Goal: Task Accomplishment & Management: Manage account settings

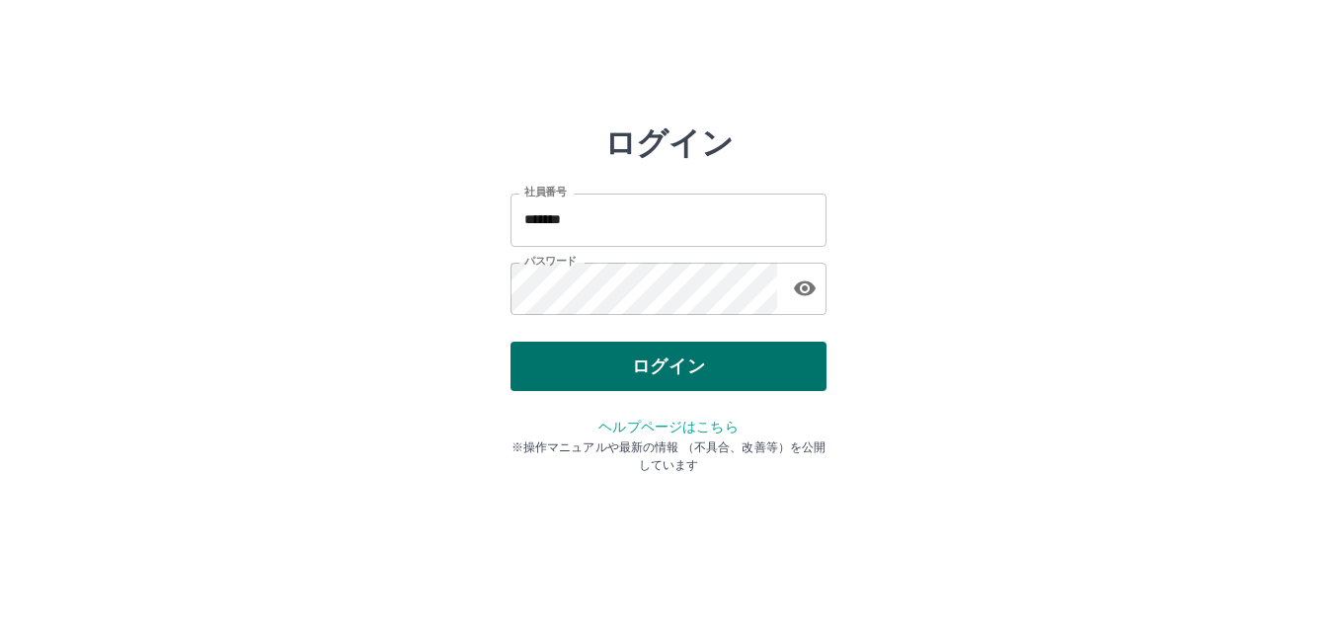
click at [625, 356] on button "ログイン" at bounding box center [669, 366] width 316 height 49
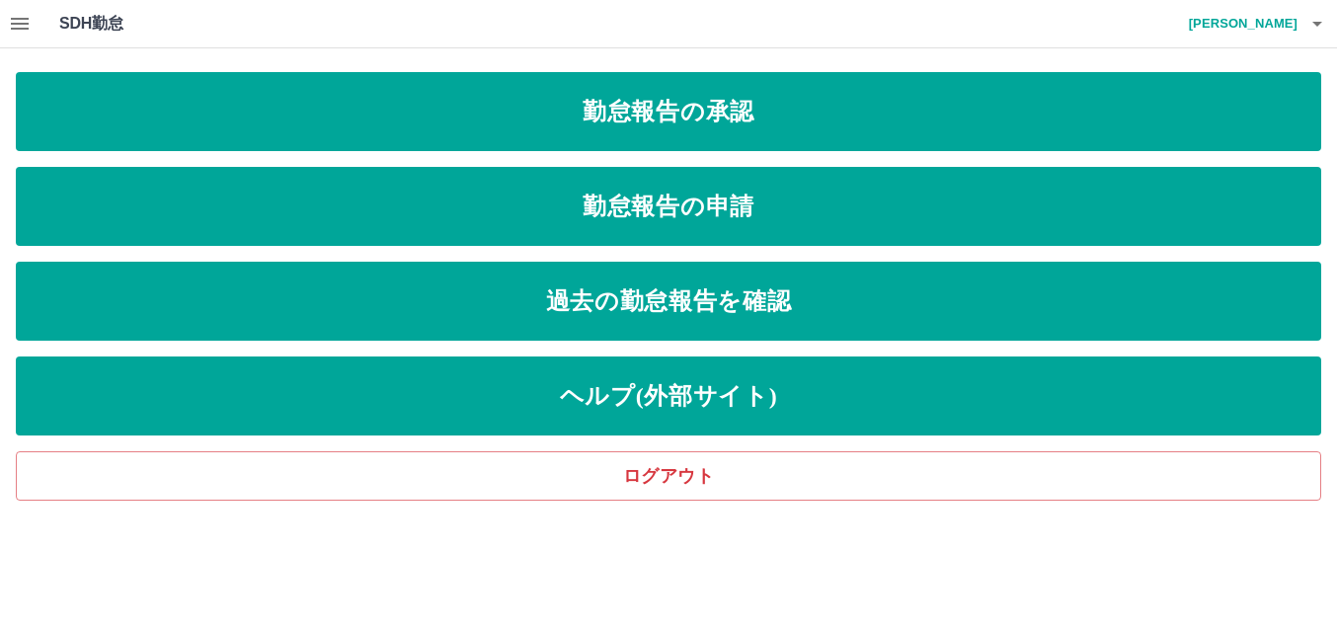
click at [20, 17] on icon "button" at bounding box center [20, 24] width 24 height 24
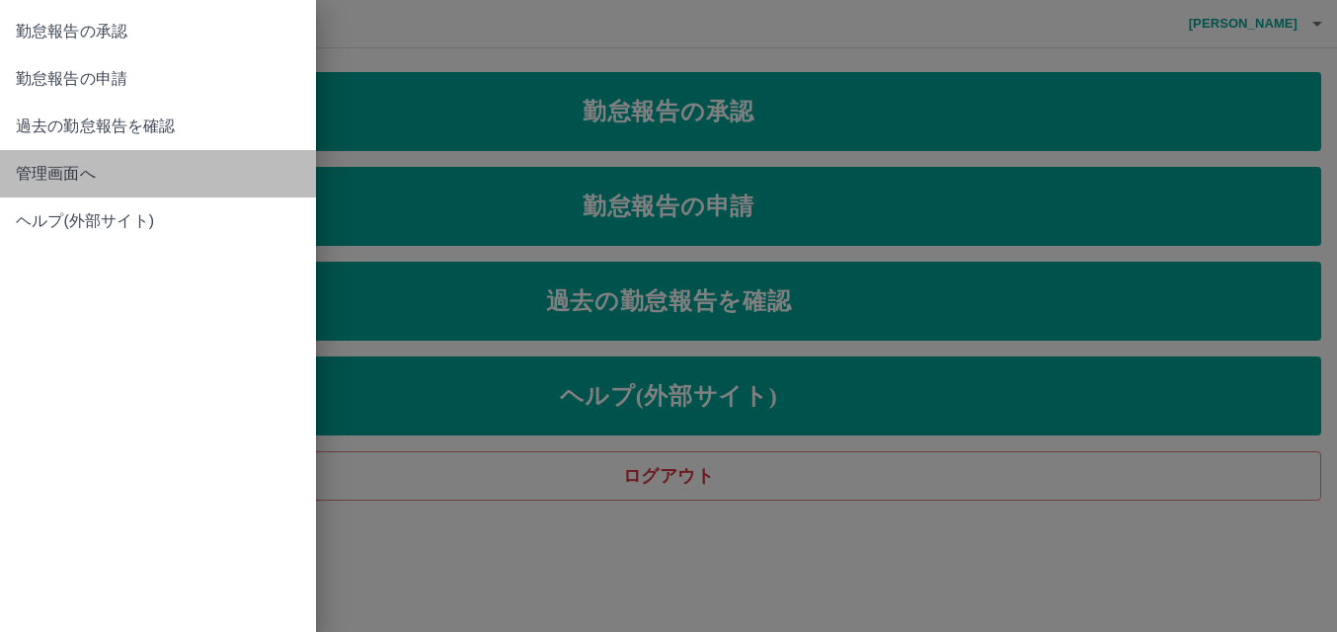
click at [57, 162] on span "管理画面へ" at bounding box center [158, 174] width 284 height 24
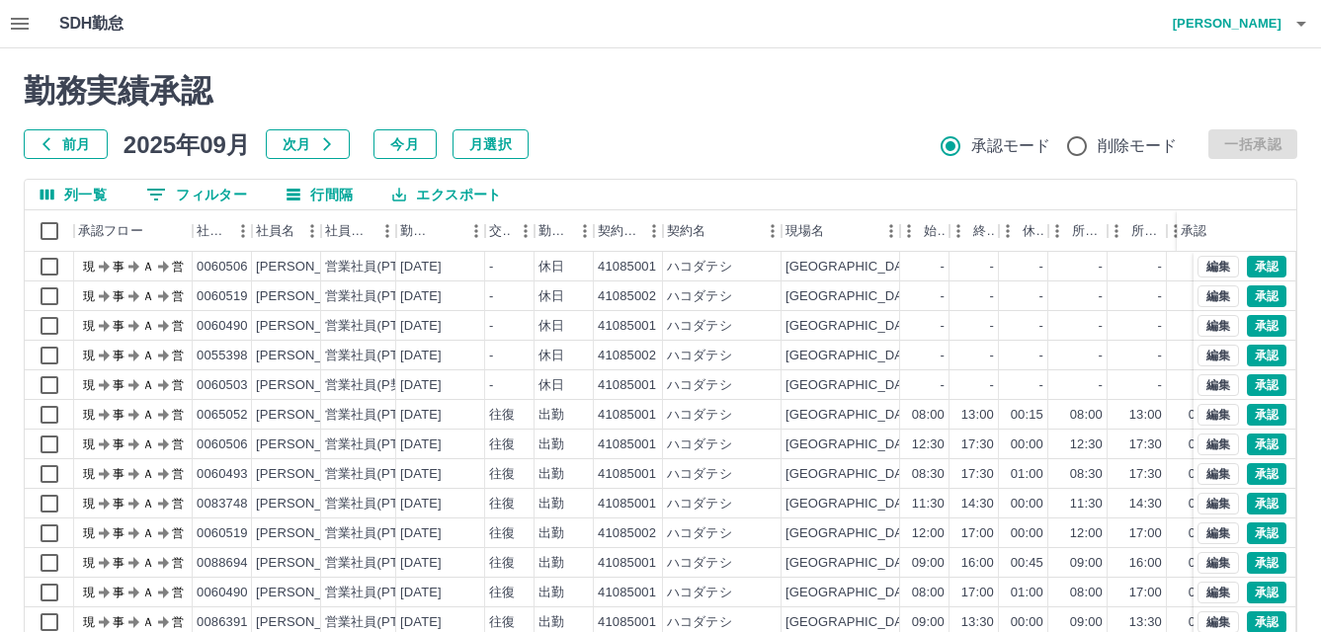
click at [29, 22] on icon "button" at bounding box center [20, 24] width 24 height 24
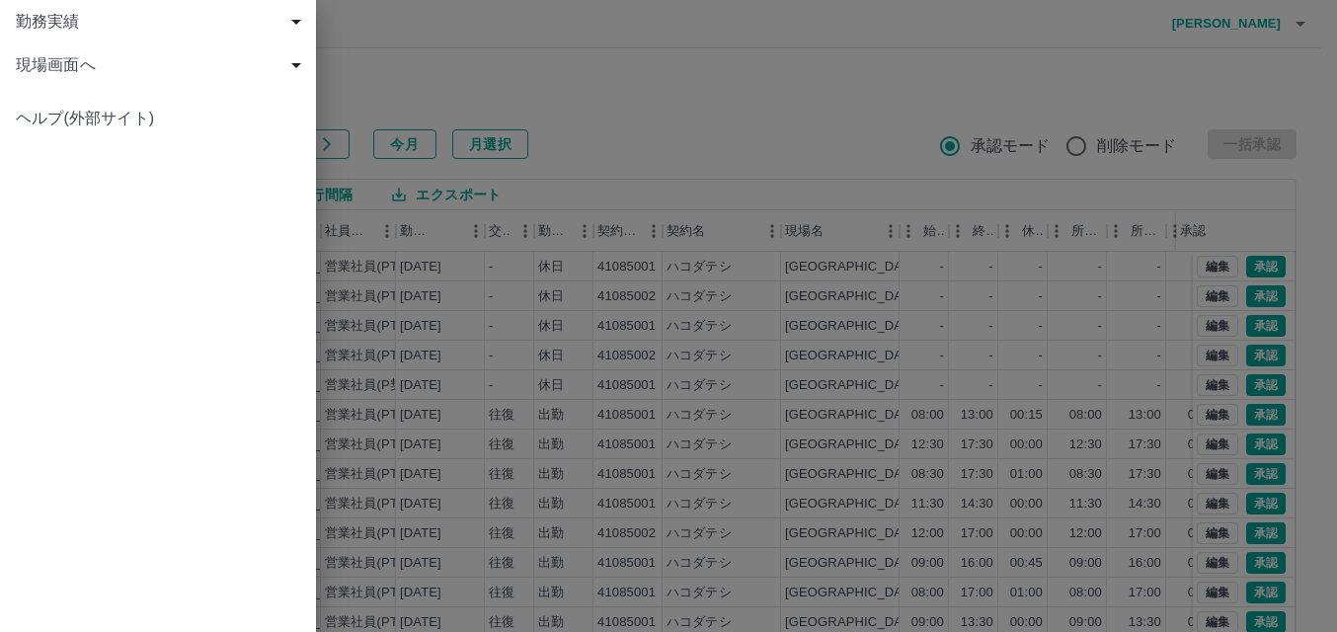
click at [29, 22] on span "勤務実績" at bounding box center [162, 22] width 292 height 24
click at [51, 155] on span "現場画面へ" at bounding box center [162, 152] width 292 height 24
click at [68, 198] on span "現場画面へ" at bounding box center [168, 196] width 265 height 24
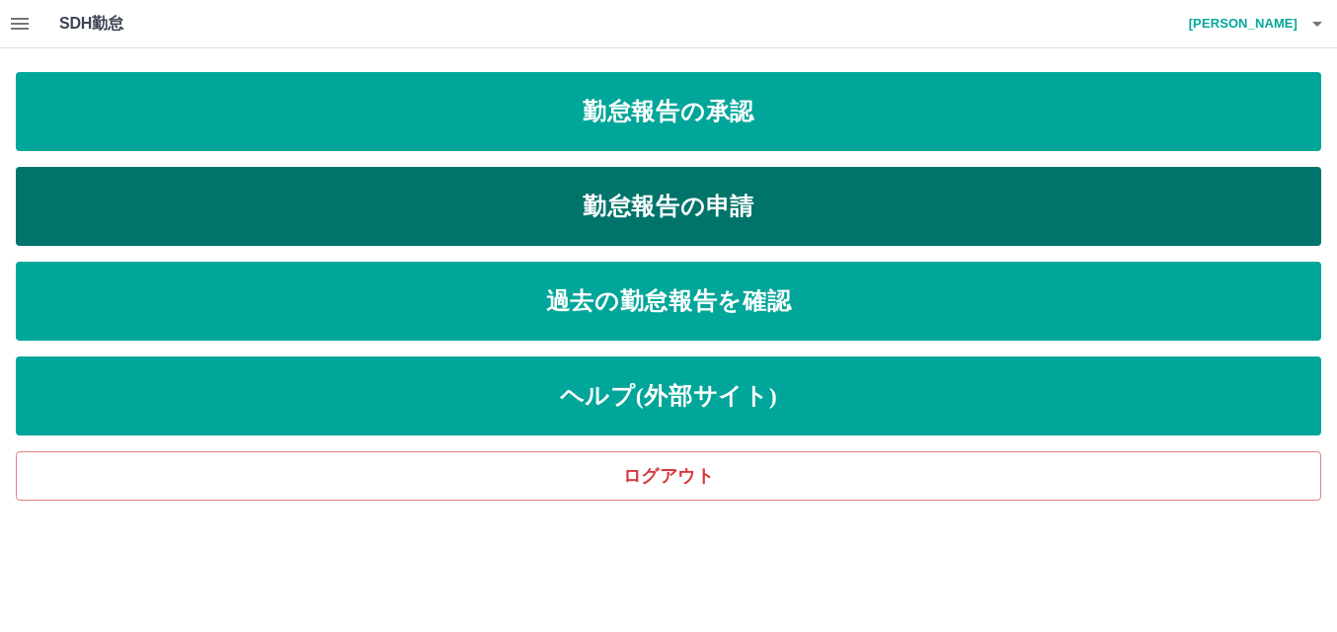
click at [774, 192] on link "勤怠報告の申請" at bounding box center [669, 206] width 1306 height 79
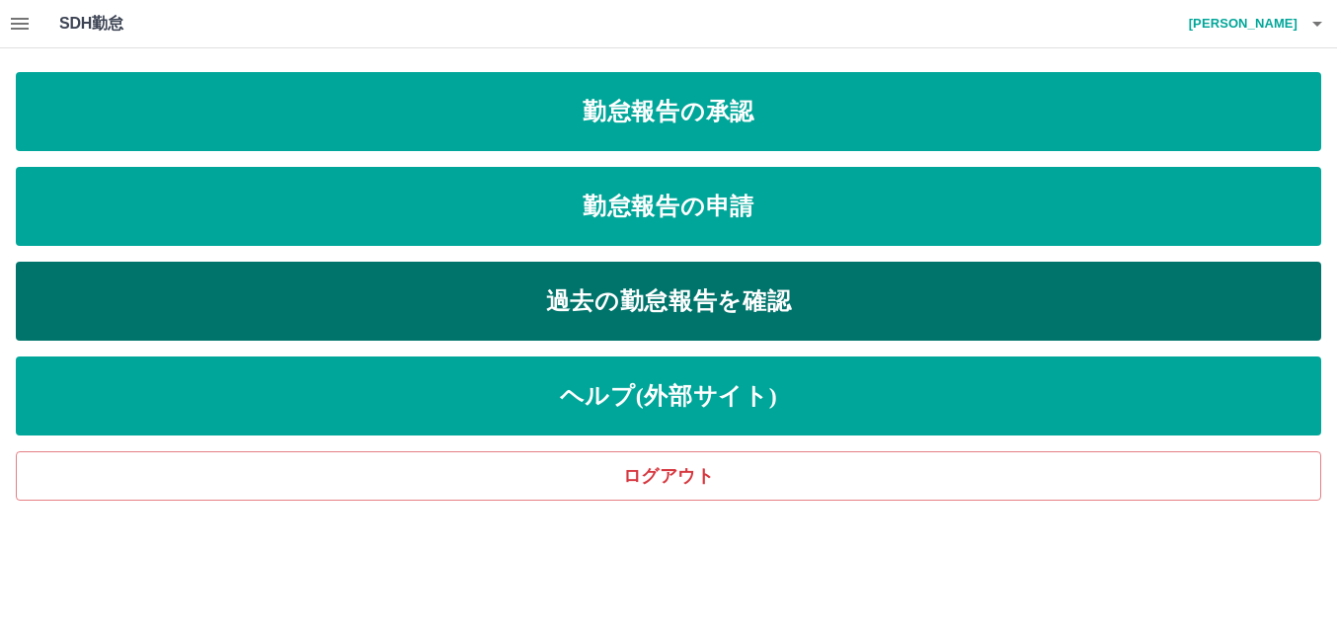
click at [710, 279] on link "過去の勤怠報告を確認" at bounding box center [669, 301] width 1306 height 79
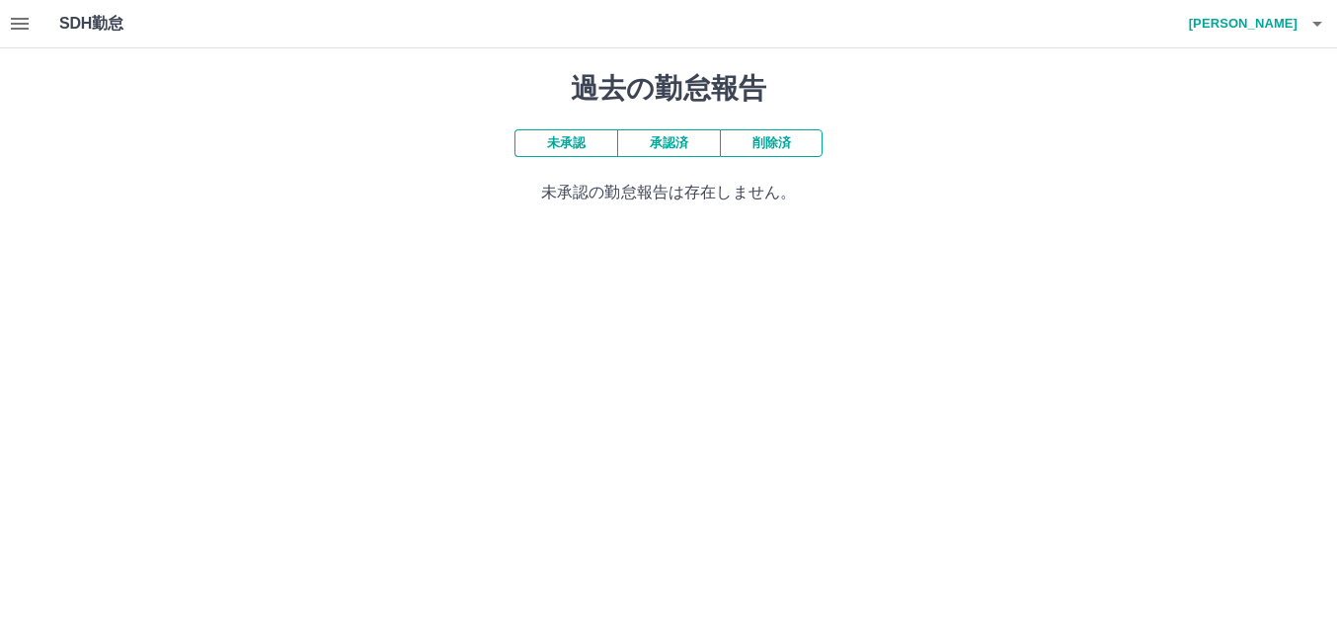
click at [580, 149] on button "未承認" at bounding box center [566, 143] width 103 height 28
click at [656, 151] on button "承認済" at bounding box center [668, 143] width 103 height 28
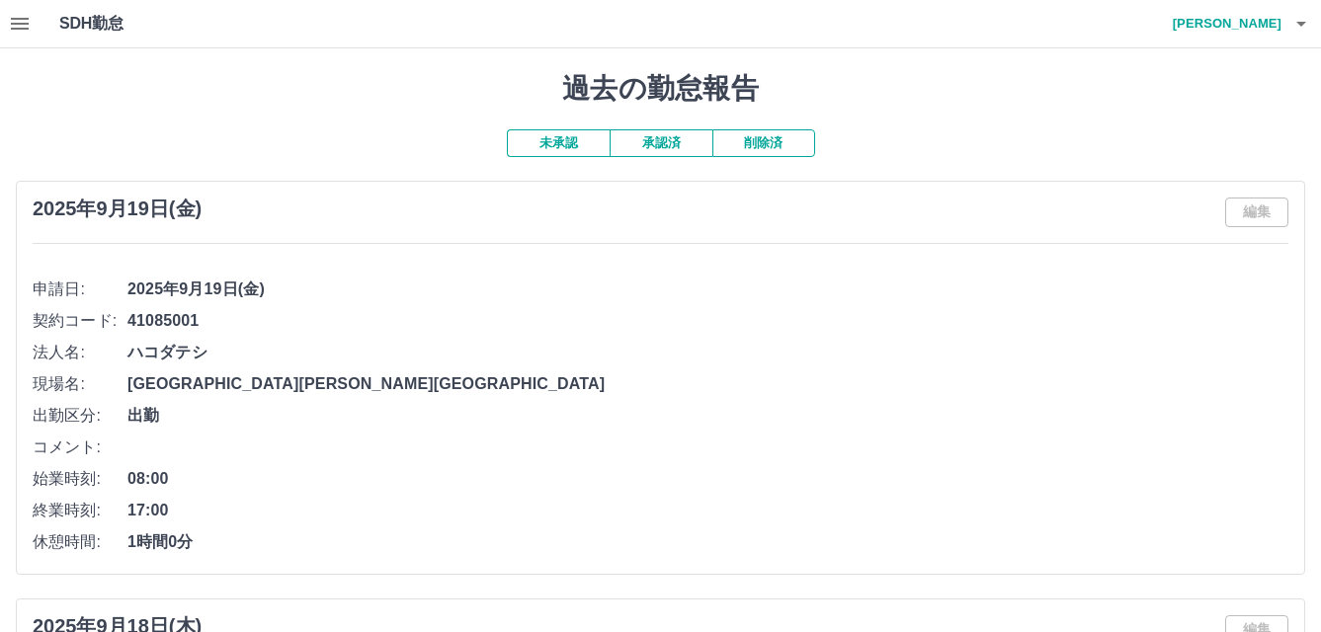
click at [37, 23] on button "button" at bounding box center [20, 23] width 40 height 47
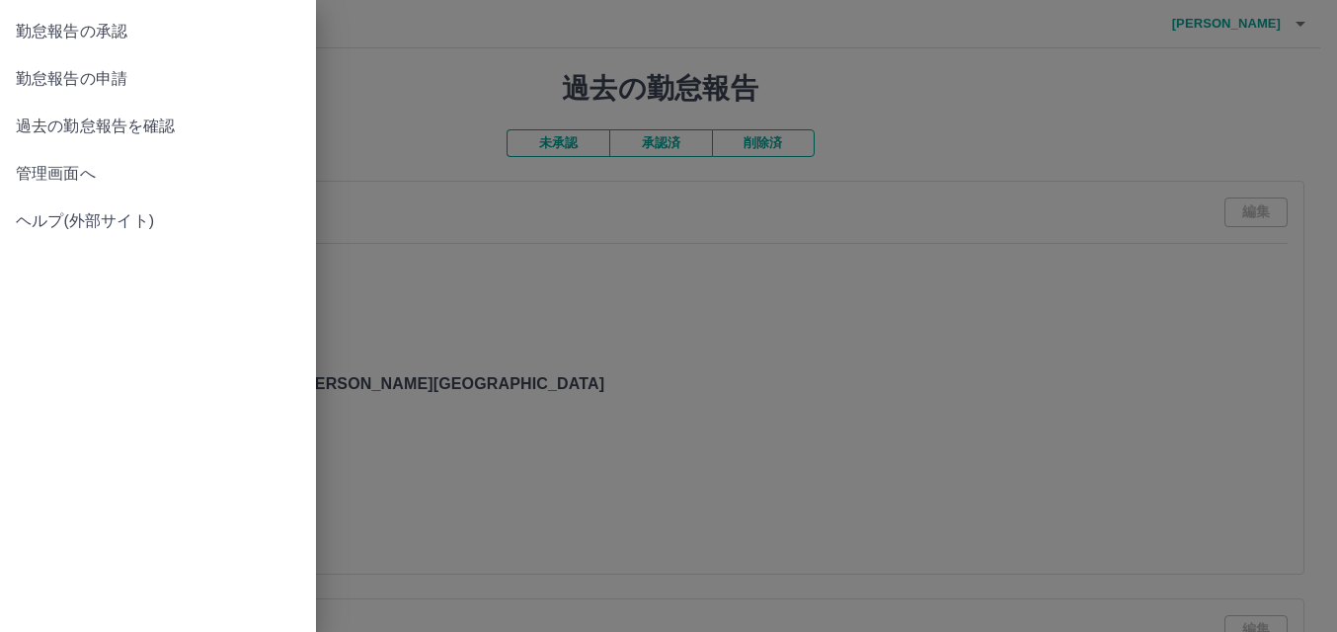
click at [51, 91] on link "勤怠報告の申請" at bounding box center [158, 78] width 316 height 47
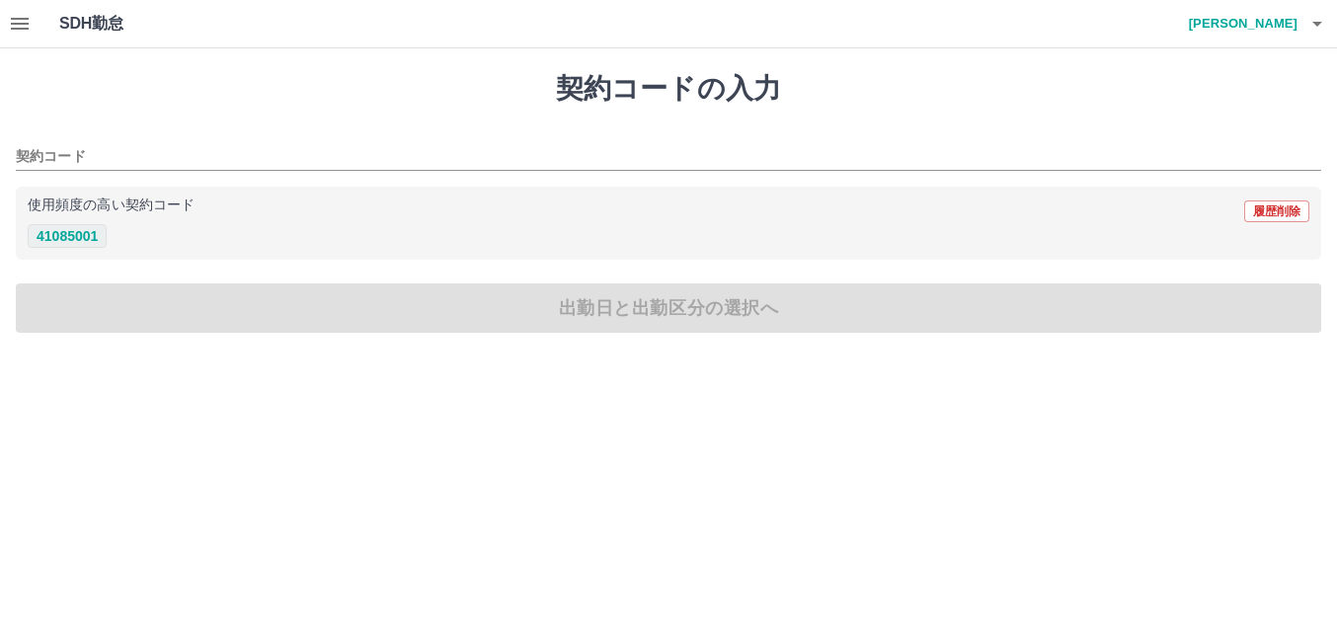
click at [73, 235] on button "41085001" at bounding box center [67, 236] width 79 height 24
type input "********"
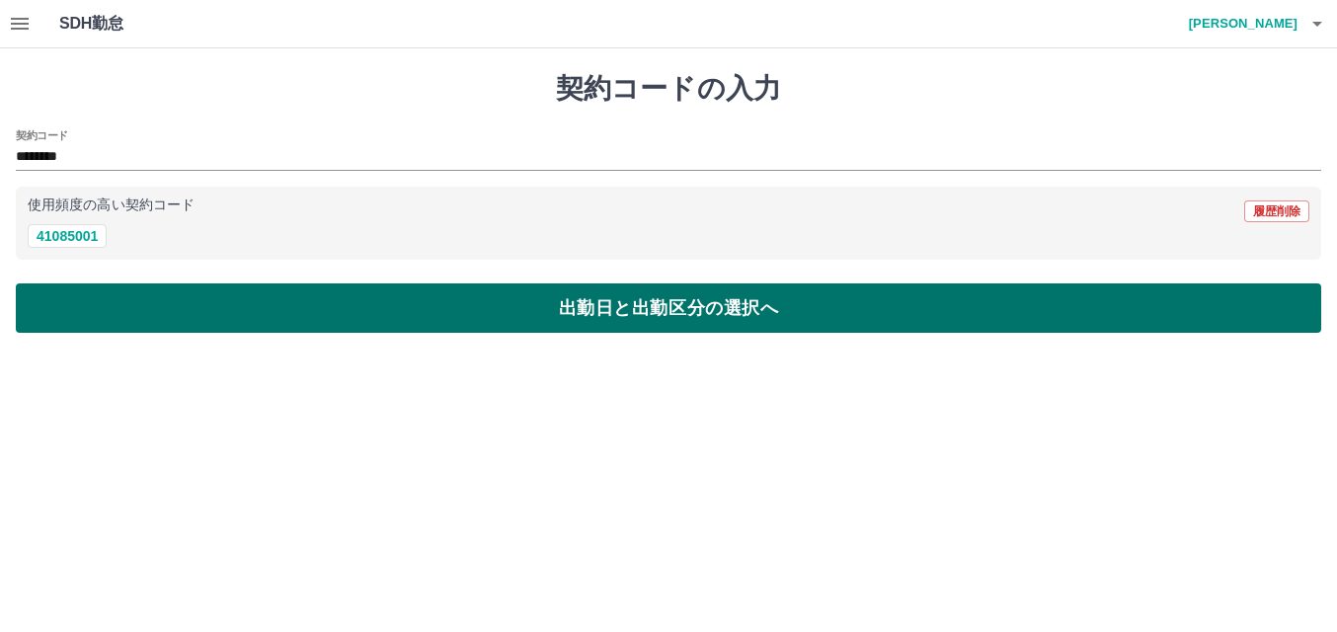
click at [744, 319] on button "出勤日と出勤区分の選択へ" at bounding box center [669, 307] width 1306 height 49
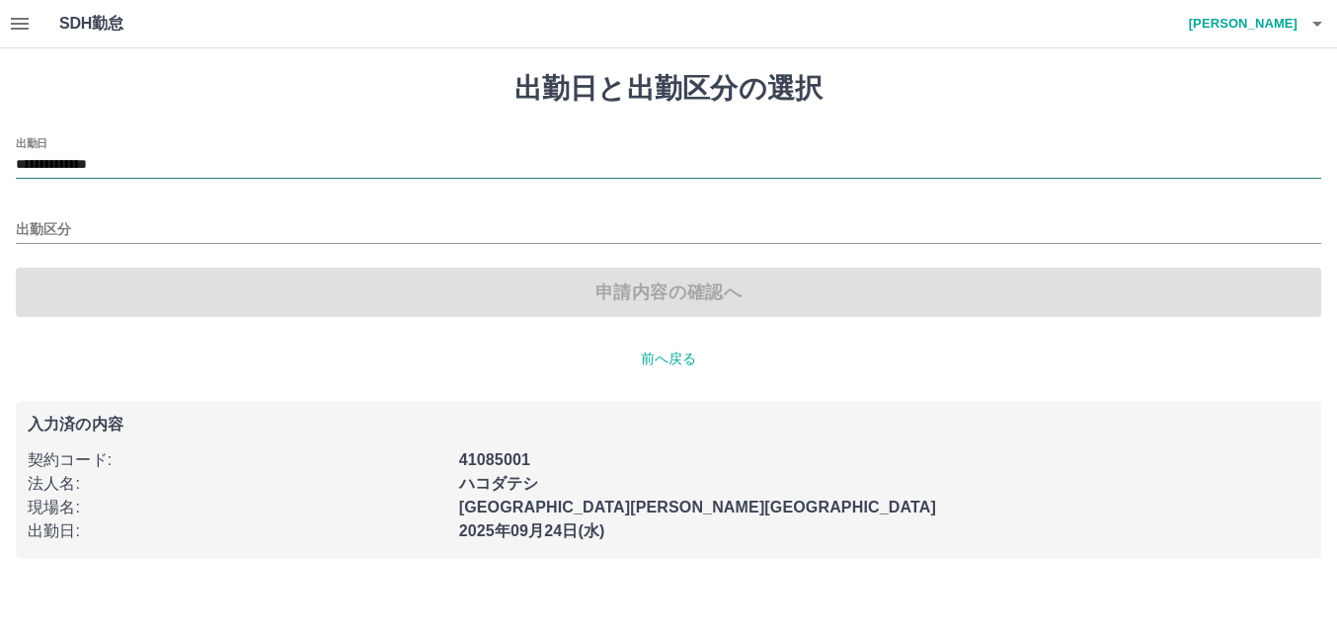
click at [160, 167] on input "**********" at bounding box center [669, 165] width 1306 height 25
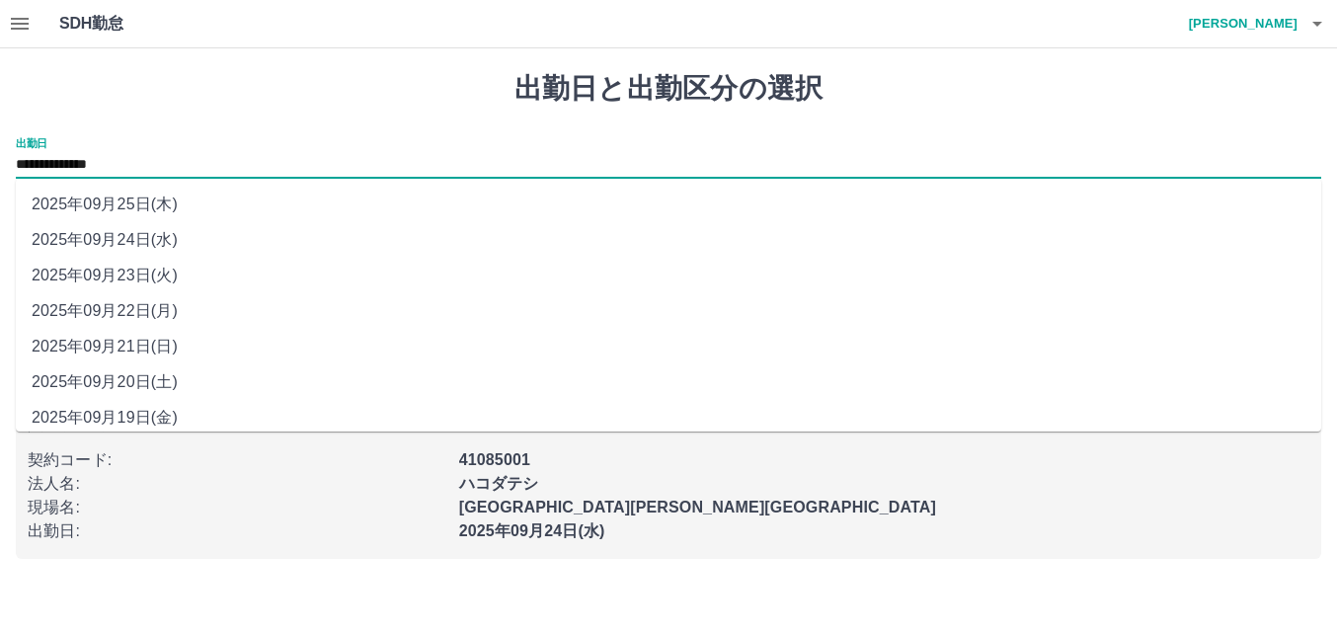
click at [164, 378] on li "2025年09月20日(土)" at bounding box center [669, 382] width 1306 height 36
type input "**********"
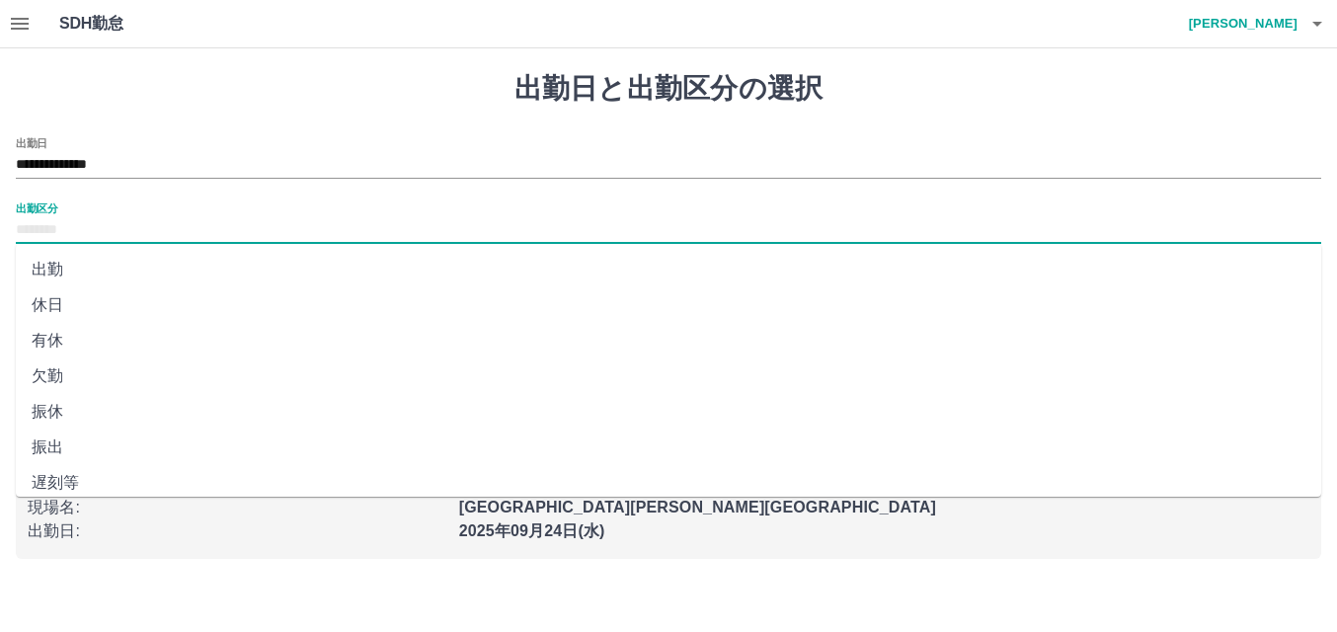
click at [125, 223] on input "出勤区分" at bounding box center [669, 230] width 1306 height 25
click at [91, 308] on li "休日" at bounding box center [669, 305] width 1306 height 36
type input "**"
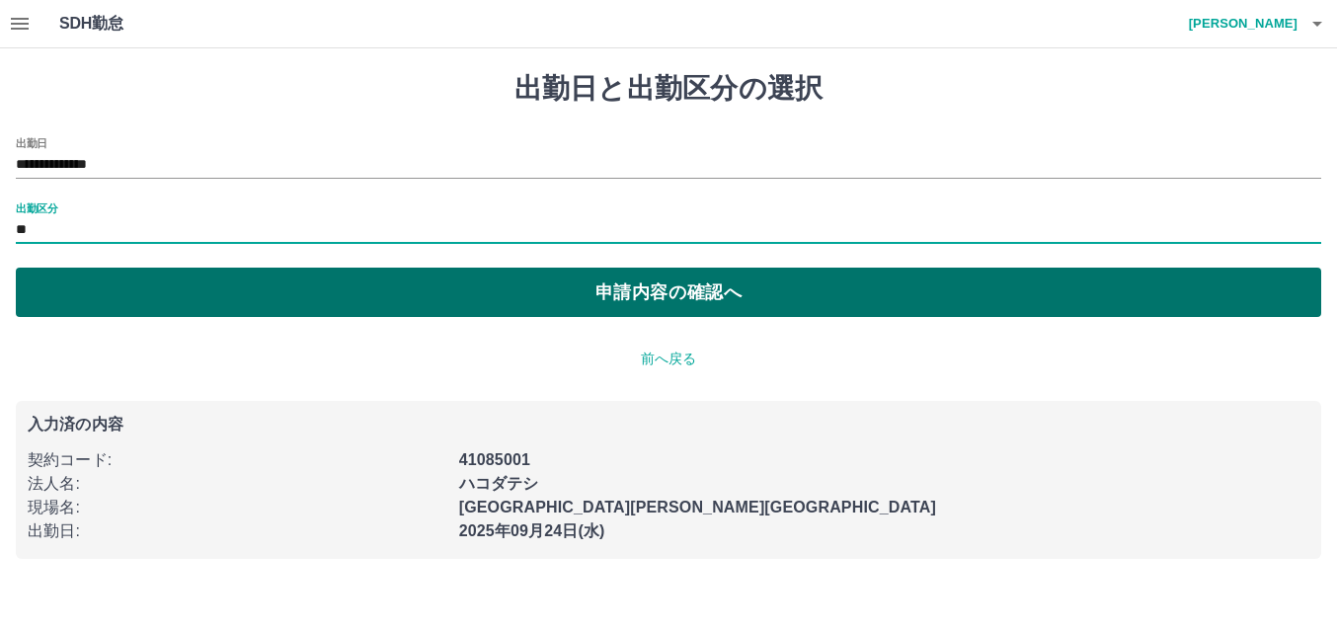
click at [640, 297] on button "申請内容の確認へ" at bounding box center [669, 292] width 1306 height 49
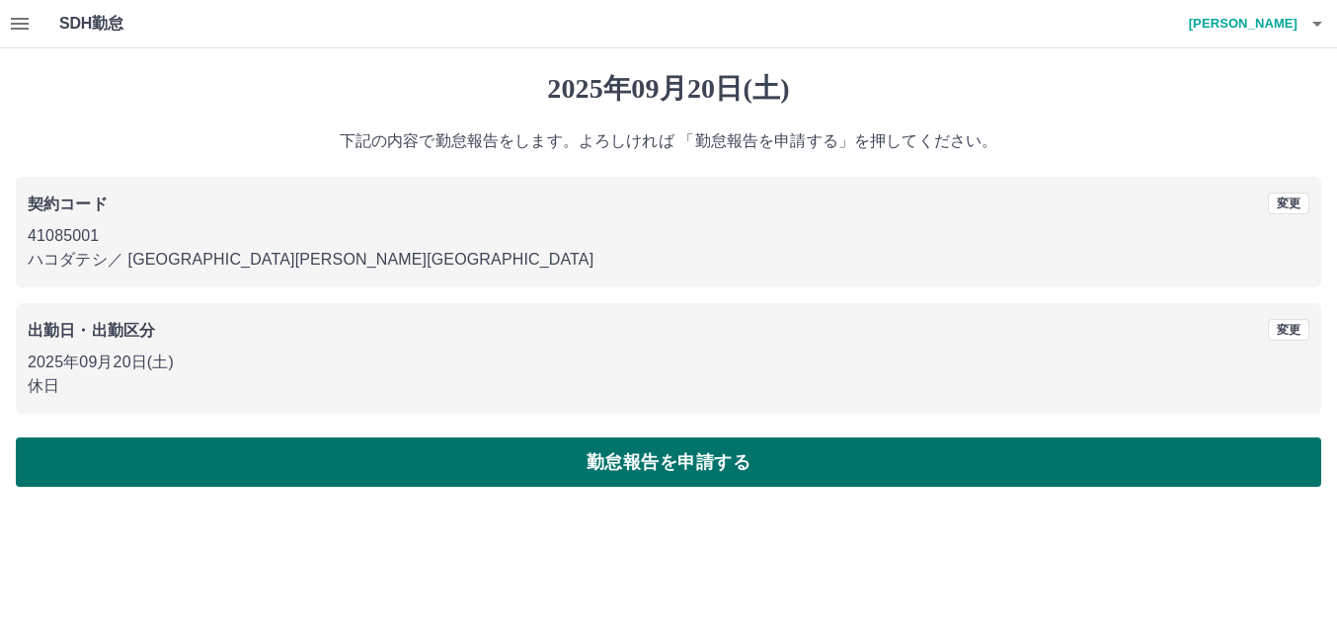
click at [662, 464] on button "勤怠報告を申請する" at bounding box center [669, 462] width 1306 height 49
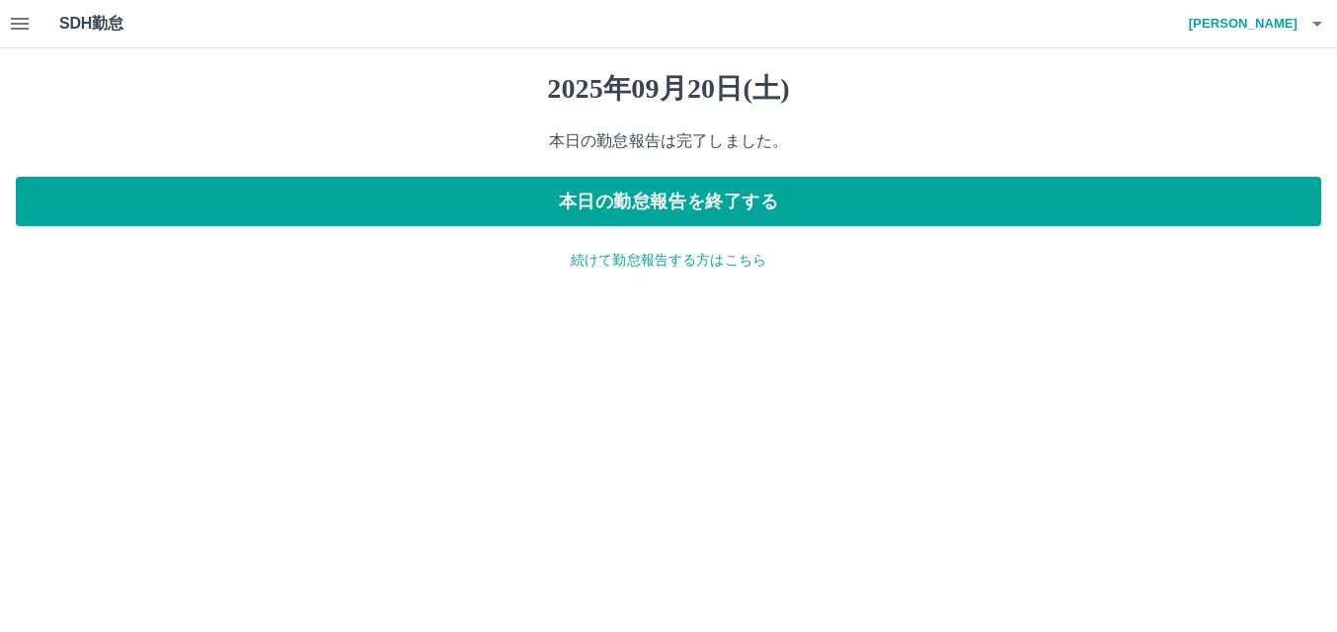
click at [722, 266] on p "続けて勤怠報告する方はこちら" at bounding box center [669, 260] width 1306 height 21
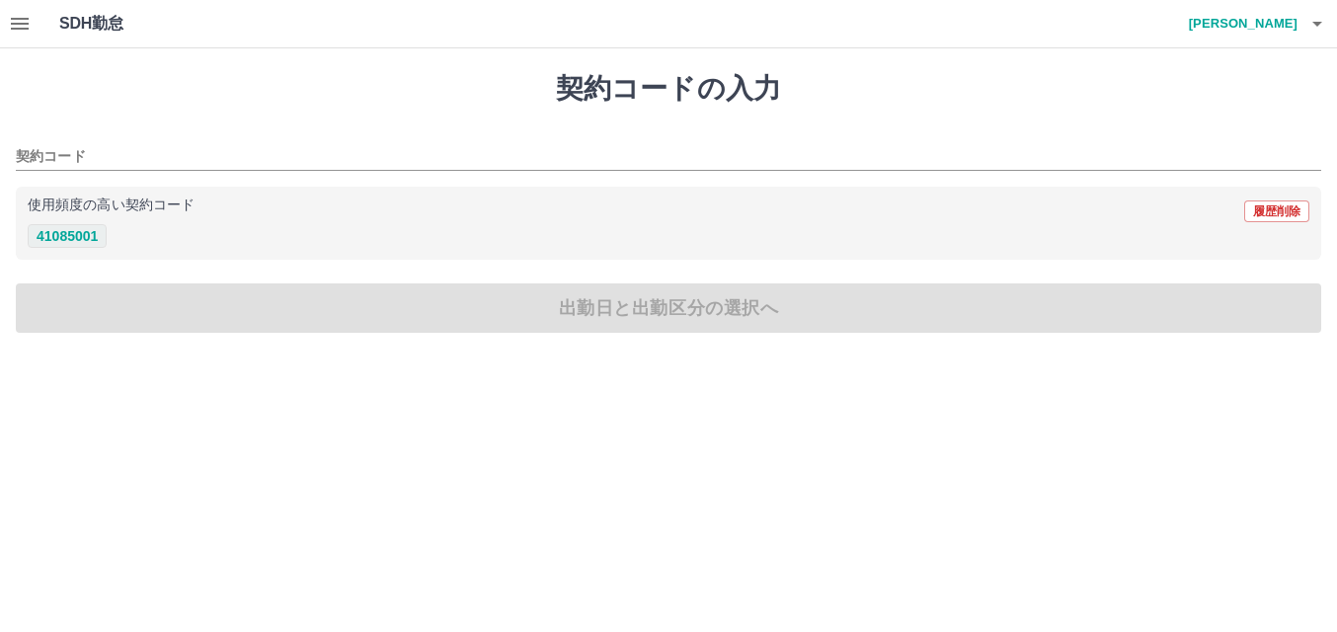
click at [75, 241] on button "41085001" at bounding box center [67, 236] width 79 height 24
type input "********"
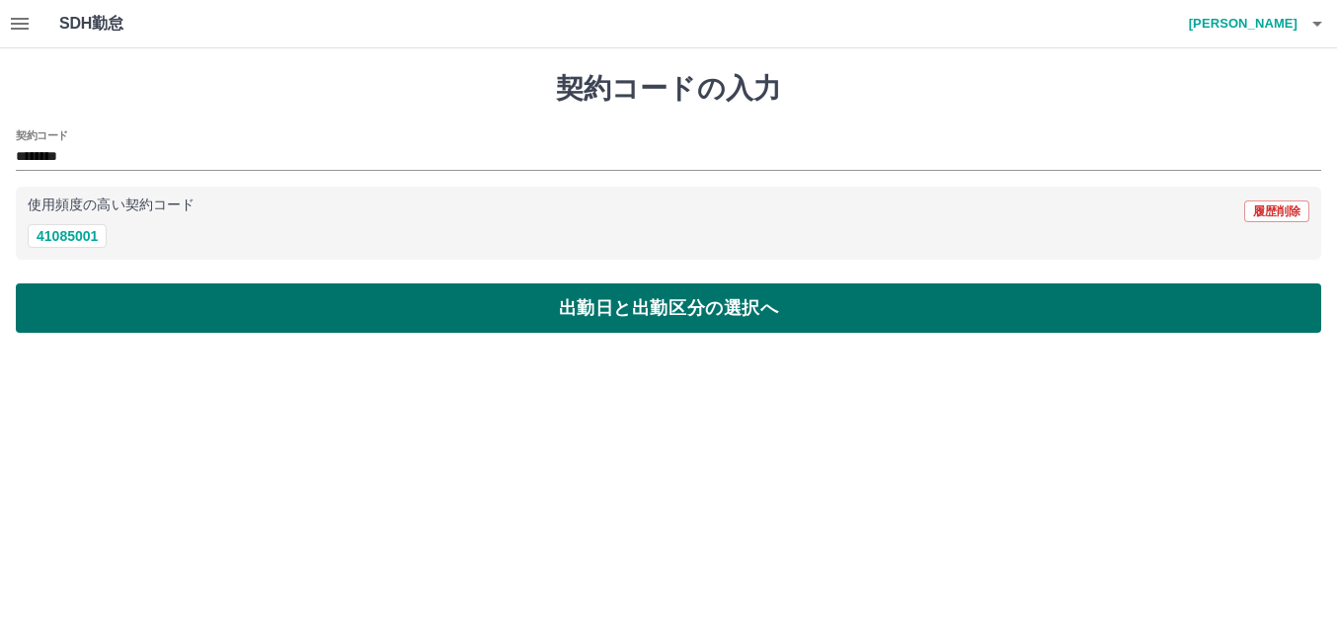
click at [573, 309] on button "出勤日と出勤区分の選択へ" at bounding box center [669, 307] width 1306 height 49
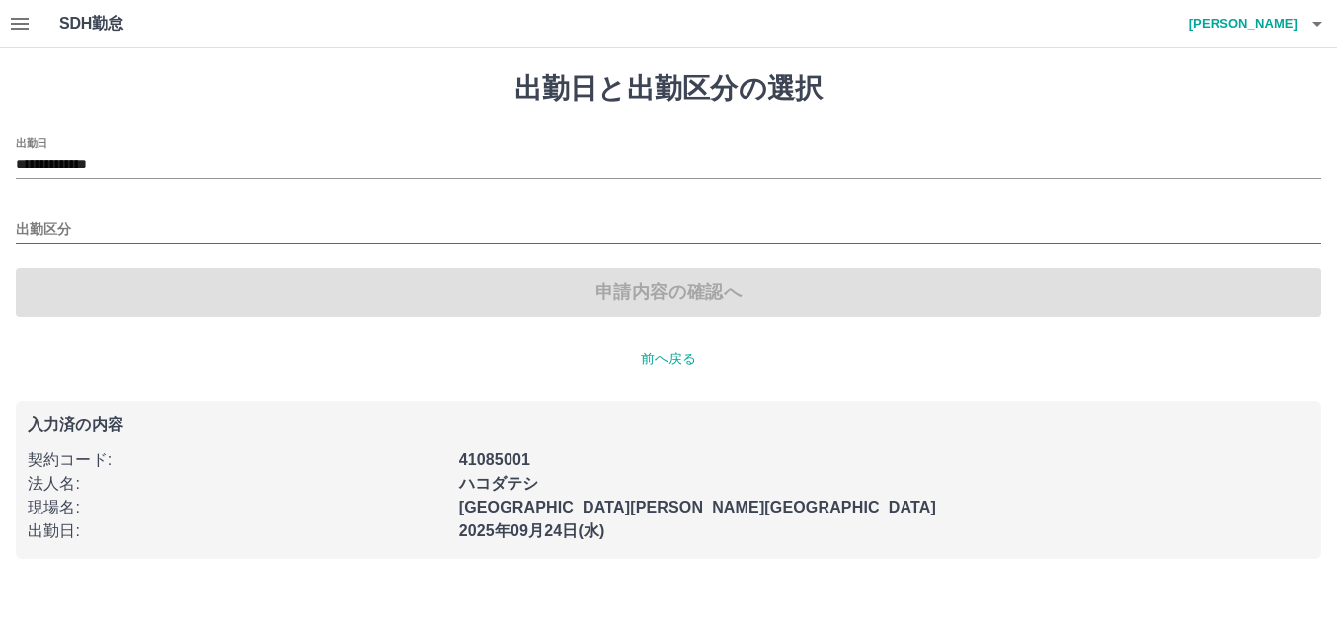
click at [190, 222] on input "出勤区分" at bounding box center [669, 230] width 1306 height 25
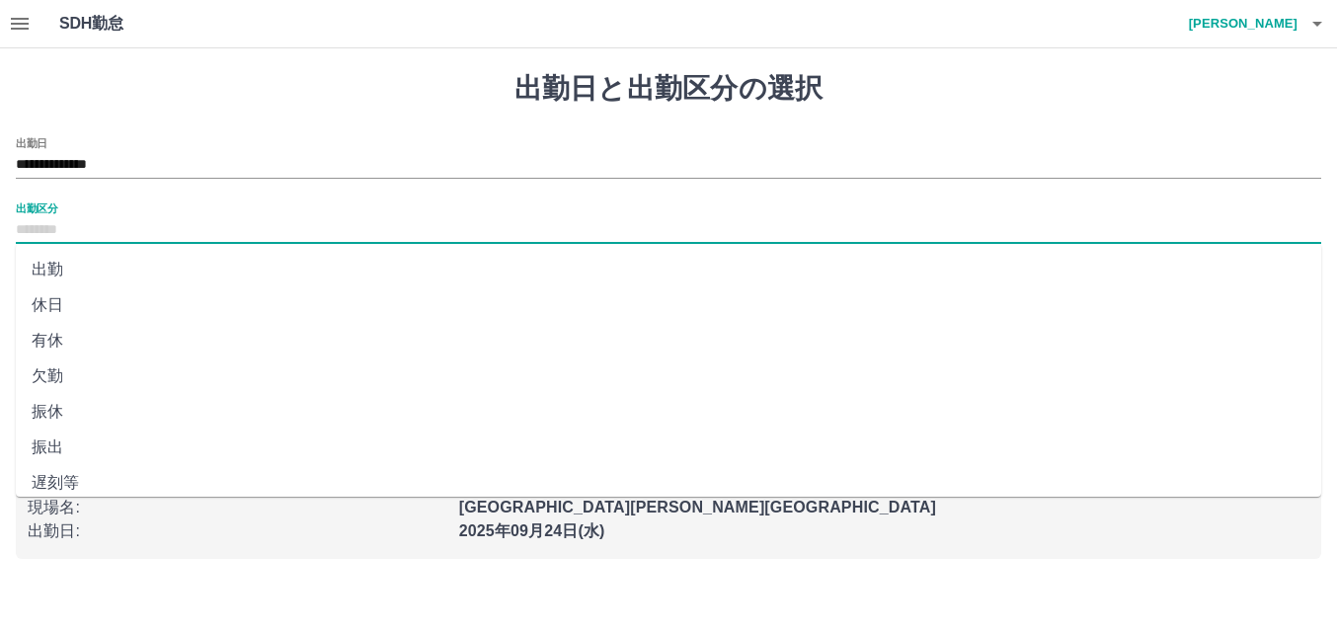
click at [185, 148] on div "**********" at bounding box center [669, 157] width 1306 height 41
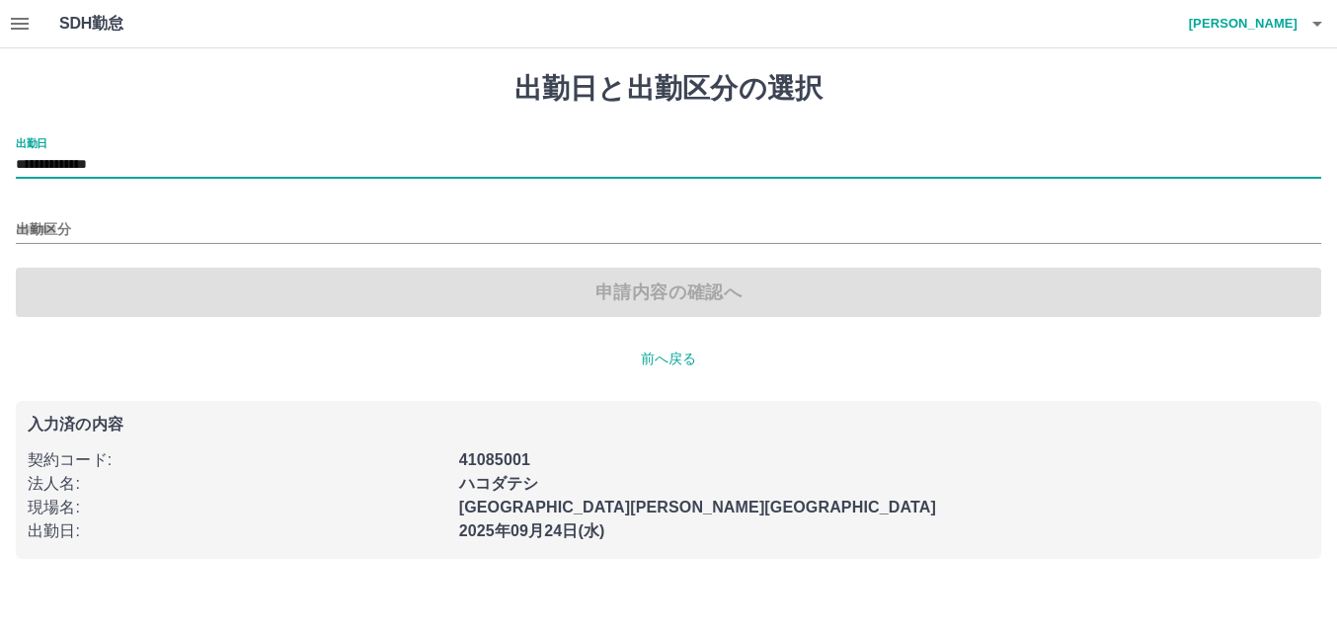
click at [197, 162] on input "**********" at bounding box center [669, 165] width 1306 height 25
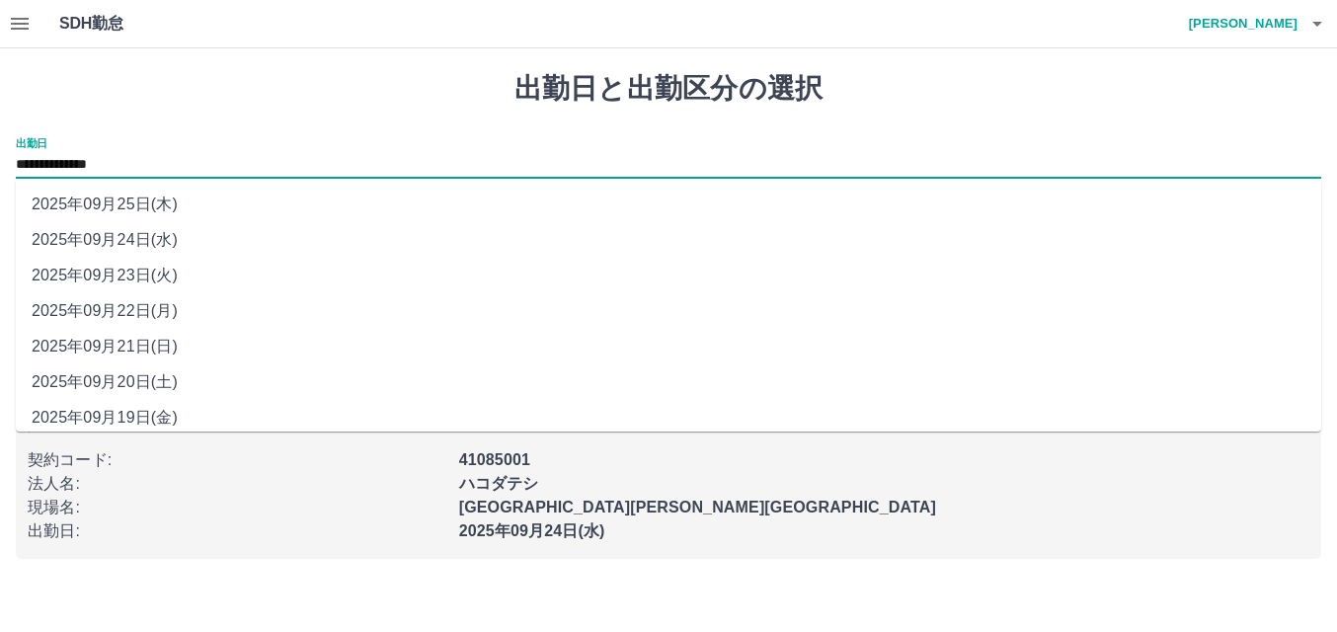
click at [137, 375] on li "2025年09月20日(土)" at bounding box center [669, 382] width 1306 height 36
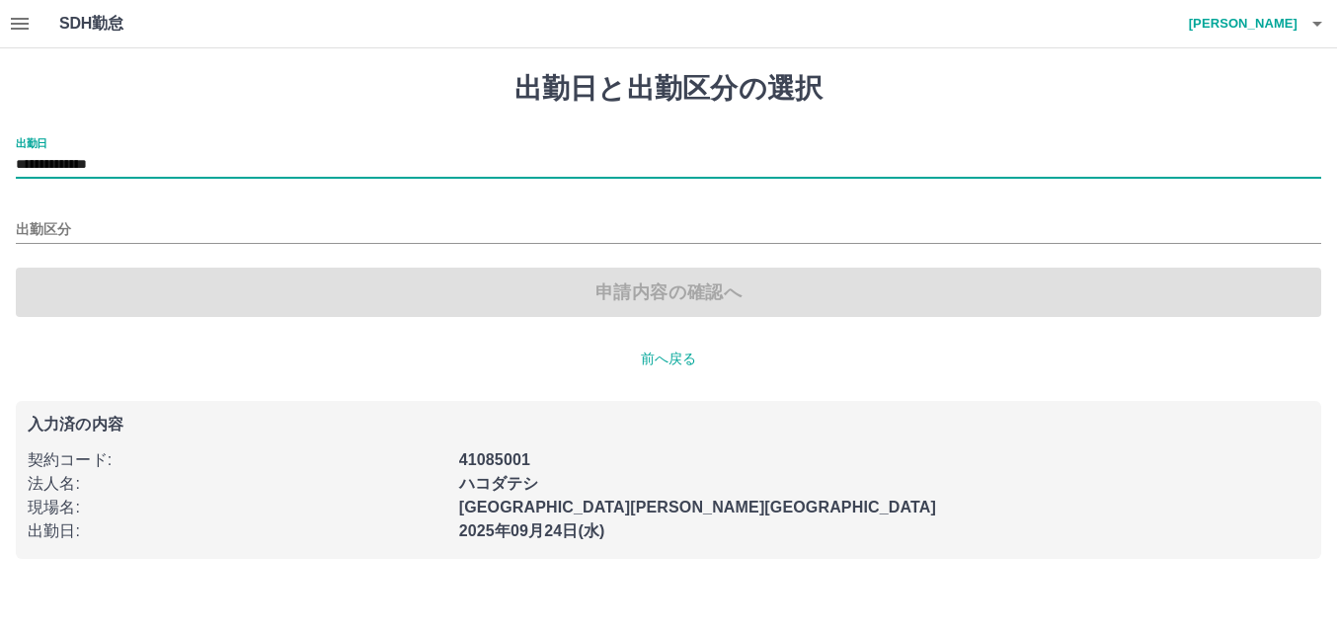
click at [173, 164] on input "**********" at bounding box center [669, 165] width 1306 height 25
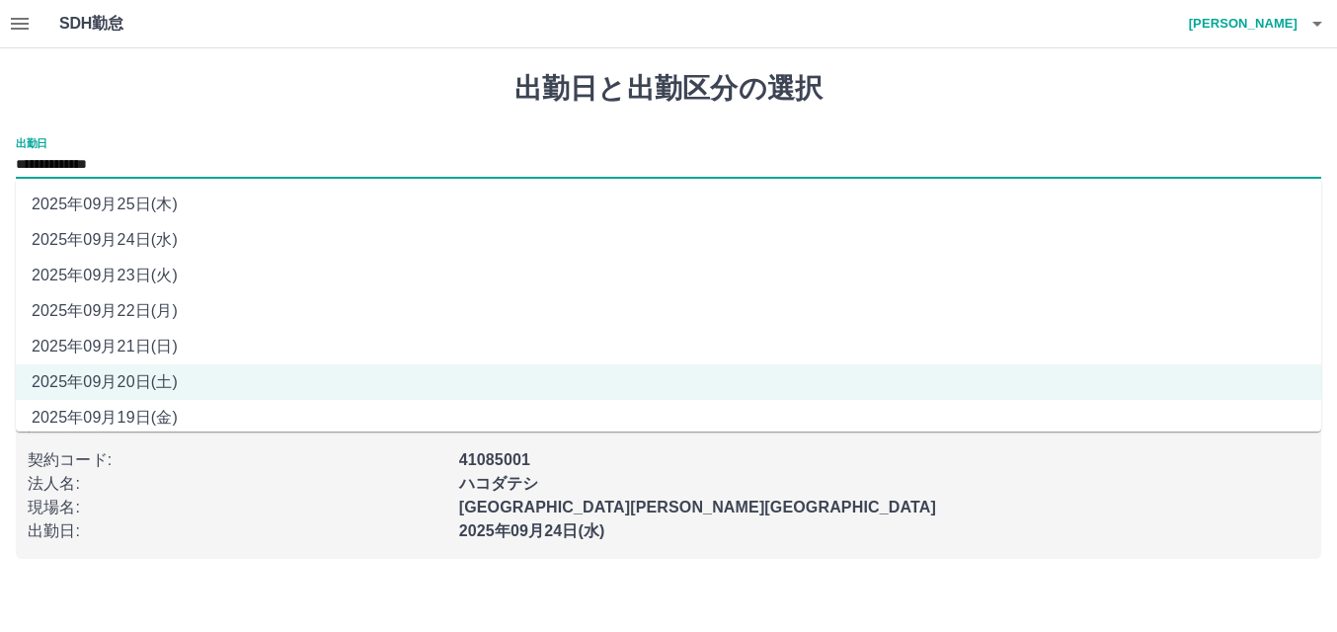
click at [134, 342] on li "2025年09月21日(日)" at bounding box center [669, 347] width 1306 height 36
type input "**********"
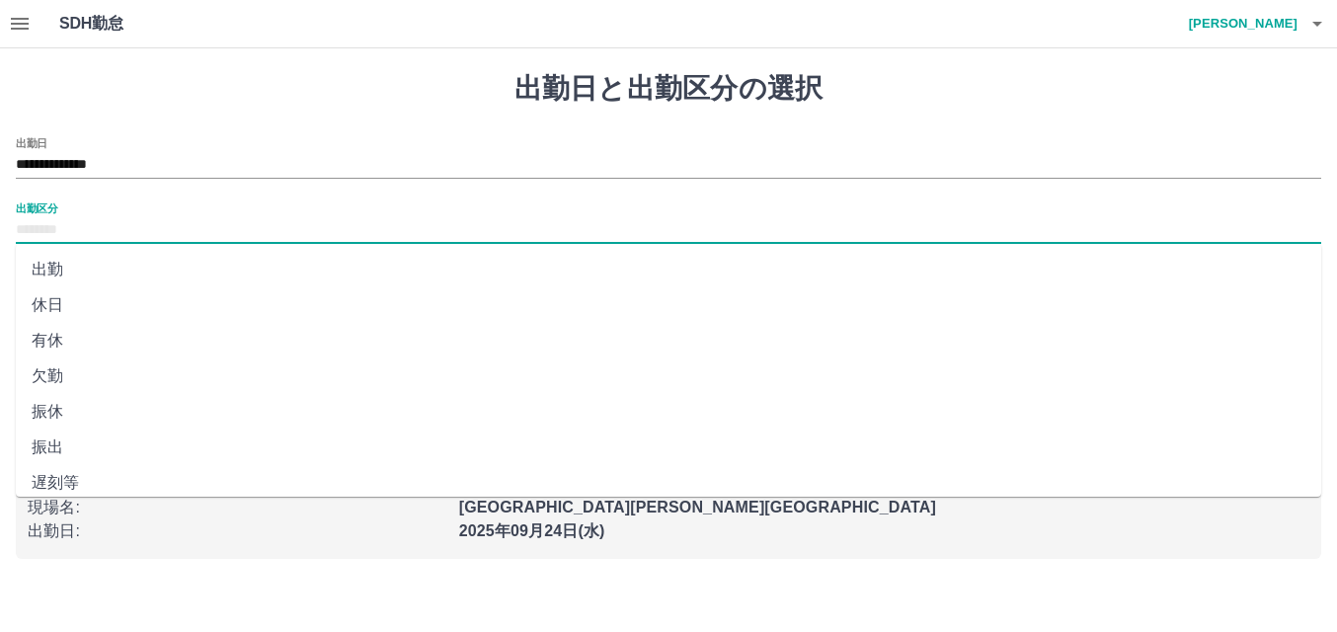
click at [125, 234] on input "出勤区分" at bounding box center [669, 230] width 1306 height 25
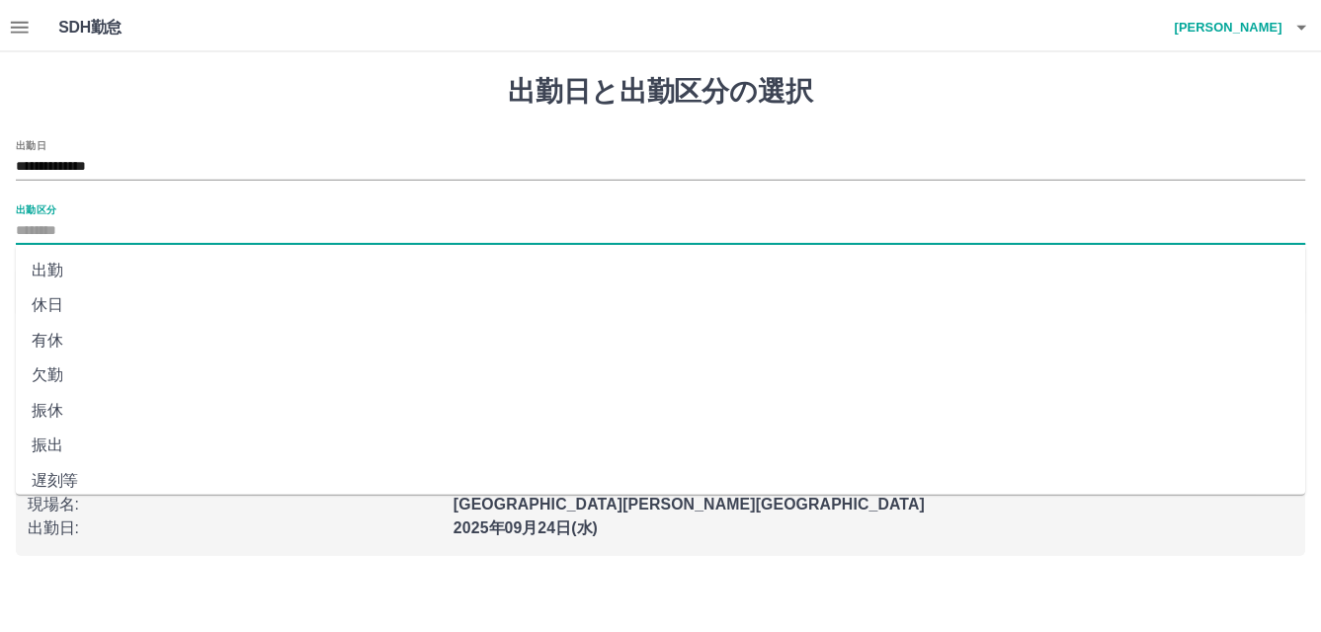
scroll to position [403, 0]
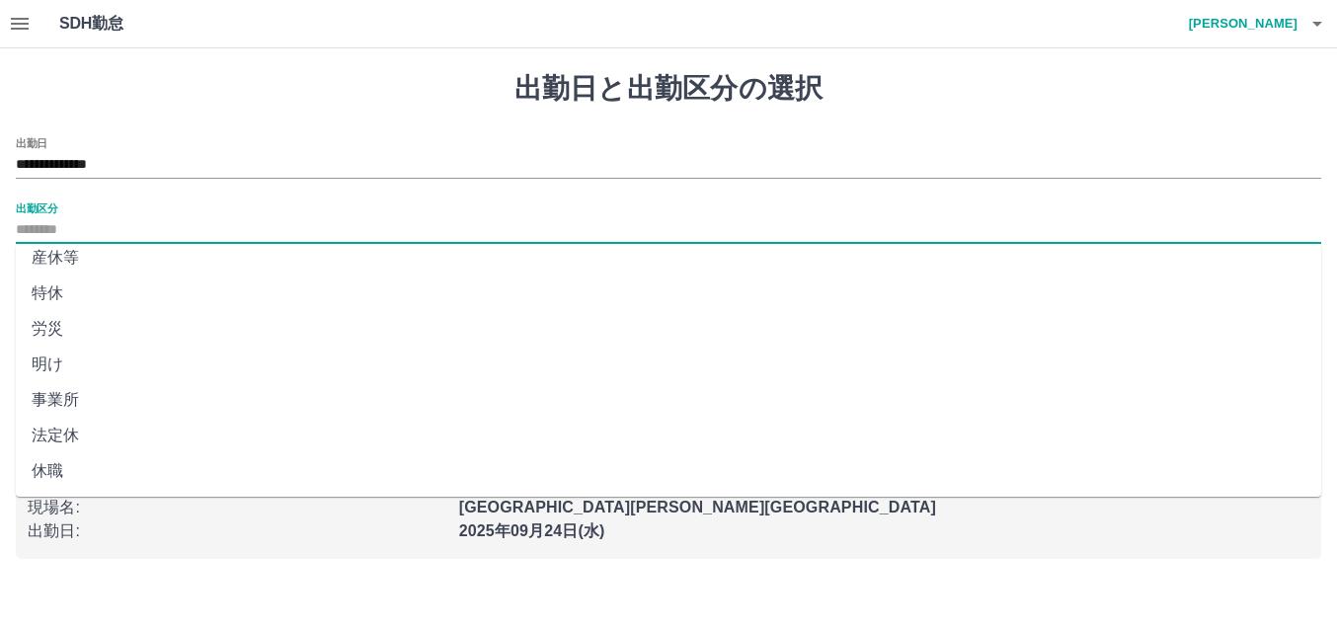
click at [72, 436] on li "法定休" at bounding box center [669, 436] width 1306 height 36
type input "***"
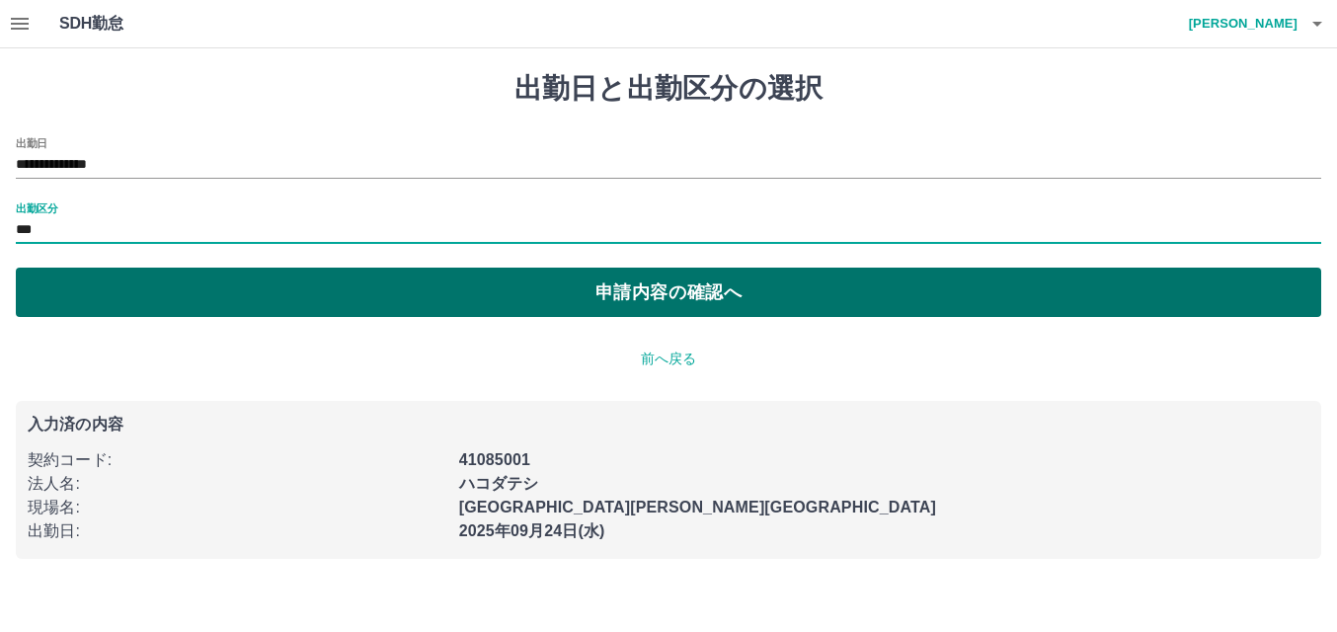
click at [674, 283] on button "申請内容の確認へ" at bounding box center [669, 292] width 1306 height 49
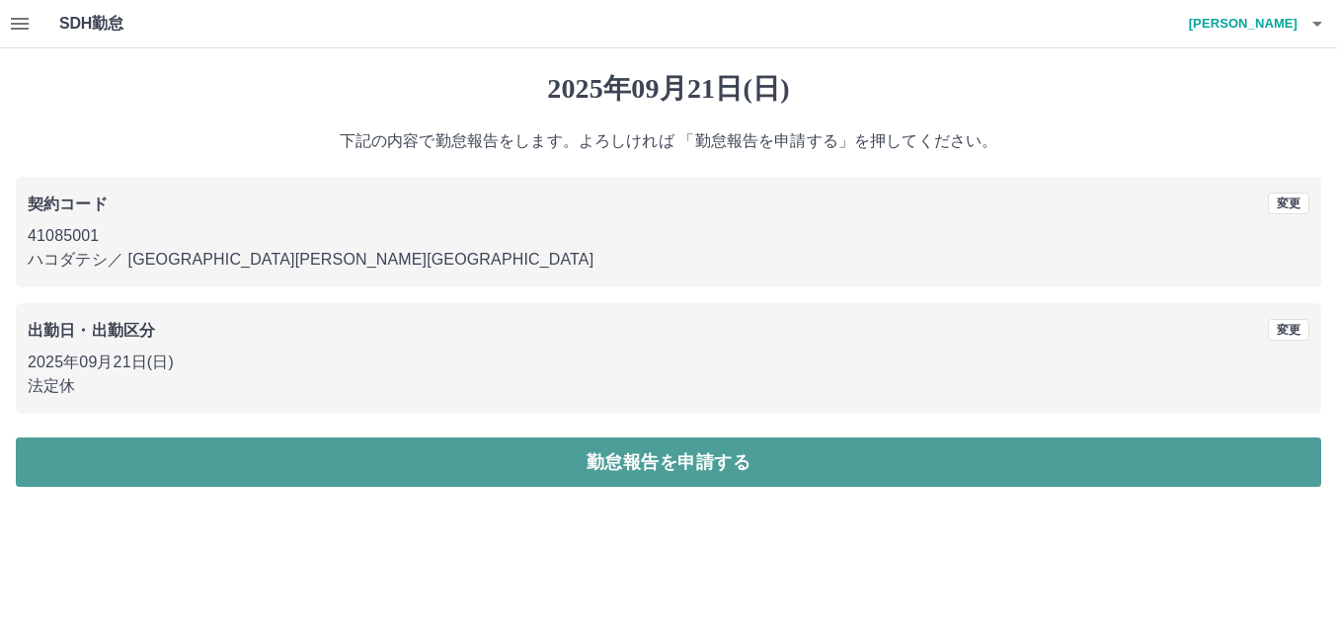
click at [653, 472] on button "勤怠報告を申請する" at bounding box center [669, 462] width 1306 height 49
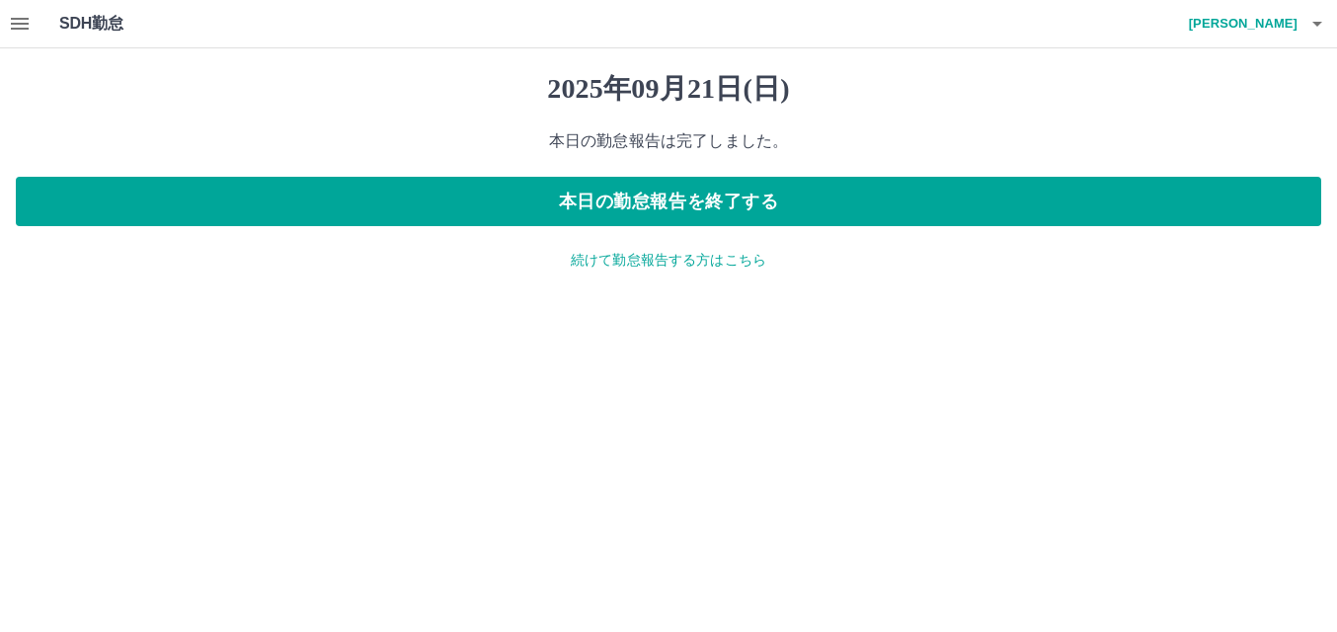
click at [637, 254] on p "続けて勤怠報告する方はこちら" at bounding box center [669, 260] width 1306 height 21
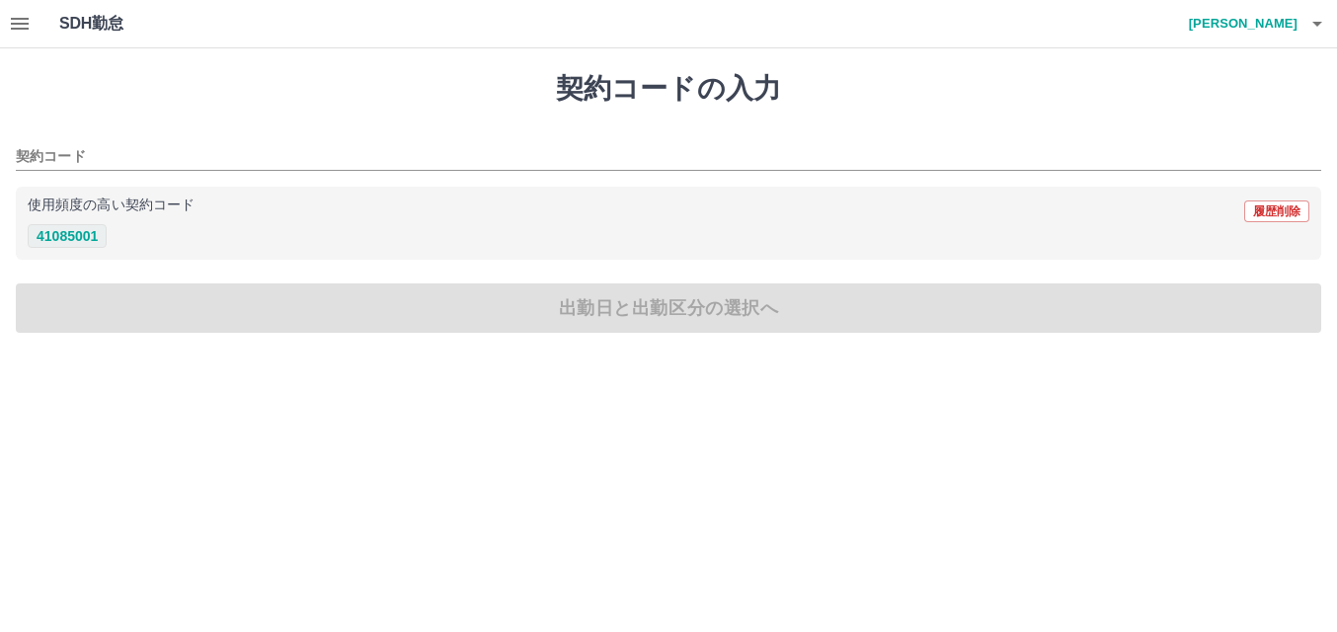
click at [80, 239] on button "41085001" at bounding box center [67, 236] width 79 height 24
type input "********"
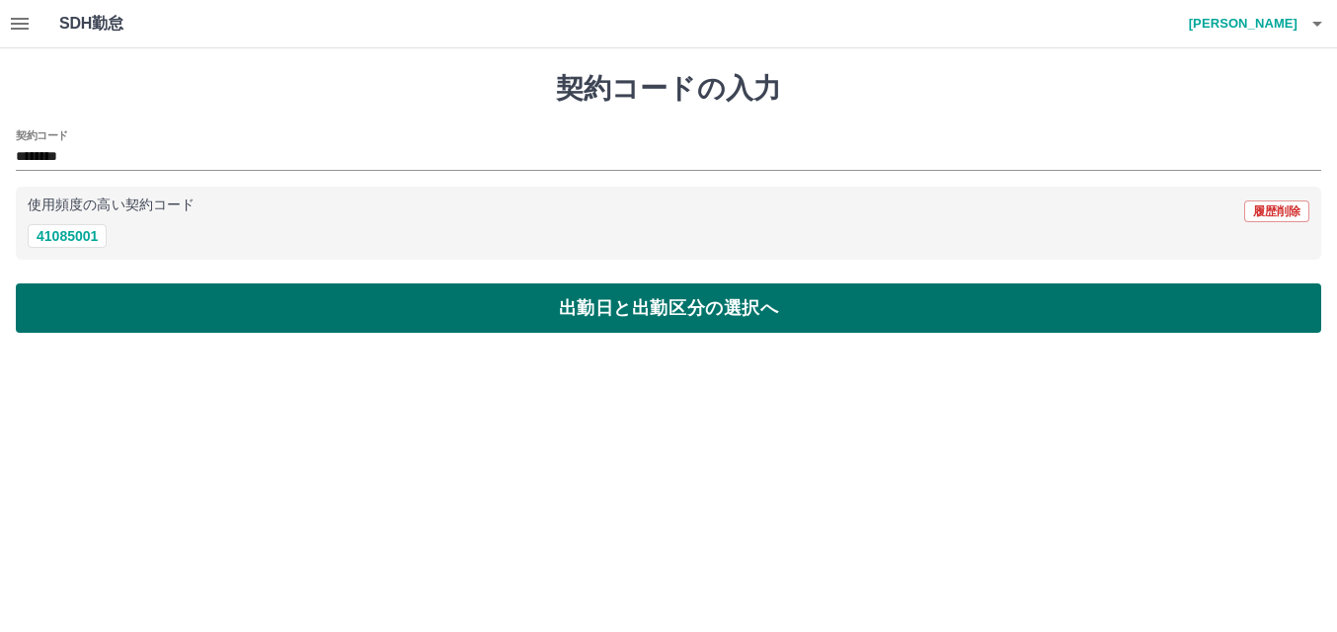
click at [323, 300] on button "出勤日と出勤区分の選択へ" at bounding box center [669, 307] width 1306 height 49
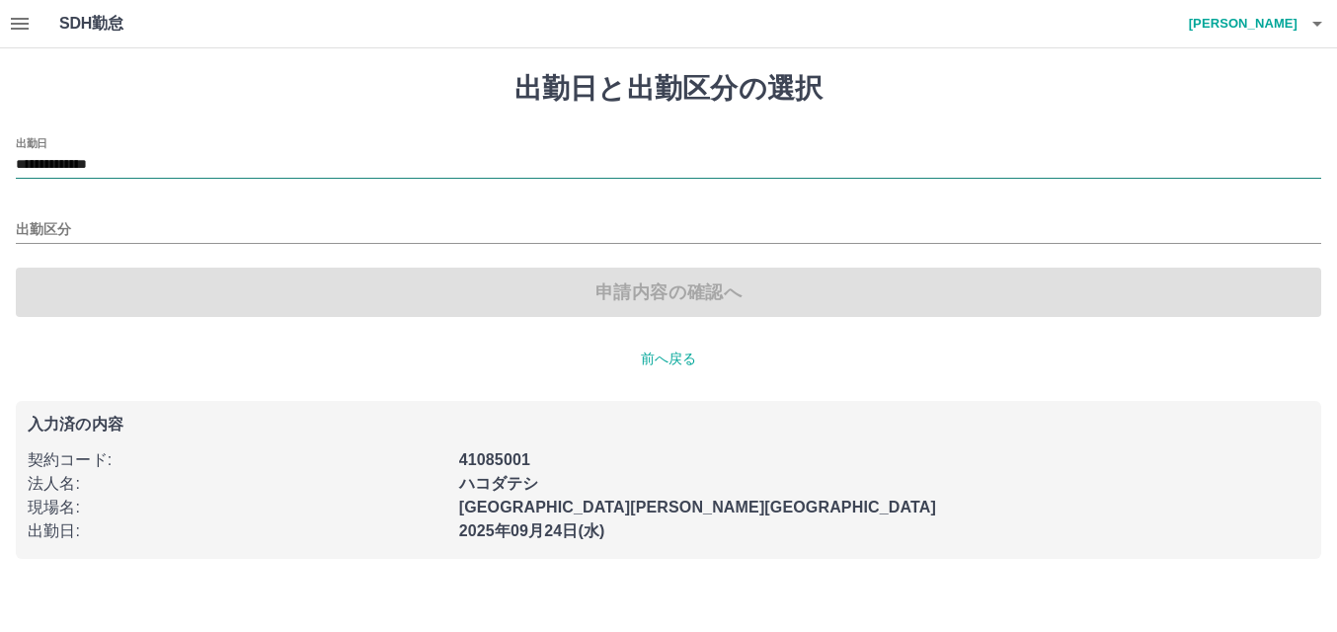
click at [183, 159] on input "**********" at bounding box center [669, 165] width 1306 height 25
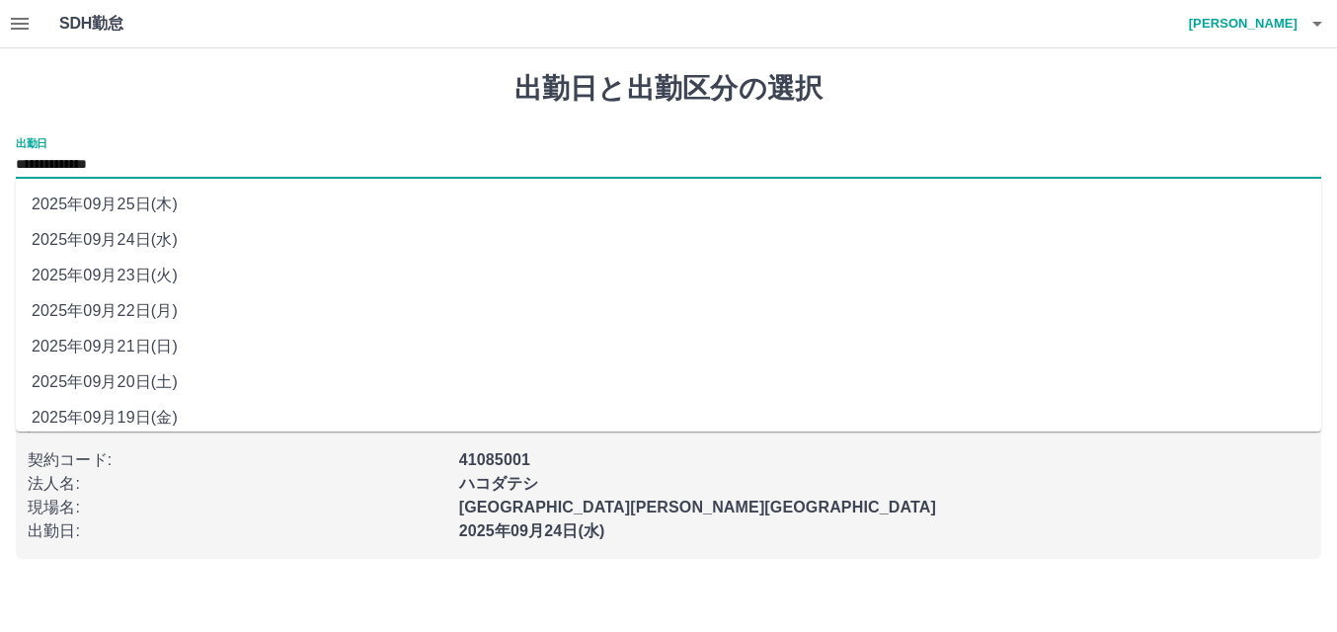
click at [157, 308] on li "2025年09月22日(月)" at bounding box center [669, 311] width 1306 height 36
type input "**********"
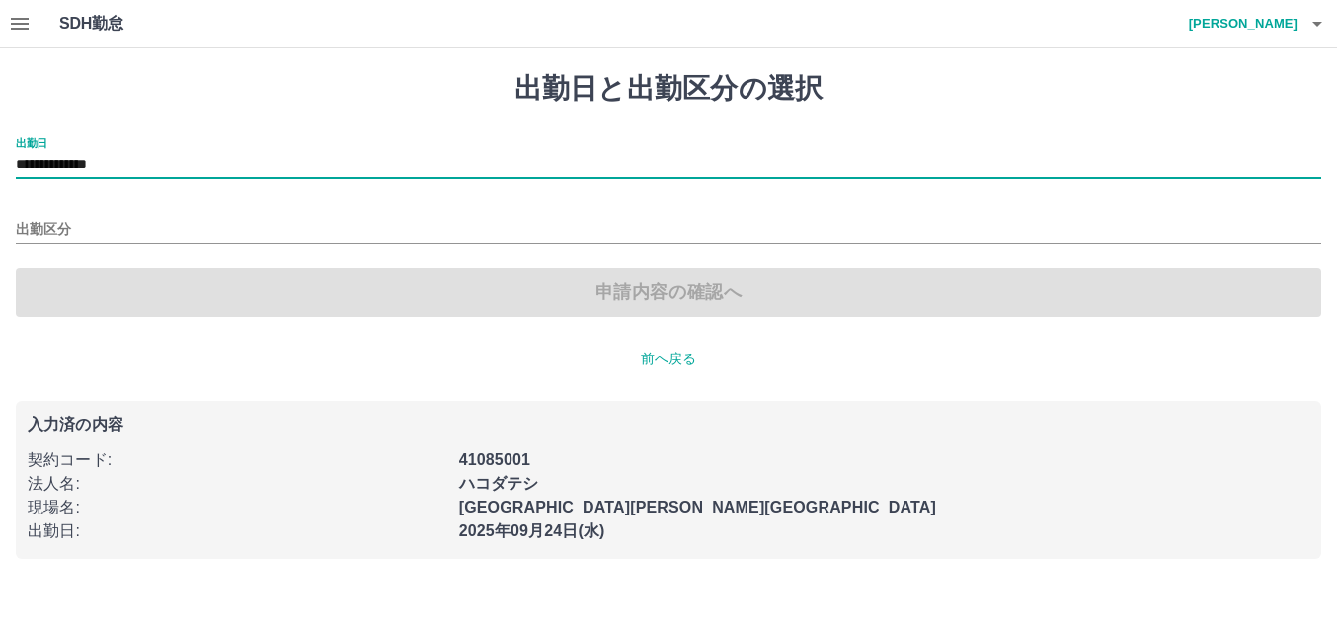
click at [132, 212] on div "出勤区分" at bounding box center [669, 222] width 1306 height 41
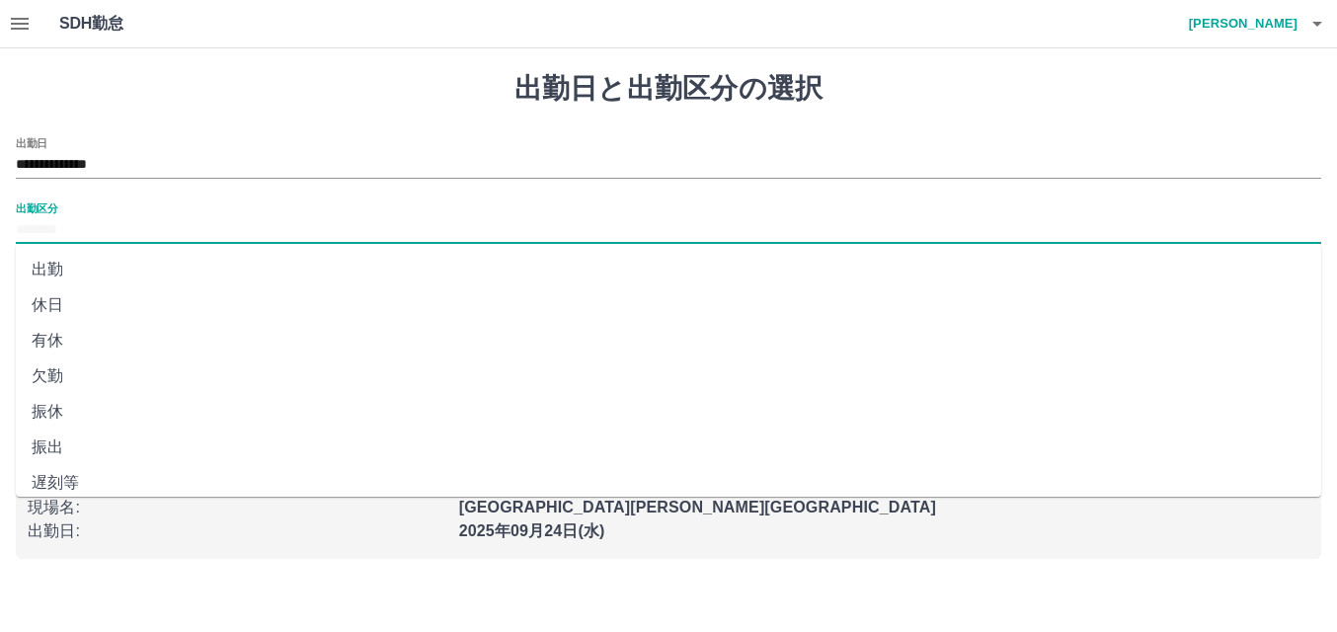
click at [132, 230] on input "出勤区分" at bounding box center [669, 230] width 1306 height 25
click at [76, 344] on li "有休" at bounding box center [669, 341] width 1306 height 36
type input "**"
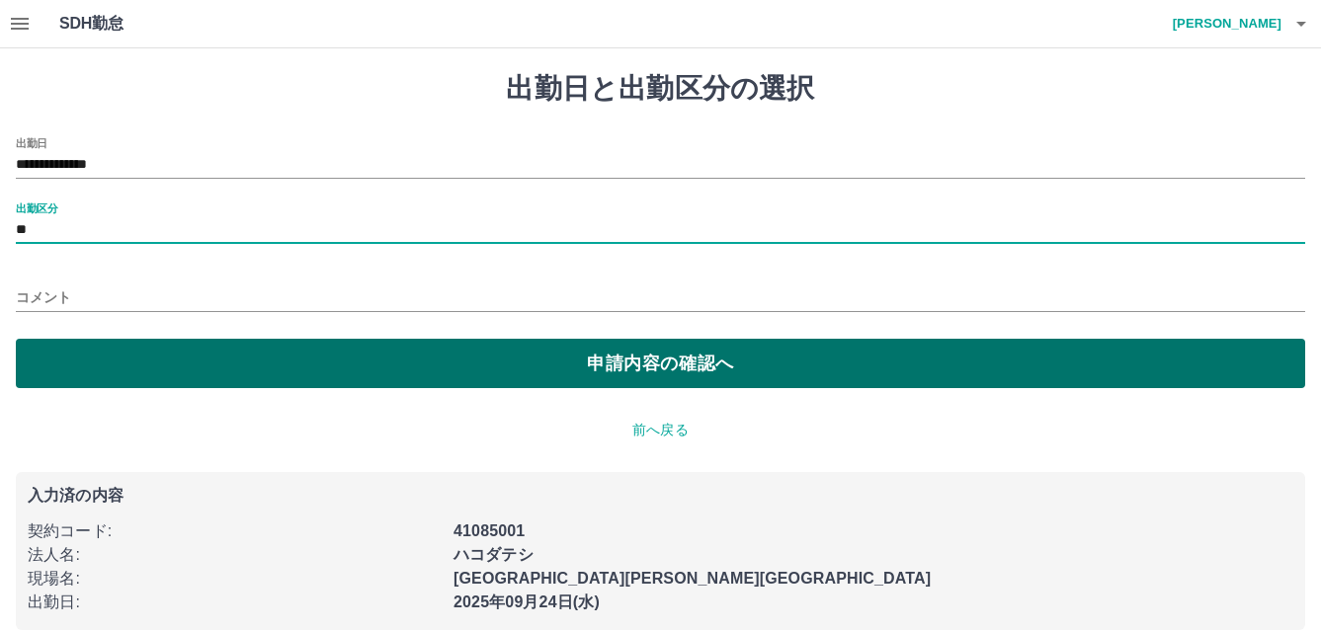
click at [845, 366] on button "申請内容の確認へ" at bounding box center [660, 363] width 1289 height 49
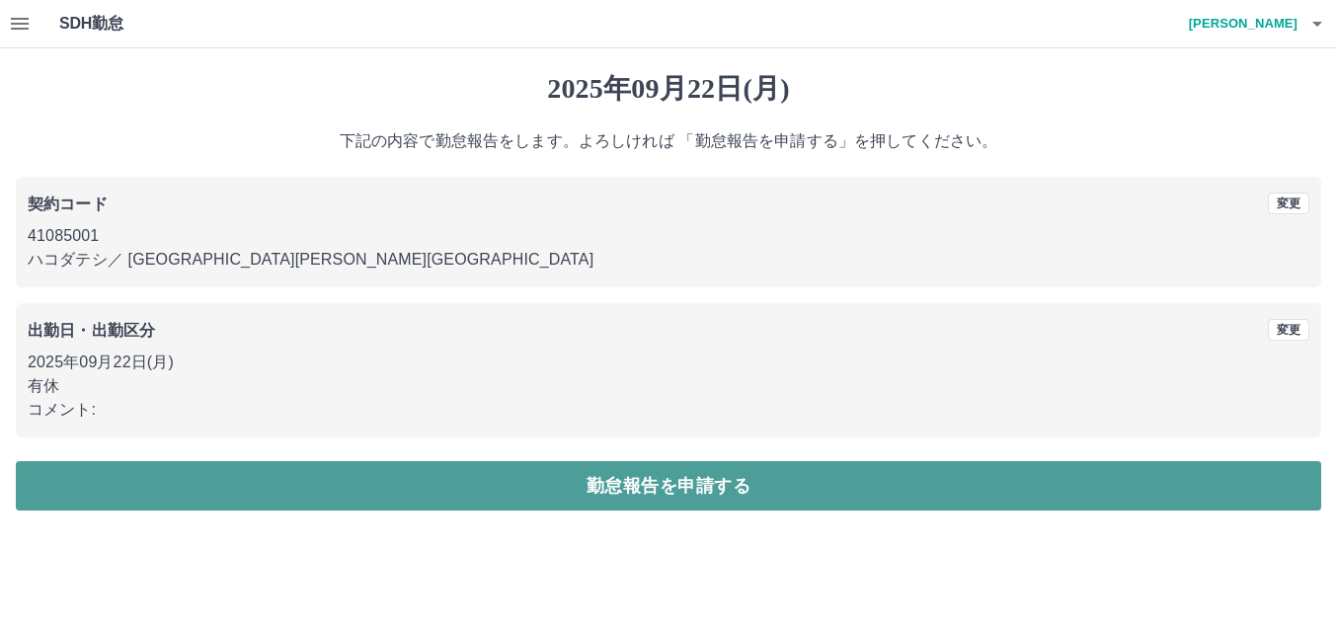
click at [752, 484] on button "勤怠報告を申請する" at bounding box center [669, 485] width 1306 height 49
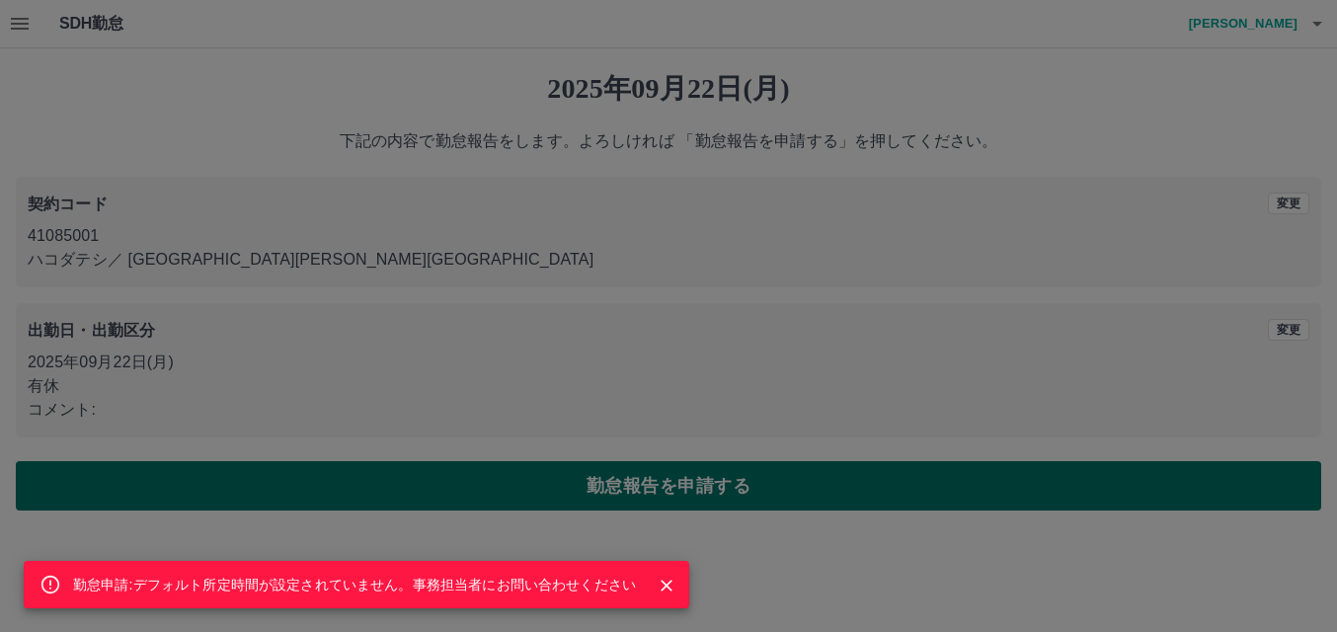
click at [752, 484] on div "勤怠申請:デフォルト所定時間が設定されていません。事務担当者にお問い合わせください" at bounding box center [668, 316] width 1337 height 632
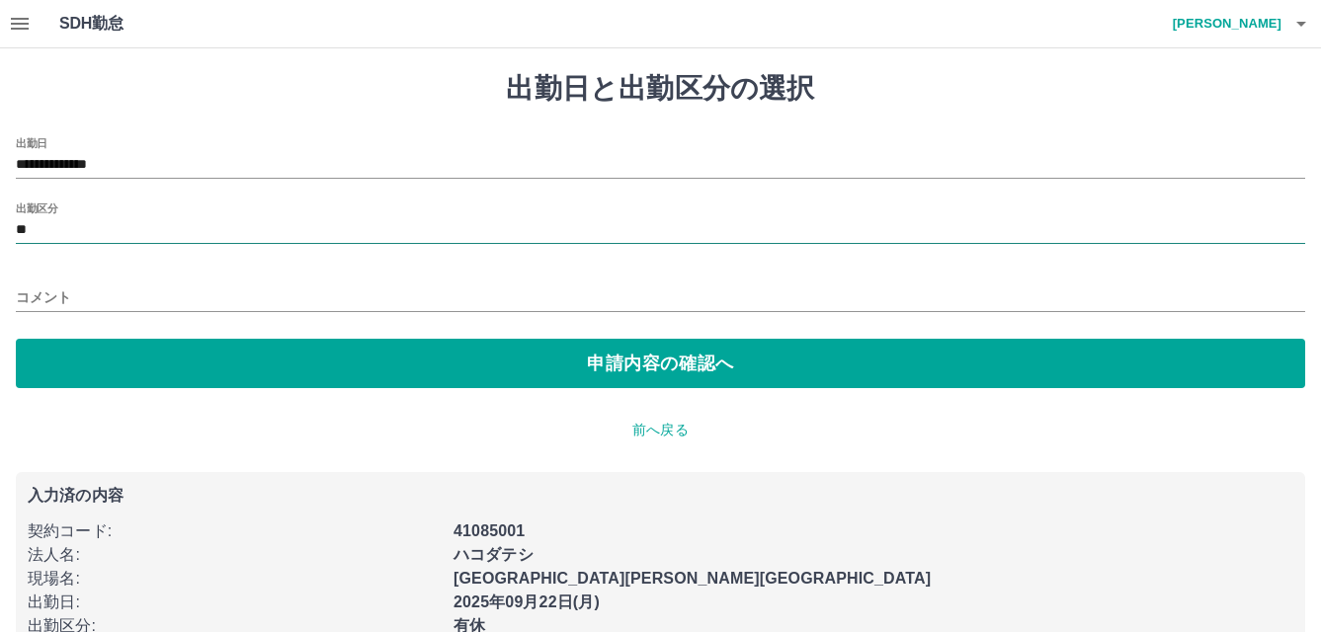
click at [162, 232] on input "**" at bounding box center [660, 230] width 1289 height 25
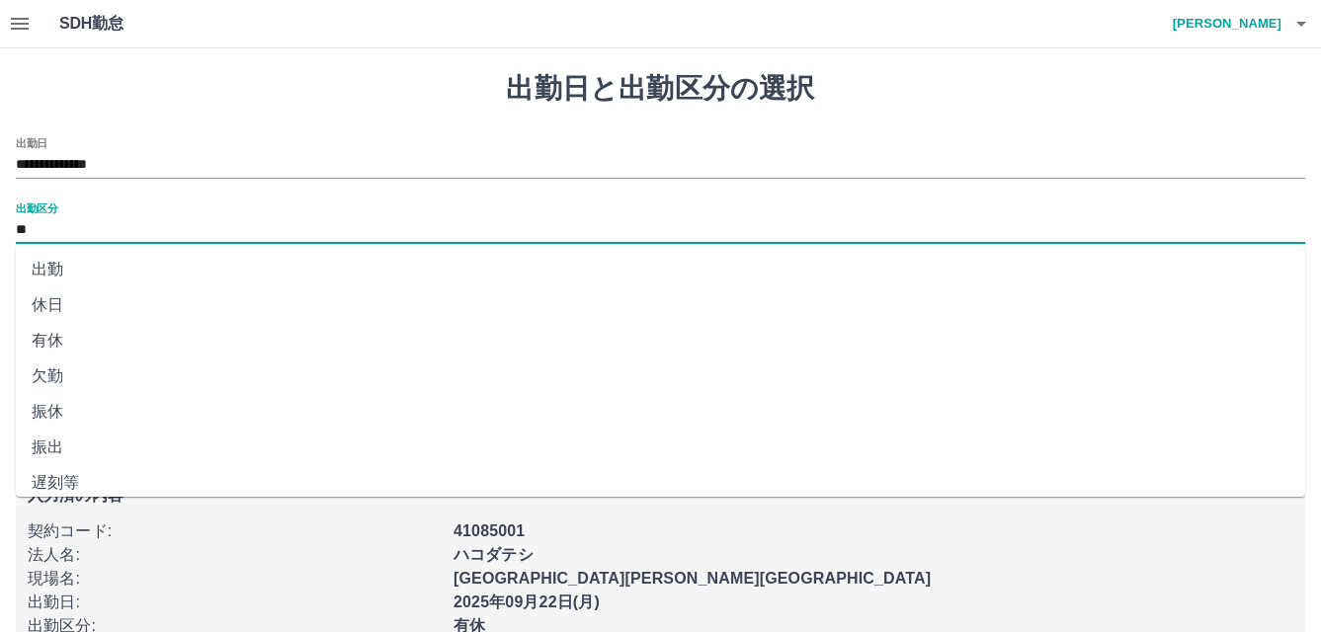
click at [36, 264] on li "出勤" at bounding box center [660, 270] width 1289 height 36
type input "**"
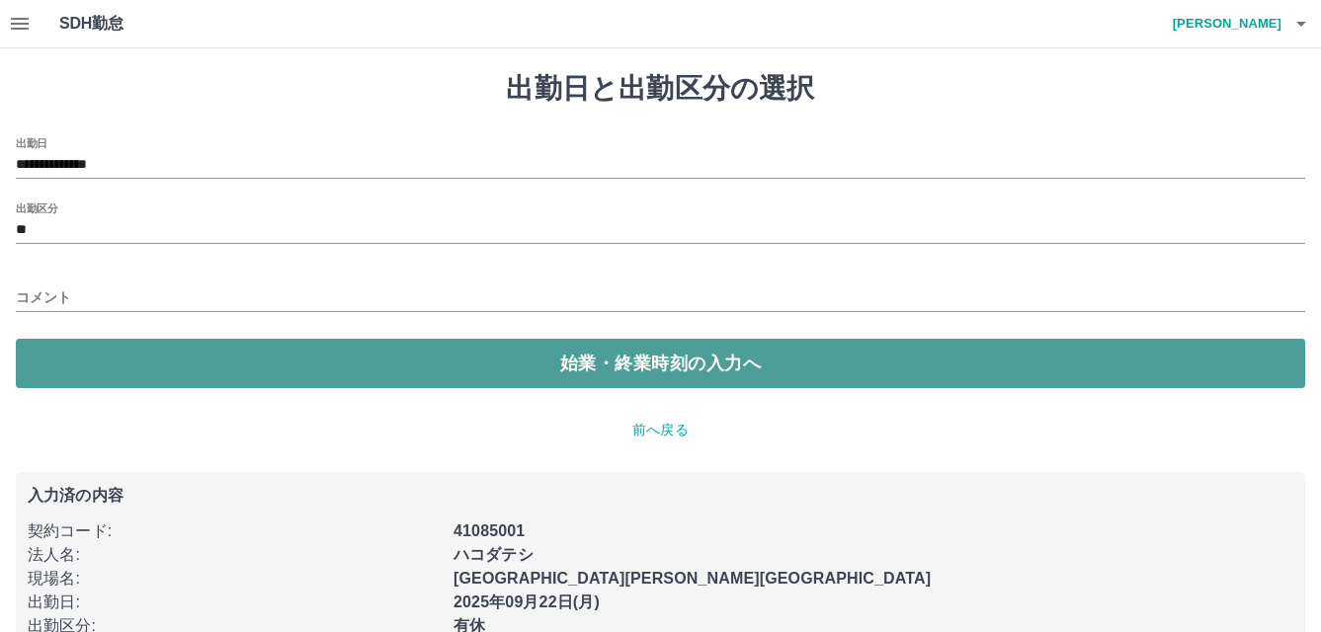
click at [654, 365] on button "始業・終業時刻の入力へ" at bounding box center [660, 363] width 1289 height 49
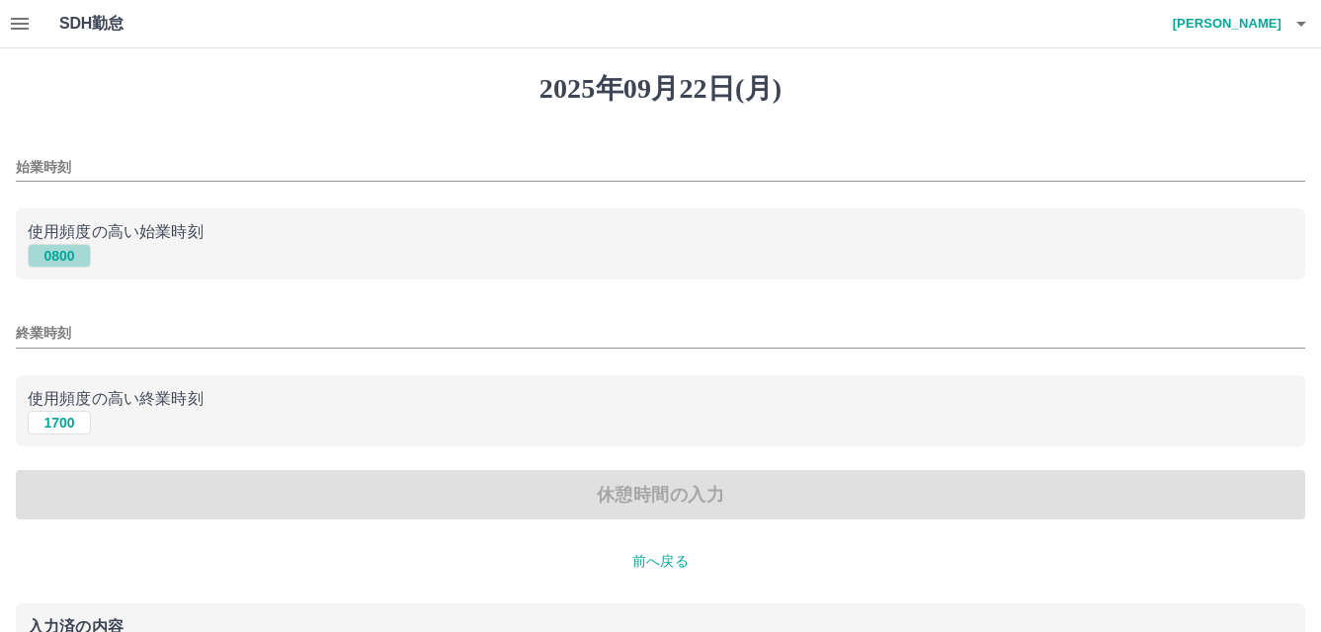
click at [77, 257] on button "0800" at bounding box center [59, 256] width 63 height 24
type input "****"
click at [68, 418] on button "1700" at bounding box center [59, 423] width 63 height 24
type input "****"
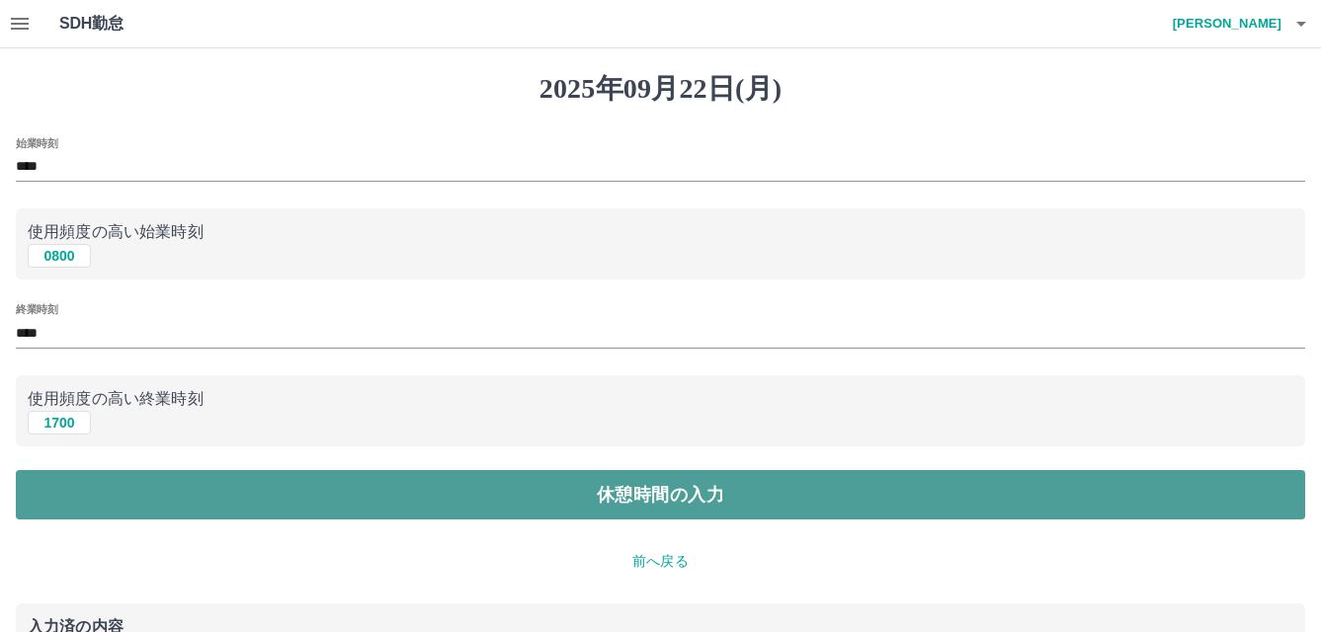
click at [729, 519] on button "休憩時間の入力" at bounding box center [660, 494] width 1289 height 49
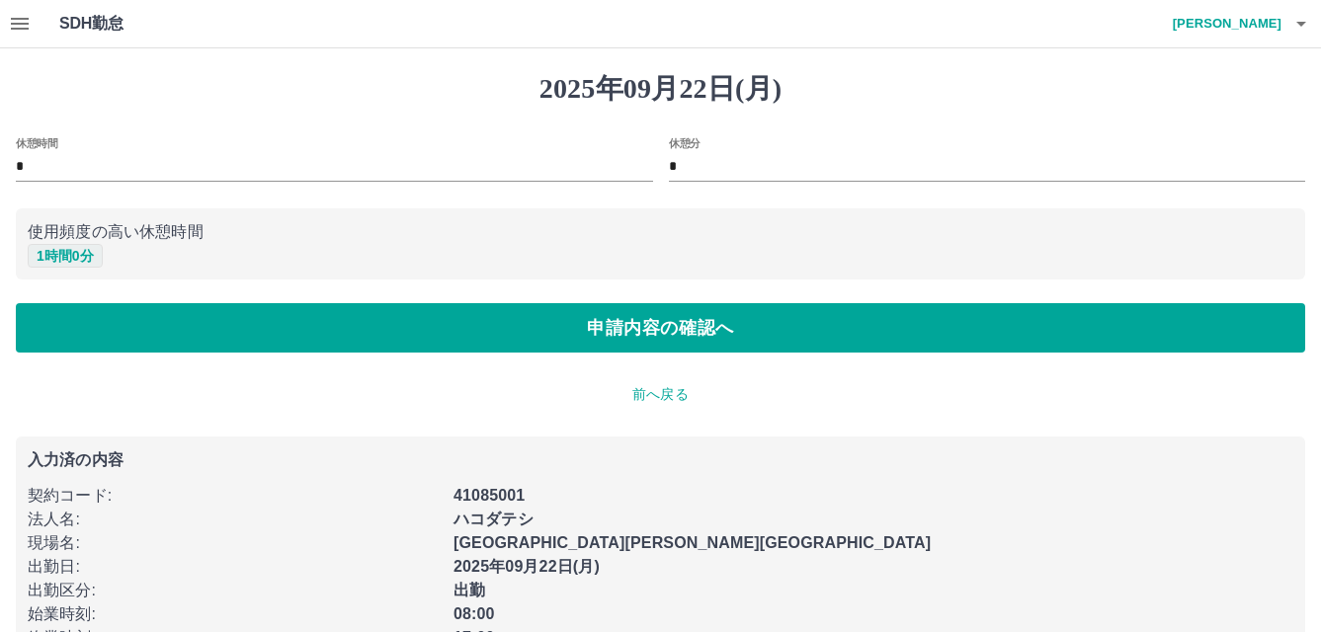
click at [79, 251] on button "1 時間 0 分" at bounding box center [65, 256] width 75 height 24
type input "*"
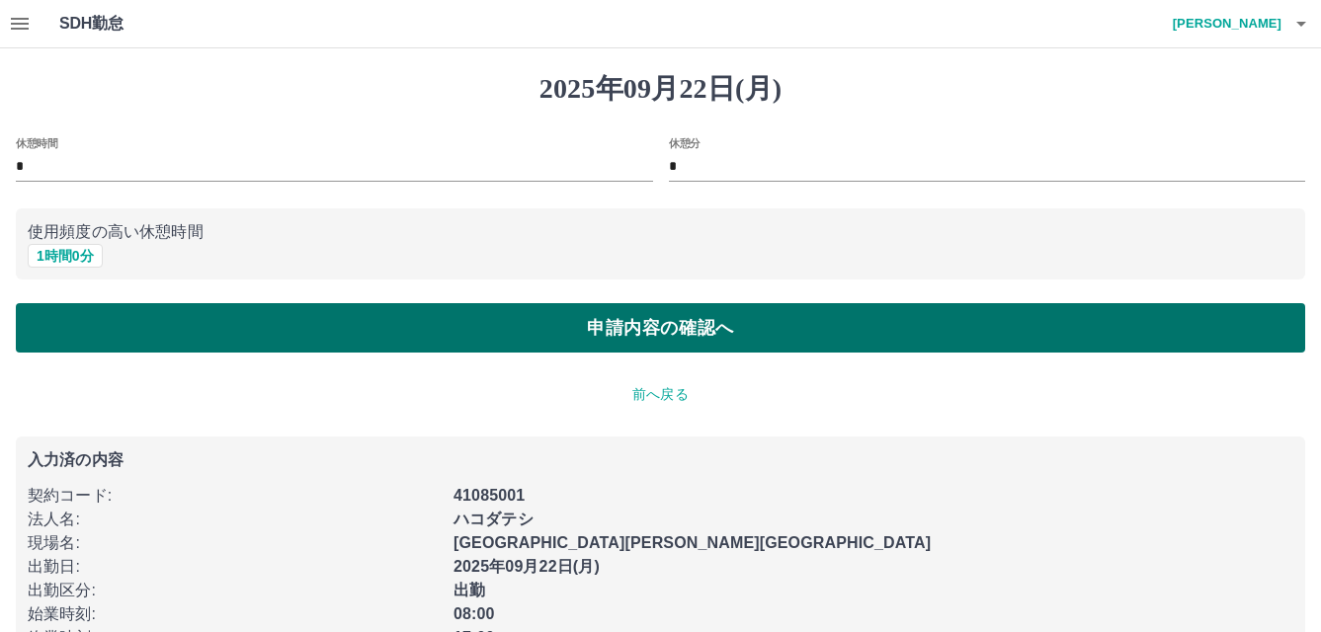
click at [606, 317] on button "申請内容の確認へ" at bounding box center [660, 327] width 1289 height 49
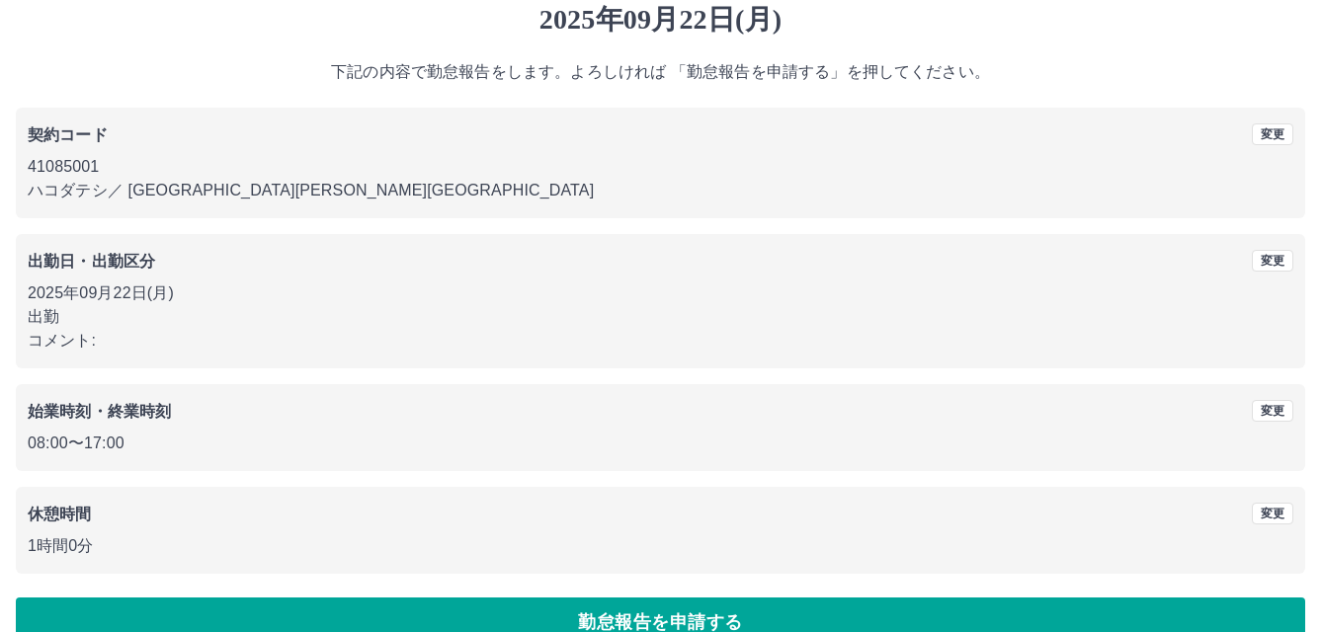
scroll to position [108, 0]
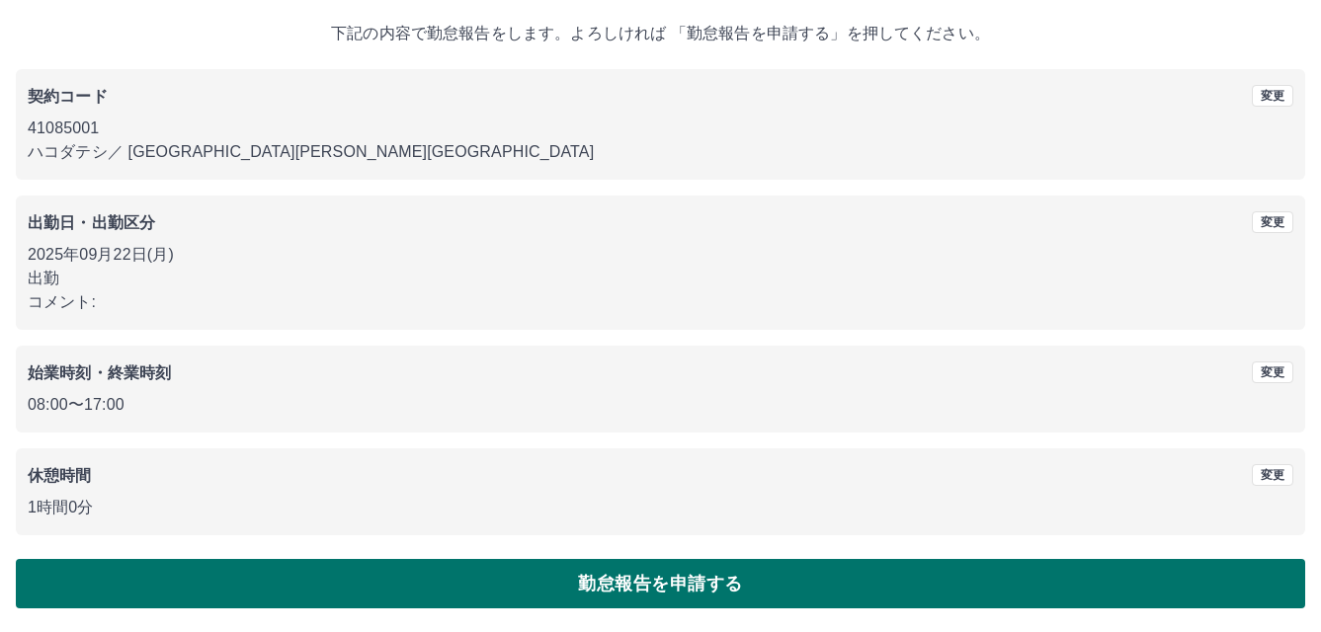
click at [712, 583] on button "勤怠報告を申請する" at bounding box center [660, 583] width 1289 height 49
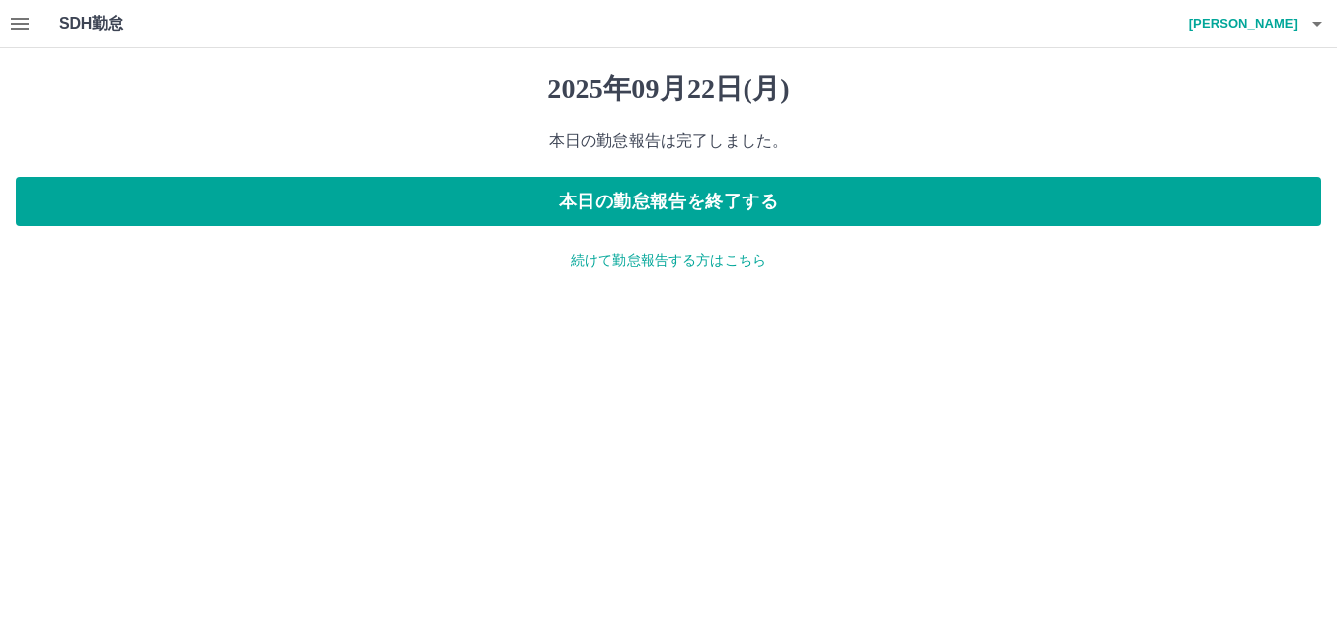
click at [676, 262] on p "続けて勤怠報告する方はこちら" at bounding box center [669, 260] width 1306 height 21
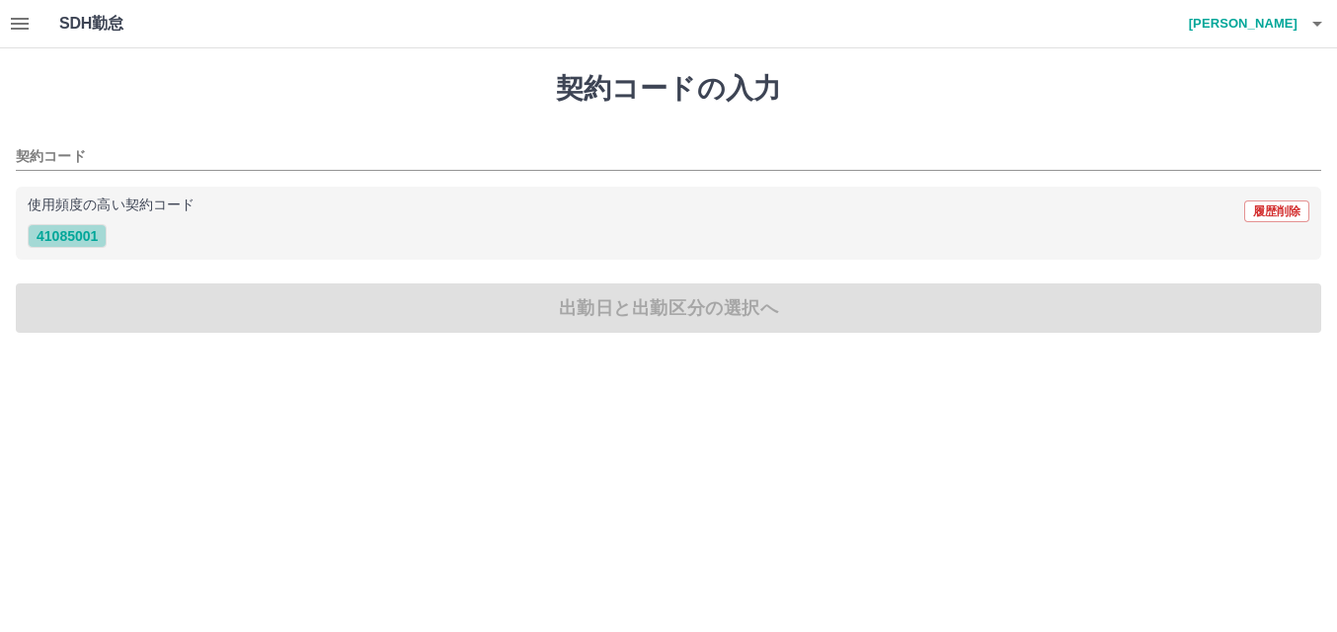
click at [85, 237] on button "41085001" at bounding box center [67, 236] width 79 height 24
type input "********"
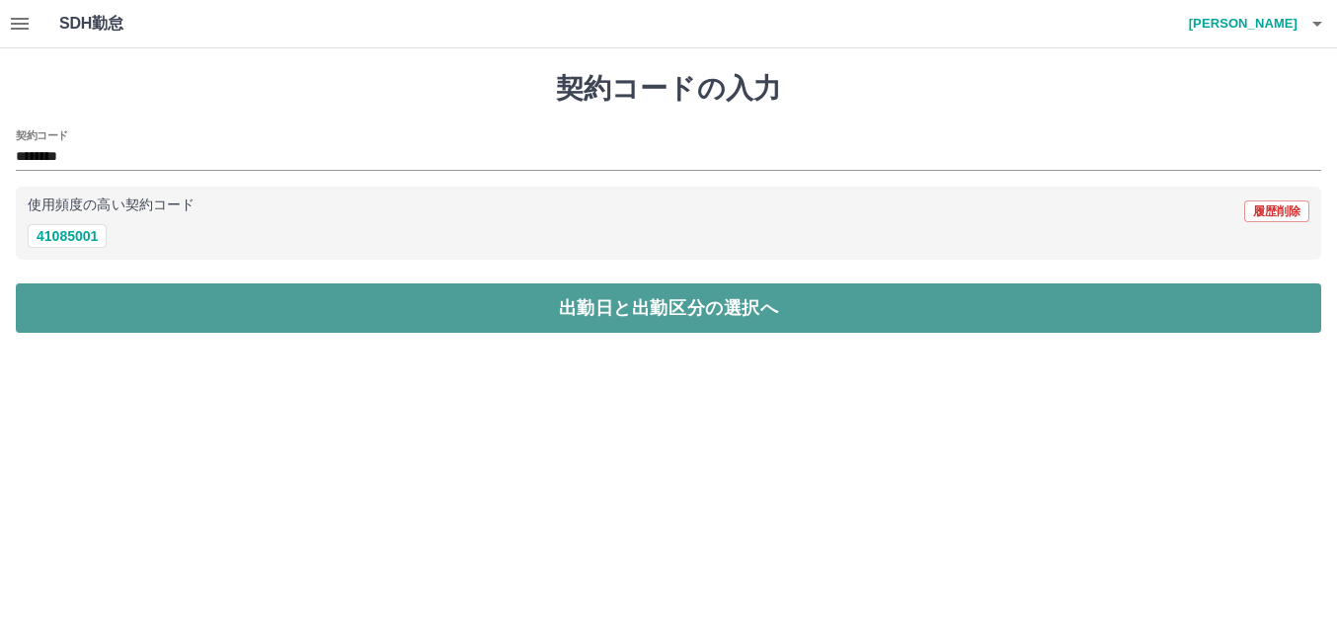
click at [572, 312] on button "出勤日と出勤区分の選択へ" at bounding box center [669, 307] width 1306 height 49
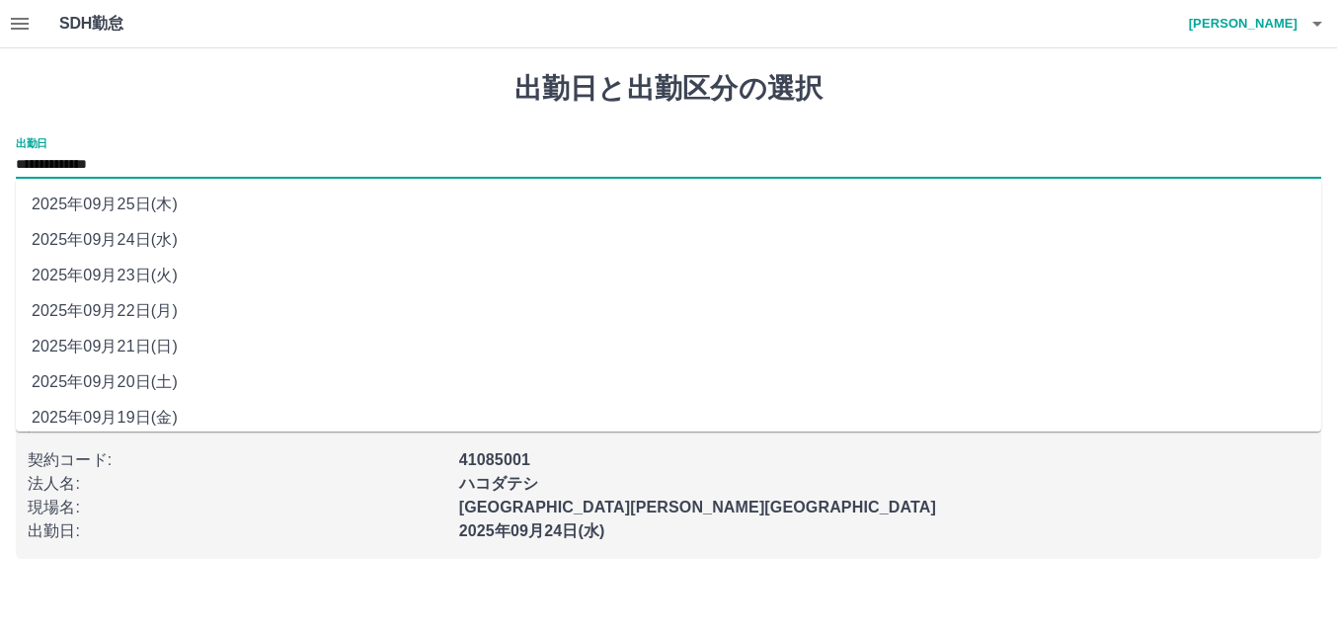
click at [237, 160] on input "**********" at bounding box center [669, 165] width 1306 height 25
click at [155, 264] on li "2025年09月23日(火)" at bounding box center [669, 276] width 1306 height 36
type input "**********"
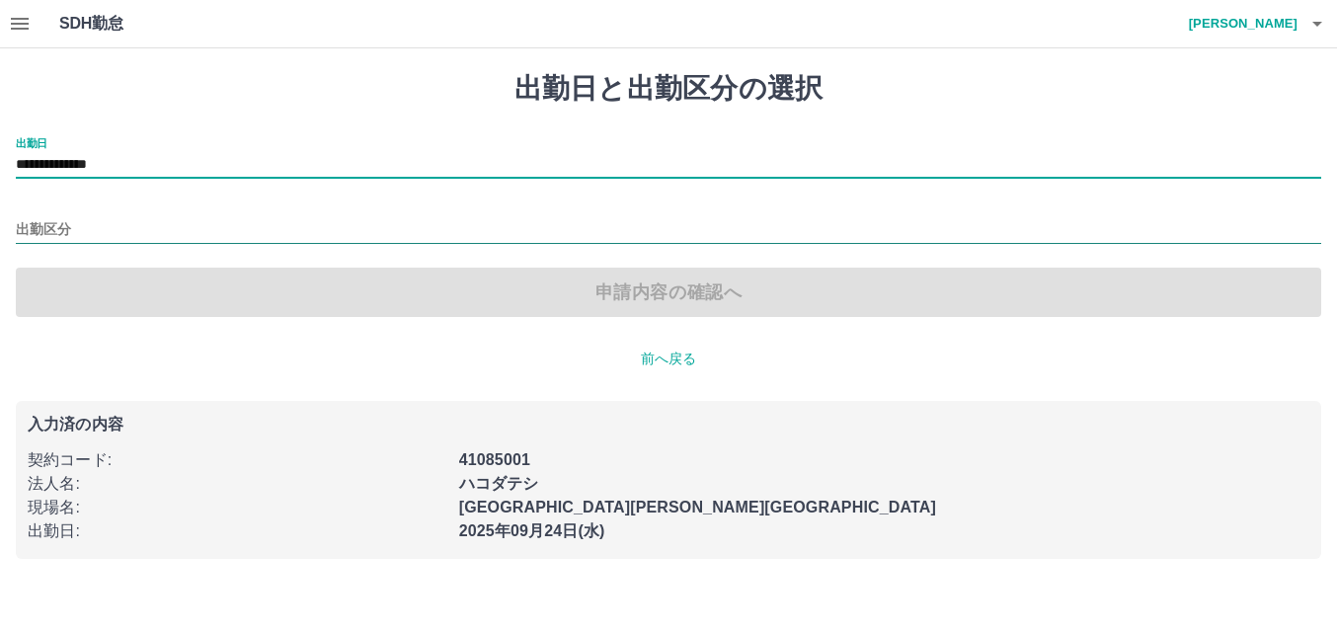
click at [125, 227] on input "出勤区分" at bounding box center [669, 230] width 1306 height 25
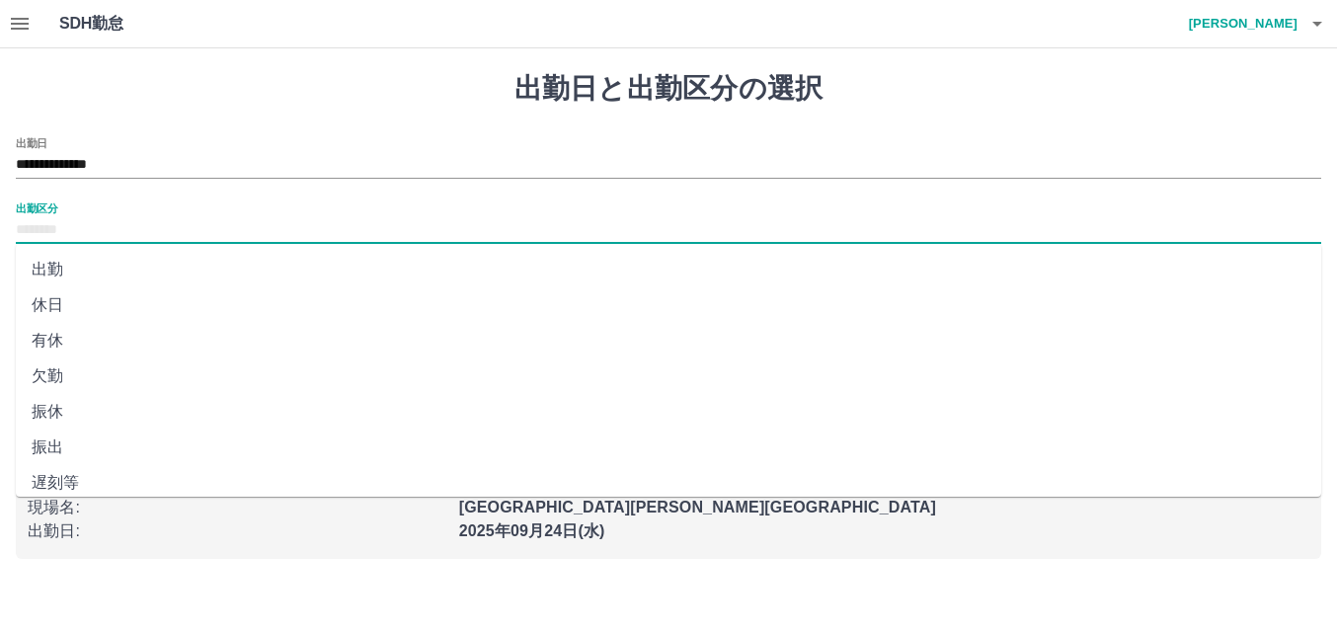
click at [76, 314] on li "休日" at bounding box center [669, 305] width 1306 height 36
type input "**"
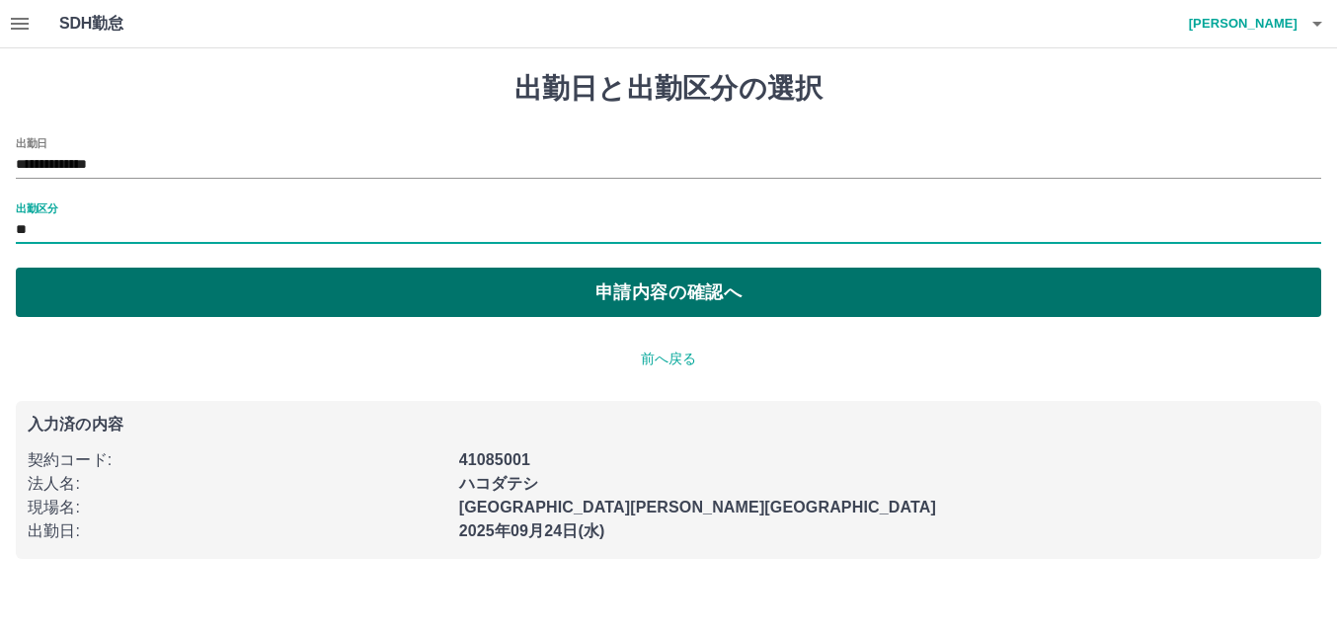
click at [666, 292] on button "申請内容の確認へ" at bounding box center [669, 292] width 1306 height 49
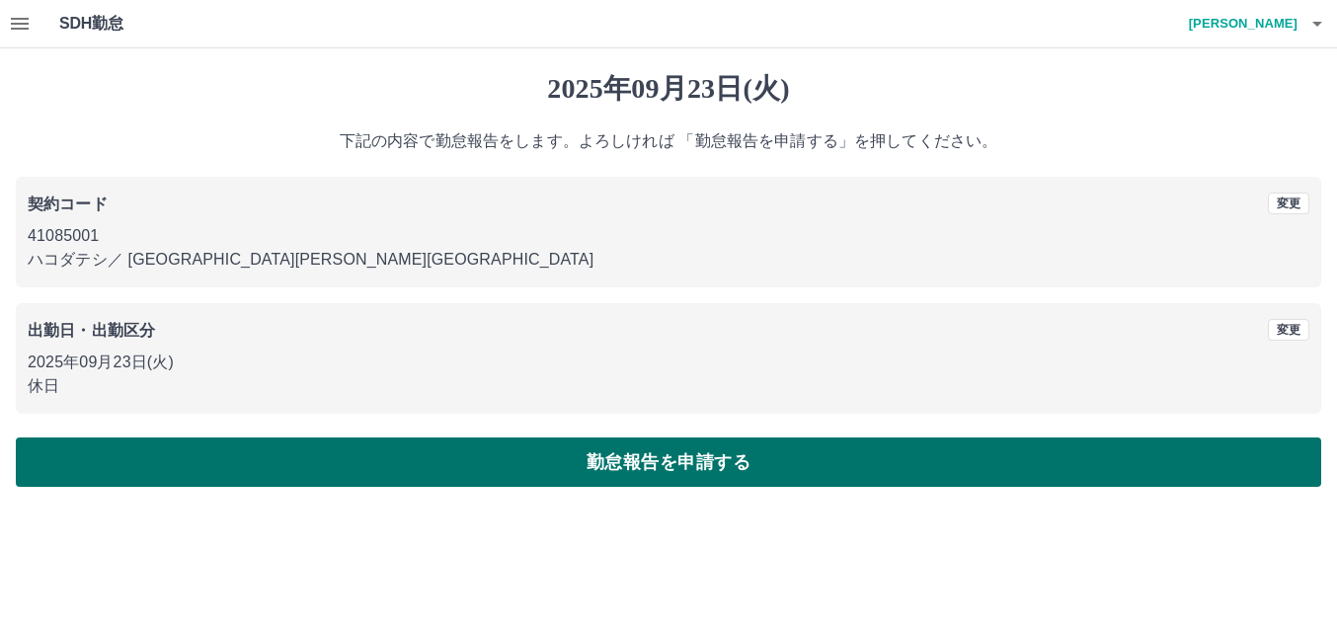
click at [628, 464] on button "勤怠報告を申請する" at bounding box center [669, 462] width 1306 height 49
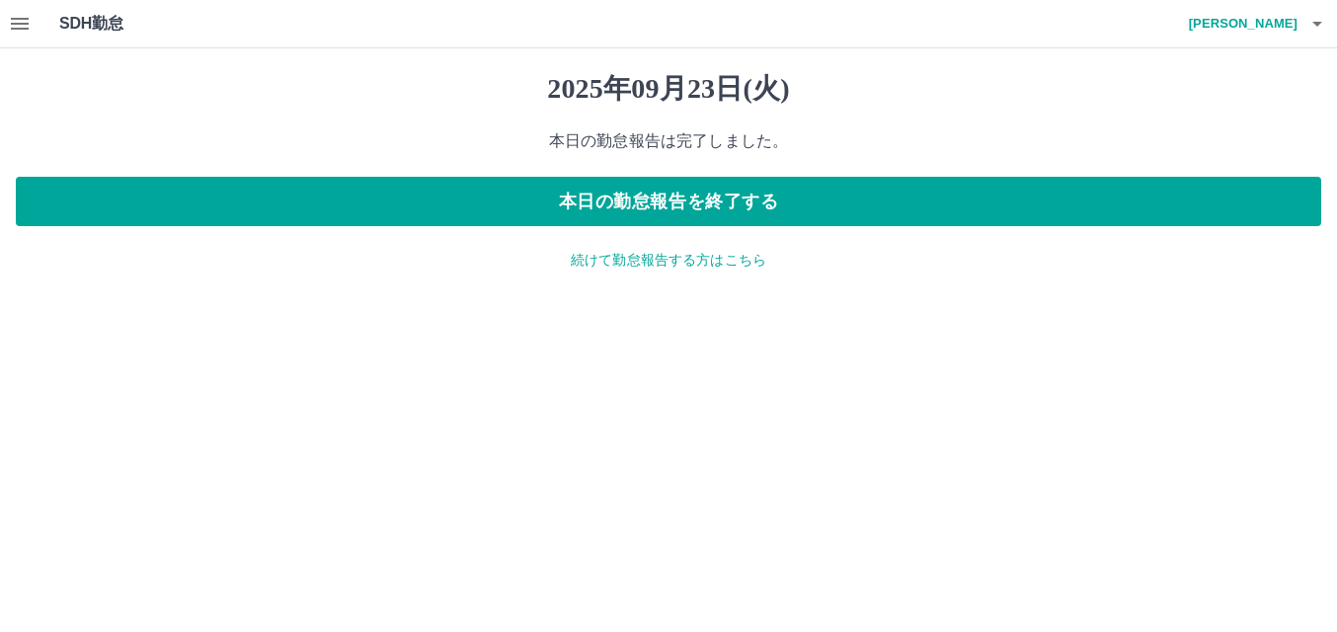
click at [651, 260] on p "続けて勤怠報告する方はこちら" at bounding box center [669, 260] width 1306 height 21
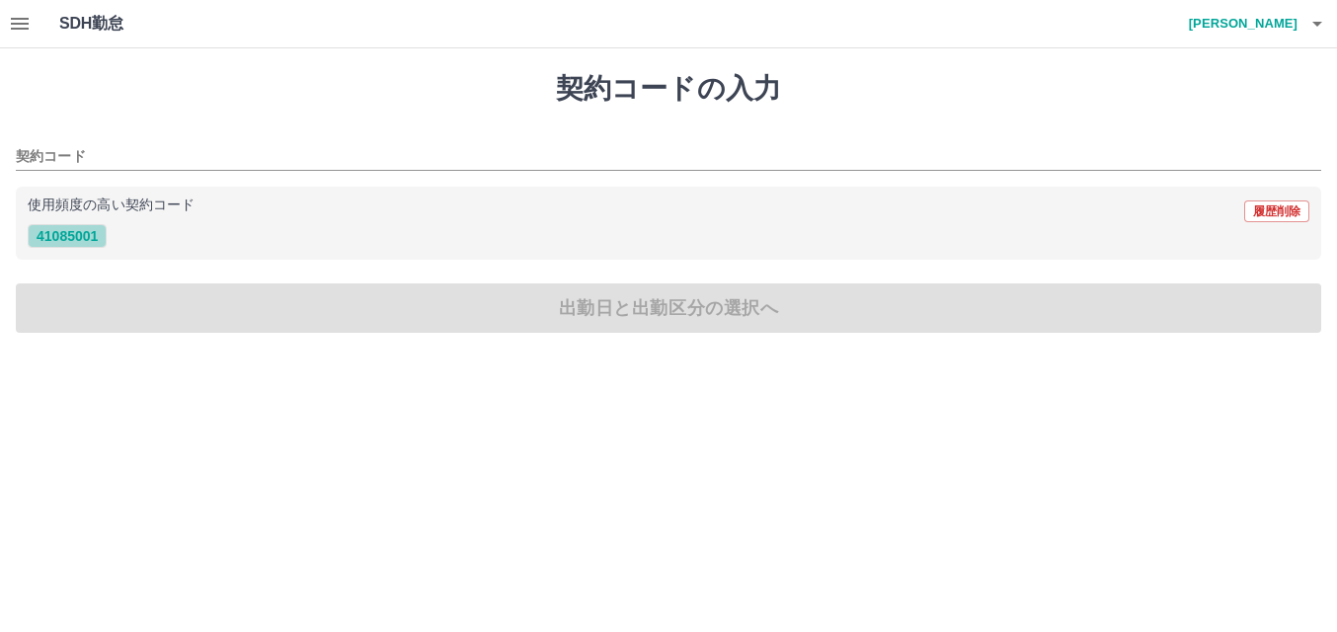
click at [61, 231] on button "41085001" at bounding box center [67, 236] width 79 height 24
type input "********"
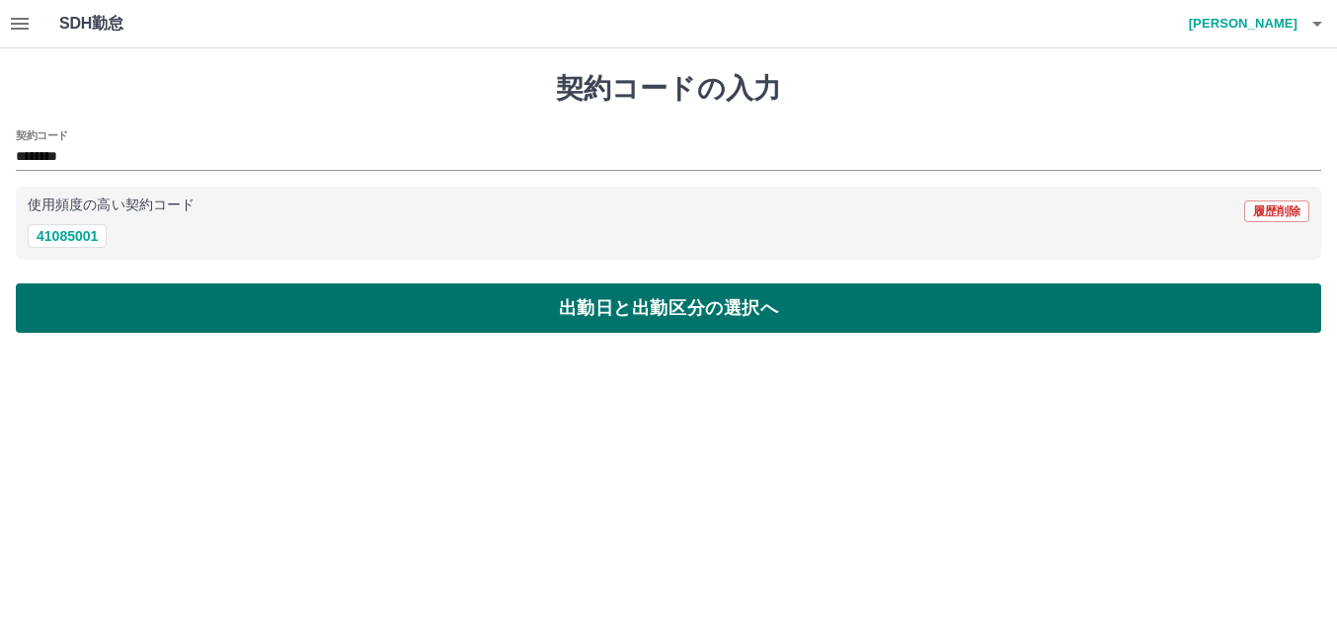
click at [605, 307] on button "出勤日と出勤区分の選択へ" at bounding box center [669, 307] width 1306 height 49
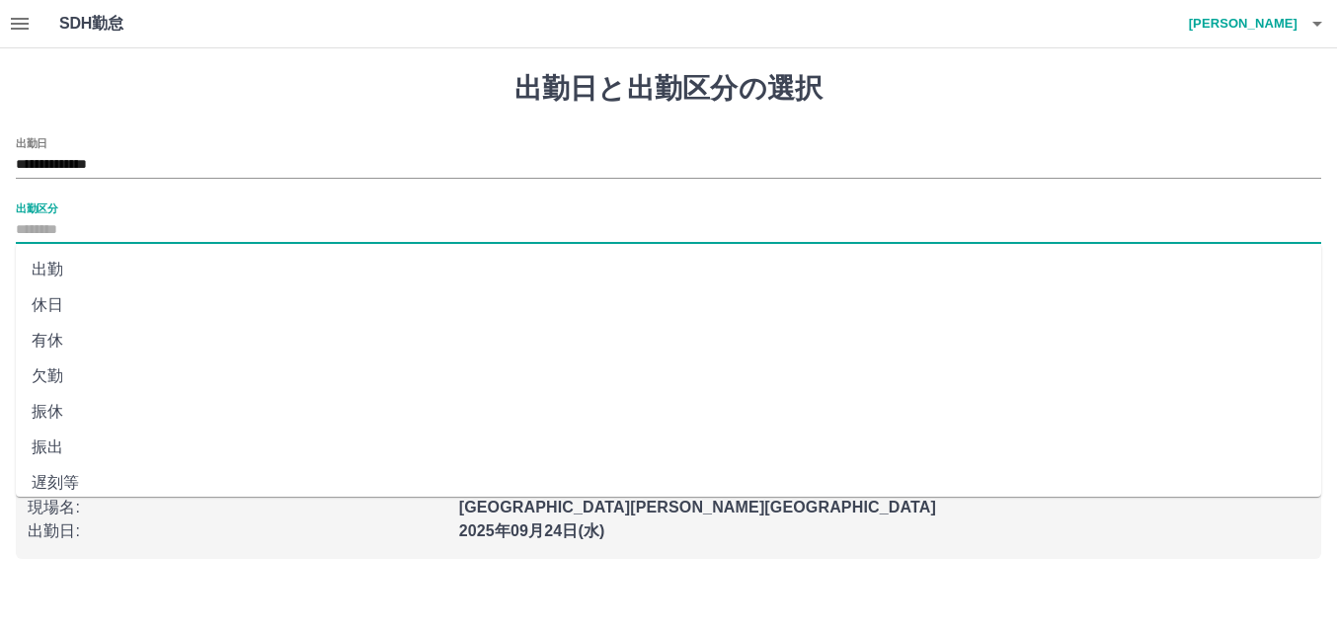
click at [149, 218] on input "出勤区分" at bounding box center [669, 230] width 1306 height 25
click at [133, 280] on li "出勤" at bounding box center [669, 270] width 1306 height 36
type input "**"
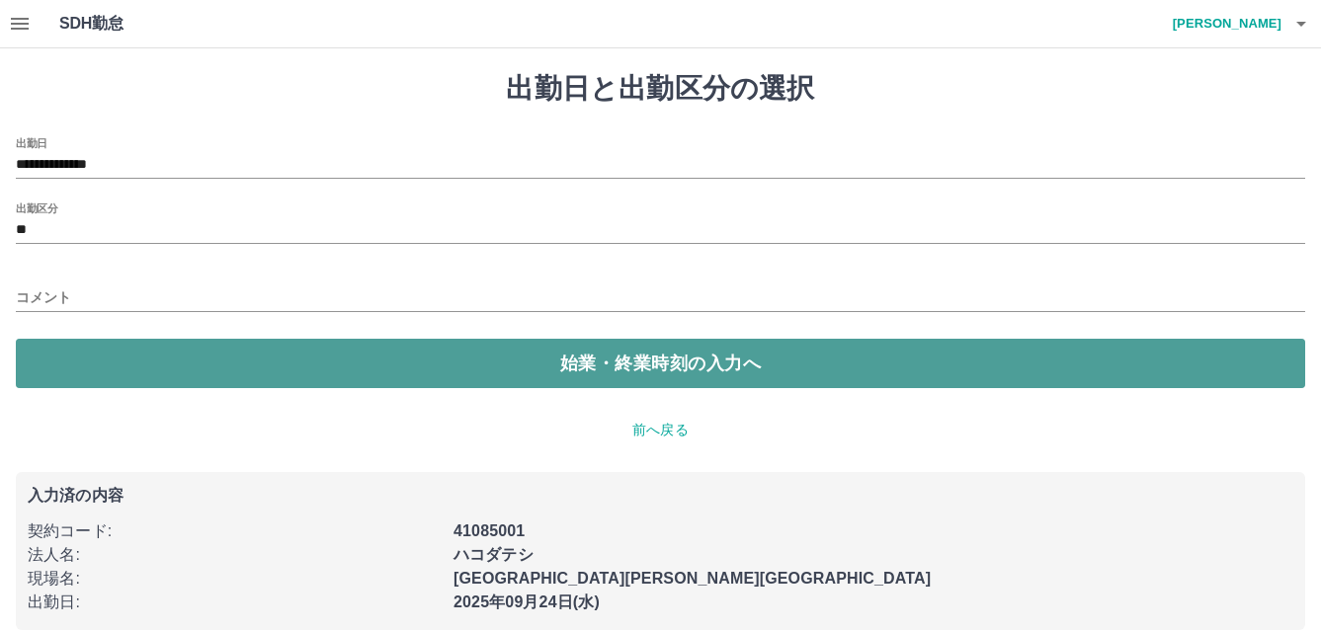
click at [448, 378] on button "始業・終業時刻の入力へ" at bounding box center [660, 363] width 1289 height 49
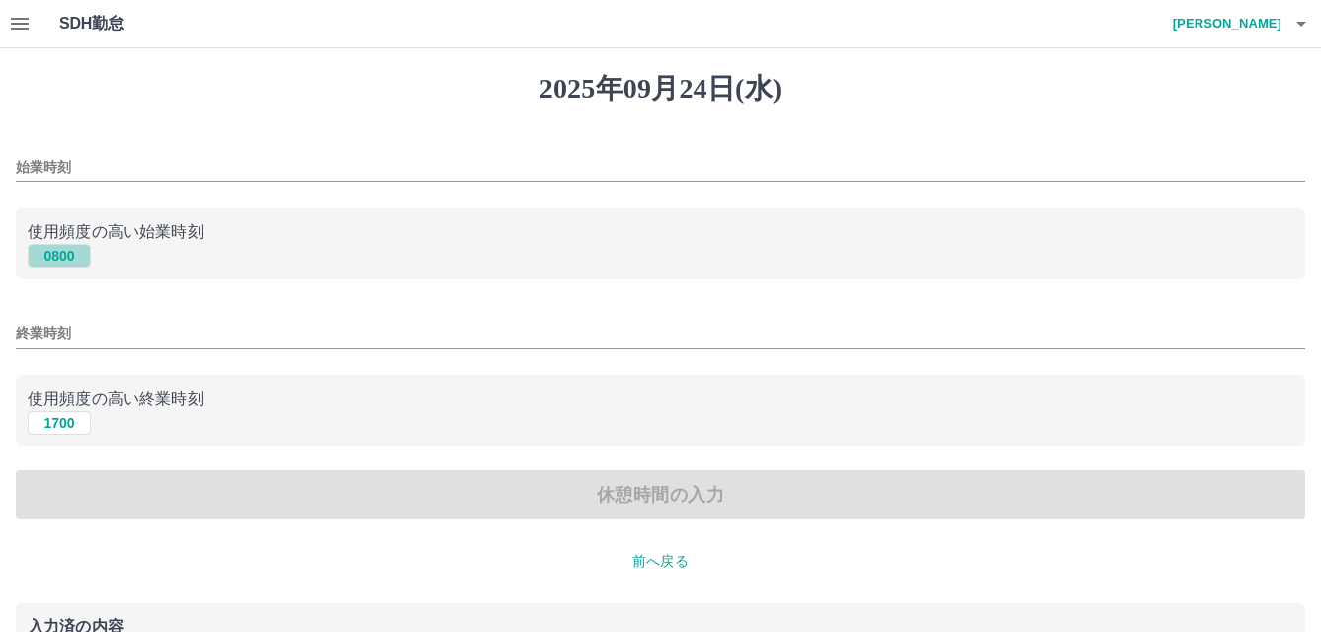
click at [47, 256] on button "0800" at bounding box center [59, 256] width 63 height 24
type input "****"
click at [58, 425] on button "1700" at bounding box center [59, 423] width 63 height 24
type input "****"
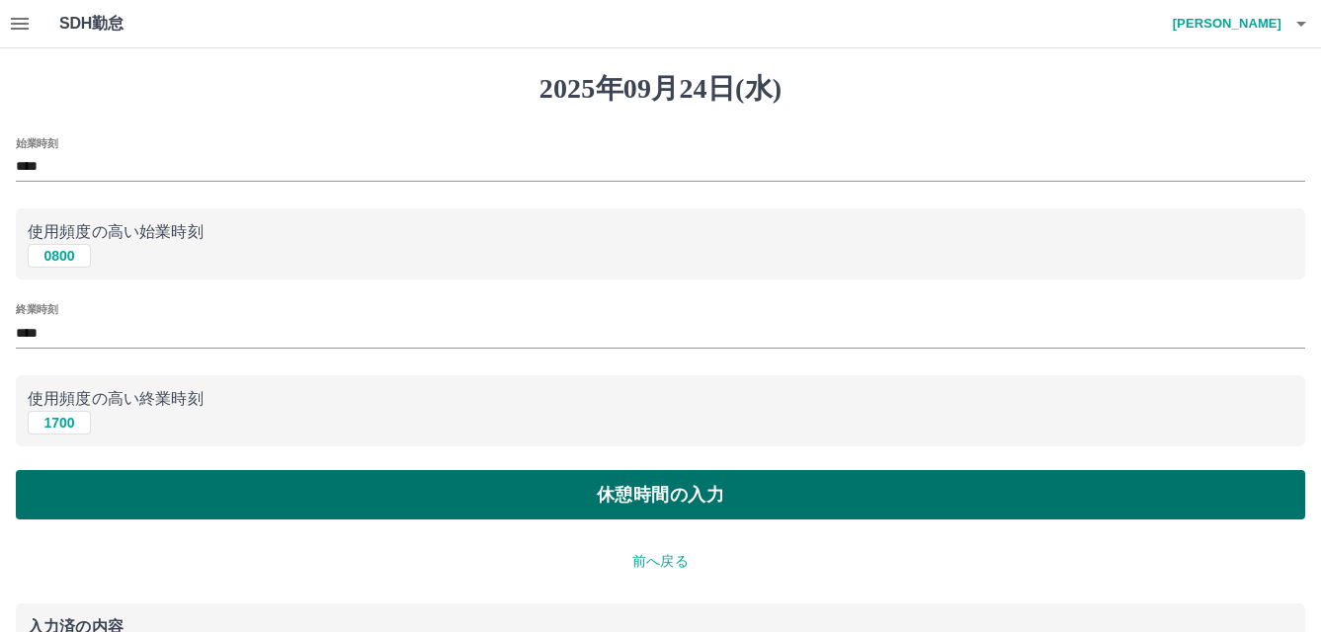
click at [674, 504] on button "休憩時間の入力" at bounding box center [660, 494] width 1289 height 49
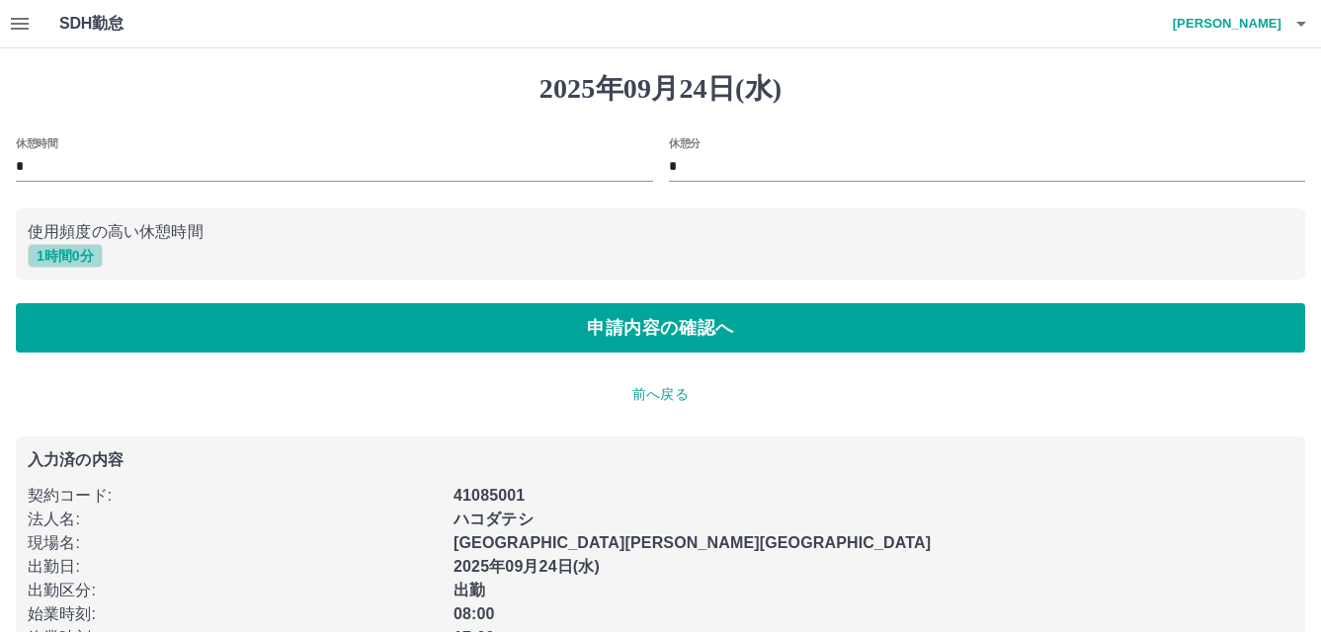
click at [94, 253] on button "1 時間 0 分" at bounding box center [65, 256] width 75 height 24
type input "*"
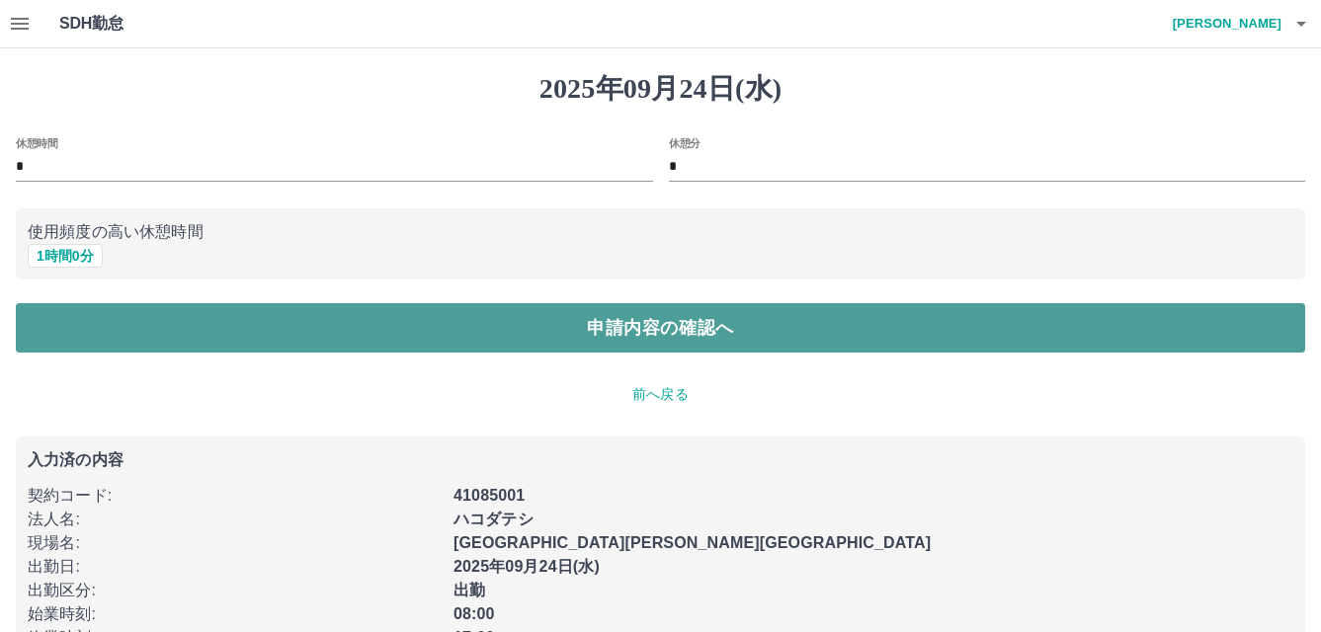
click at [666, 353] on button "申請内容の確認へ" at bounding box center [660, 327] width 1289 height 49
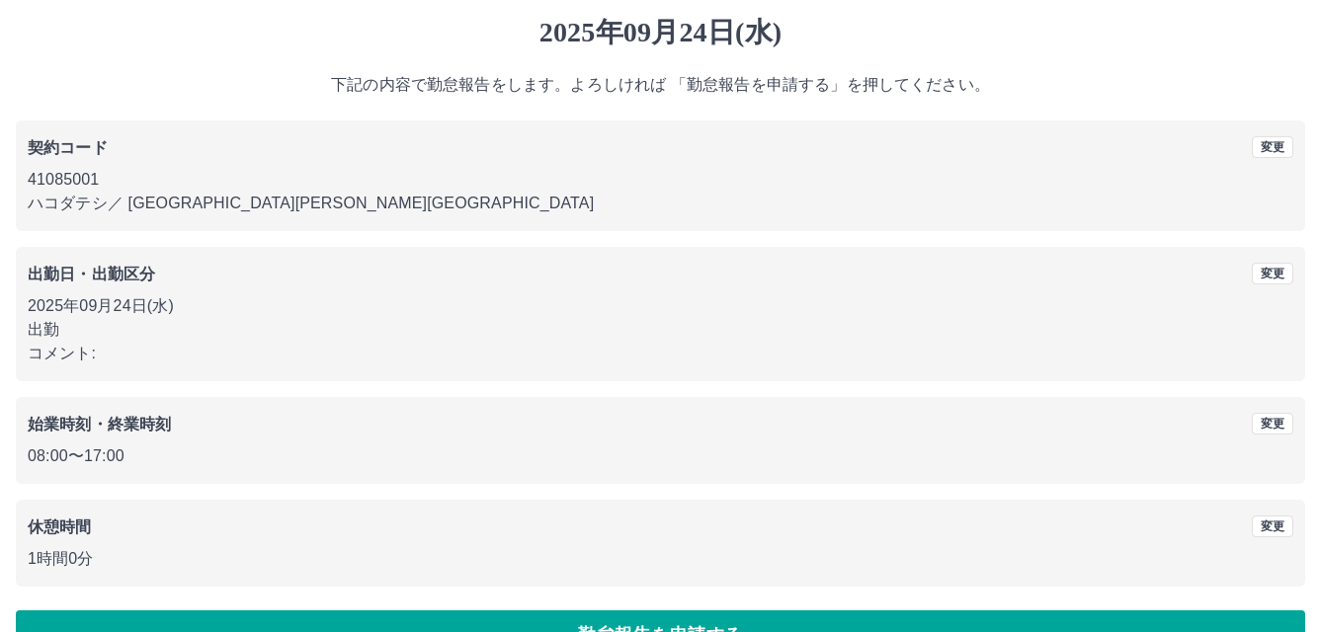
scroll to position [108, 0]
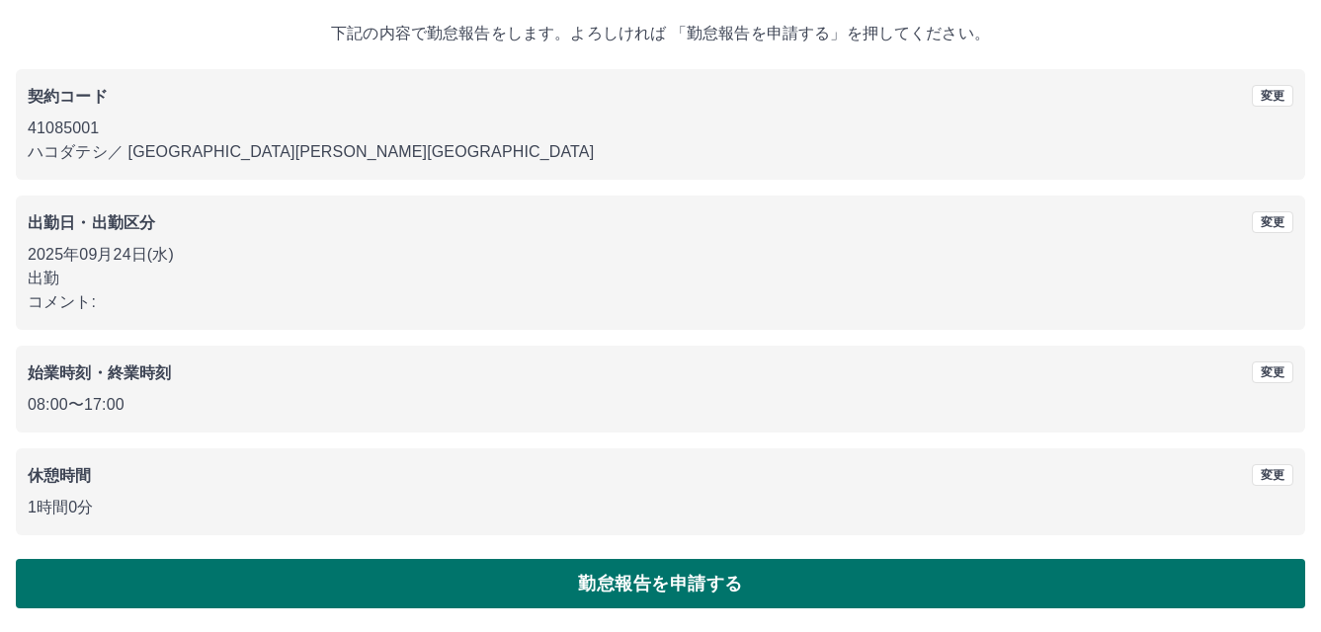
click at [643, 585] on button "勤怠報告を申請する" at bounding box center [660, 583] width 1289 height 49
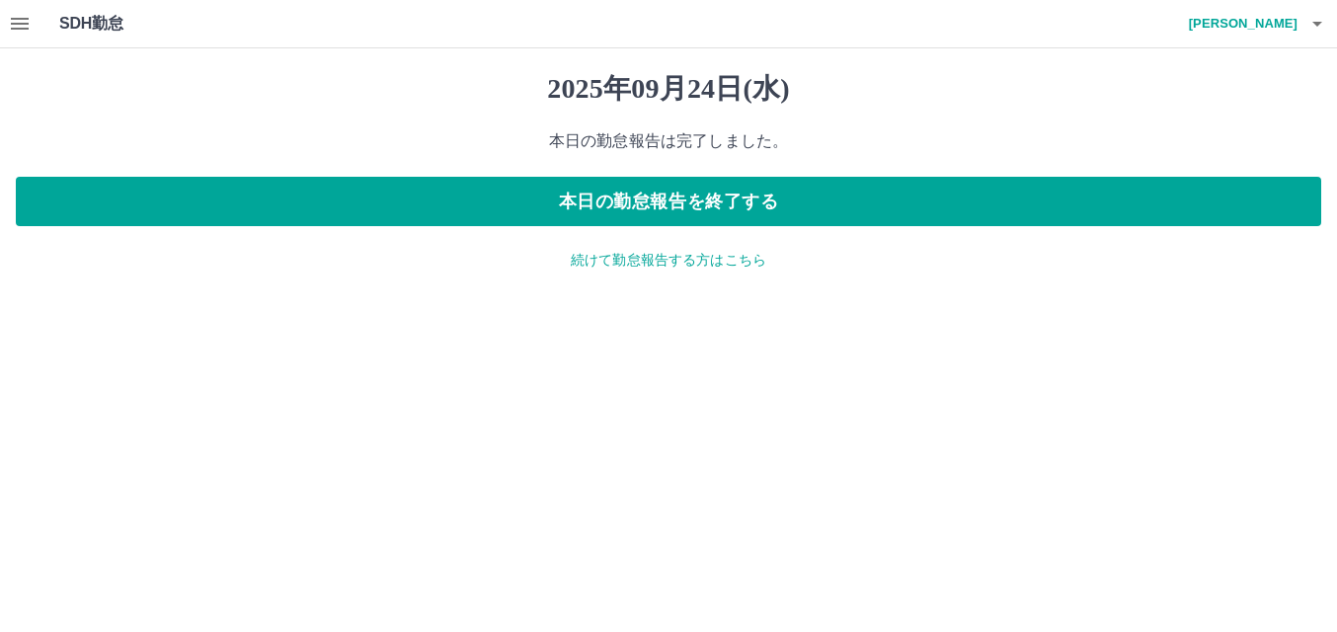
click at [15, 30] on icon "button" at bounding box center [20, 24] width 18 height 12
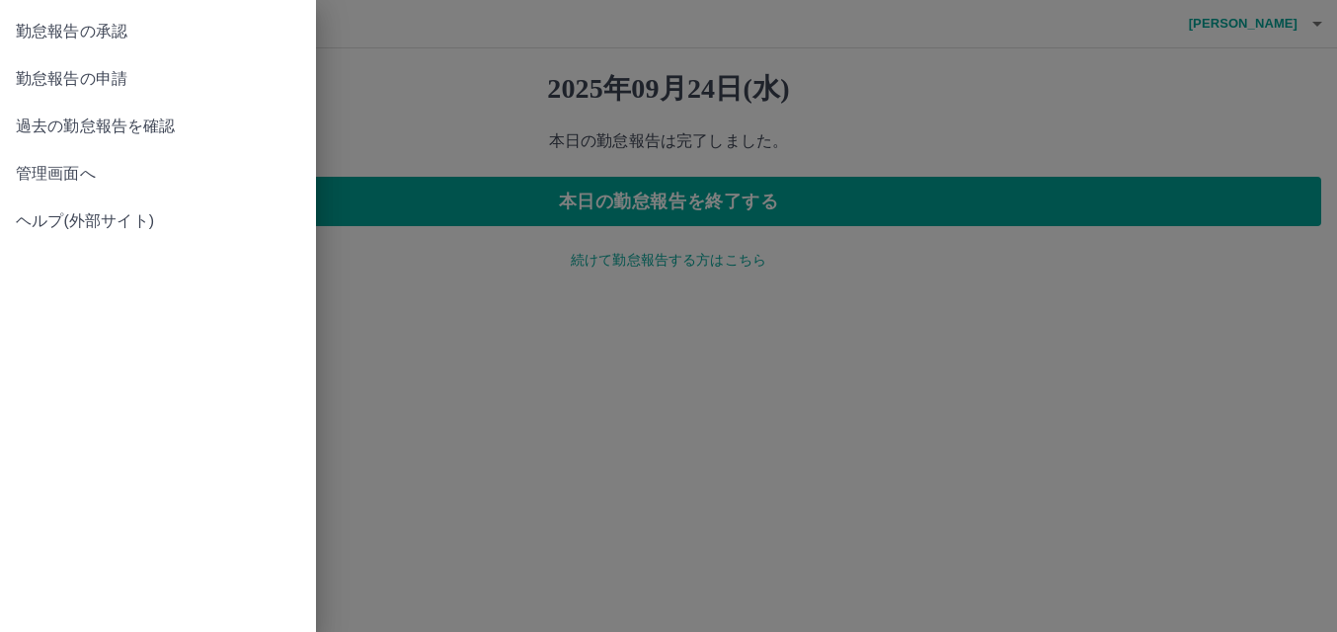
click at [137, 125] on span "過去の勤怠報告を確認" at bounding box center [158, 127] width 284 height 24
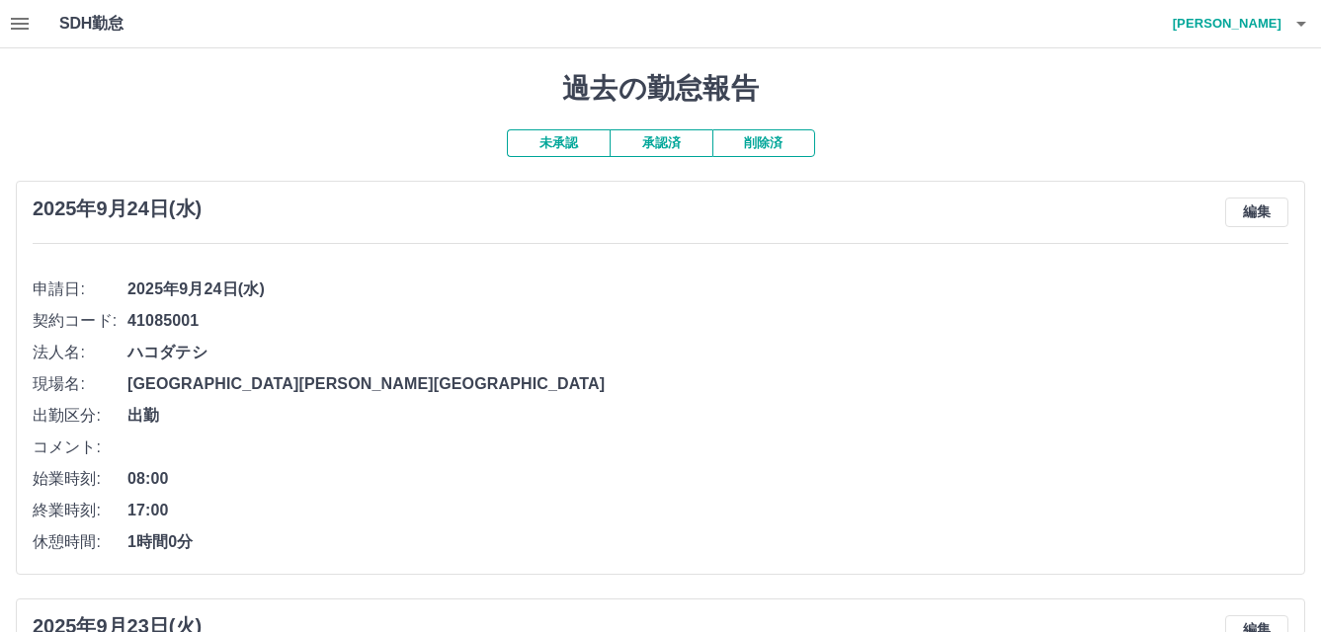
click at [12, 24] on icon "button" at bounding box center [20, 24] width 18 height 12
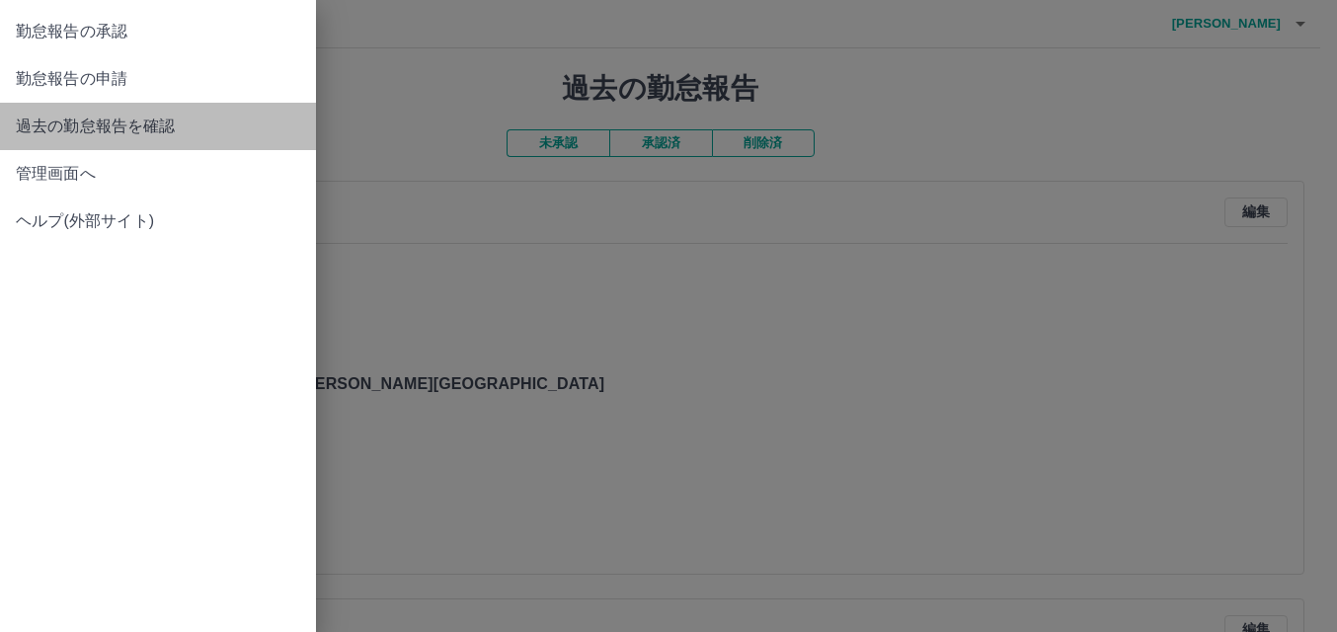
click at [58, 134] on span "過去の勤怠報告を確認" at bounding box center [158, 127] width 284 height 24
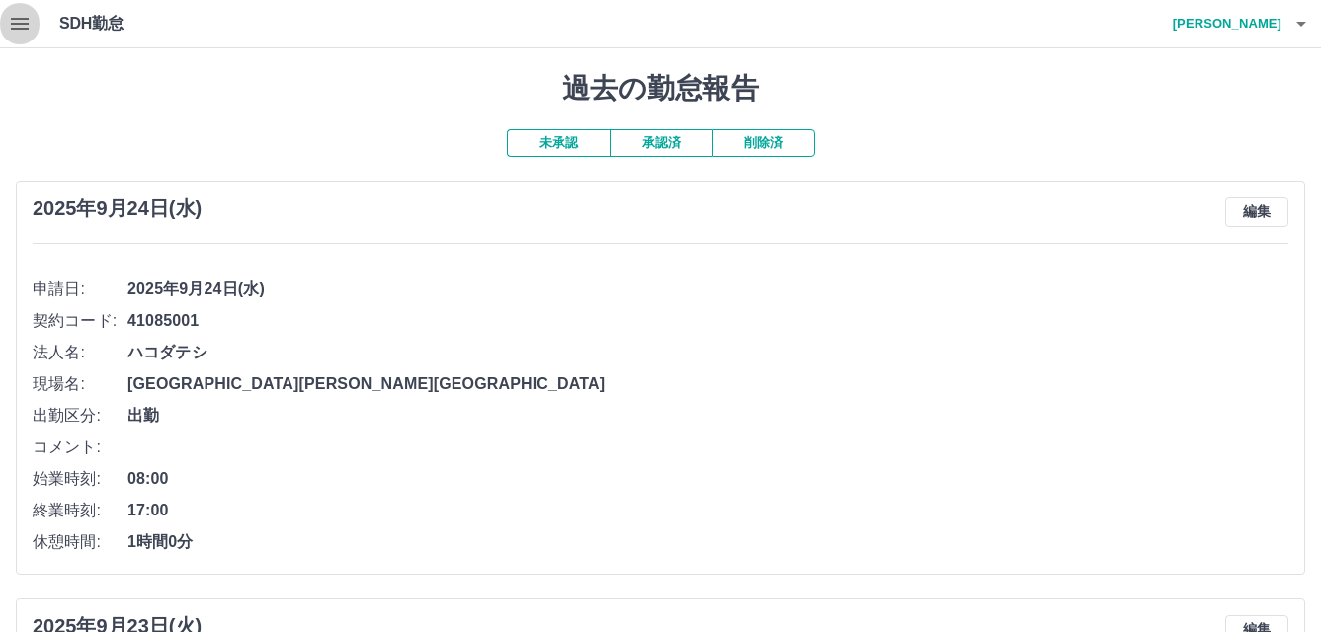
click at [19, 32] on icon "button" at bounding box center [20, 24] width 24 height 24
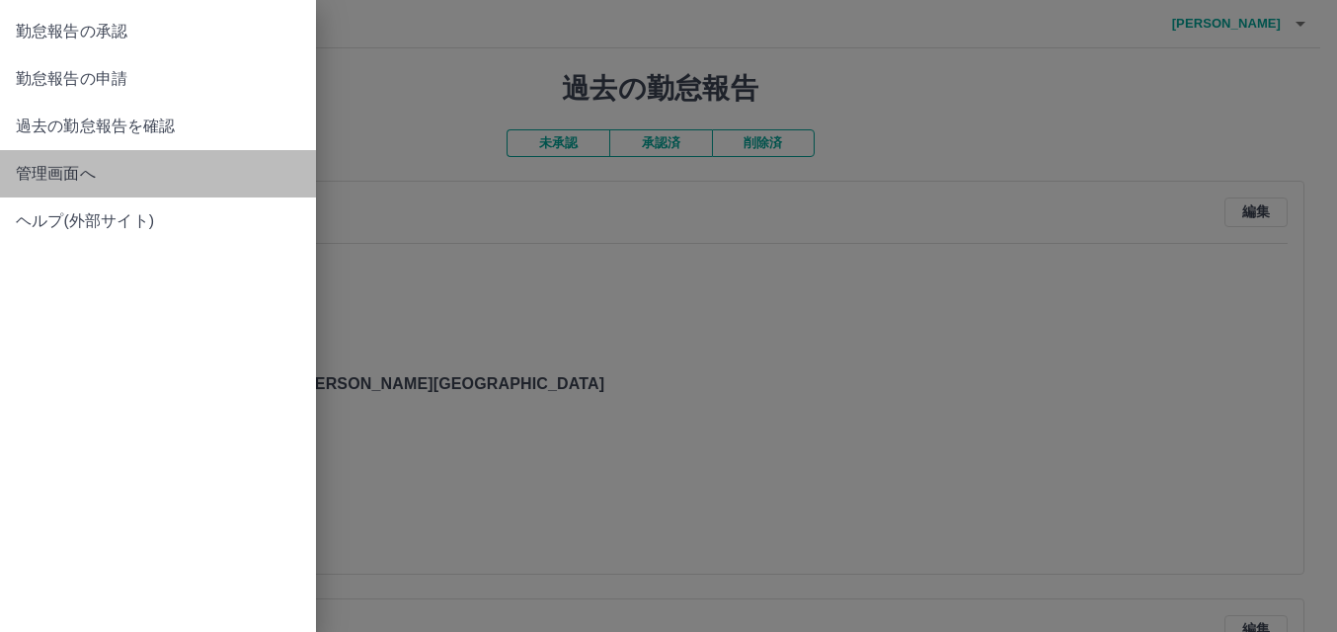
click at [34, 170] on span "管理画面へ" at bounding box center [158, 174] width 284 height 24
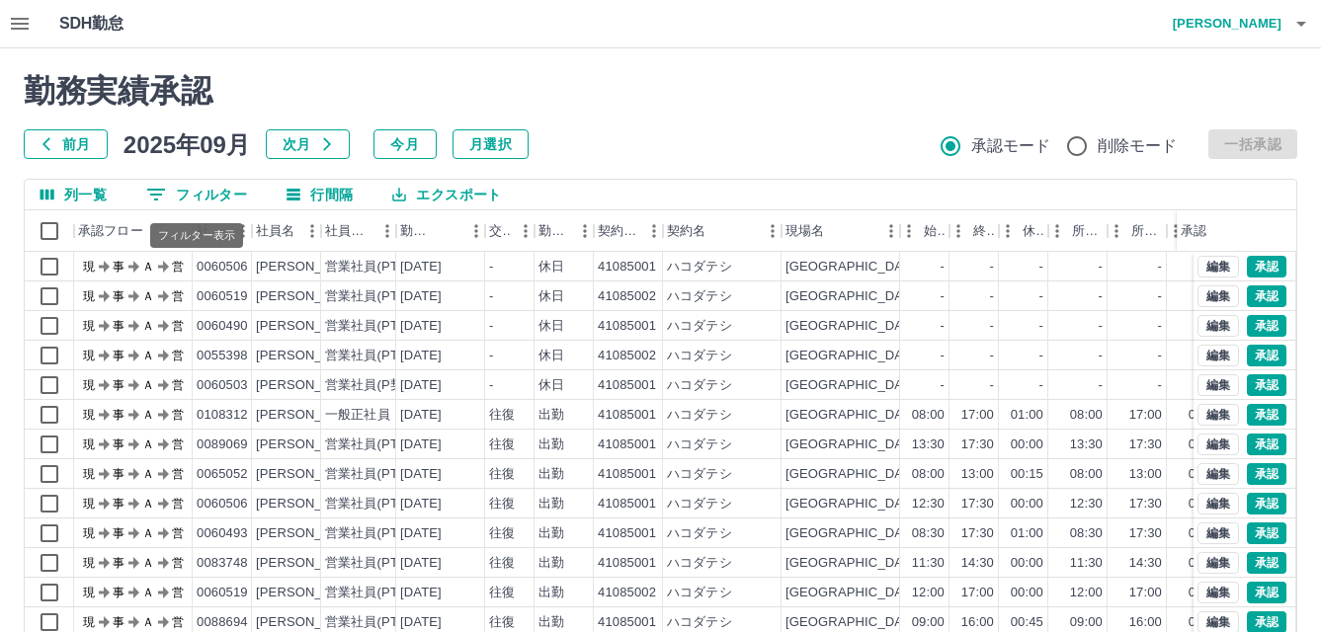
click at [199, 191] on button "0 フィルター" at bounding box center [196, 195] width 132 height 30
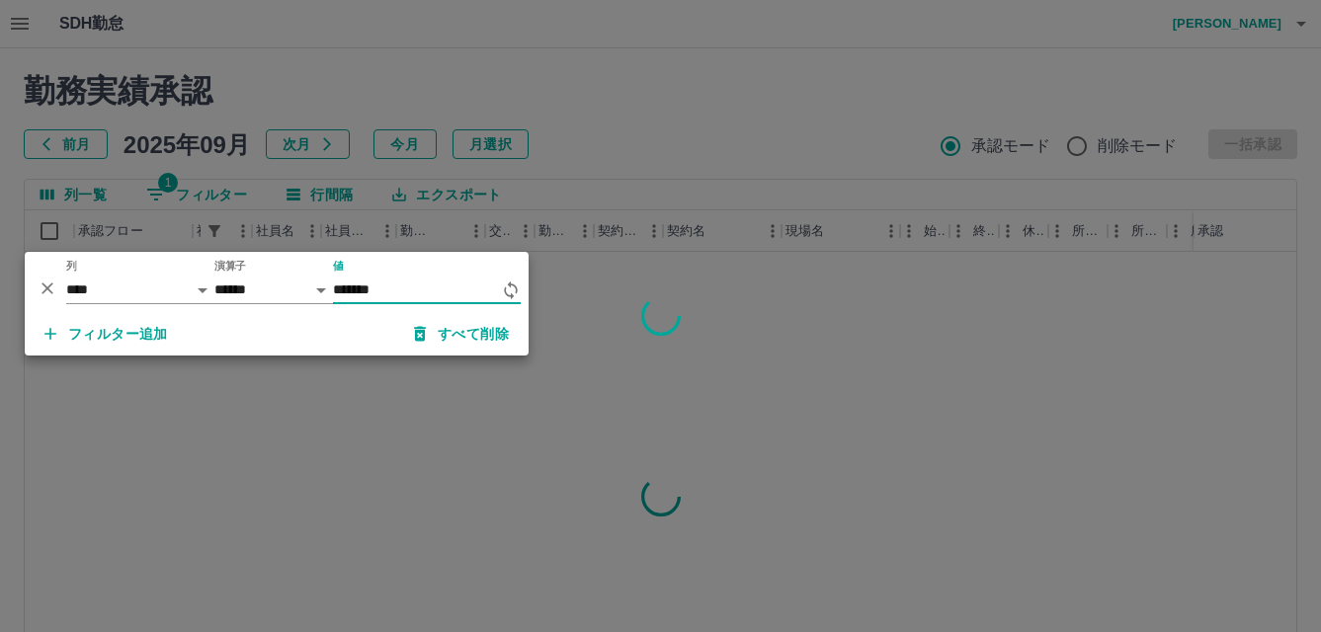
type input "*******"
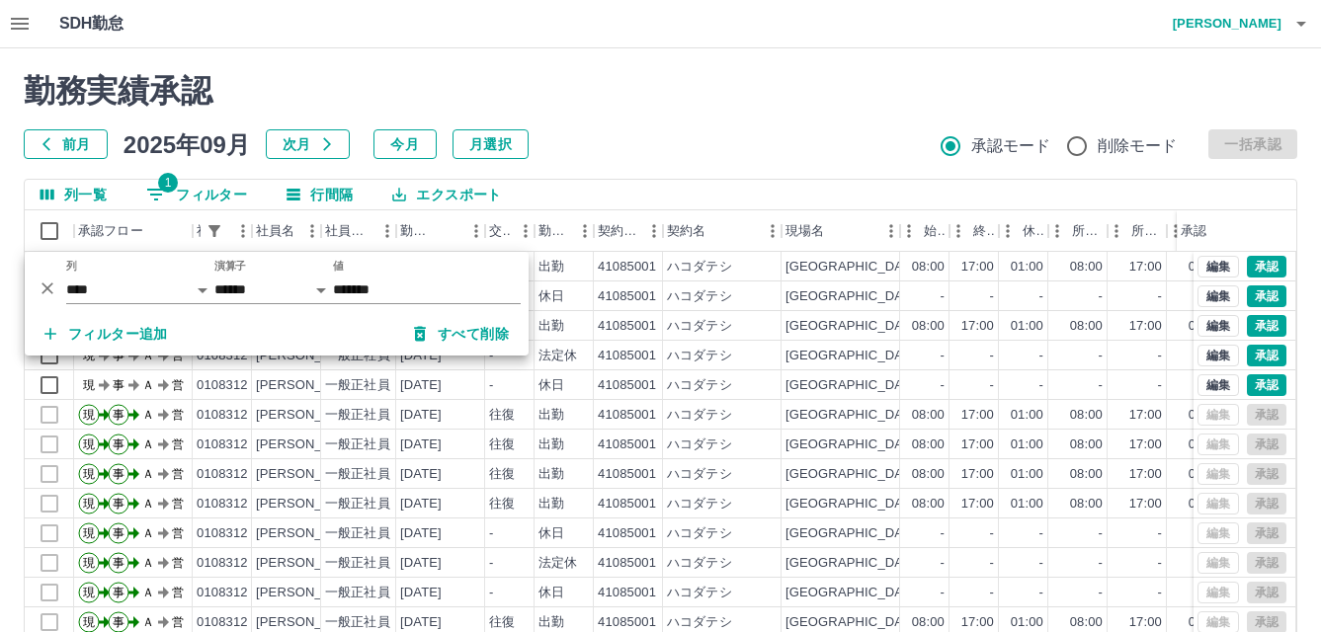
click at [653, 134] on div "前月 2025年09月 次月 今月 月選択 承認モード 削除モード 一括承認" at bounding box center [660, 144] width 1273 height 30
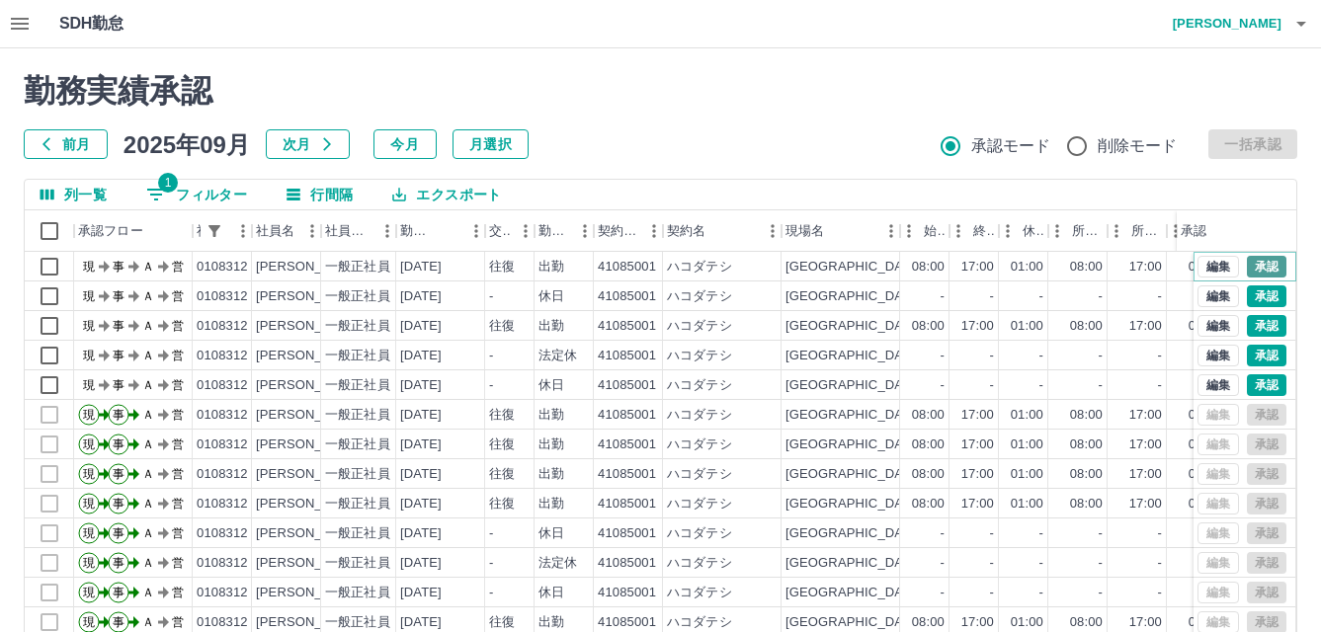
click at [1267, 268] on button "承認" at bounding box center [1267, 267] width 40 height 22
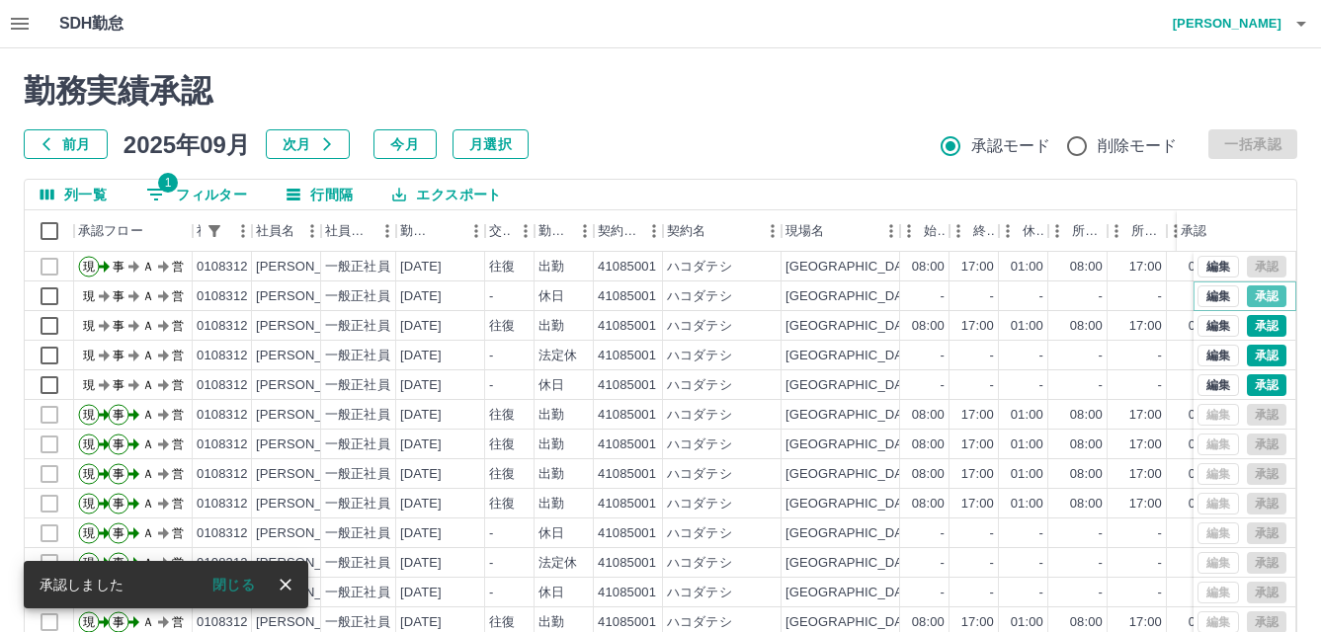
click at [1256, 293] on button "承認" at bounding box center [1267, 296] width 40 height 22
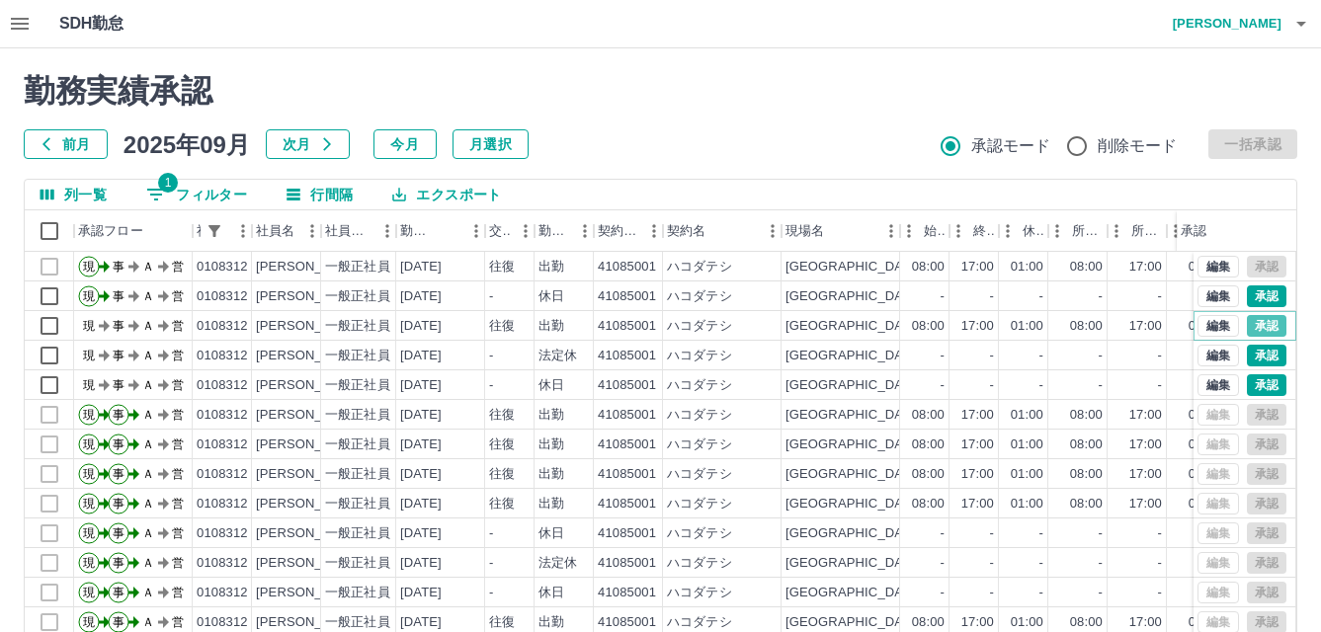
click at [1255, 328] on button "承認" at bounding box center [1267, 326] width 40 height 22
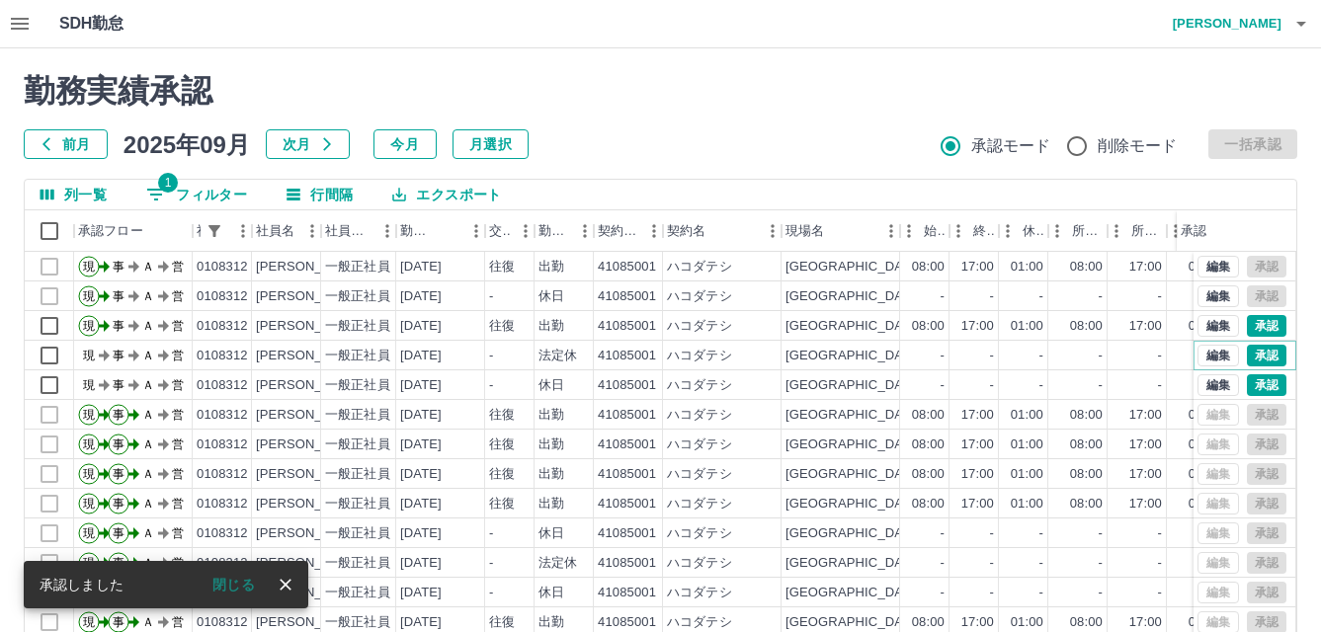
click at [1247, 361] on button "承認" at bounding box center [1267, 356] width 40 height 22
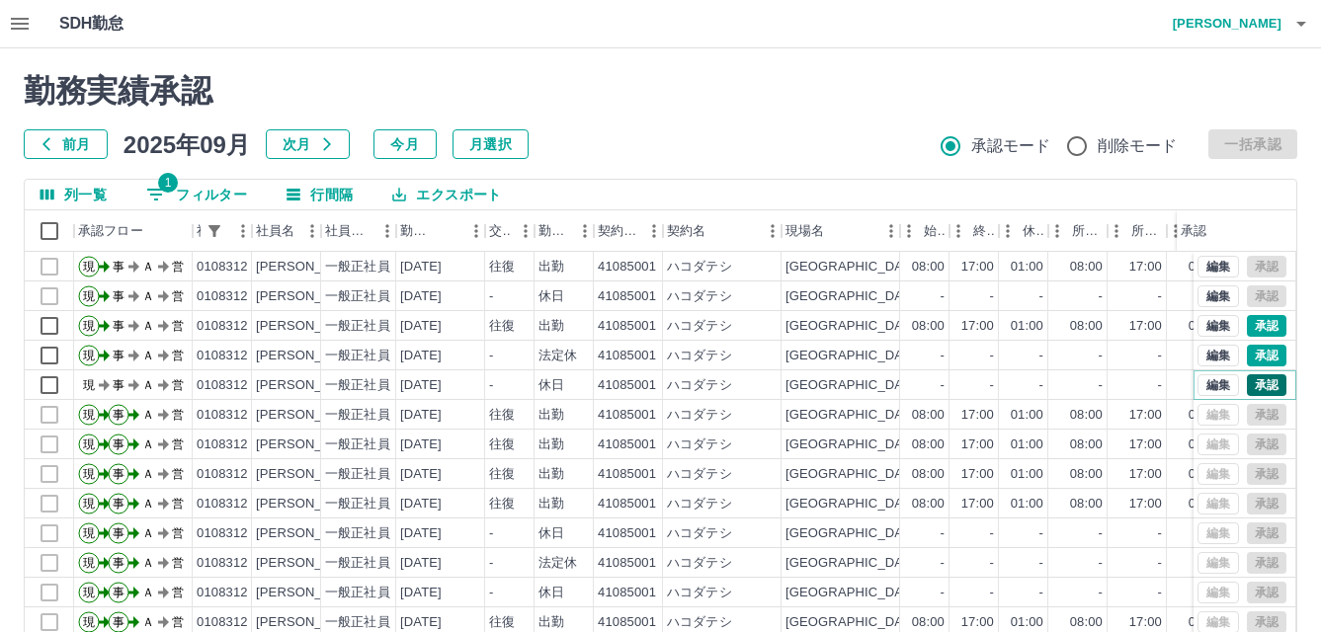
click at [1248, 389] on button "承認" at bounding box center [1267, 385] width 40 height 22
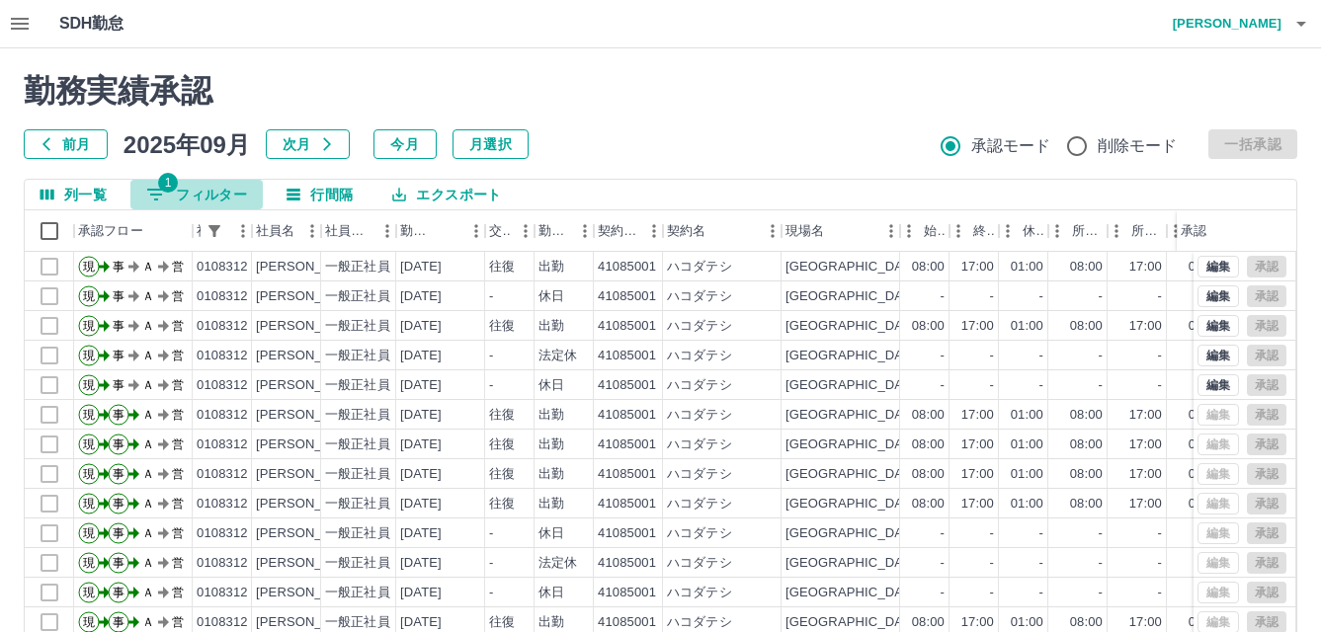
click at [221, 190] on button "1 フィルター" at bounding box center [196, 195] width 132 height 30
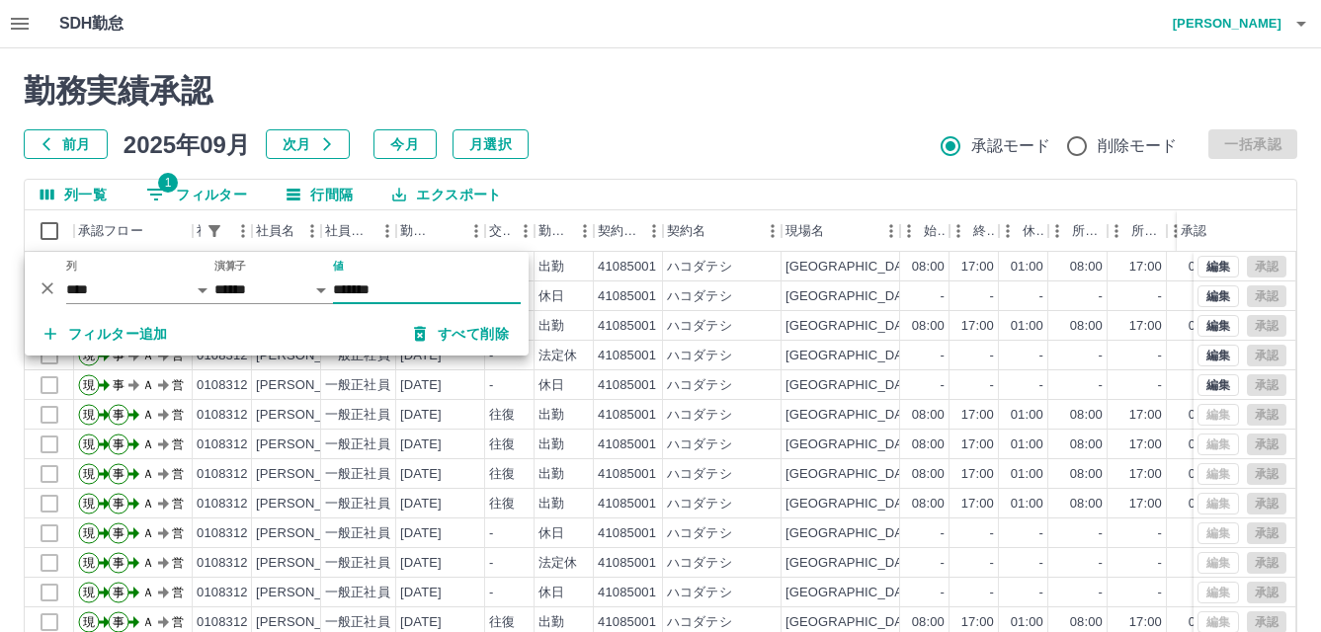
click at [432, 296] on input "*******" at bounding box center [427, 290] width 188 height 29
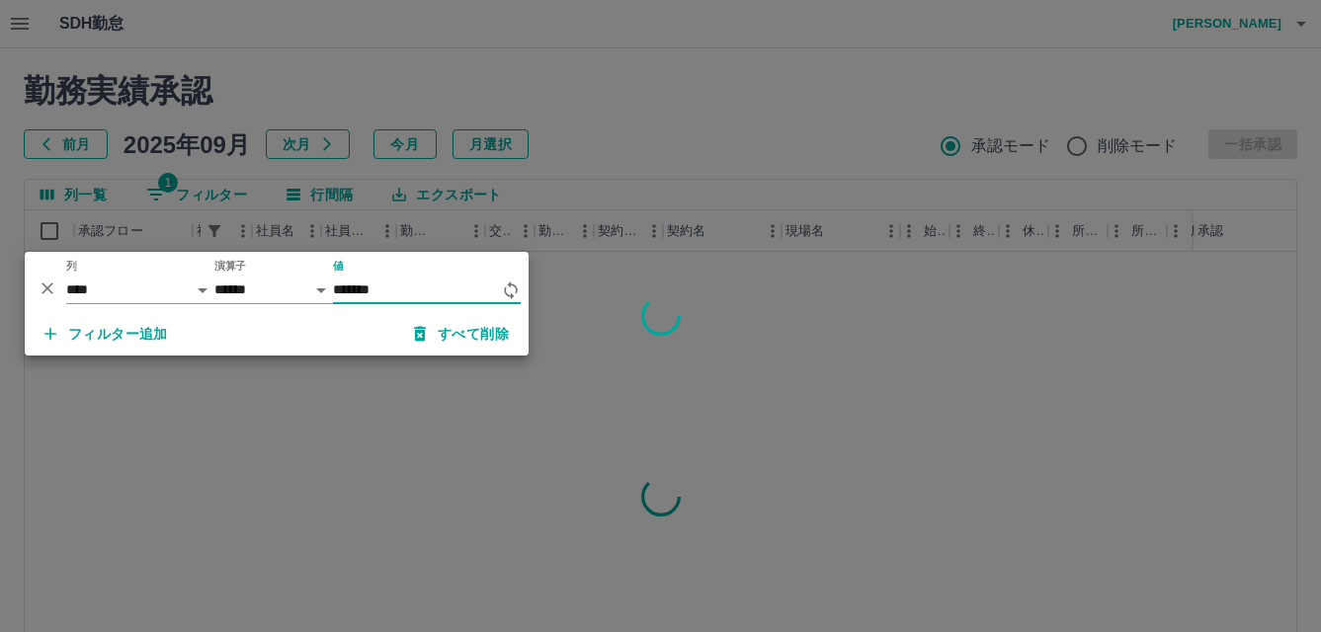
type input "*******"
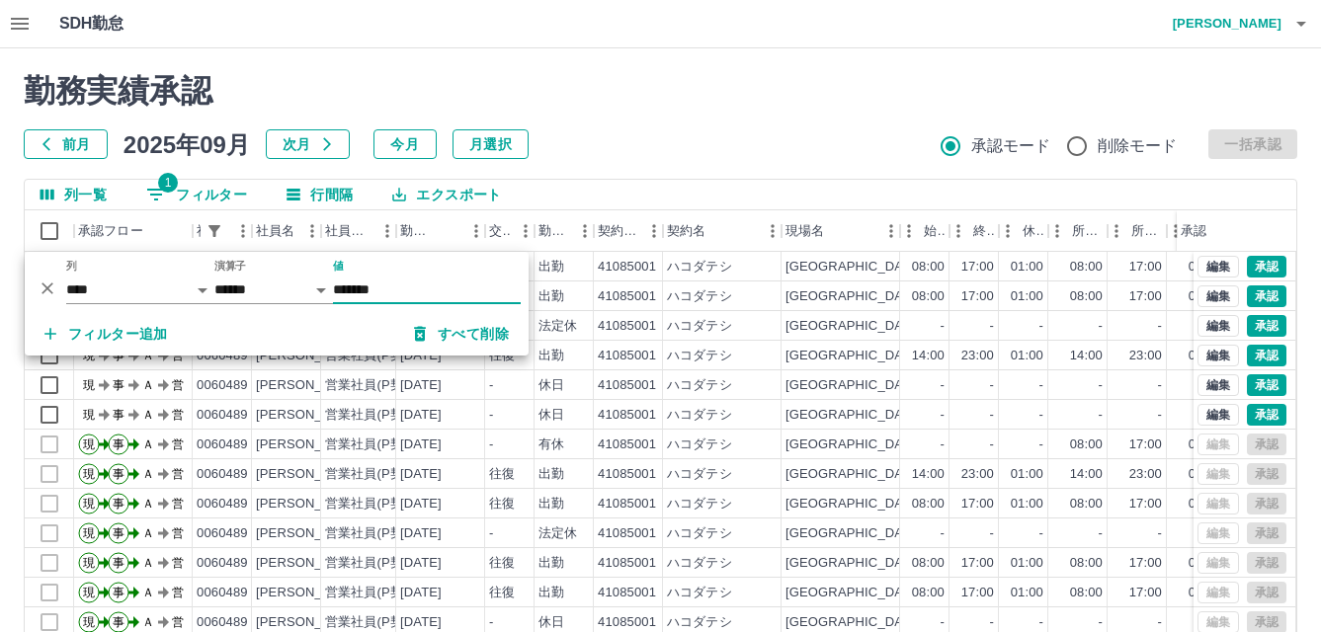
click at [653, 29] on div "SDH勤怠 [PERSON_NAME]" at bounding box center [660, 24] width 1321 height 48
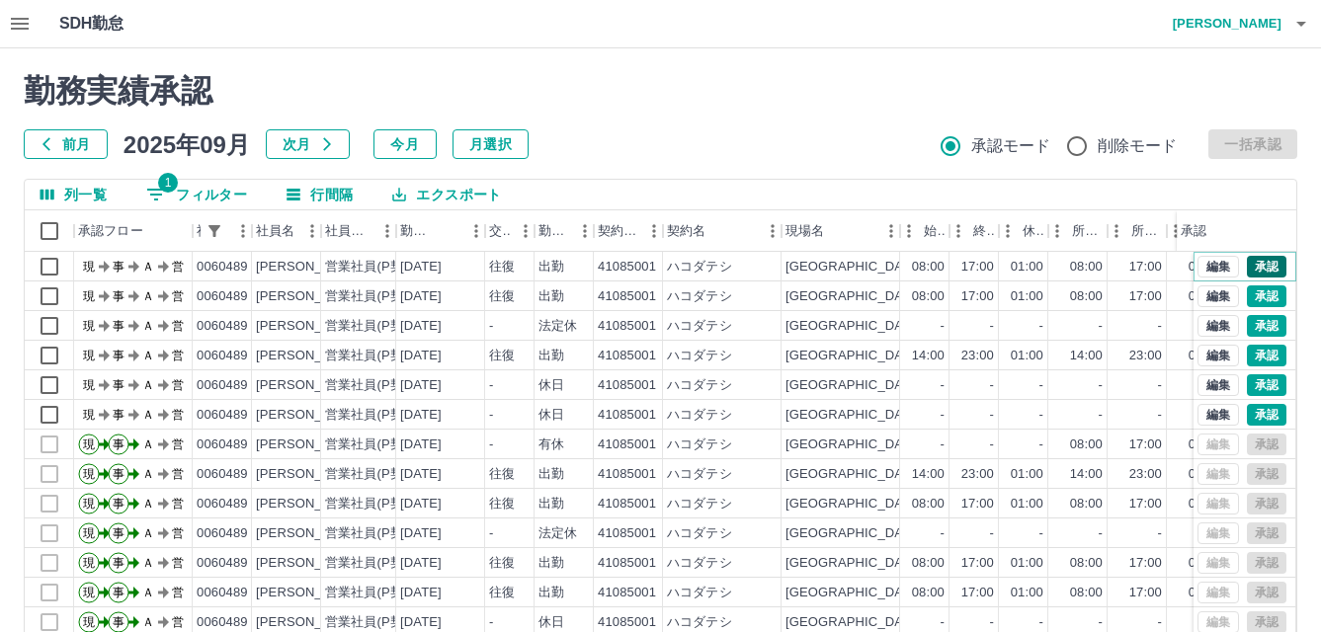
click at [1251, 257] on button "承認" at bounding box center [1267, 267] width 40 height 22
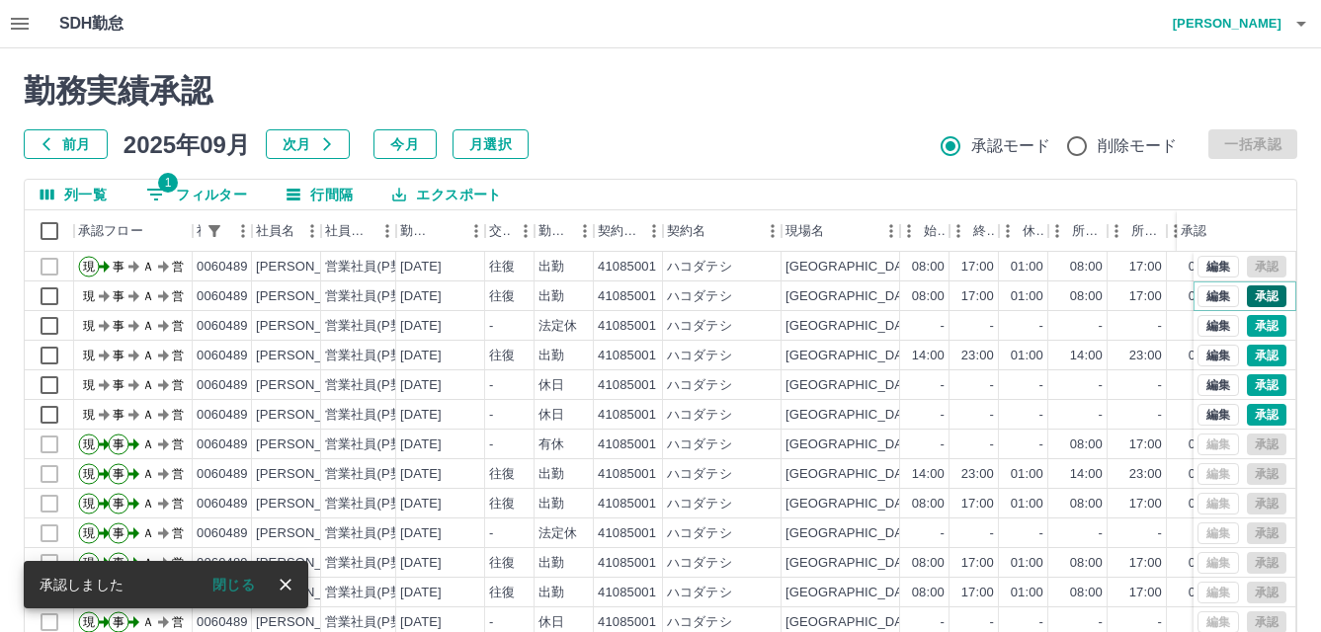
click at [1251, 306] on button "承認" at bounding box center [1267, 296] width 40 height 22
click at [1251, 330] on button "承認" at bounding box center [1267, 326] width 40 height 22
click at [1252, 360] on button "承認" at bounding box center [1267, 356] width 40 height 22
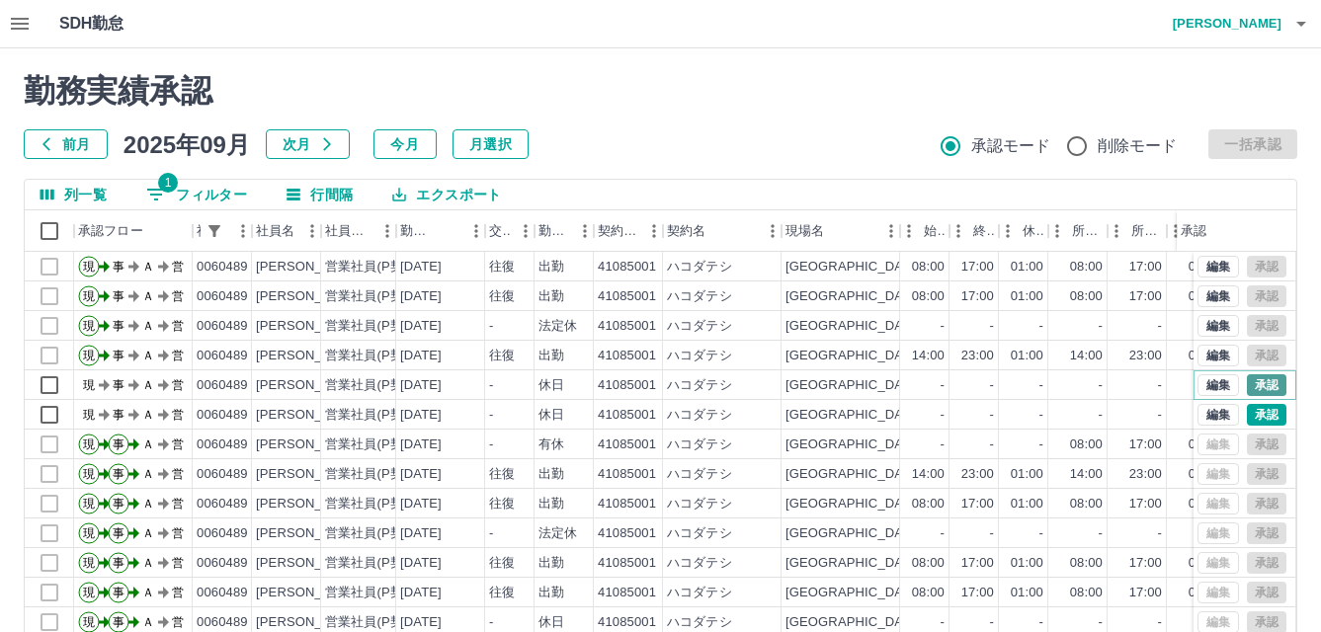
click at [1247, 384] on button "承認" at bounding box center [1267, 385] width 40 height 22
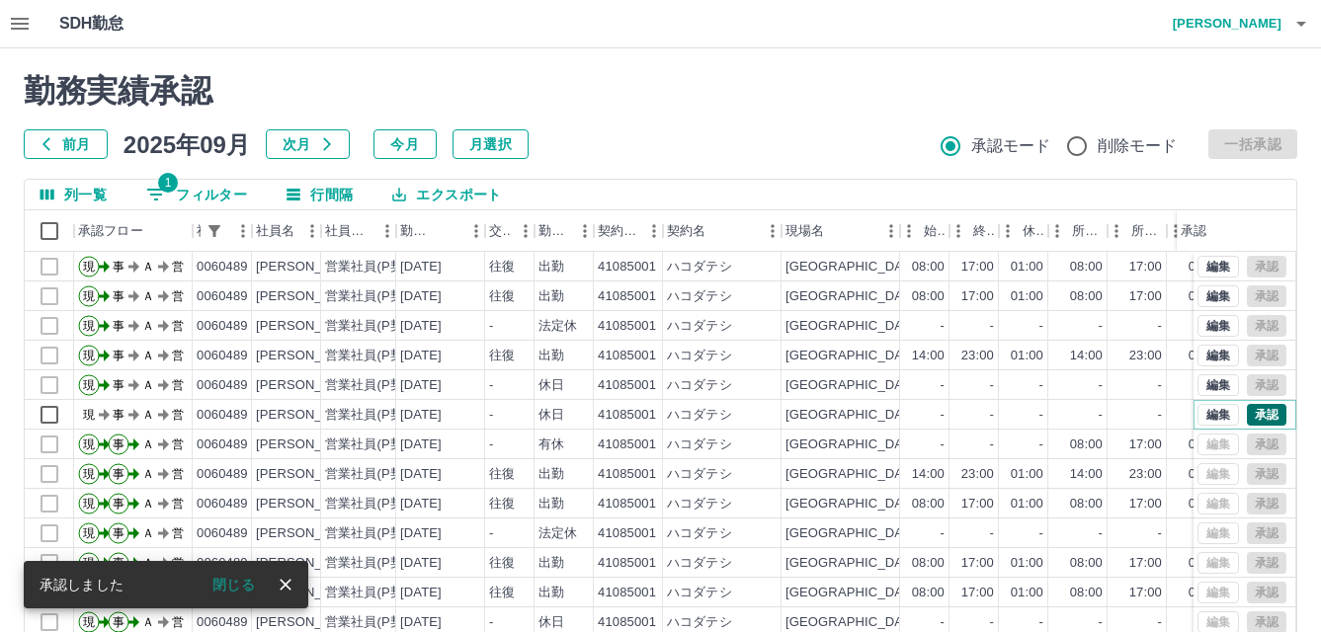
click at [1247, 417] on button "承認" at bounding box center [1267, 415] width 40 height 22
click at [228, 192] on button "1 フィルター" at bounding box center [196, 195] width 132 height 30
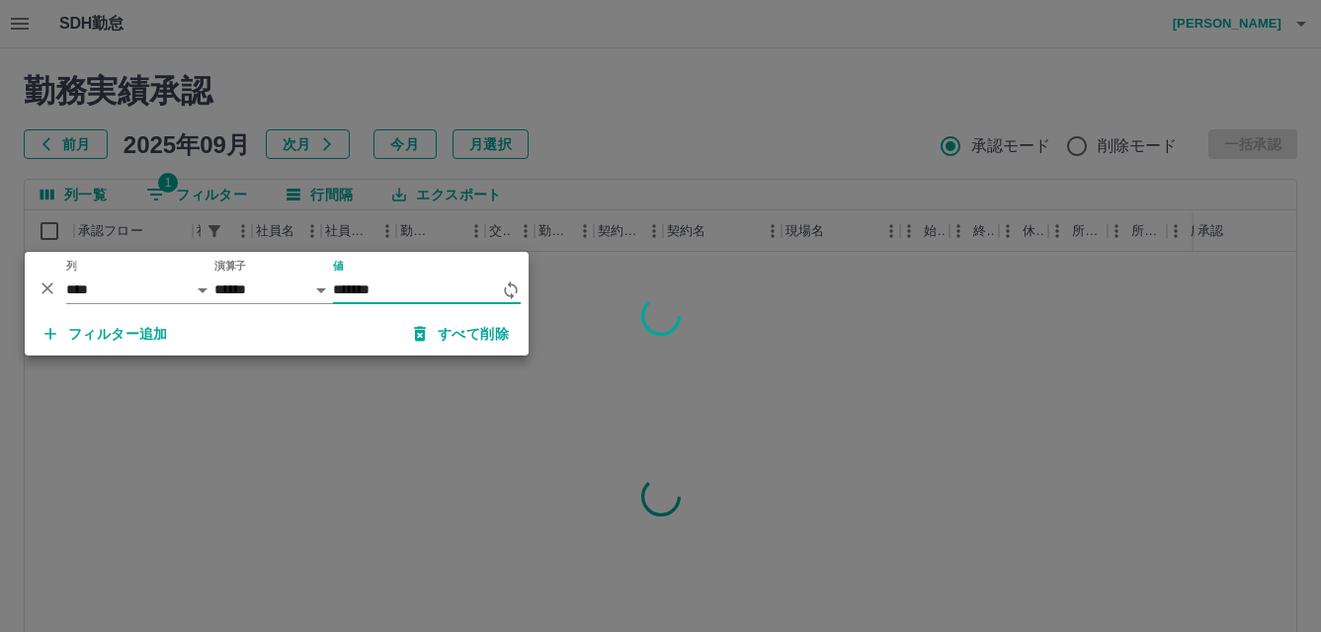
type input "*******"
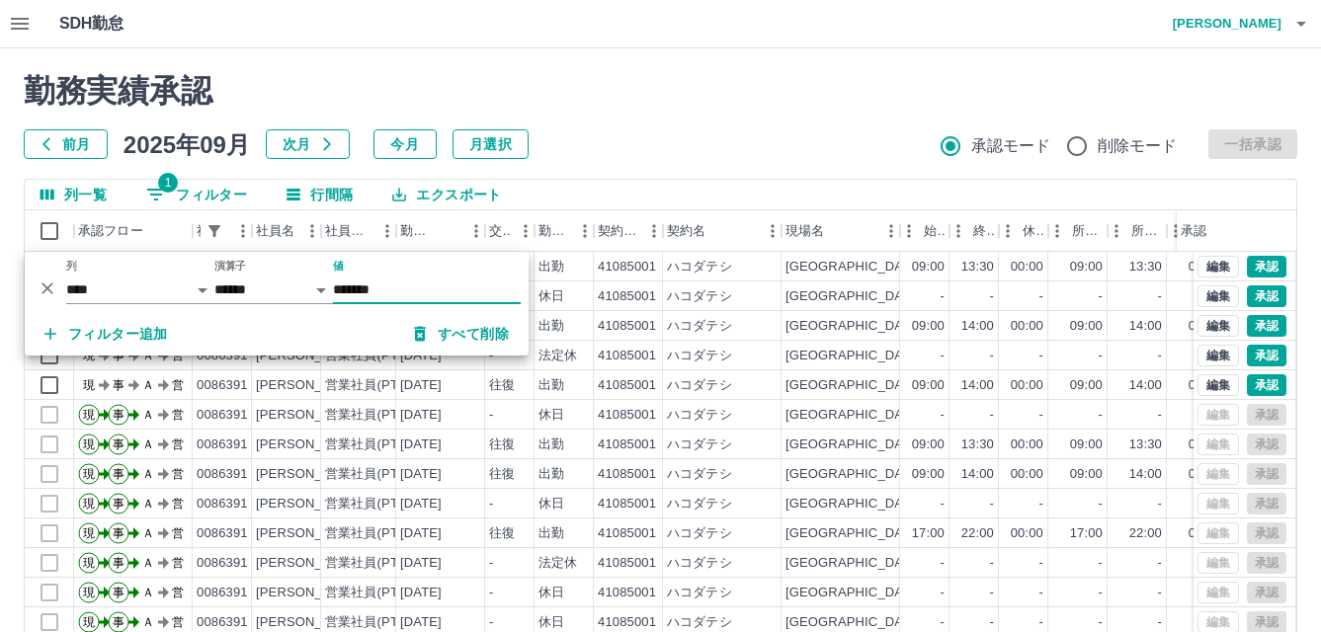
click at [790, 145] on div "前月 2025年09月 次月 今月 月選択 承認モード 削除モード 一括承認" at bounding box center [660, 144] width 1273 height 30
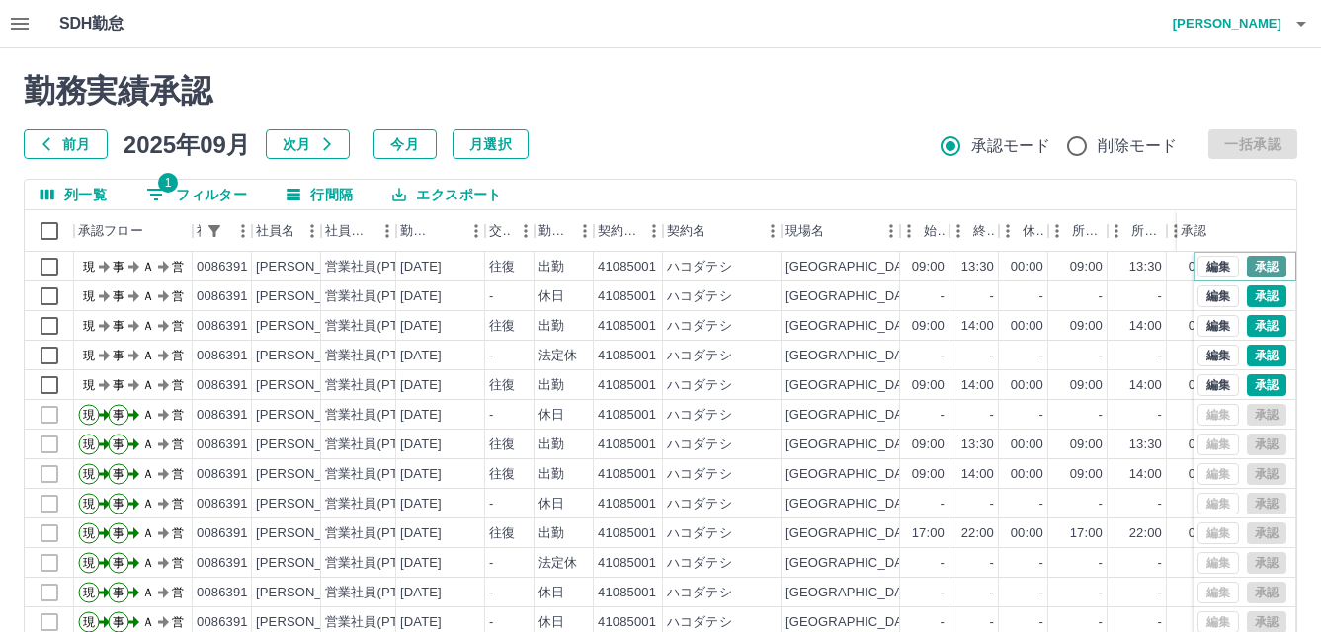
click at [1247, 260] on button "承認" at bounding box center [1267, 267] width 40 height 22
click at [1247, 290] on button "承認" at bounding box center [1267, 296] width 40 height 22
click at [1247, 326] on button "承認" at bounding box center [1267, 326] width 40 height 22
click at [1247, 356] on button "承認" at bounding box center [1267, 356] width 40 height 22
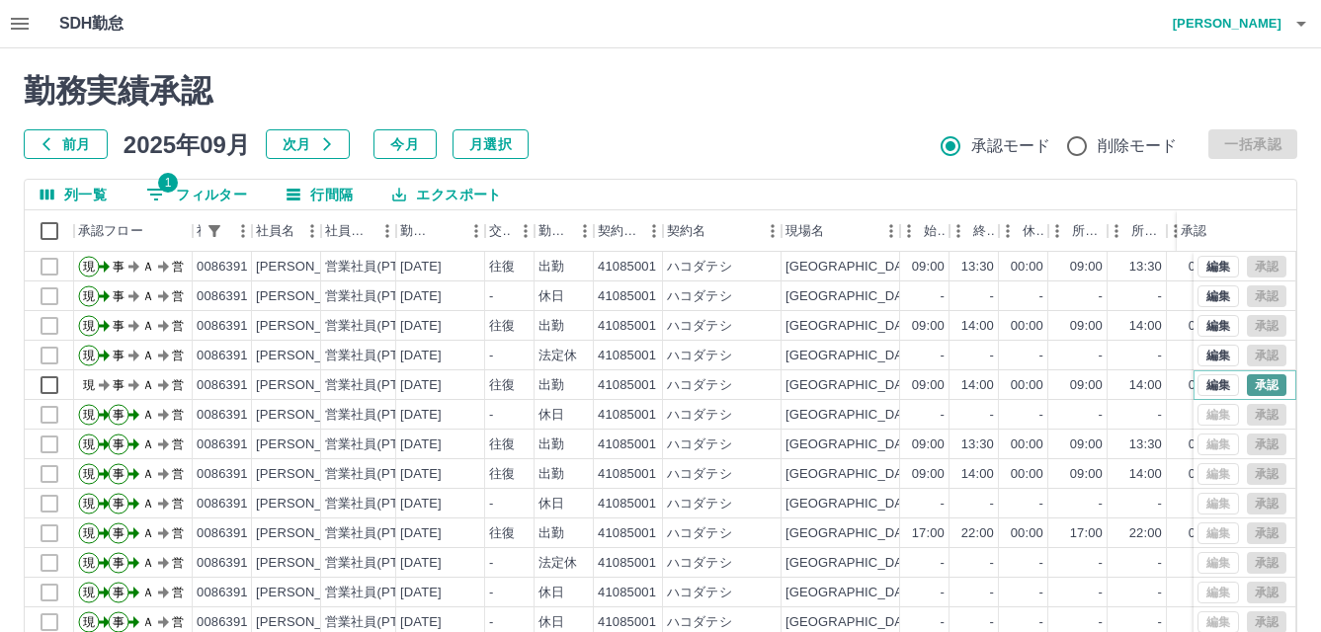
click at [1247, 395] on button "承認" at bounding box center [1267, 385] width 40 height 22
click at [180, 195] on button "1 フィルター" at bounding box center [196, 195] width 132 height 30
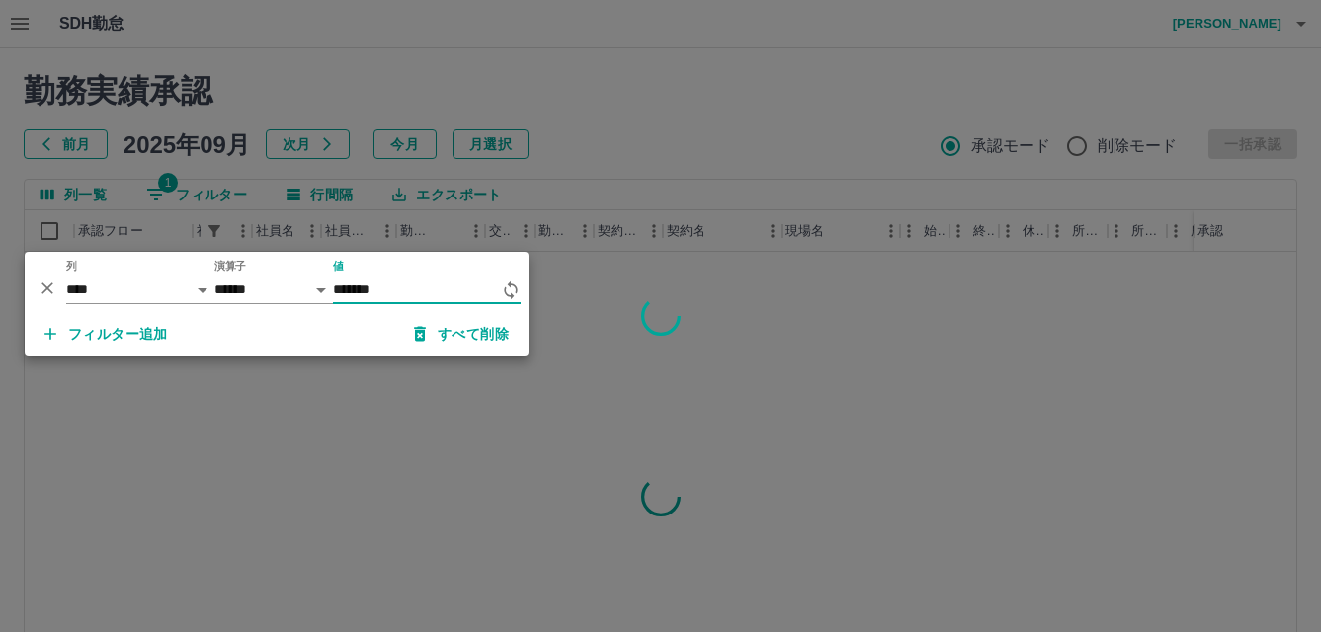
type input "*******"
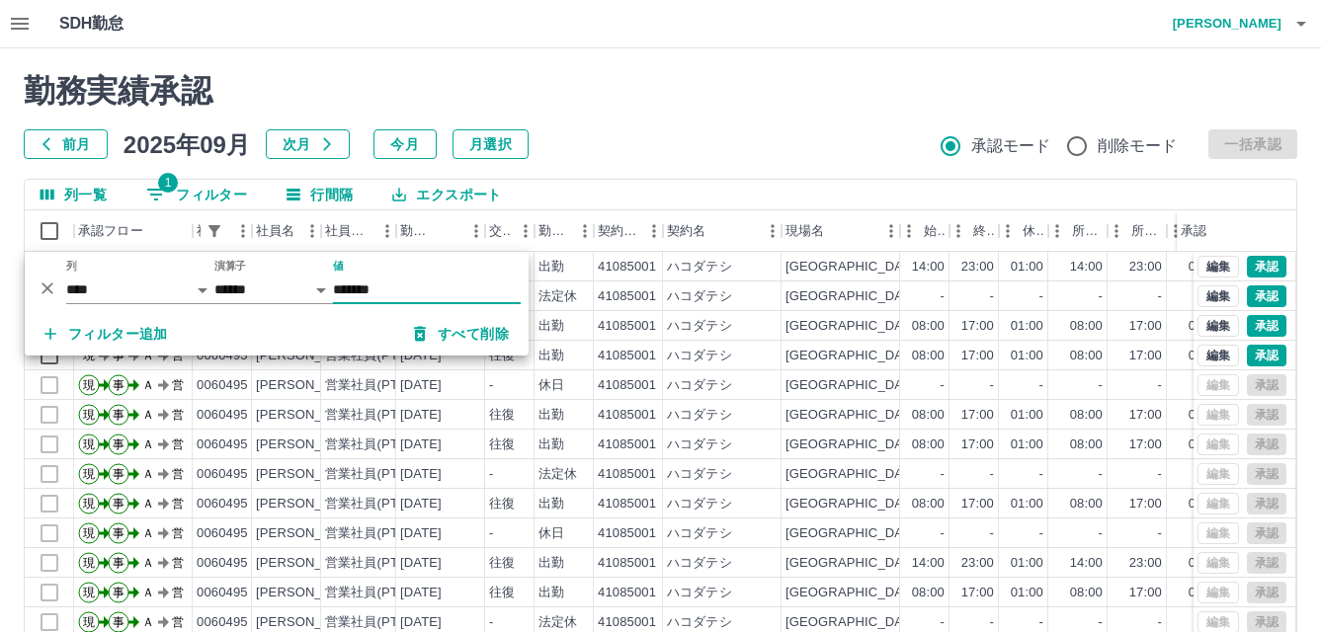
click at [802, 120] on div "勤務実績承認 前月 2025年09月 次月 今月 月選択 承認モード 削除モード 一括承認" at bounding box center [660, 115] width 1273 height 87
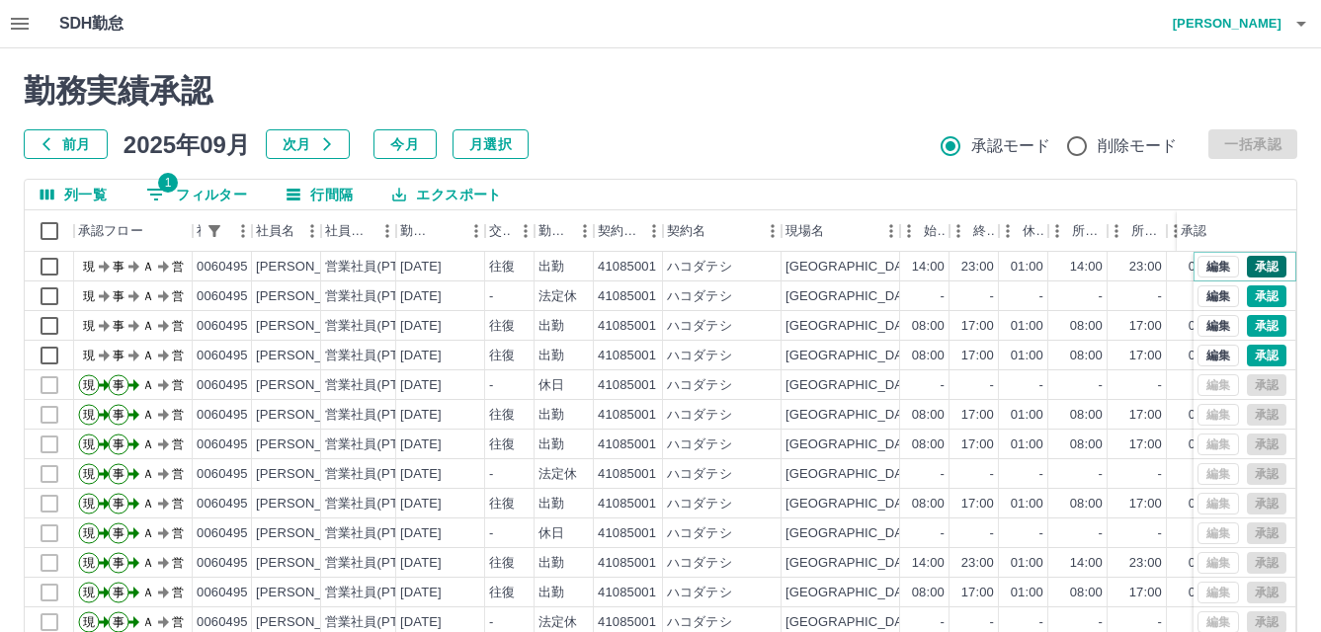
click at [1247, 266] on button "承認" at bounding box center [1267, 267] width 40 height 22
click at [1247, 293] on button "承認" at bounding box center [1267, 296] width 40 height 22
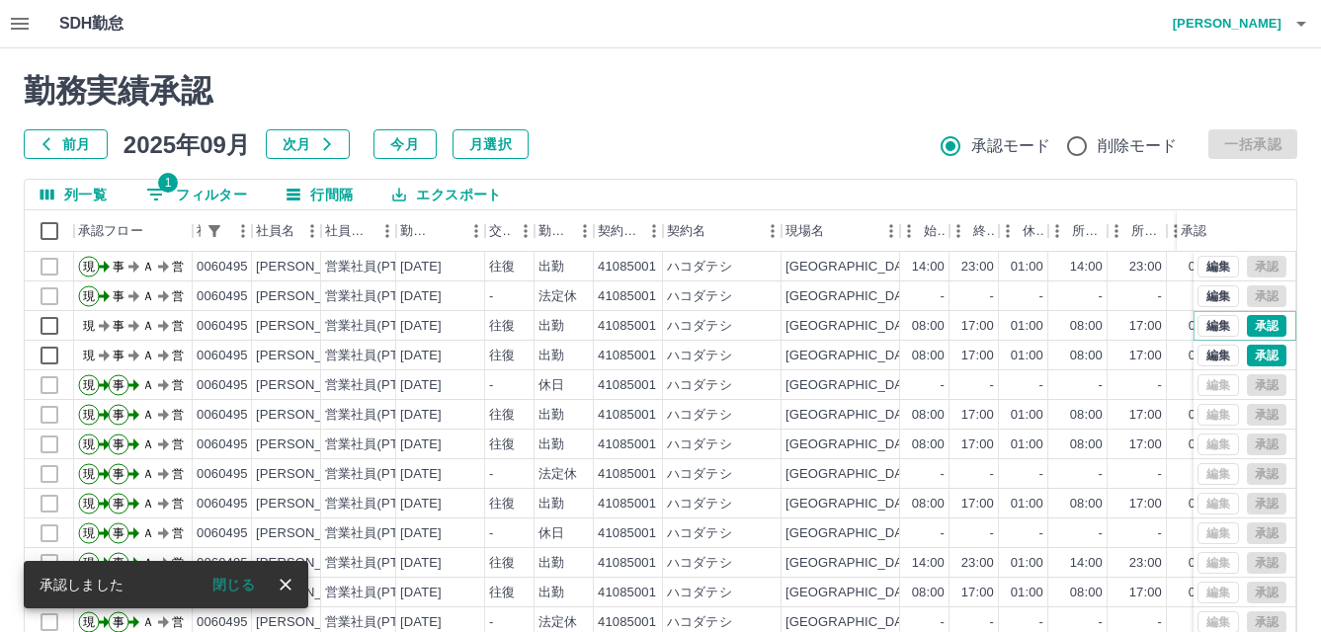
click at [1247, 325] on button "承認" at bounding box center [1267, 326] width 40 height 22
click at [1251, 353] on button "承認" at bounding box center [1267, 356] width 40 height 22
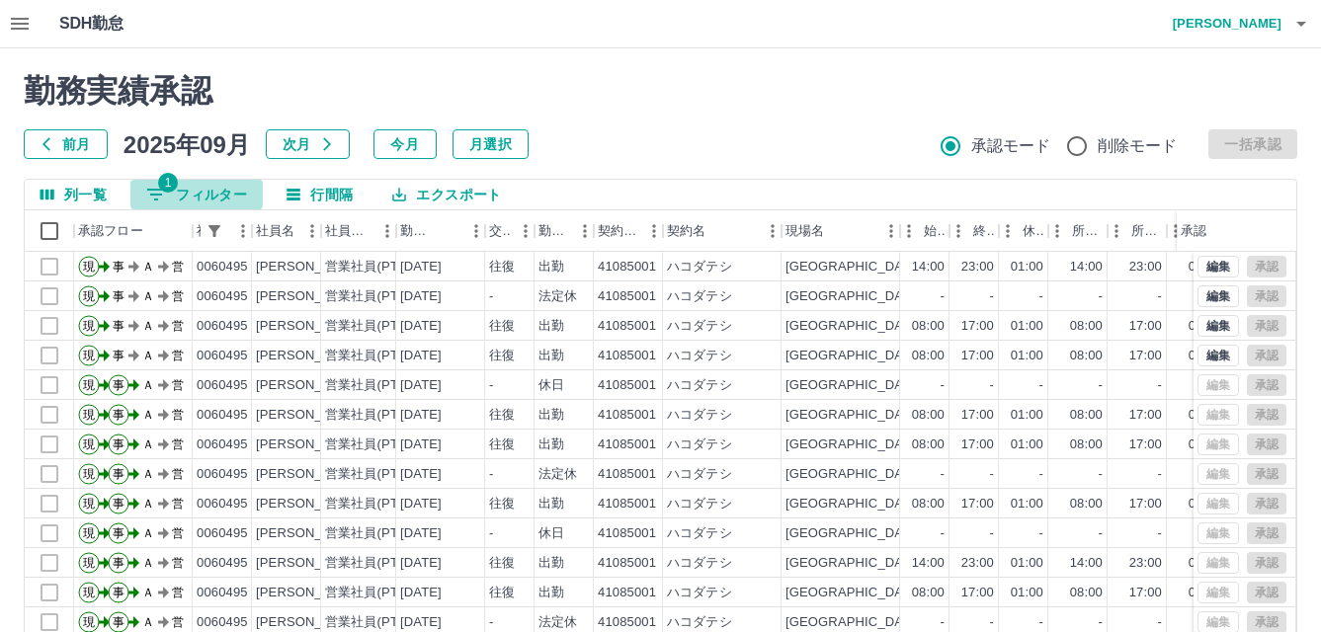
click at [182, 182] on button "1 フィルター" at bounding box center [196, 195] width 132 height 30
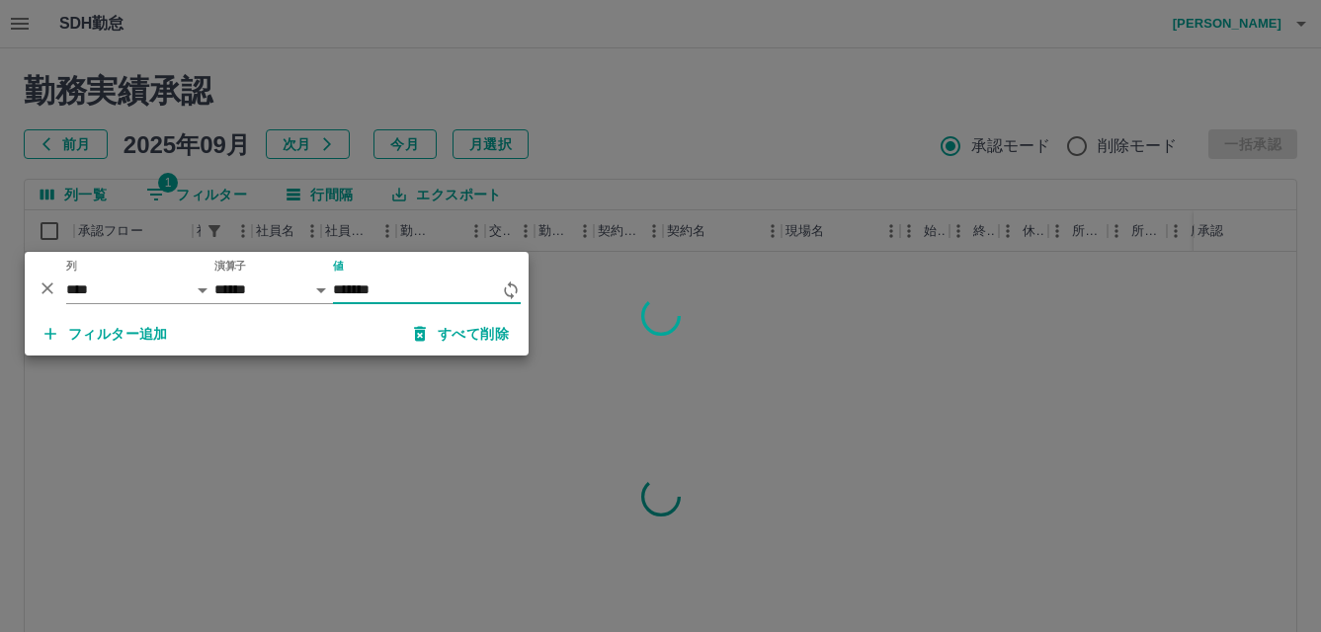
type input "*******"
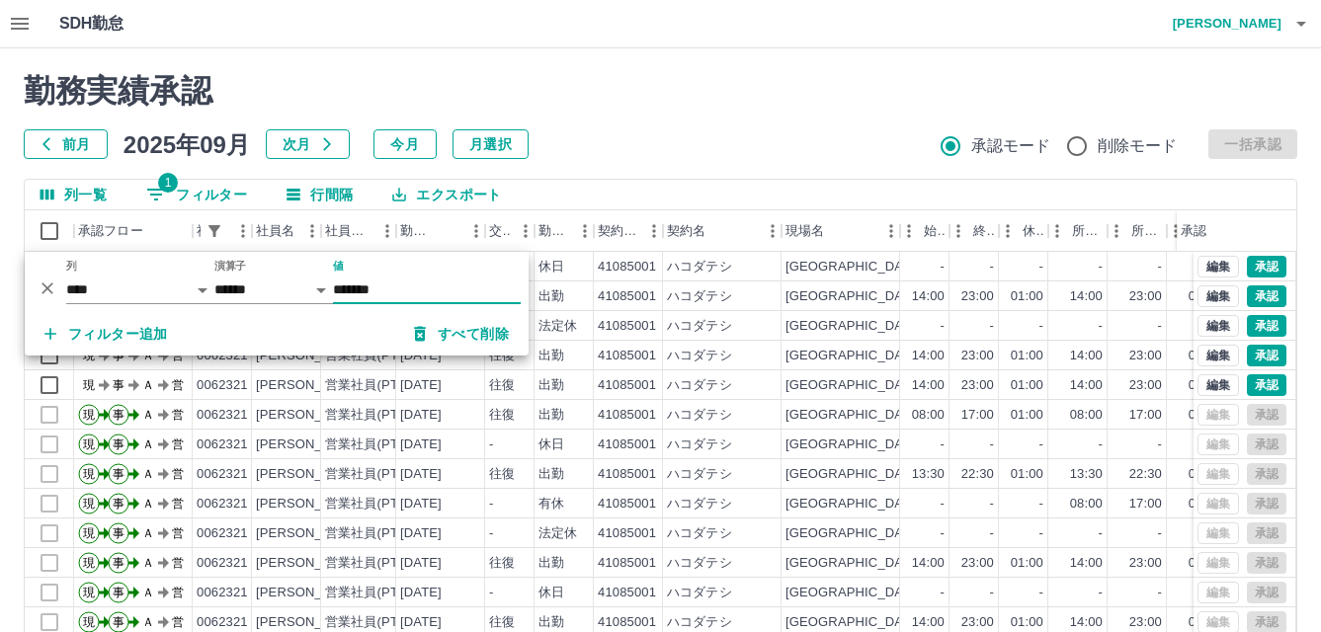
click at [893, 128] on div "勤務実績承認 前月 2025年09月 次月 今月 月選択 承認モード 削除モード 一括承認" at bounding box center [660, 115] width 1273 height 87
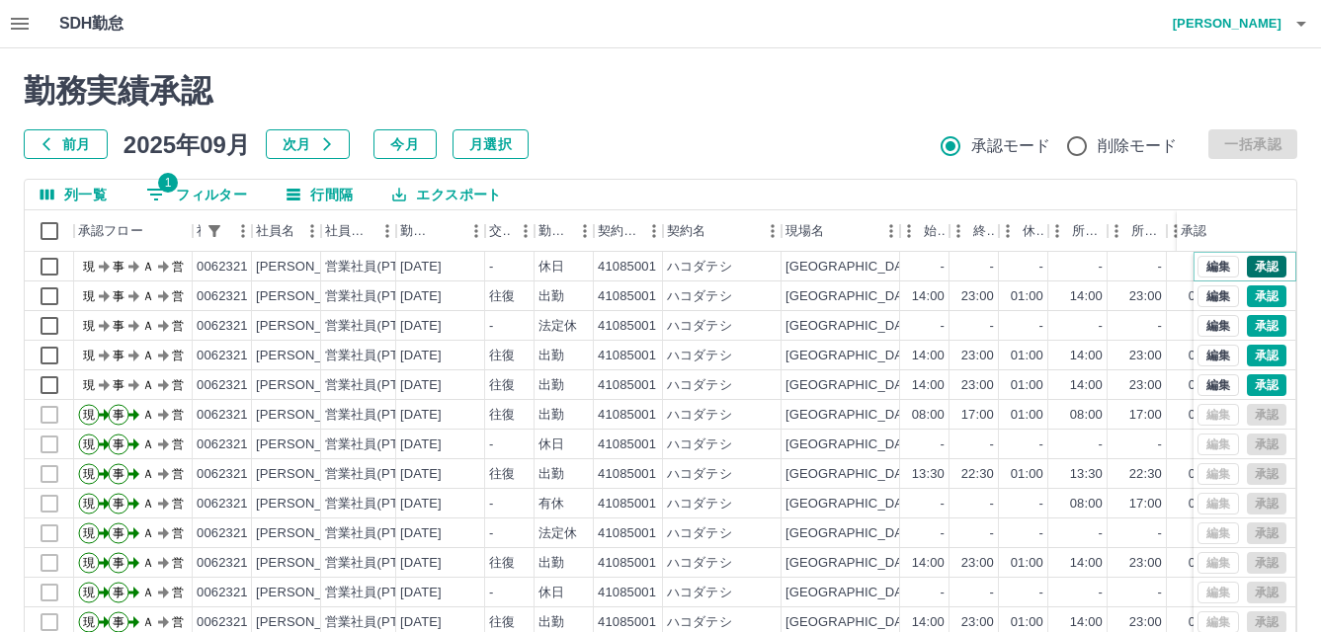
click at [1252, 264] on button "承認" at bounding box center [1267, 267] width 40 height 22
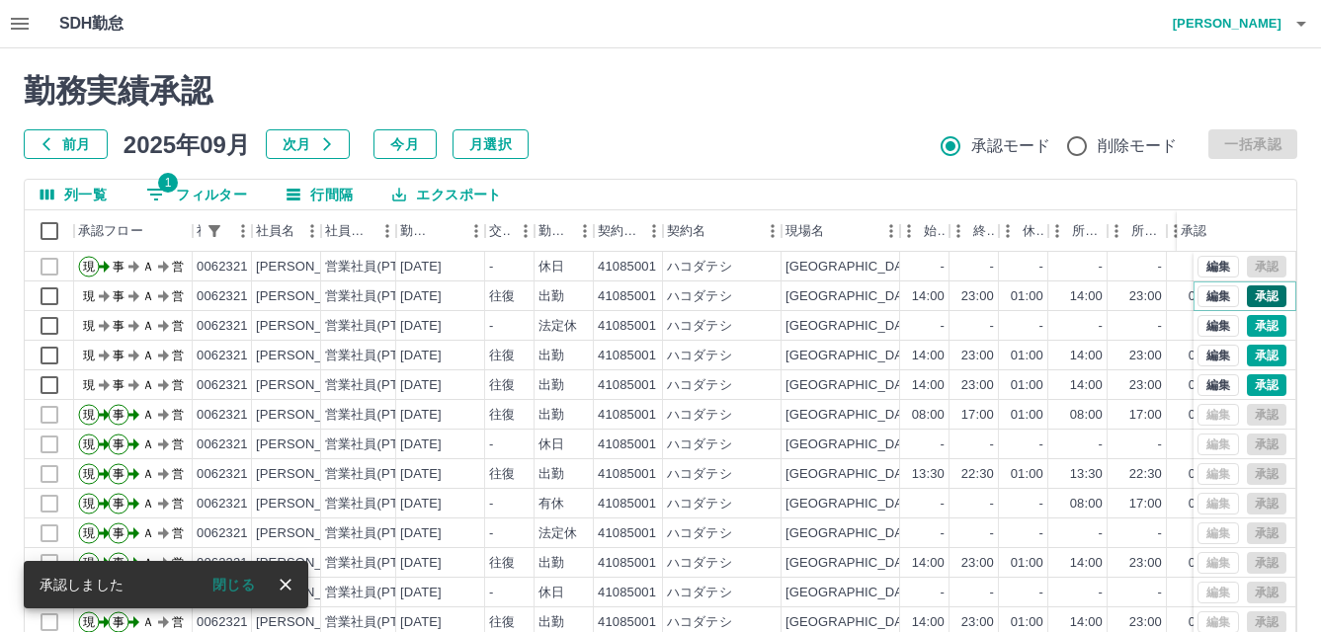
click at [1247, 293] on button "承認" at bounding box center [1267, 296] width 40 height 22
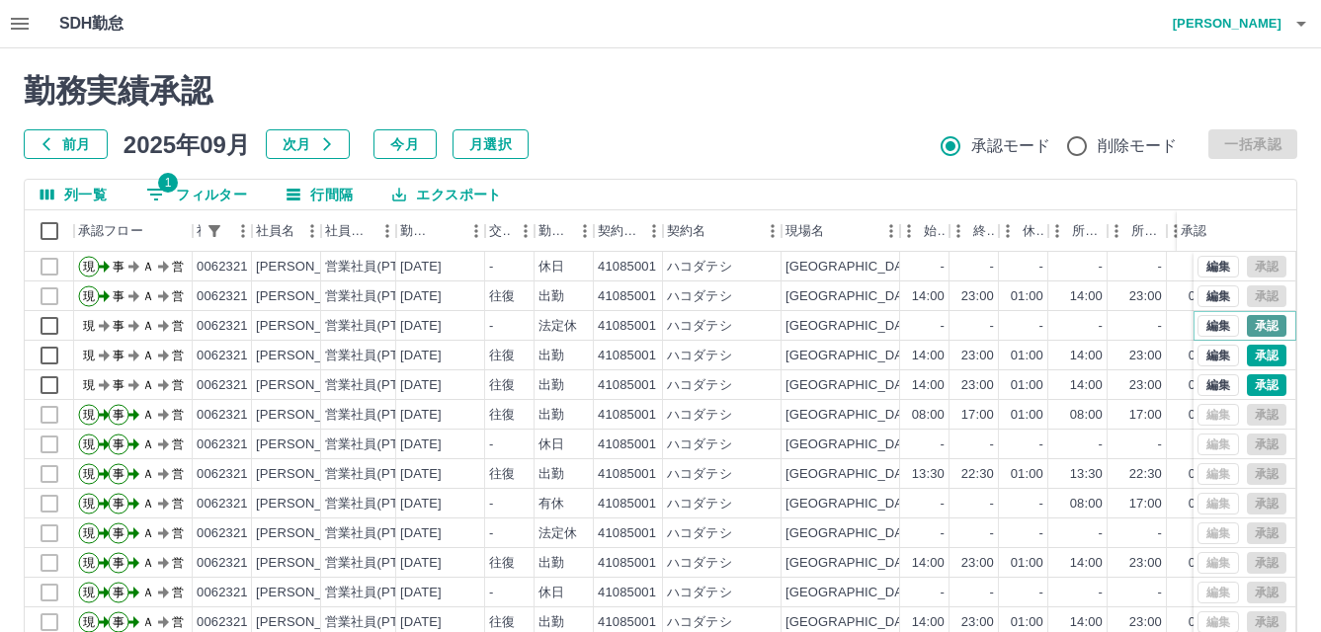
click at [1247, 324] on button "承認" at bounding box center [1267, 326] width 40 height 22
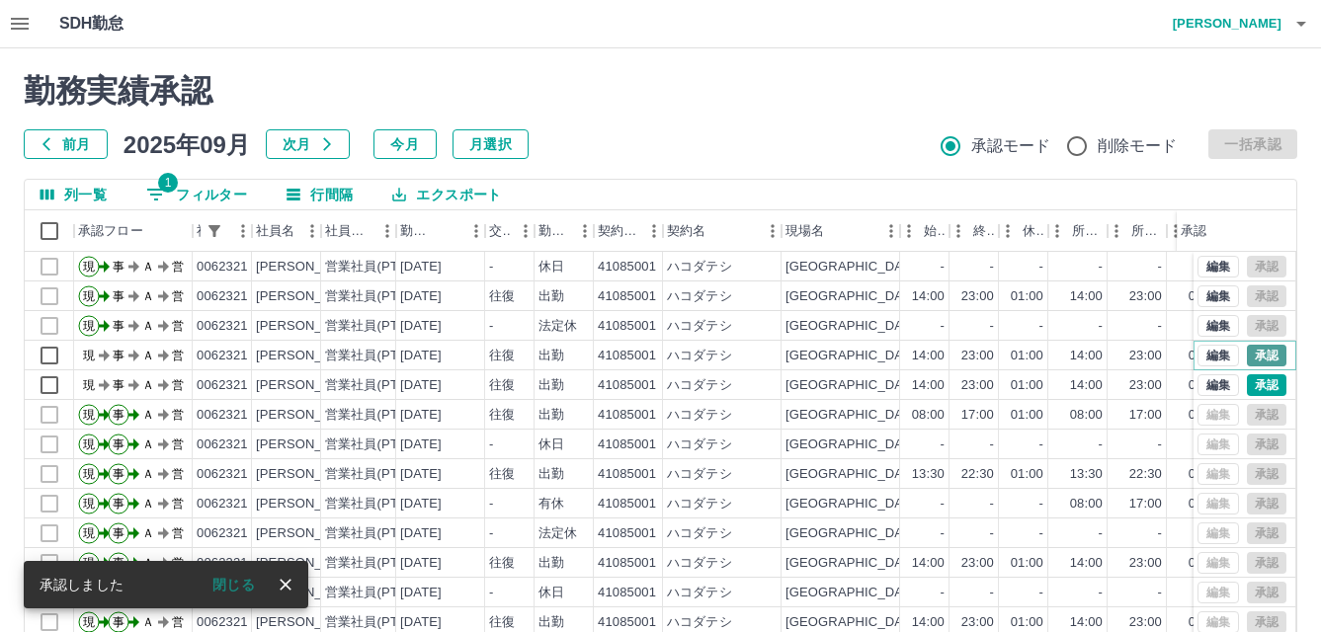
click at [1249, 354] on button "承認" at bounding box center [1267, 356] width 40 height 22
click at [1251, 383] on button "承認" at bounding box center [1267, 385] width 40 height 22
click at [224, 186] on button "1 フィルター" at bounding box center [196, 195] width 132 height 30
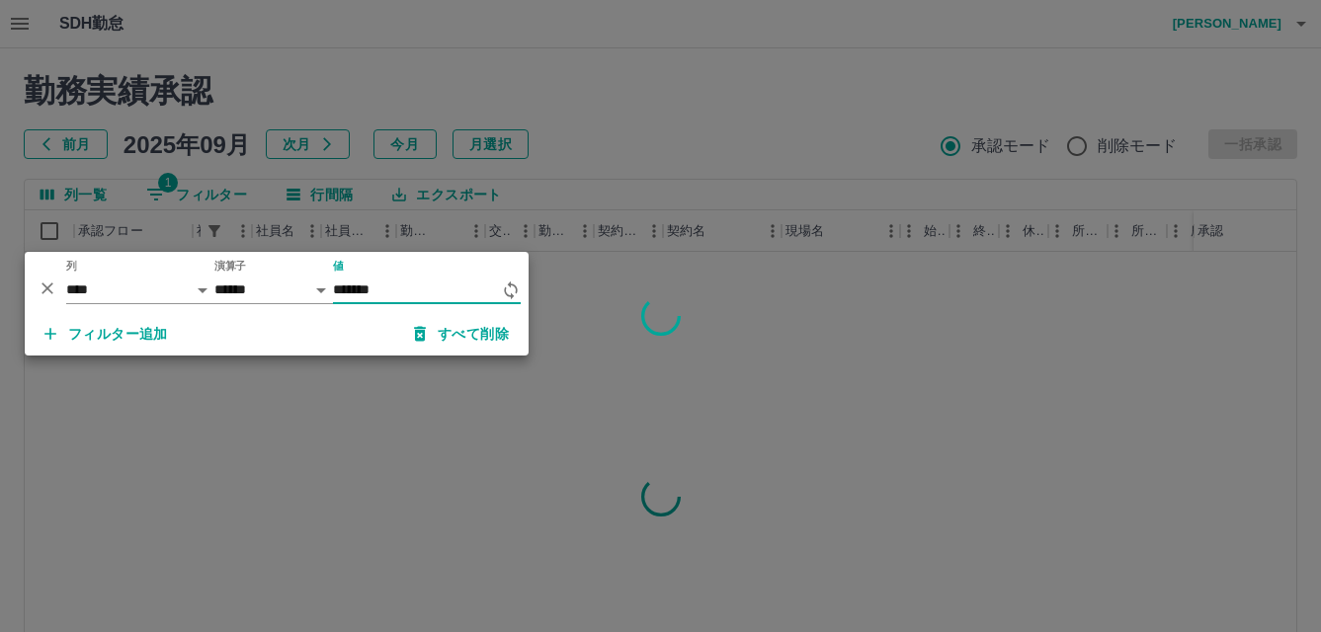
type input "*******"
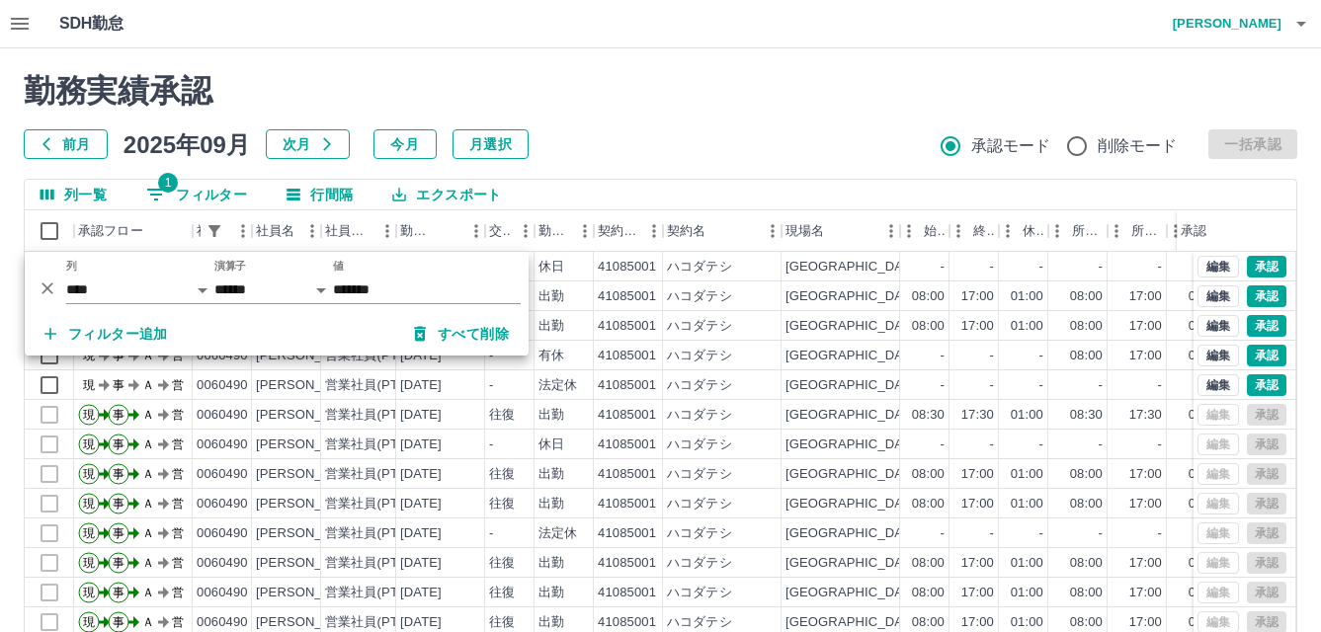
click at [919, 150] on div "前月 2025年09月 次月 今月 月選択 承認モード 削除モード 一括承認" at bounding box center [660, 144] width 1273 height 30
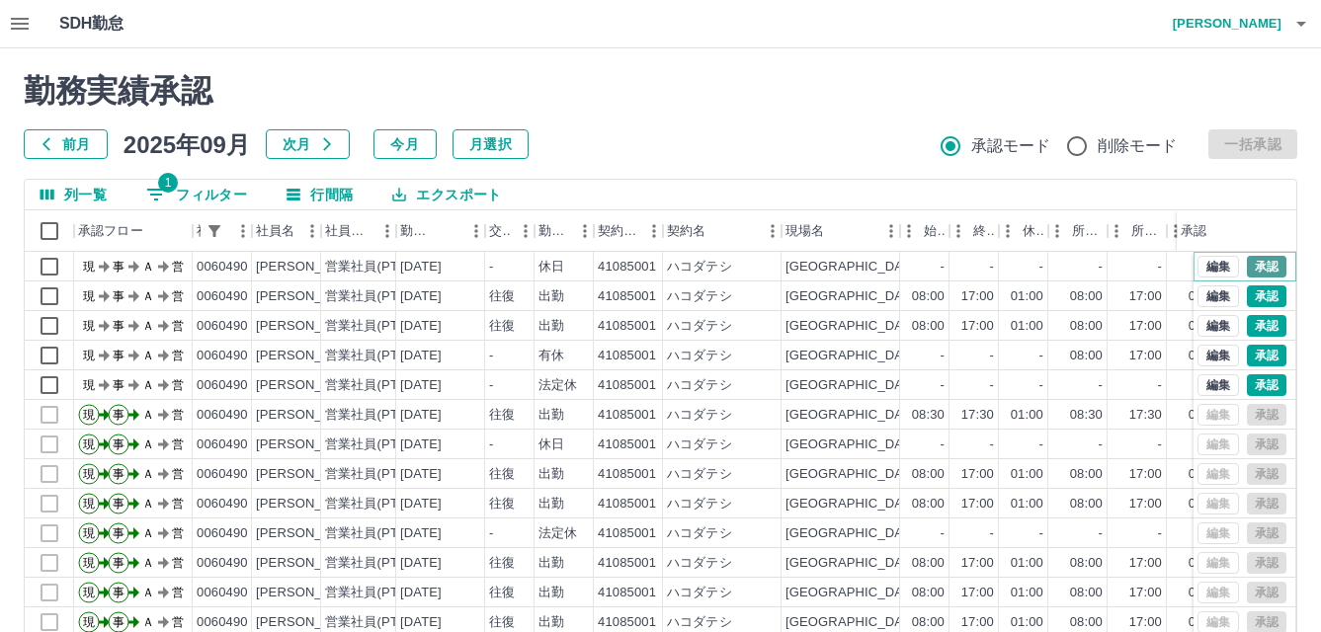
click at [1247, 270] on button "承認" at bounding box center [1267, 267] width 40 height 22
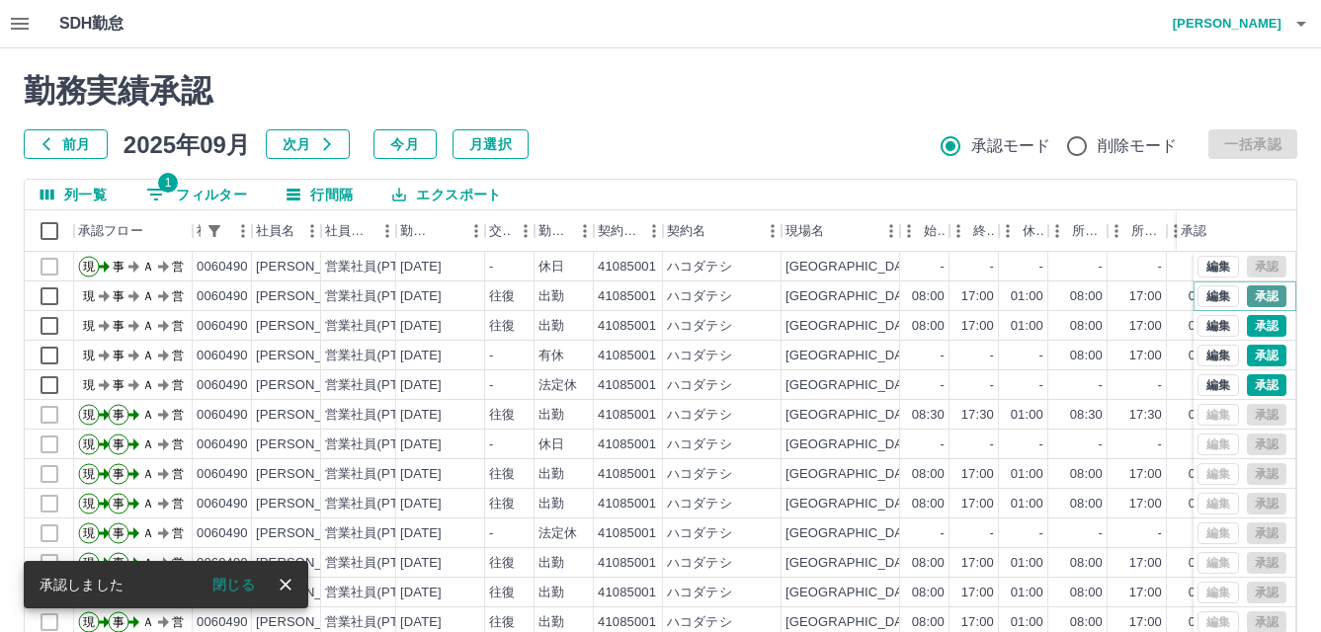
click at [1247, 295] on button "承認" at bounding box center [1267, 296] width 40 height 22
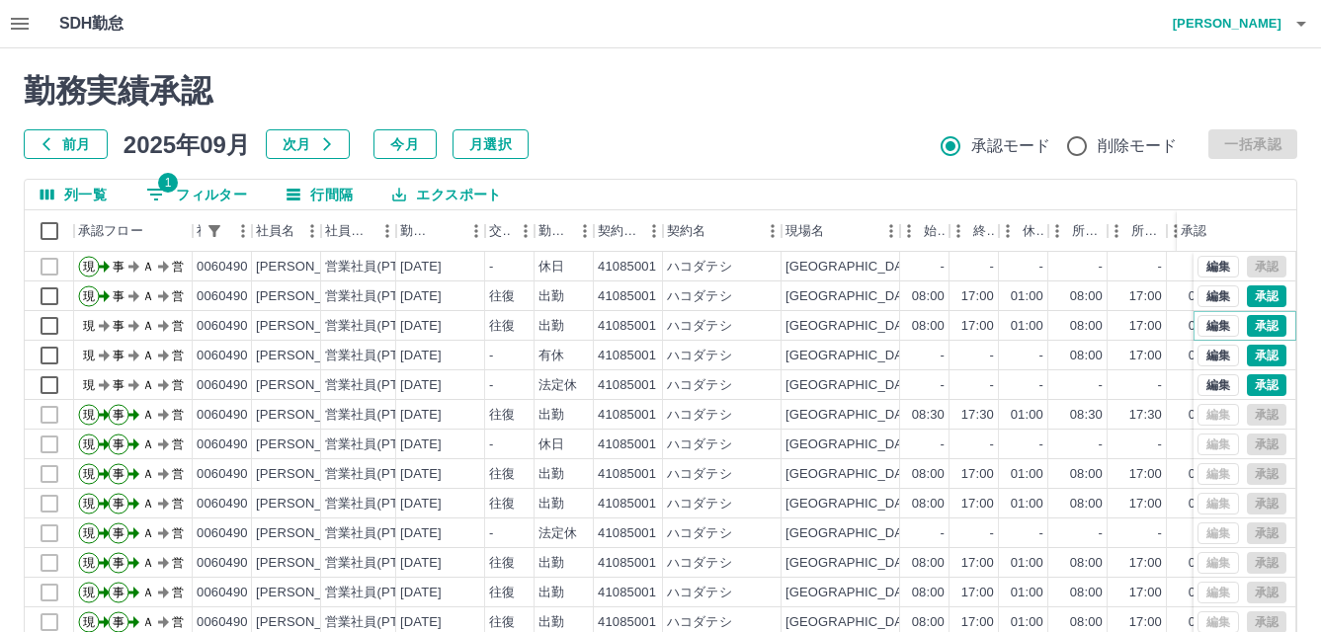
click at [1247, 323] on button "承認" at bounding box center [1267, 326] width 40 height 22
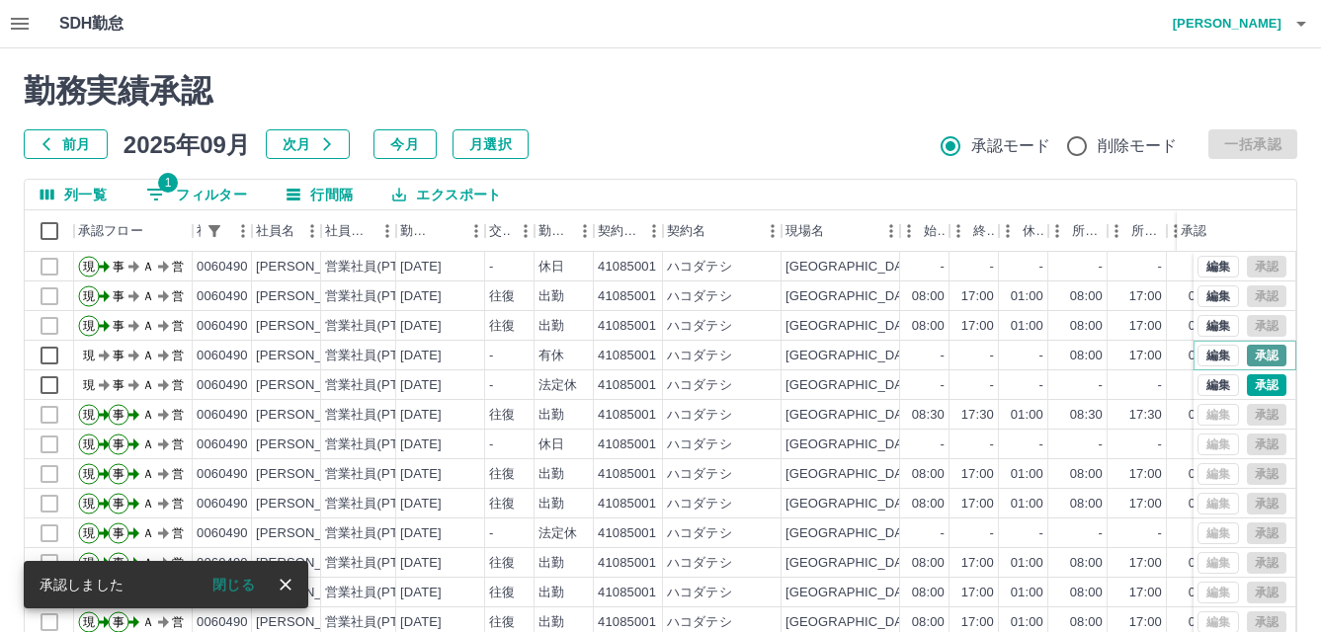
click at [1247, 360] on button "承認" at bounding box center [1267, 356] width 40 height 22
click at [1247, 387] on button "承認" at bounding box center [1267, 385] width 40 height 22
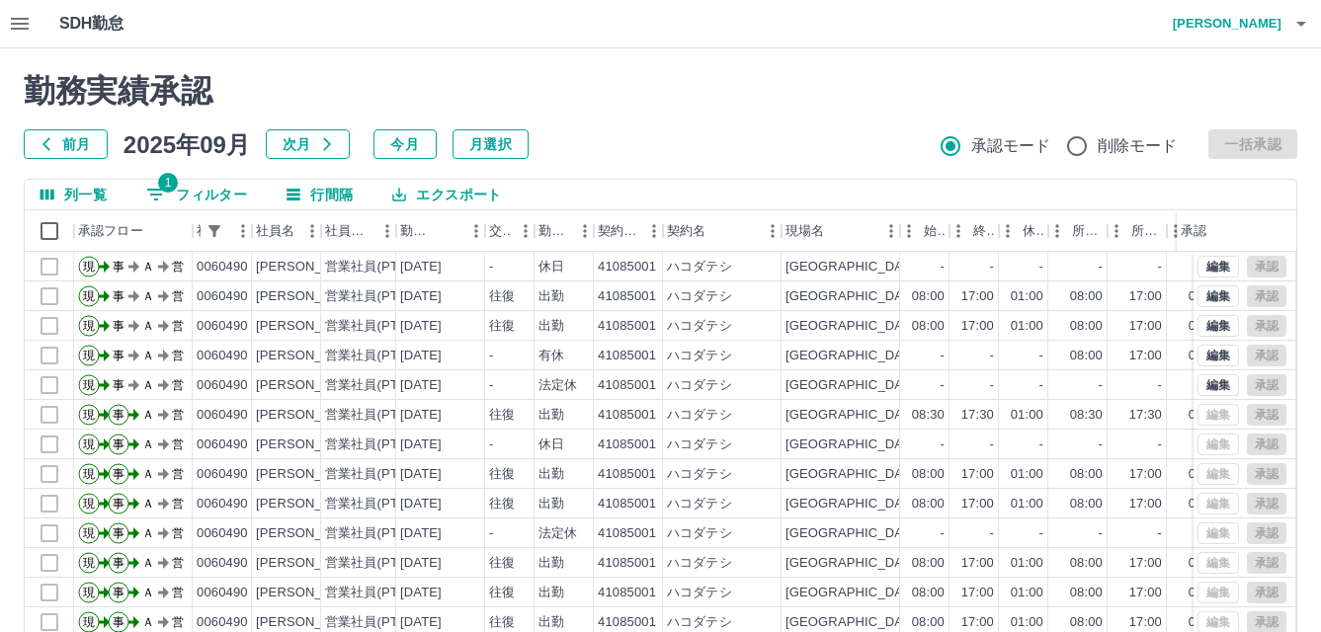
click at [209, 192] on button "1 フィルター" at bounding box center [196, 195] width 132 height 30
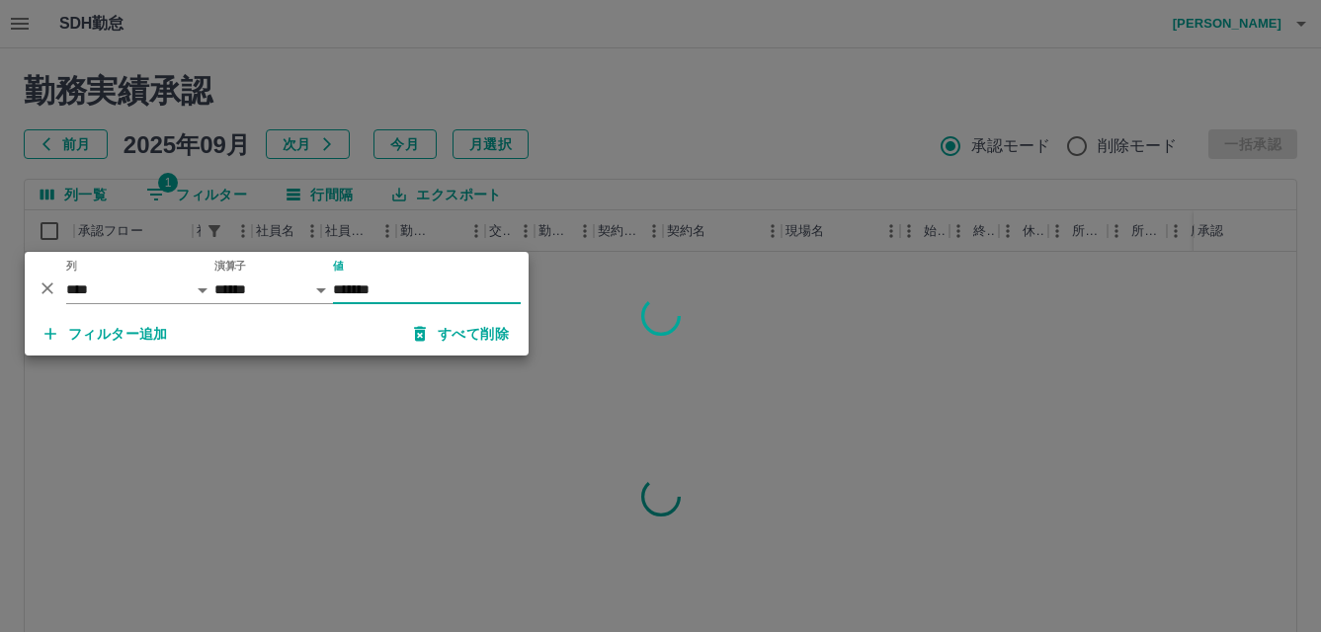
type input "*******"
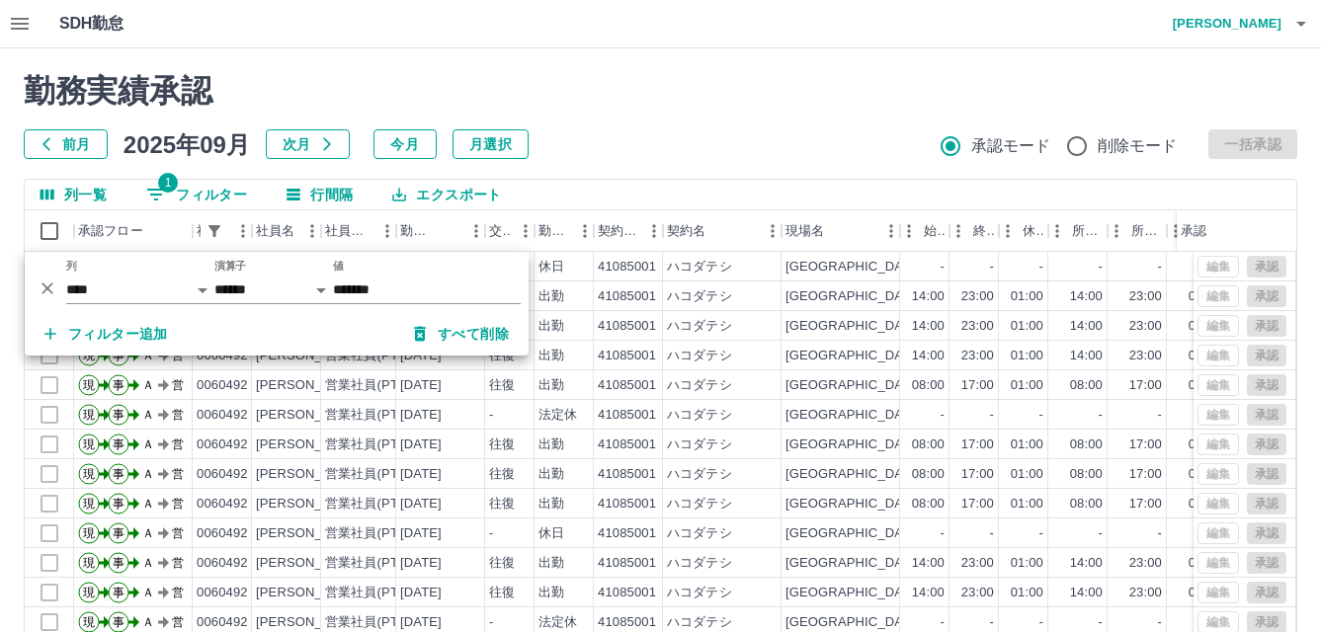
click at [715, 130] on div "前月 2025年09月 次月 今月 月選択 承認モード 削除モード 一括承認" at bounding box center [660, 144] width 1273 height 30
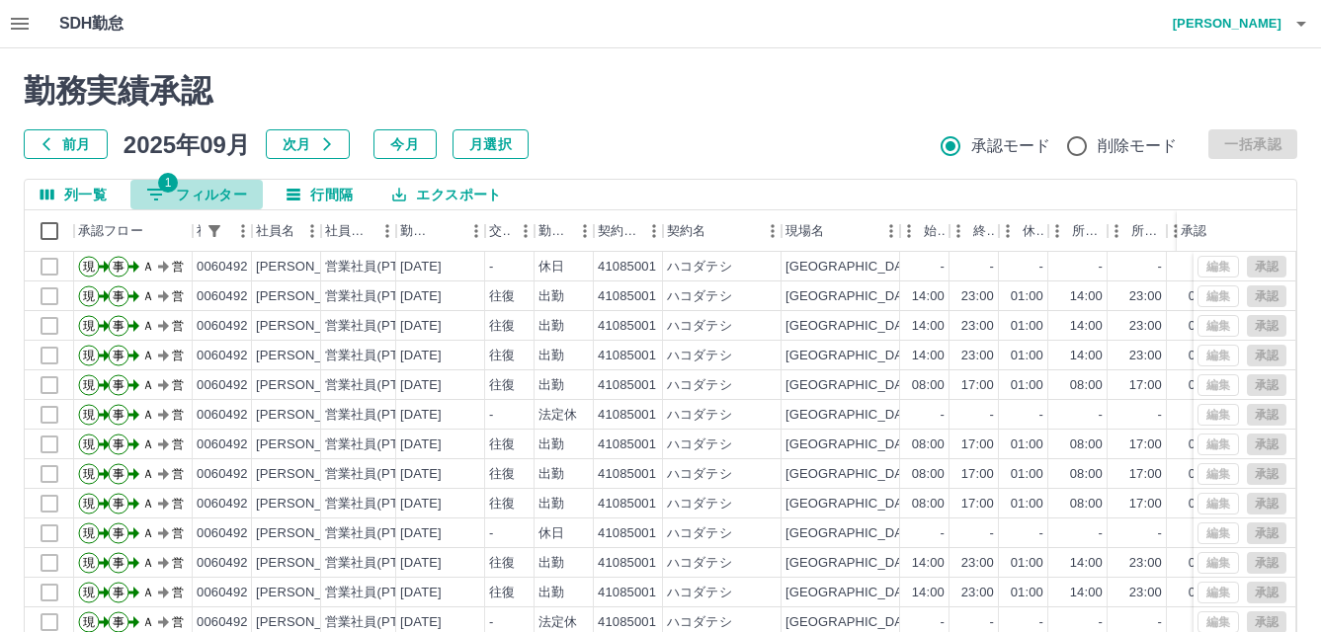
click at [196, 189] on button "1 フィルター" at bounding box center [196, 195] width 132 height 30
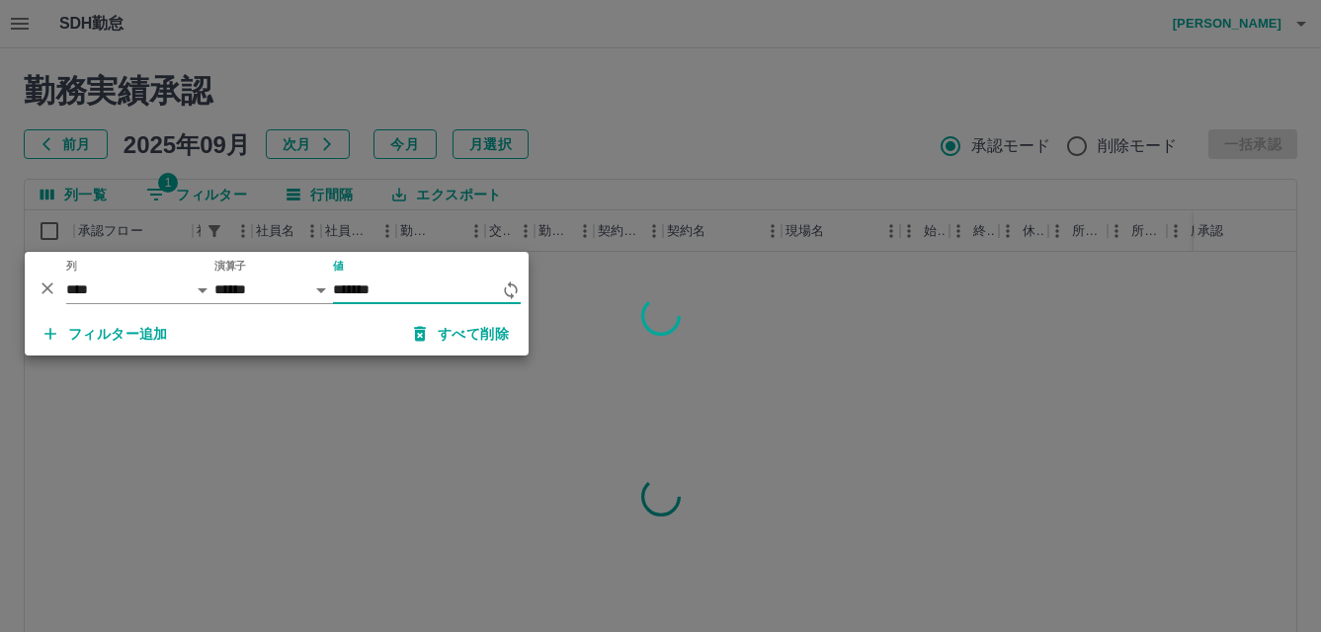
type input "*******"
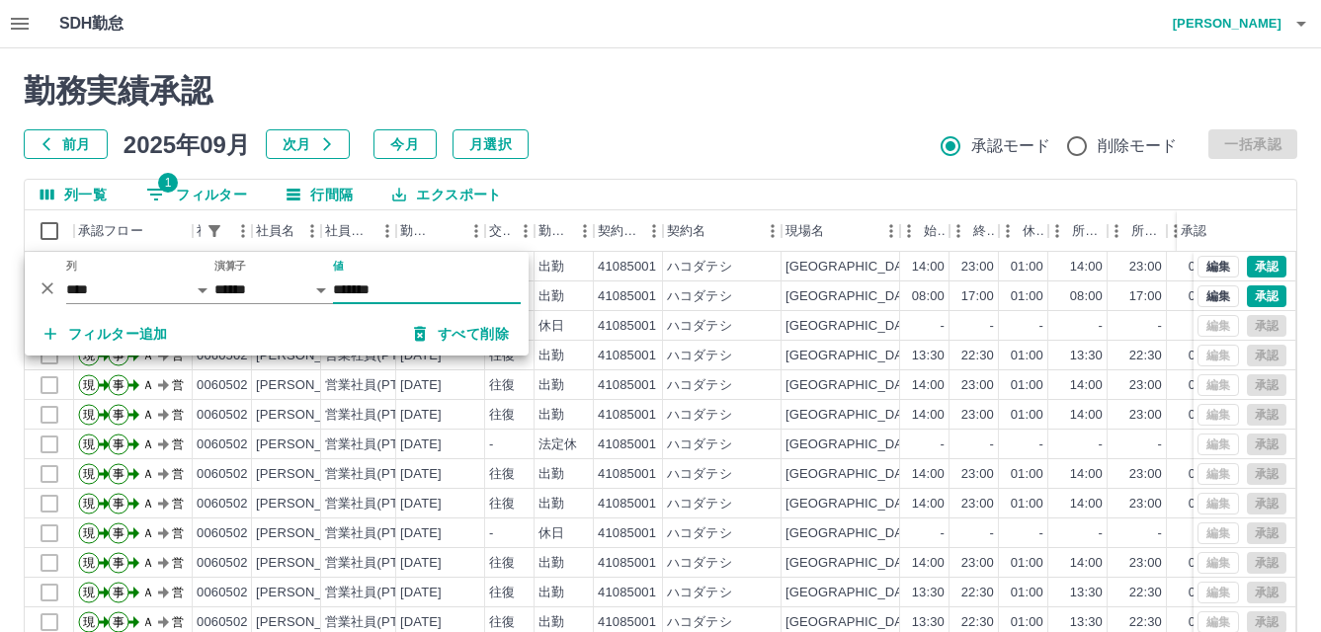
click at [848, 158] on div "前月 2025年09月 次月 今月 月選択 承認モード 削除モード 一括承認" at bounding box center [660, 144] width 1273 height 30
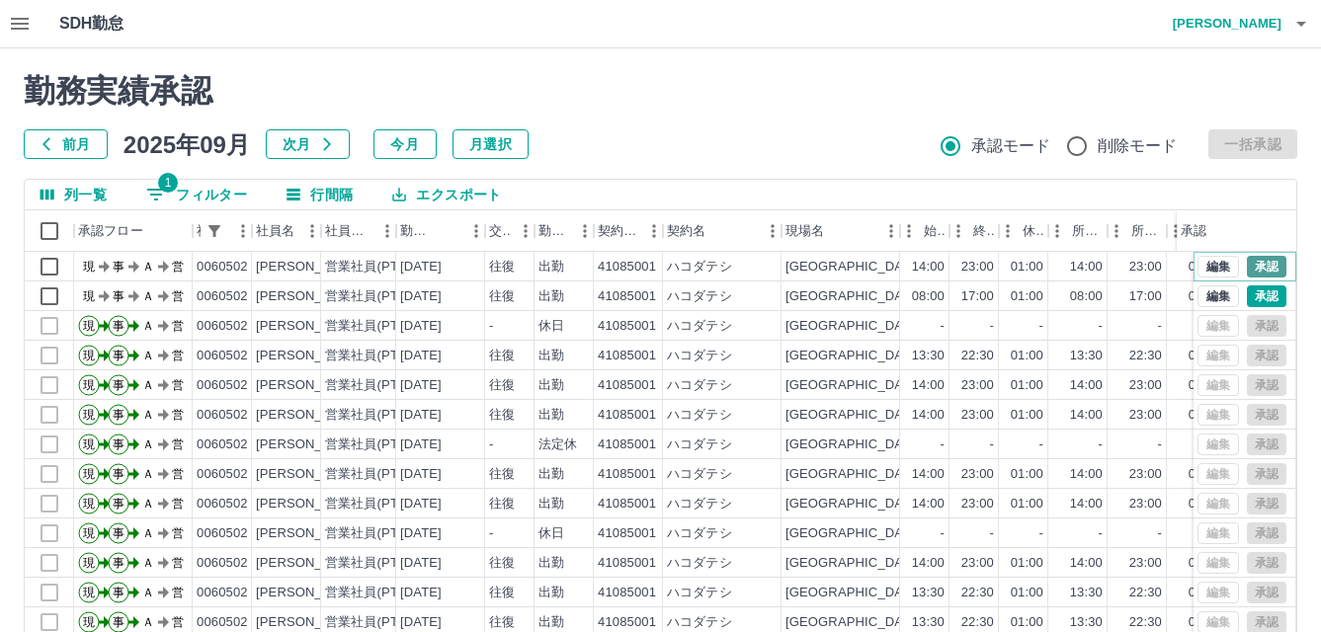
click at [1261, 267] on button "承認" at bounding box center [1267, 267] width 40 height 22
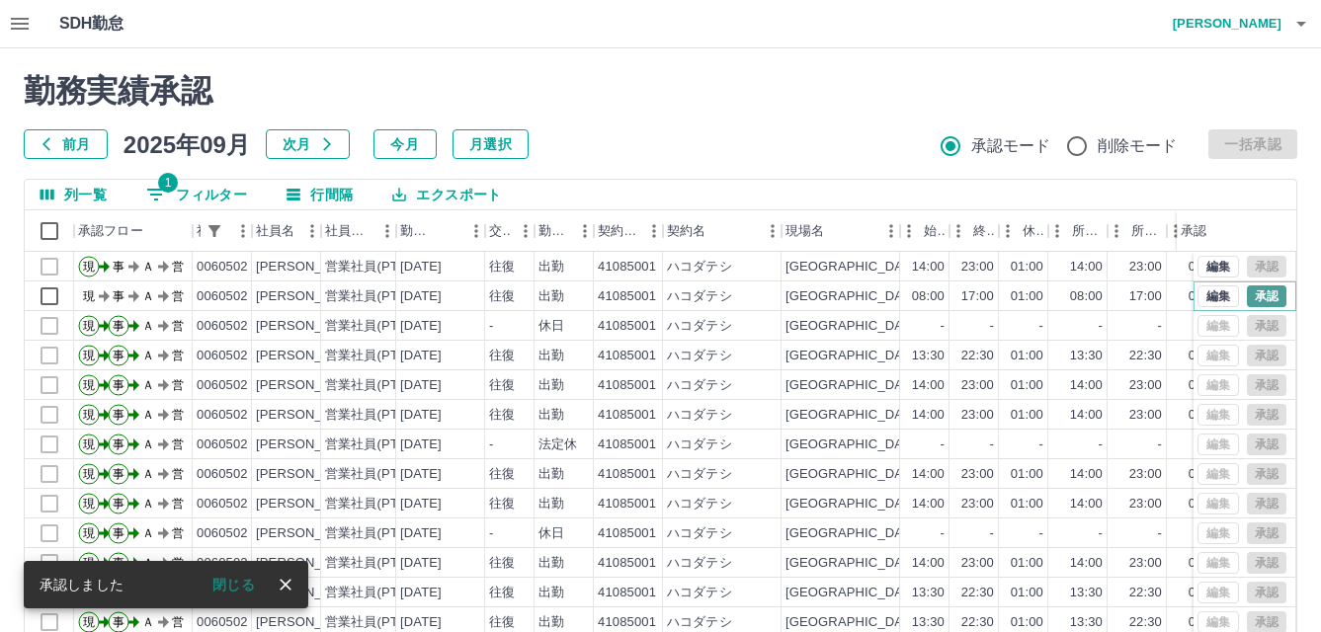
click at [1256, 297] on button "承認" at bounding box center [1267, 296] width 40 height 22
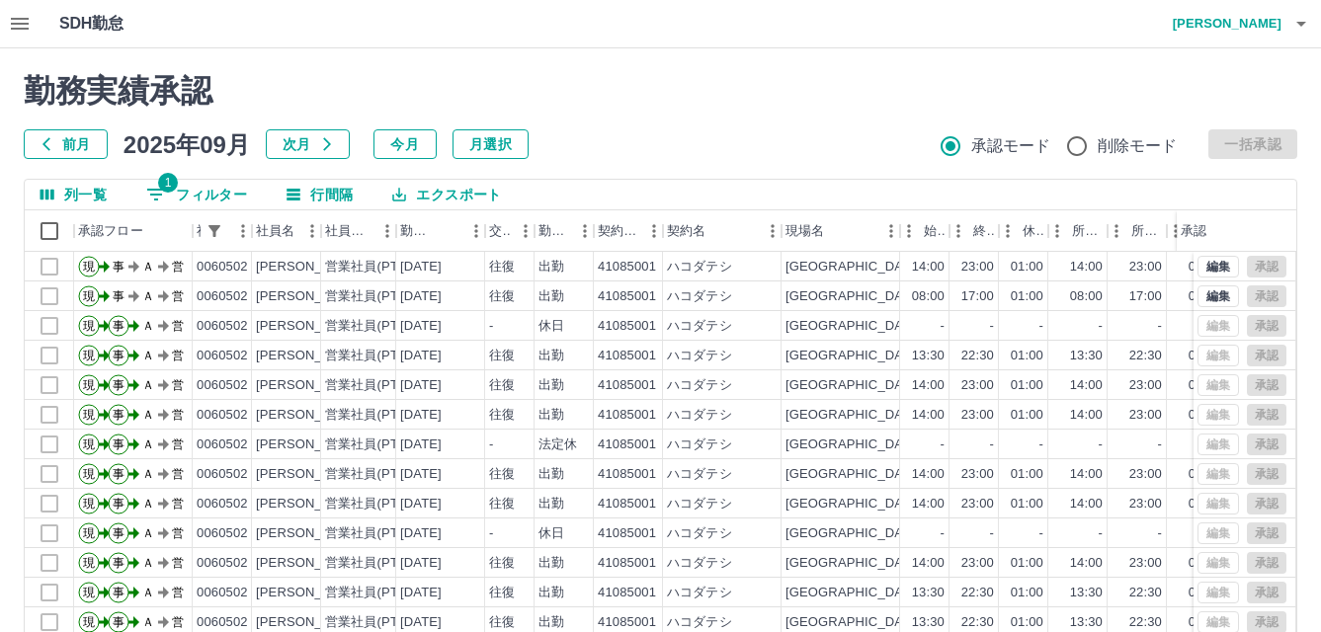
click at [235, 187] on button "1 フィルター" at bounding box center [196, 195] width 132 height 30
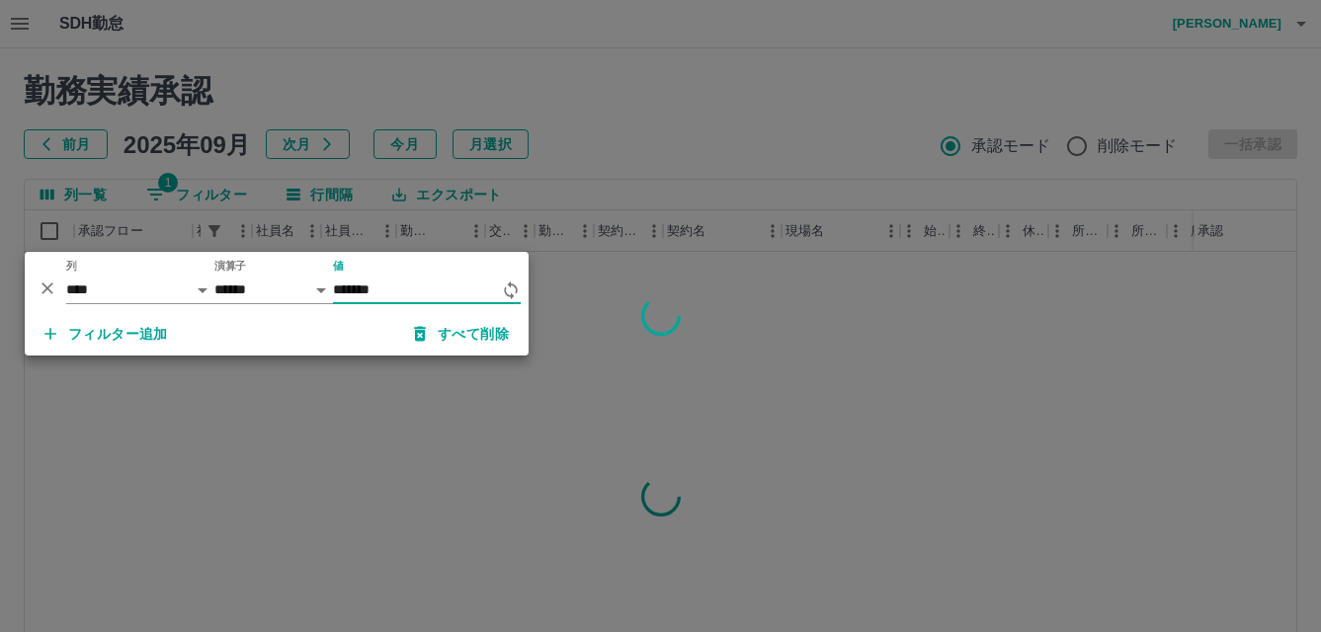
type input "*******"
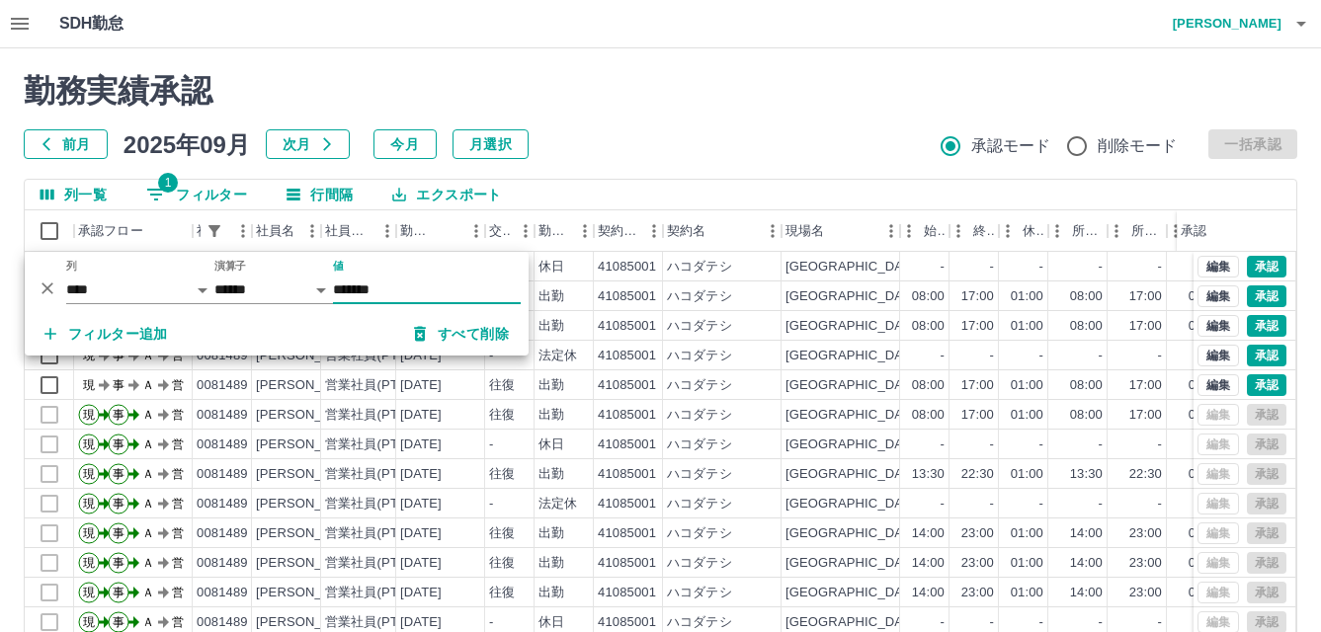
click at [780, 107] on h2 "勤務実績承認" at bounding box center [660, 91] width 1273 height 38
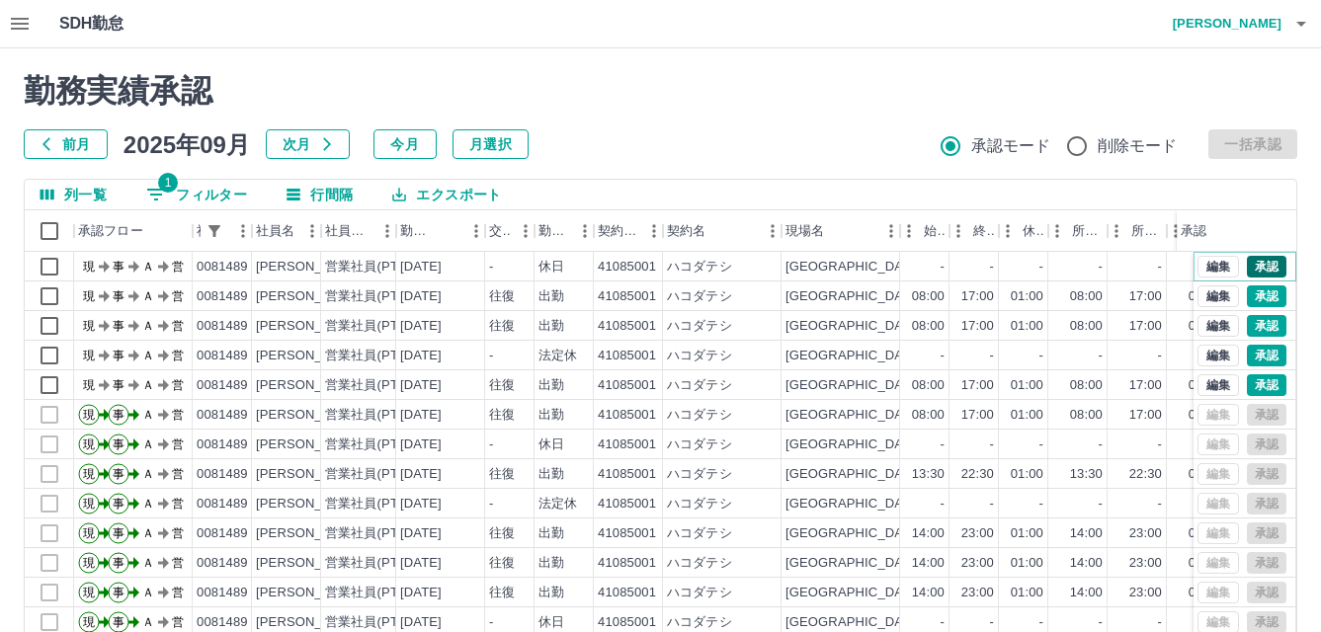
click at [1247, 264] on button "承認" at bounding box center [1267, 267] width 40 height 22
click at [1247, 300] on button "承認" at bounding box center [1267, 296] width 40 height 22
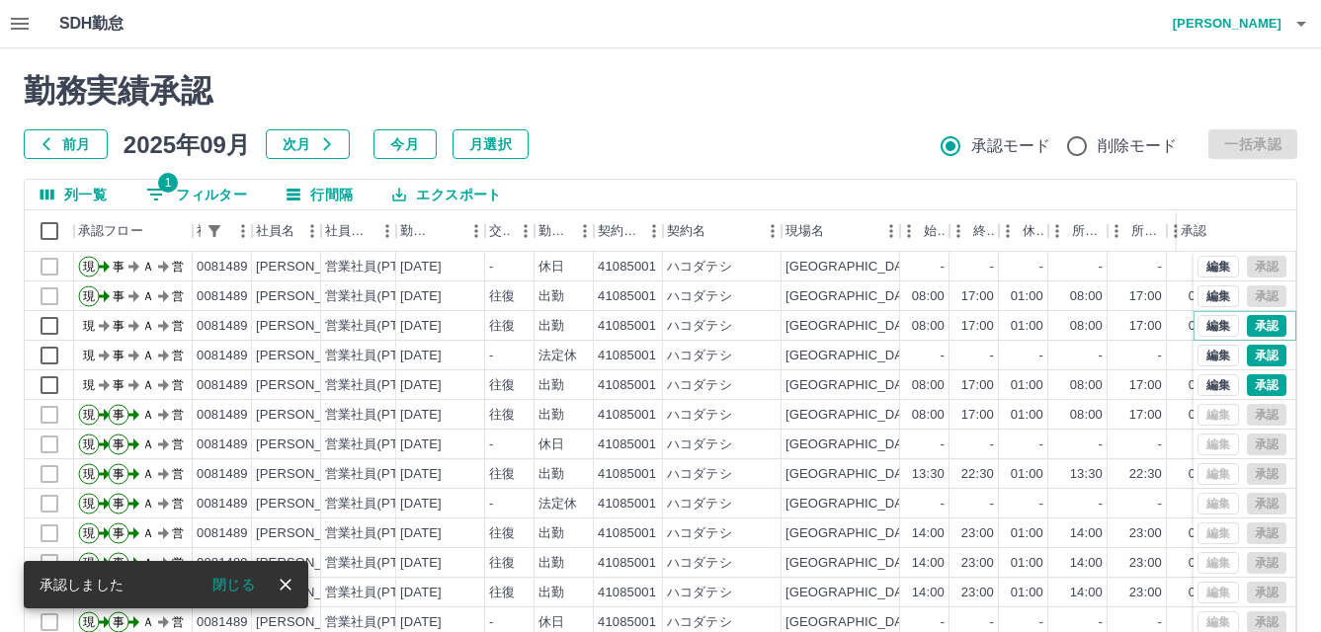
click at [1247, 327] on button "承認" at bounding box center [1267, 326] width 40 height 22
click at [1247, 363] on button "承認" at bounding box center [1267, 356] width 40 height 22
click at [1247, 389] on button "承認" at bounding box center [1267, 385] width 40 height 22
click at [224, 186] on button "1 フィルター" at bounding box center [196, 195] width 132 height 30
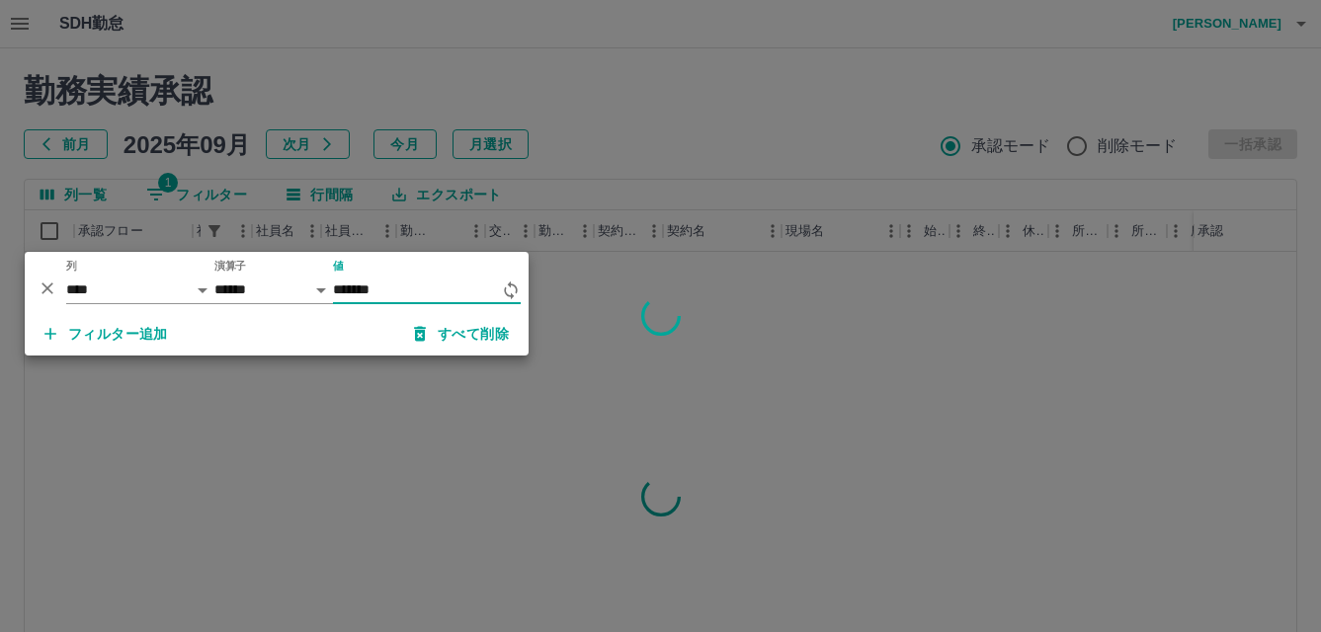
type input "*******"
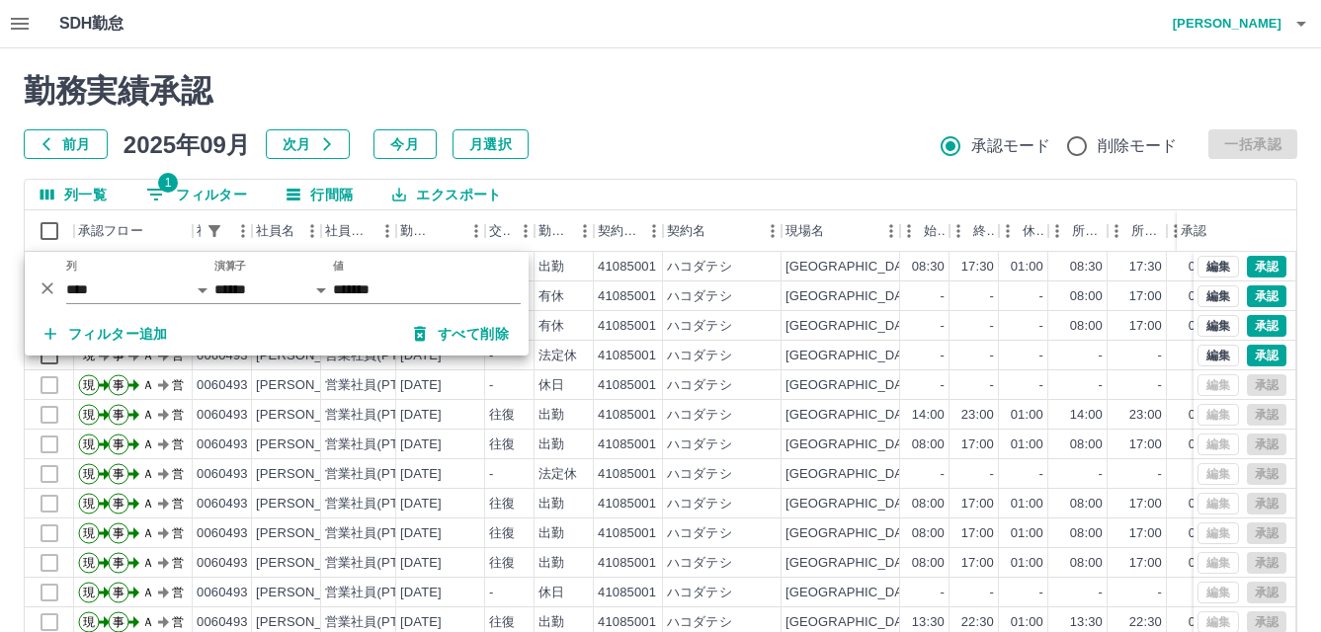
click at [611, 85] on h2 "勤務実績承認" at bounding box center [660, 91] width 1273 height 38
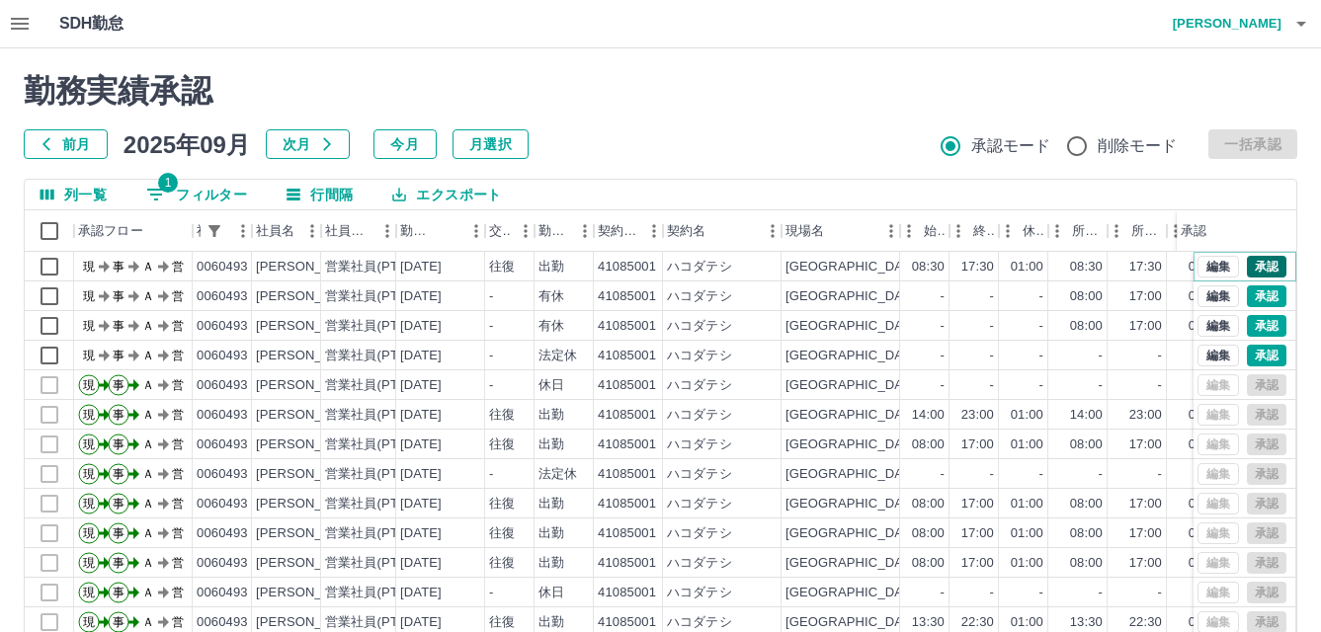
click at [1247, 269] on button "承認" at bounding box center [1267, 267] width 40 height 22
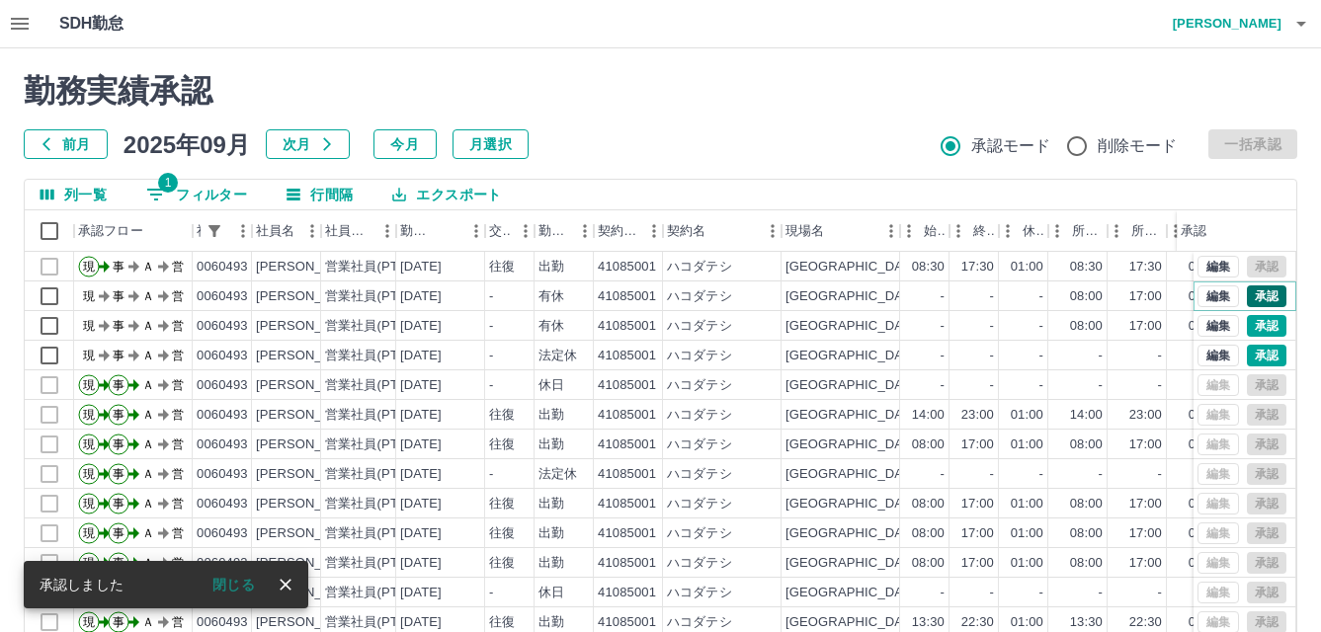
click at [1247, 292] on button "承認" at bounding box center [1267, 296] width 40 height 22
click at [1247, 326] on button "承認" at bounding box center [1267, 326] width 40 height 22
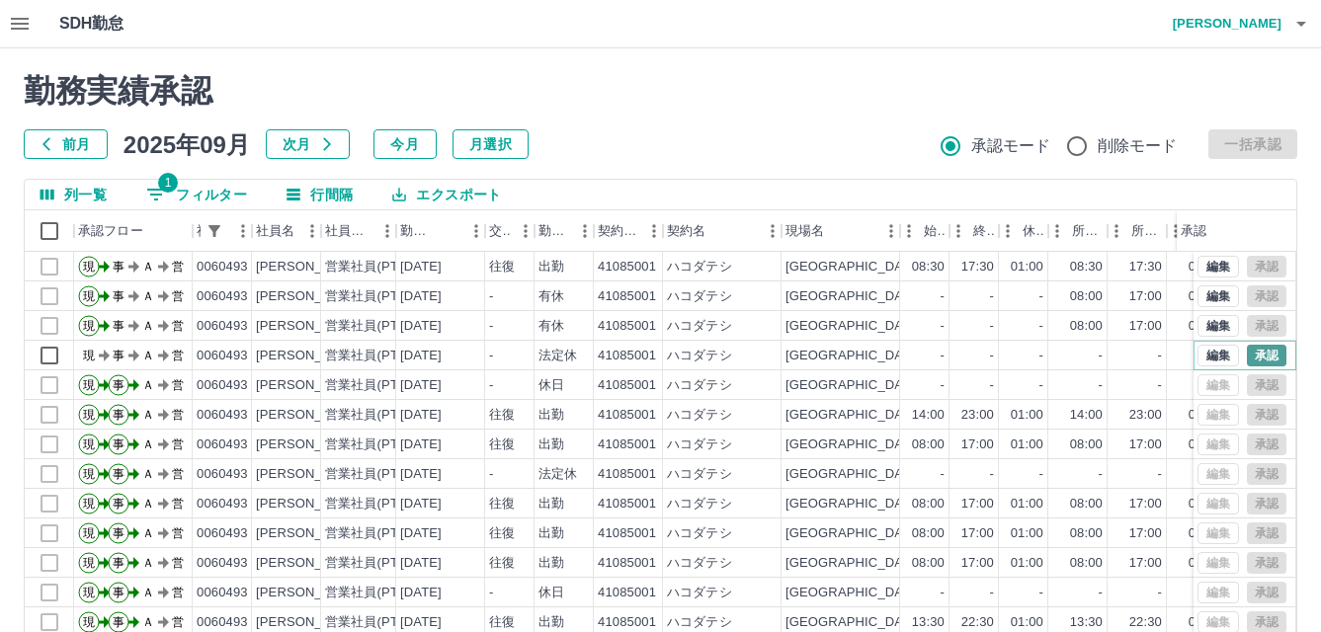
click at [1248, 347] on button "承認" at bounding box center [1267, 356] width 40 height 22
click at [229, 187] on button "1 フィルター" at bounding box center [196, 195] width 132 height 30
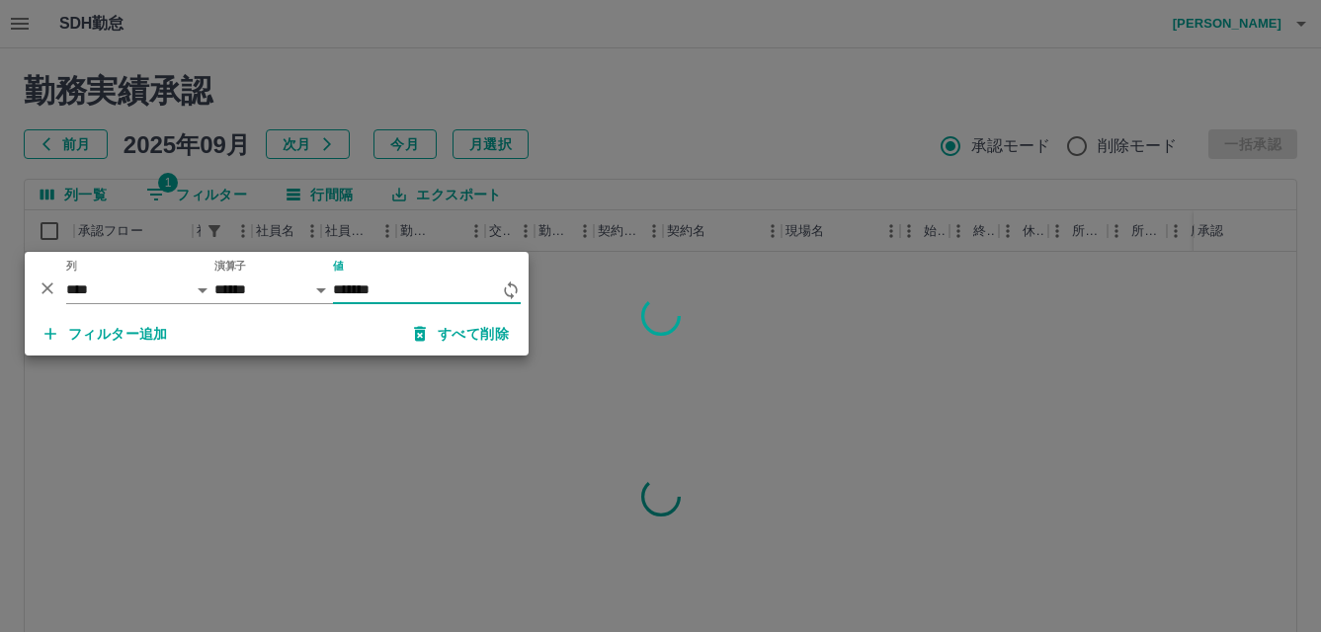
type input "*******"
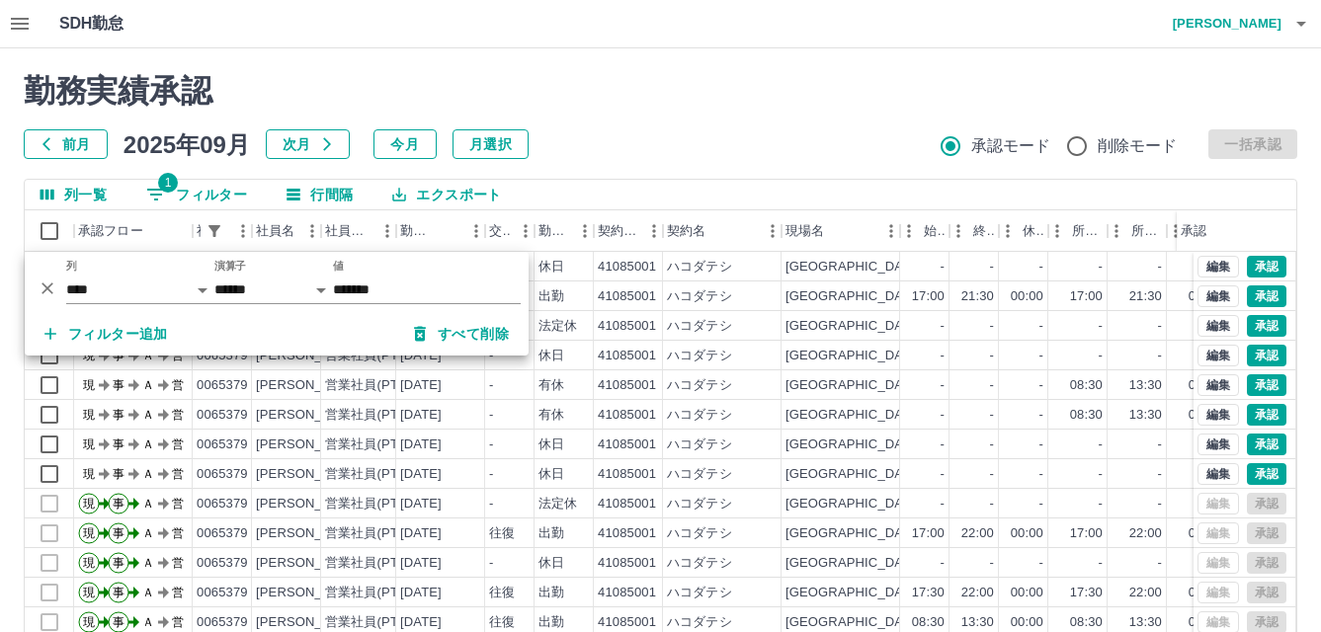
click at [660, 161] on div "勤務実績承認 前月 [DATE] 次月 今月 月選択 承認モード 削除モード 一括承認 列一覧 1 フィルター 行間隔 エクスポート 承認フロー 社員番号 社…" at bounding box center [660, 441] width 1321 height 786
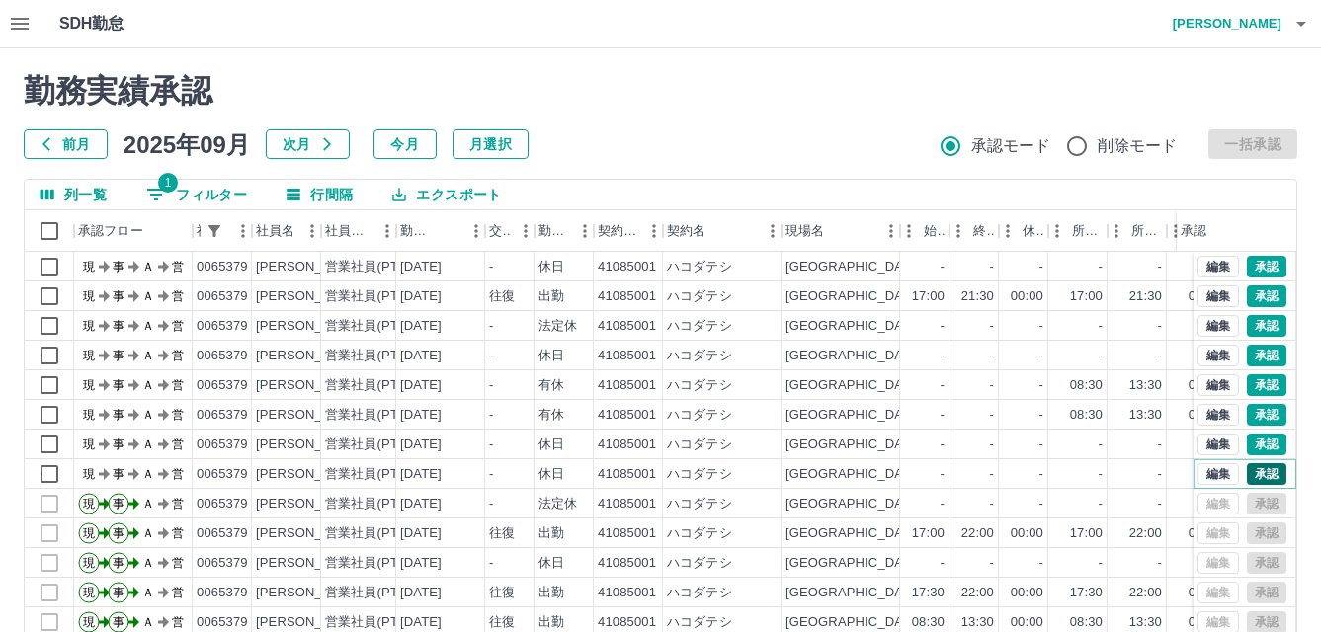
click at [1247, 471] on button "承認" at bounding box center [1267, 474] width 40 height 22
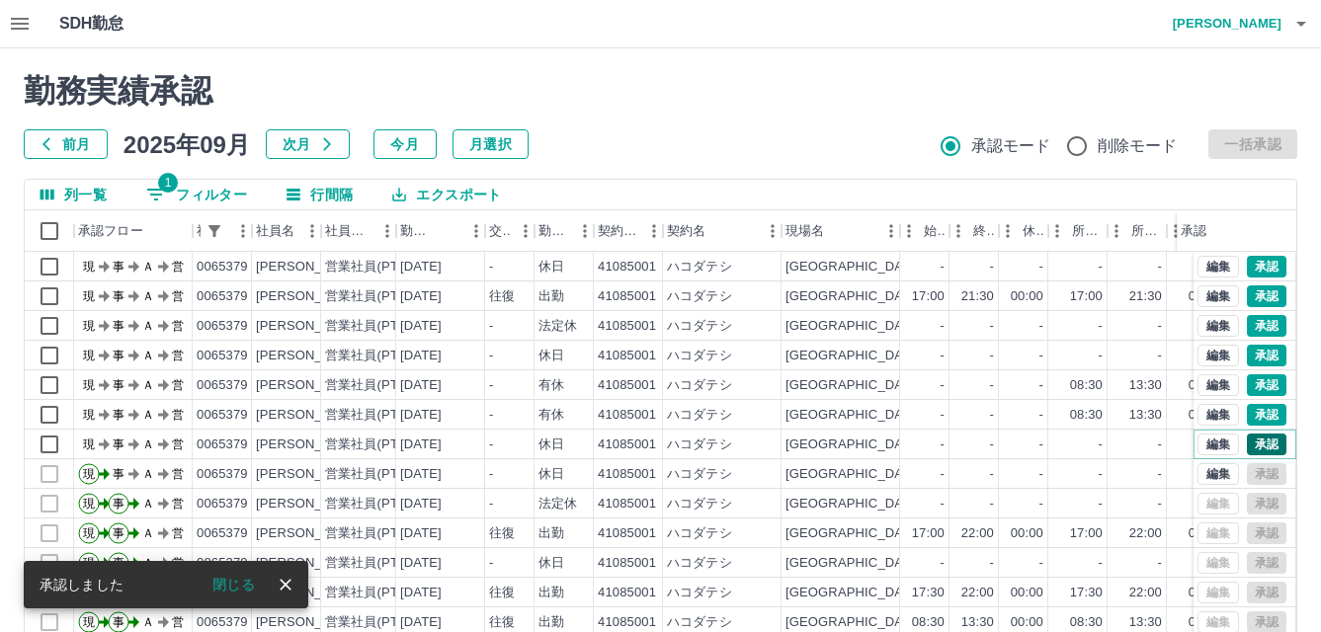
click at [1247, 450] on button "承認" at bounding box center [1267, 445] width 40 height 22
click at [1247, 419] on button "承認" at bounding box center [1267, 415] width 40 height 22
click at [1247, 396] on button "承認" at bounding box center [1267, 385] width 40 height 22
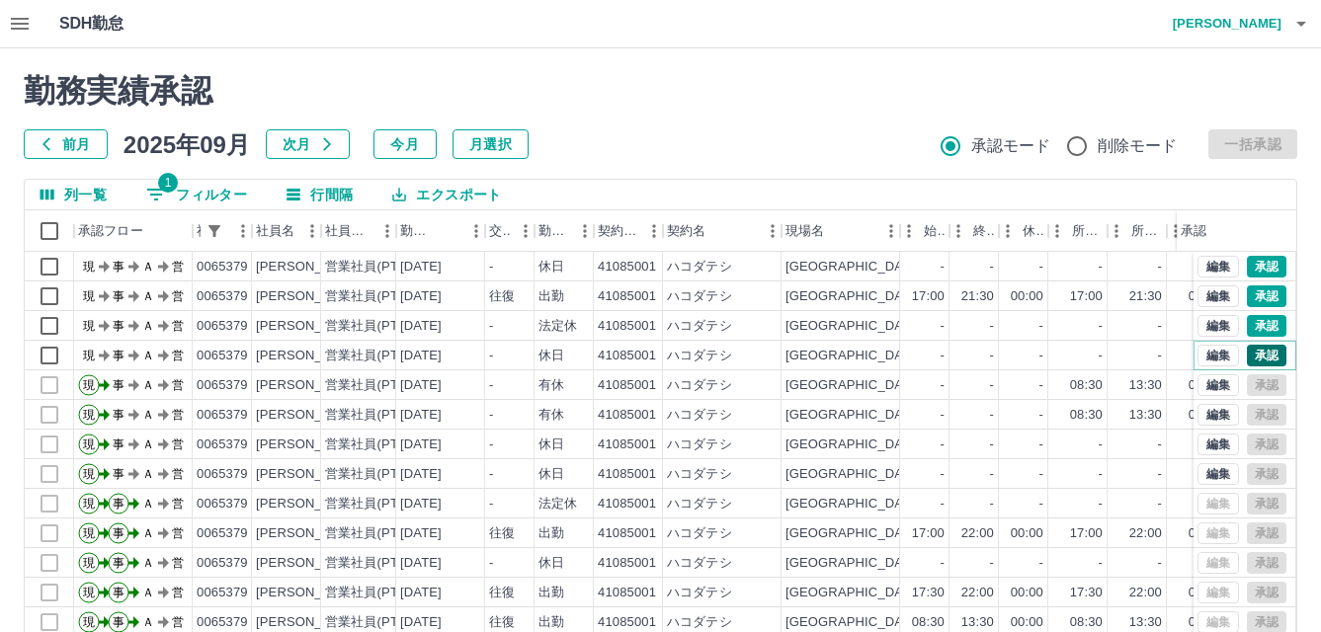
click at [1256, 353] on button "承認" at bounding box center [1267, 356] width 40 height 22
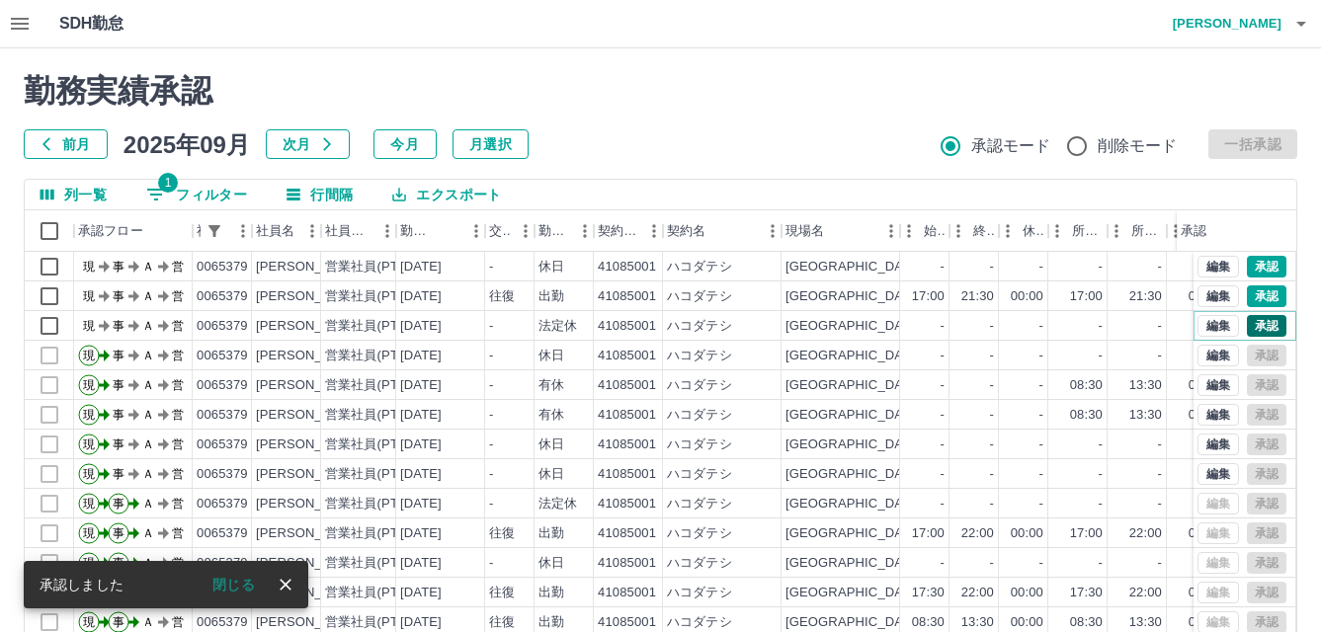
click at [1252, 325] on button "承認" at bounding box center [1267, 326] width 40 height 22
click at [1253, 297] on button "承認" at bounding box center [1267, 296] width 40 height 22
click at [1250, 267] on button "承認" at bounding box center [1267, 267] width 40 height 22
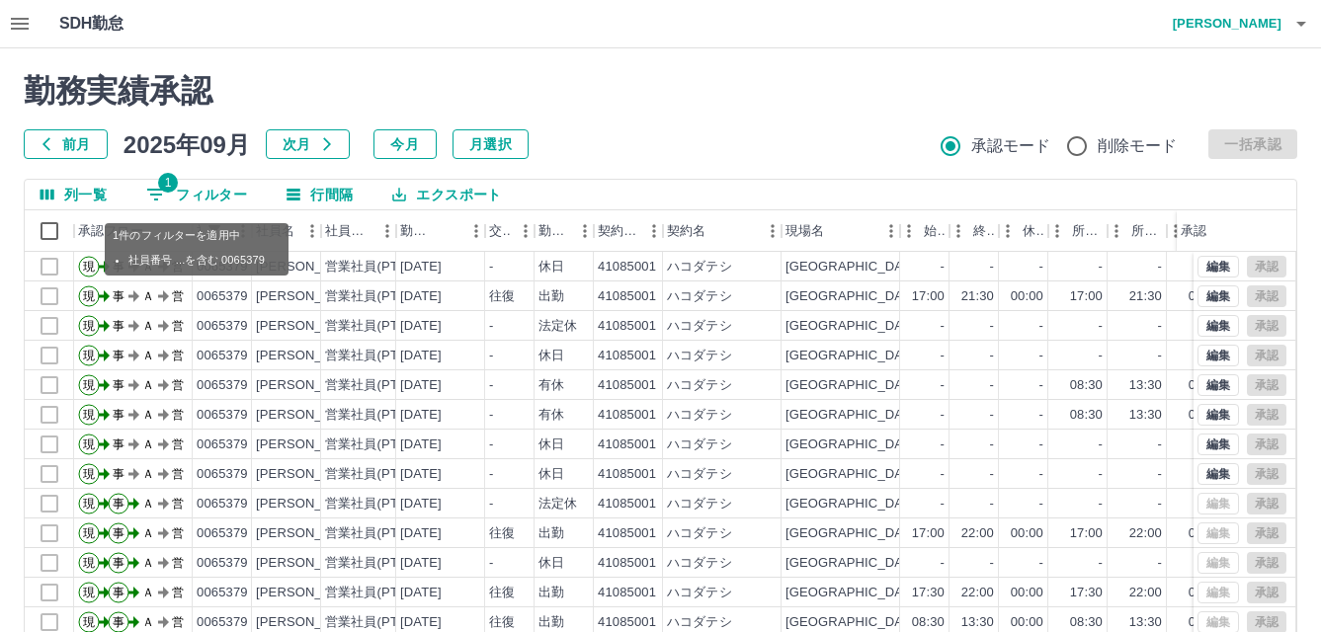
click at [202, 191] on button "1 フィルター" at bounding box center [196, 195] width 132 height 30
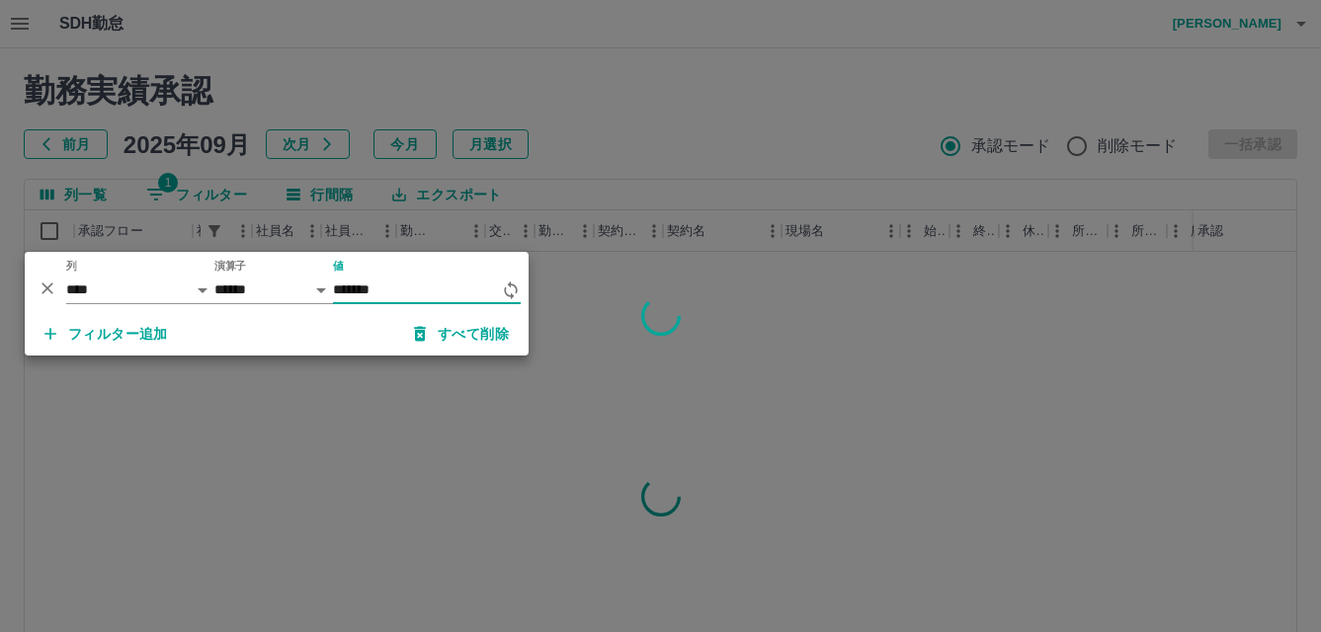
type input "*******"
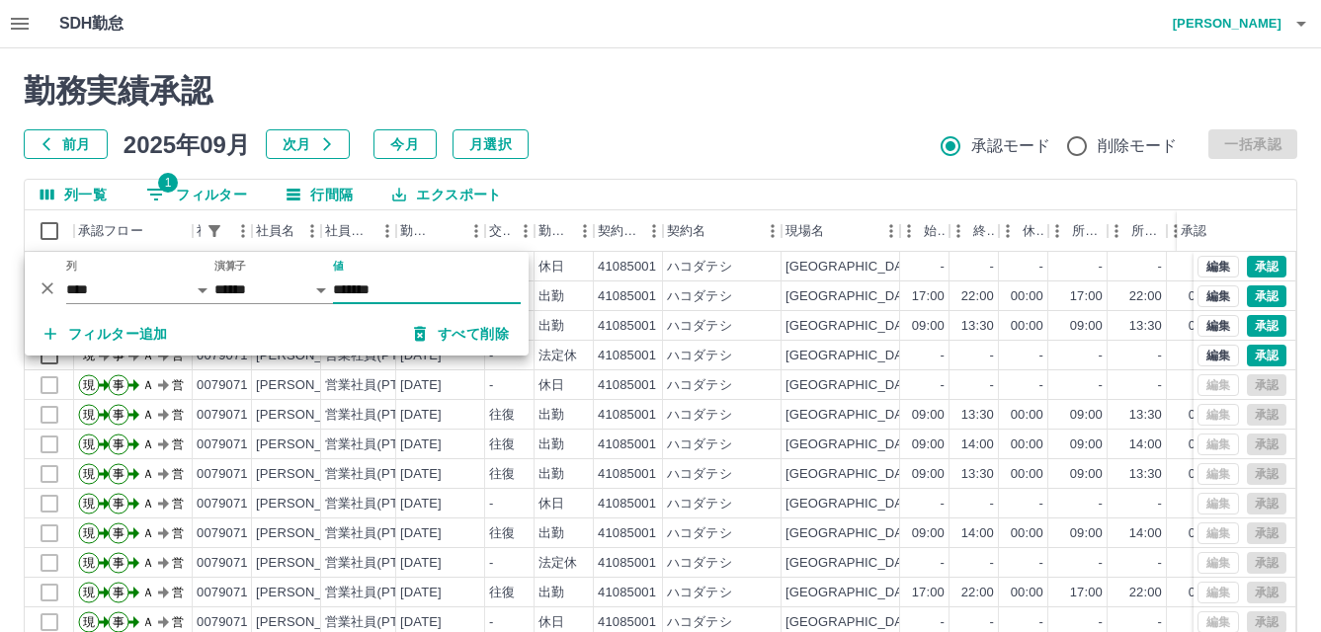
click at [614, 127] on div "勤務実績承認 前月 2025年09月 次月 今月 月選択 承認モード 削除モード 一括承認" at bounding box center [660, 115] width 1273 height 87
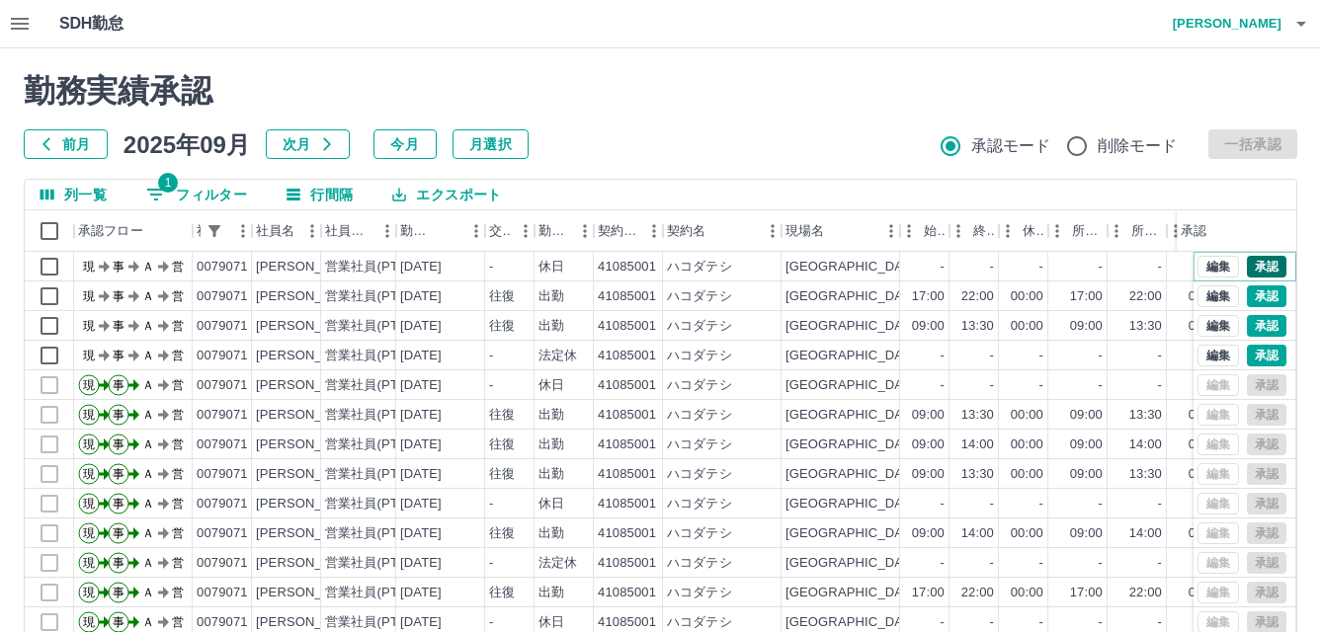
click at [1256, 268] on button "承認" at bounding box center [1267, 267] width 40 height 22
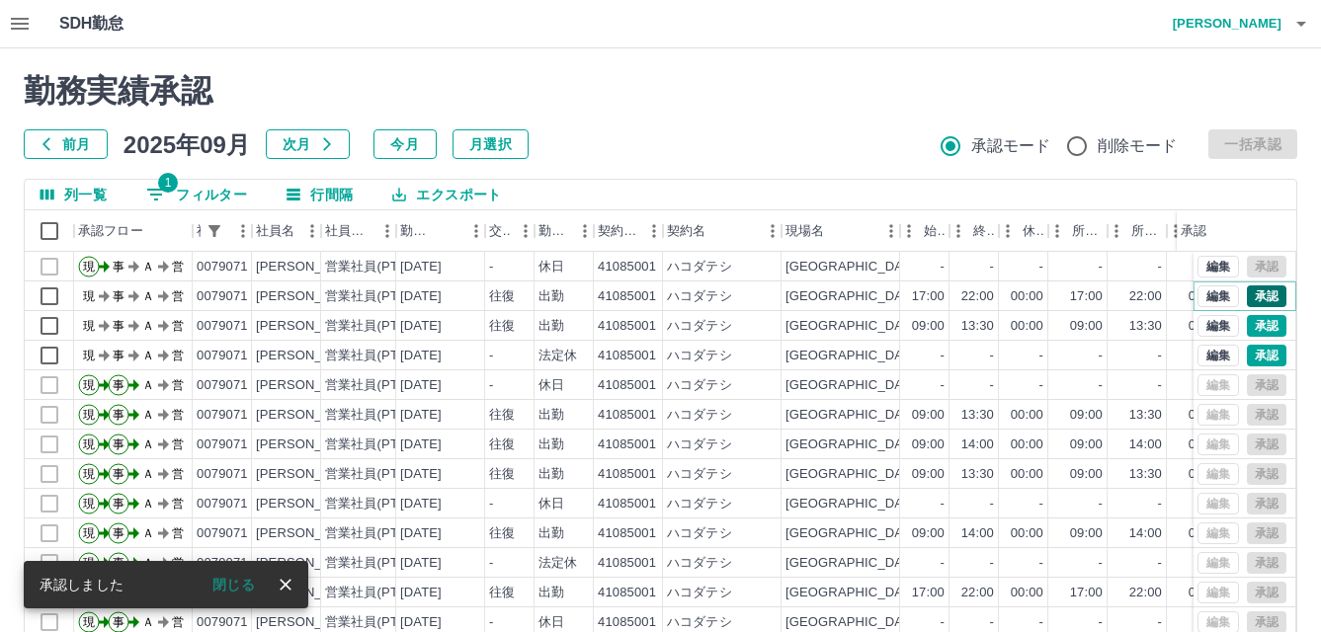
click at [1254, 291] on button "承認" at bounding box center [1267, 296] width 40 height 22
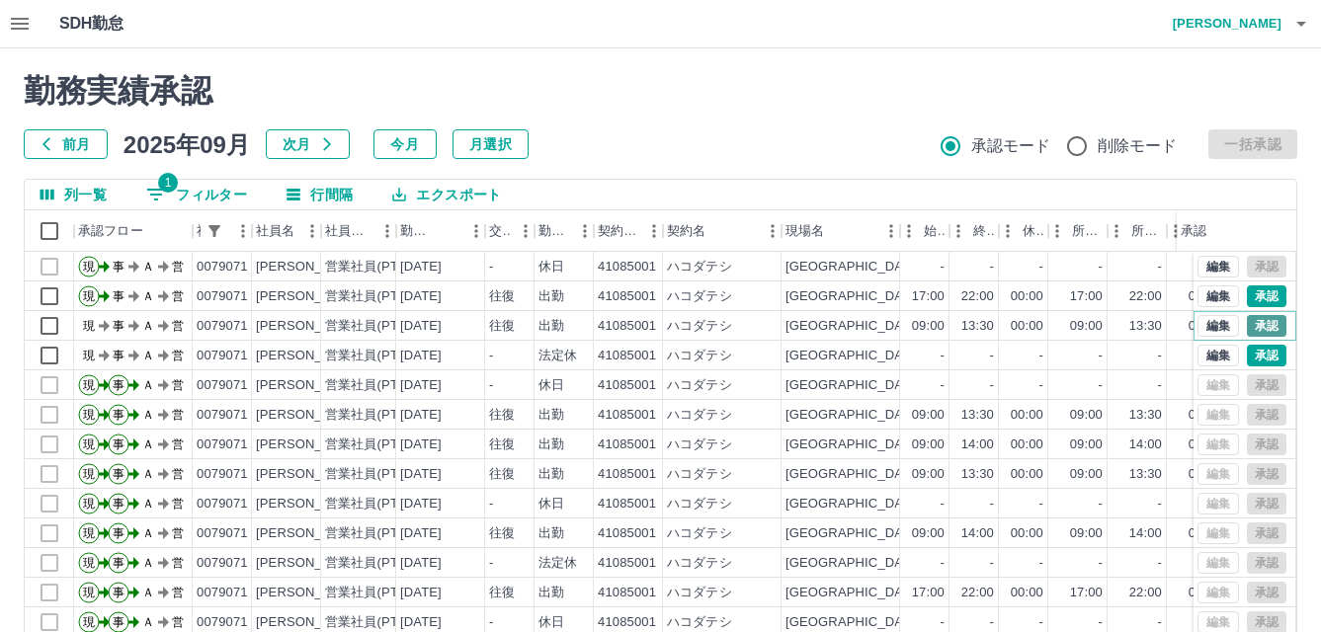
click at [1251, 318] on button "承認" at bounding box center [1267, 326] width 40 height 22
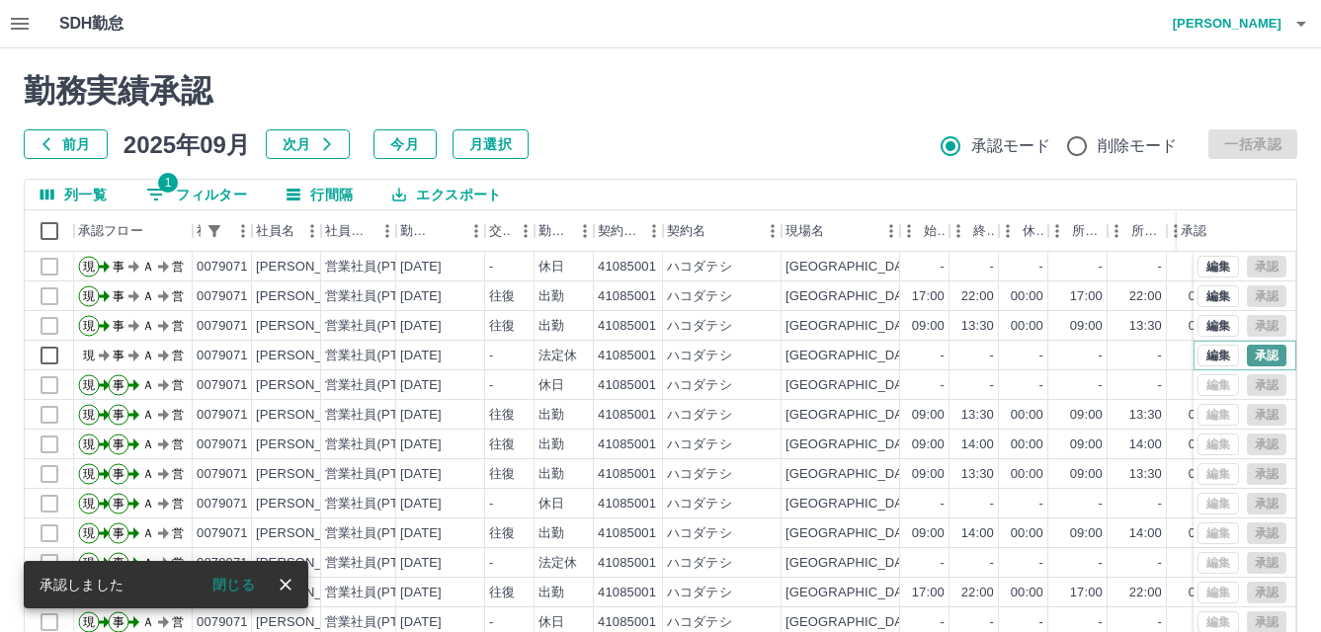
click at [1247, 348] on button "承認" at bounding box center [1267, 356] width 40 height 22
click at [200, 205] on button "1 フィルター" at bounding box center [196, 195] width 132 height 30
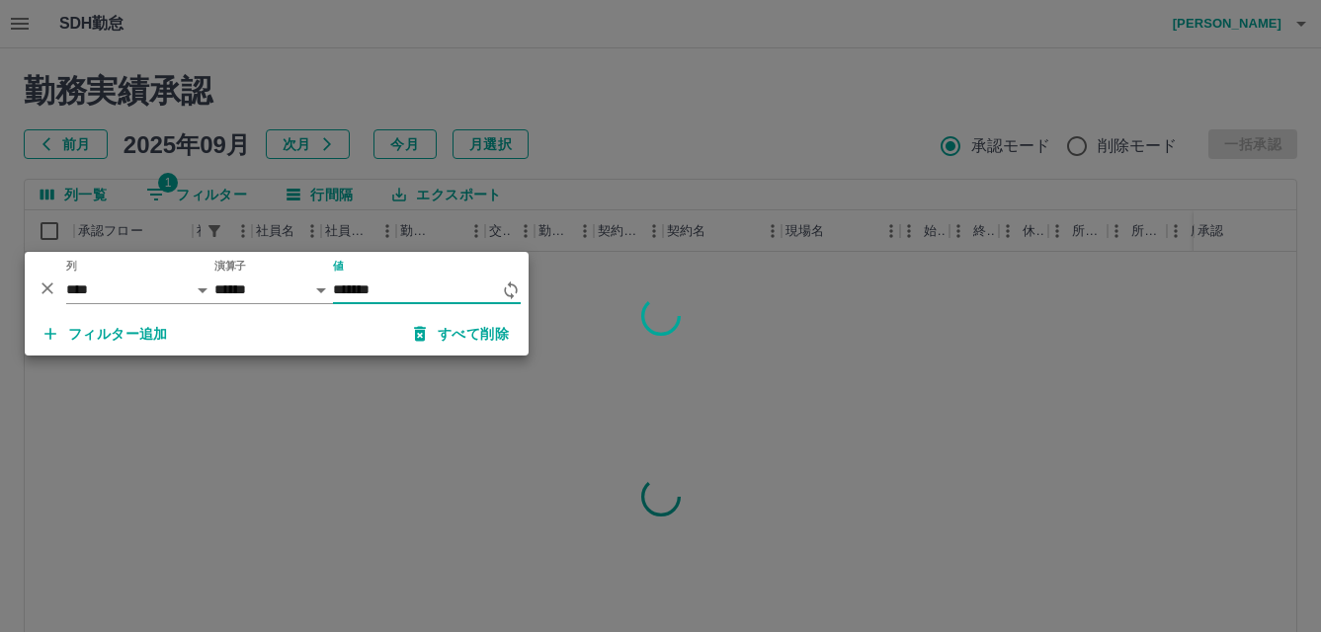
type input "*******"
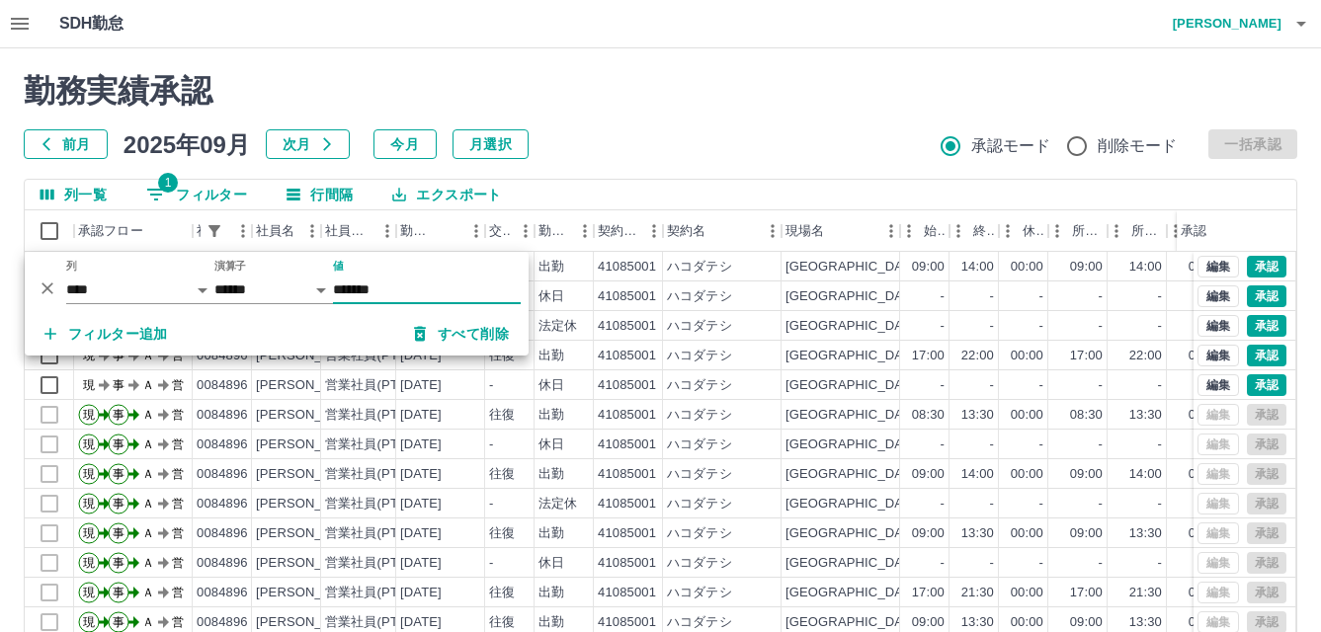
click at [602, 158] on div "前月 2025年09月 次月 今月 月選択 承認モード 削除モード 一括承認" at bounding box center [660, 144] width 1273 height 30
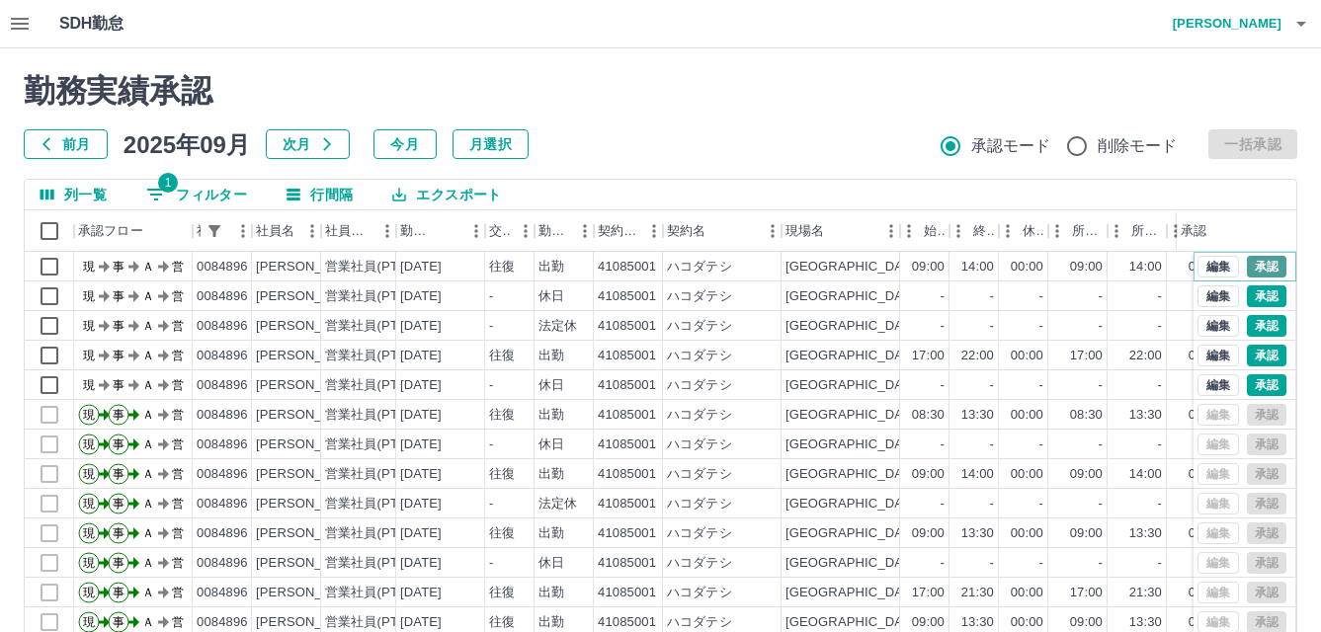
click at [1257, 270] on button "承認" at bounding box center [1267, 267] width 40 height 22
click at [1250, 302] on button "承認" at bounding box center [1267, 296] width 40 height 22
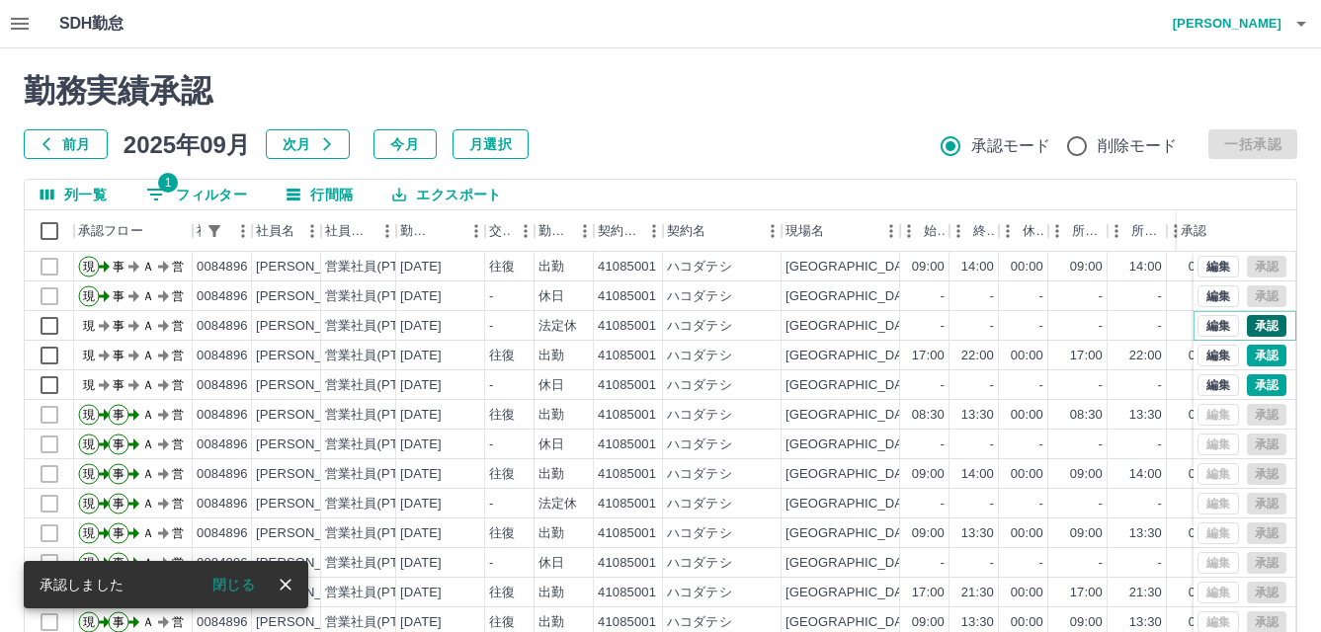
click at [1249, 330] on button "承認" at bounding box center [1267, 326] width 40 height 22
click at [1247, 357] on button "承認" at bounding box center [1267, 356] width 40 height 22
click at [1247, 388] on button "承認" at bounding box center [1267, 385] width 40 height 22
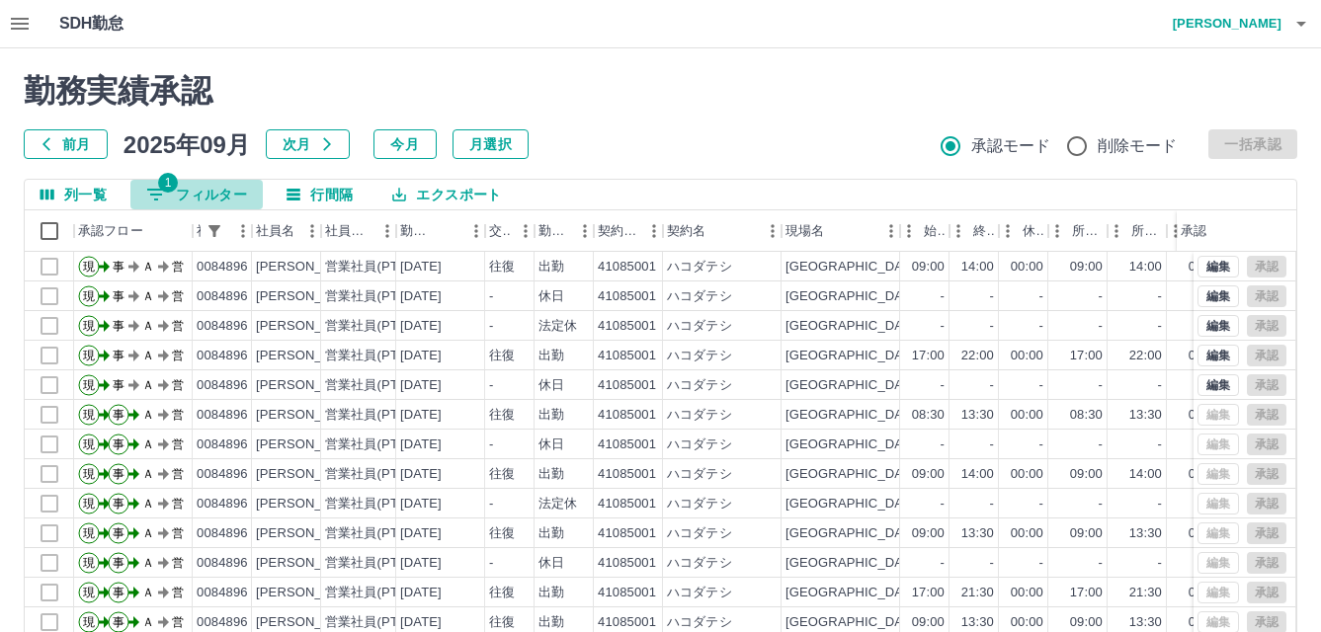
click at [216, 195] on button "1 フィルター" at bounding box center [196, 195] width 132 height 30
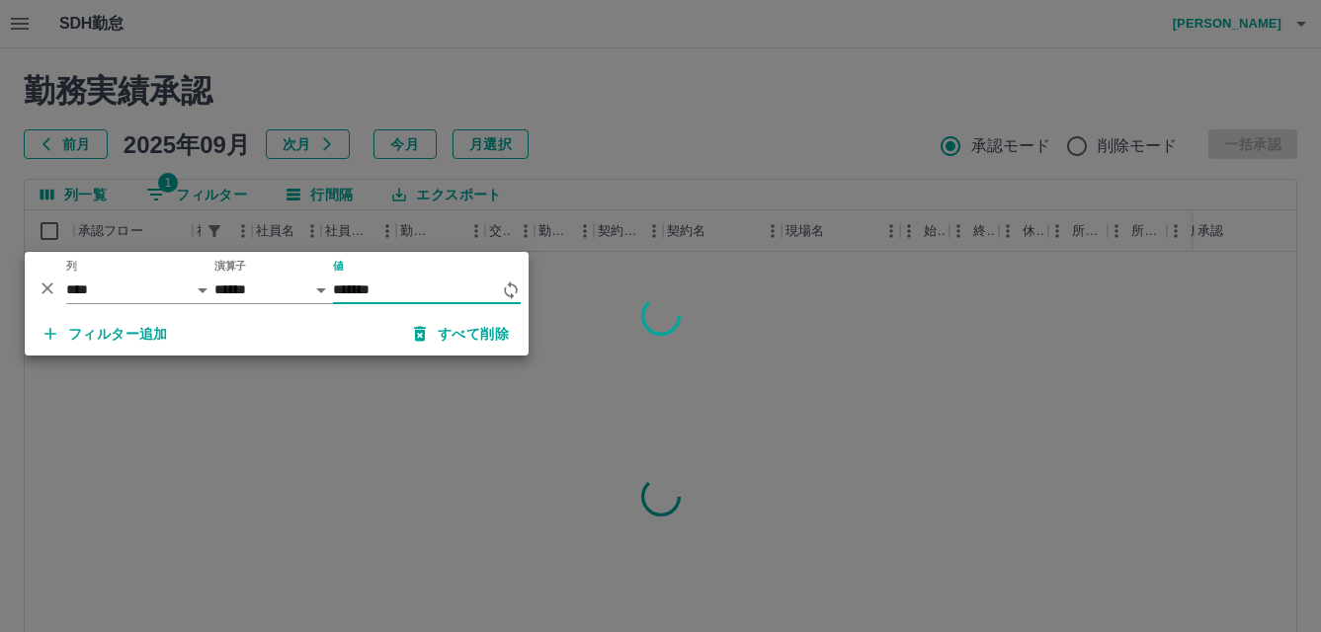
type input "*******"
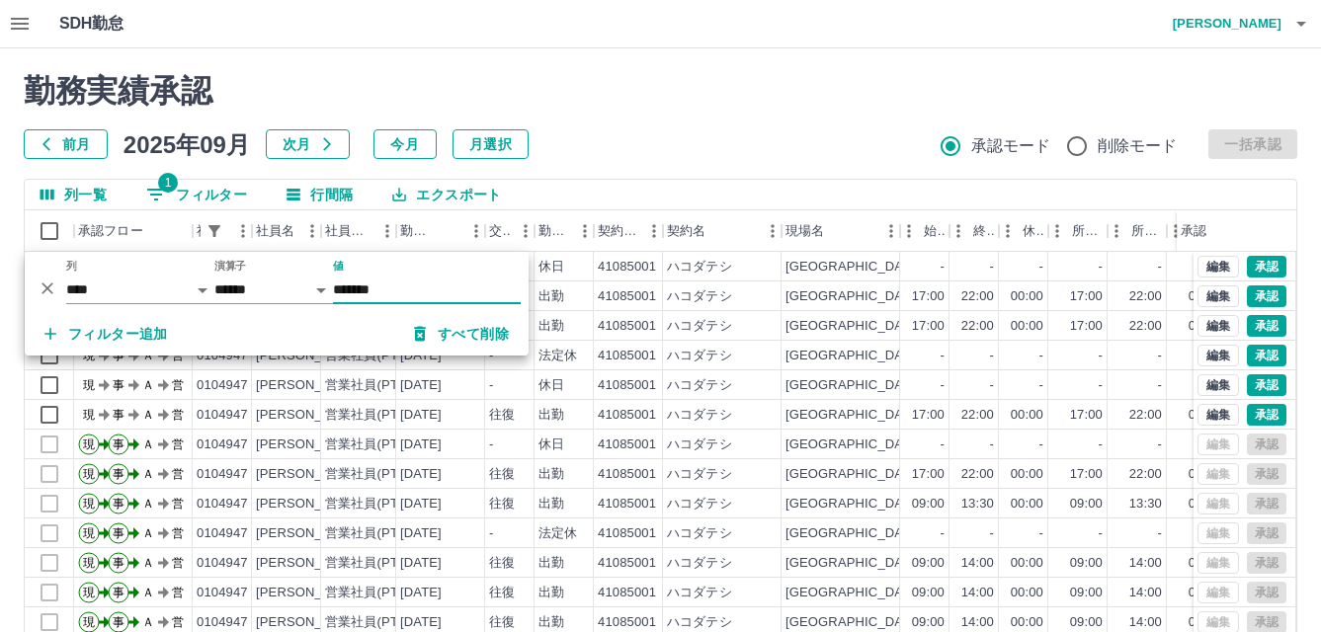
click at [630, 50] on div "勤務実績承認 前月 [DATE] 次月 今月 月選択 承認モード 削除モード 一括承認 列一覧 1 フィルター 行間隔 エクスポート 承認フロー 社員番号 社…" at bounding box center [660, 441] width 1321 height 786
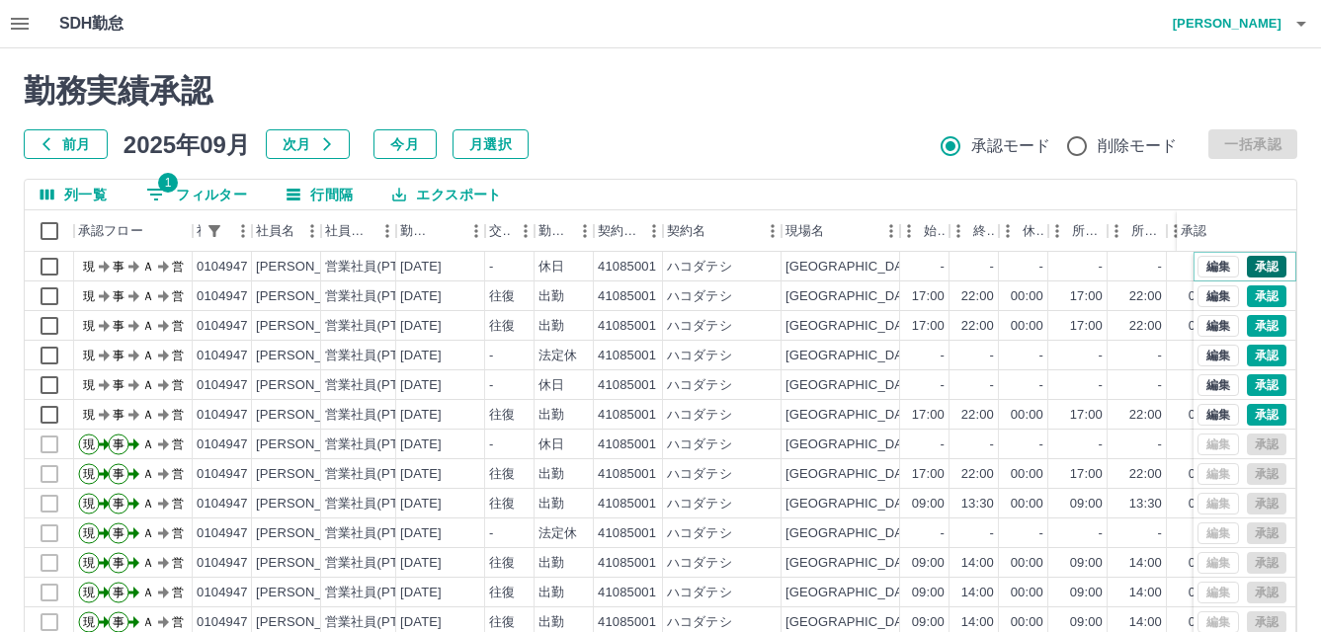
click at [1247, 271] on button "承認" at bounding box center [1267, 267] width 40 height 22
click at [1247, 293] on button "承認" at bounding box center [1267, 296] width 40 height 22
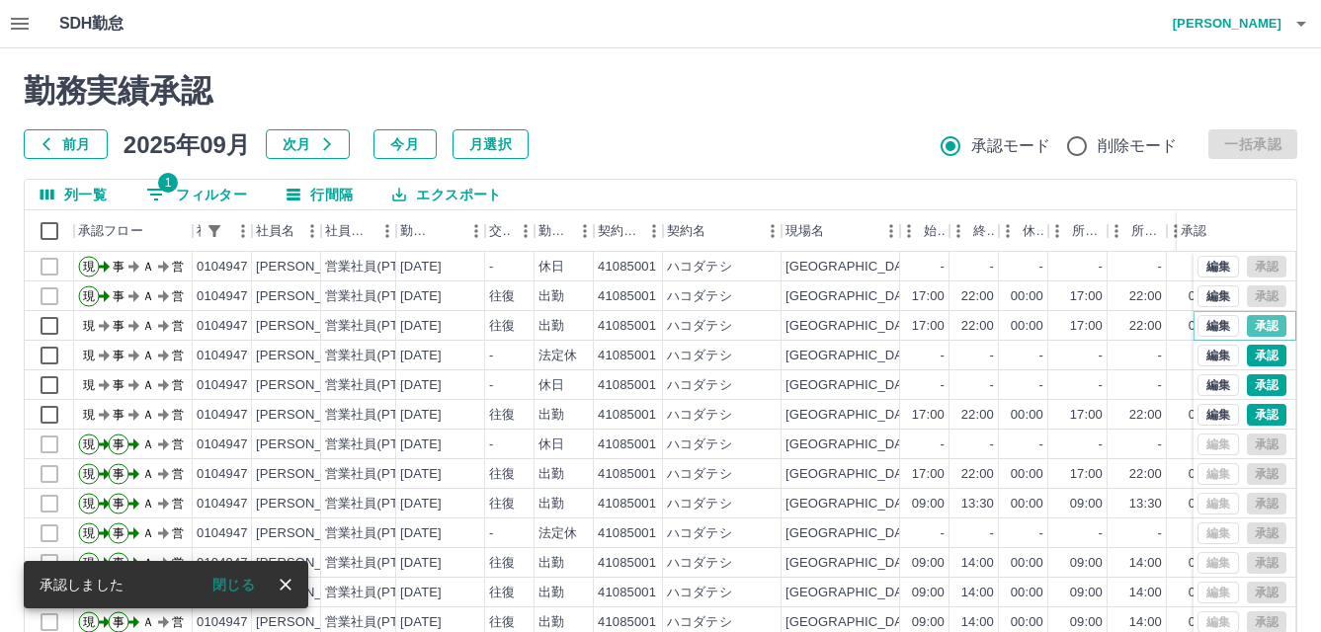
click at [1247, 323] on button "承認" at bounding box center [1267, 326] width 40 height 22
click at [1247, 363] on button "承認" at bounding box center [1267, 356] width 40 height 22
click at [1247, 386] on button "承認" at bounding box center [1267, 385] width 40 height 22
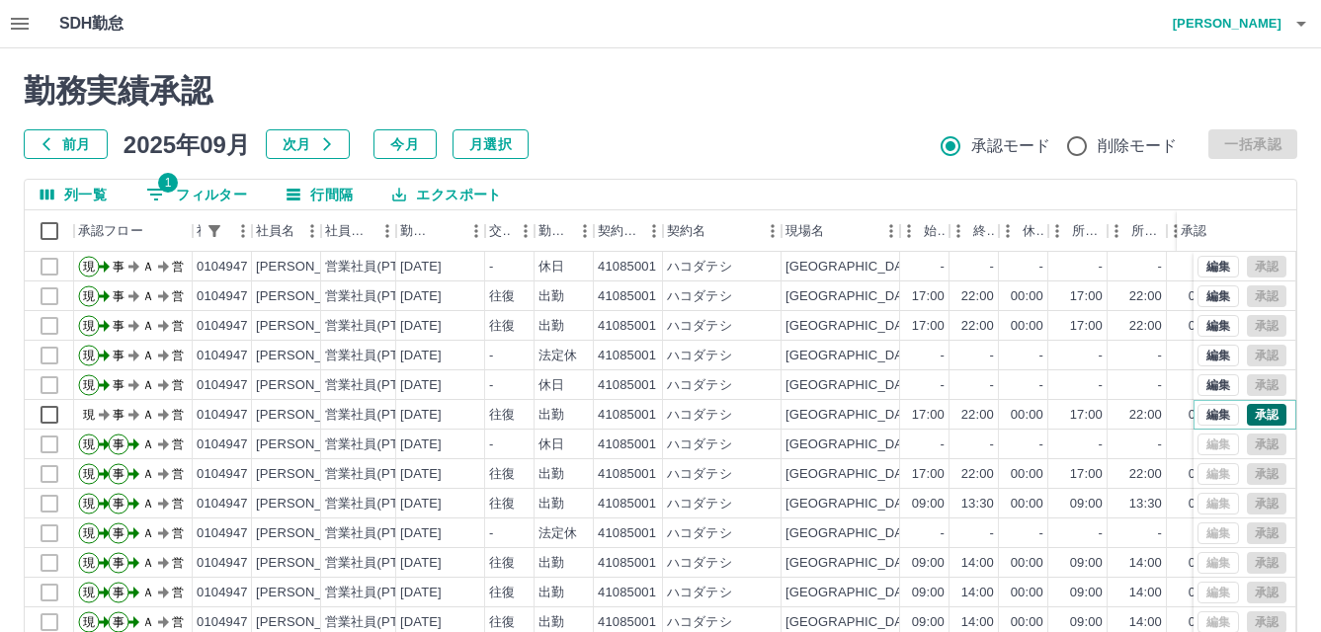
click at [1261, 417] on button "承認" at bounding box center [1267, 415] width 40 height 22
click at [202, 195] on button "1 フィルター" at bounding box center [196, 195] width 132 height 30
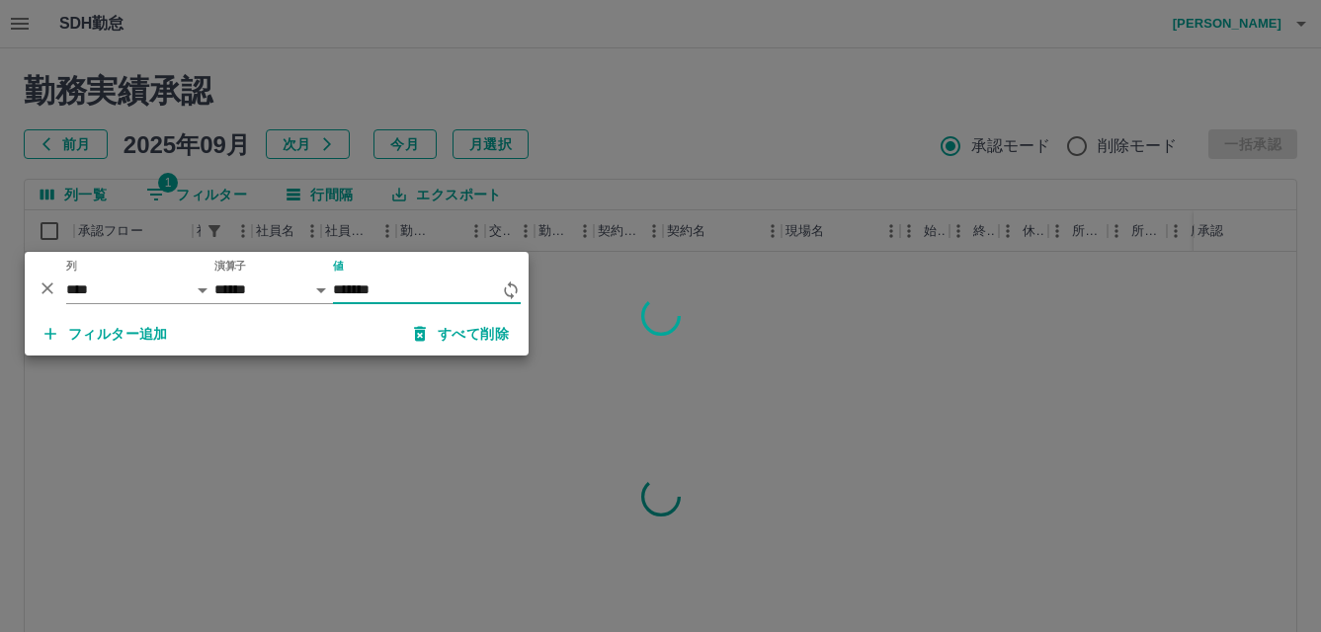
type input "*******"
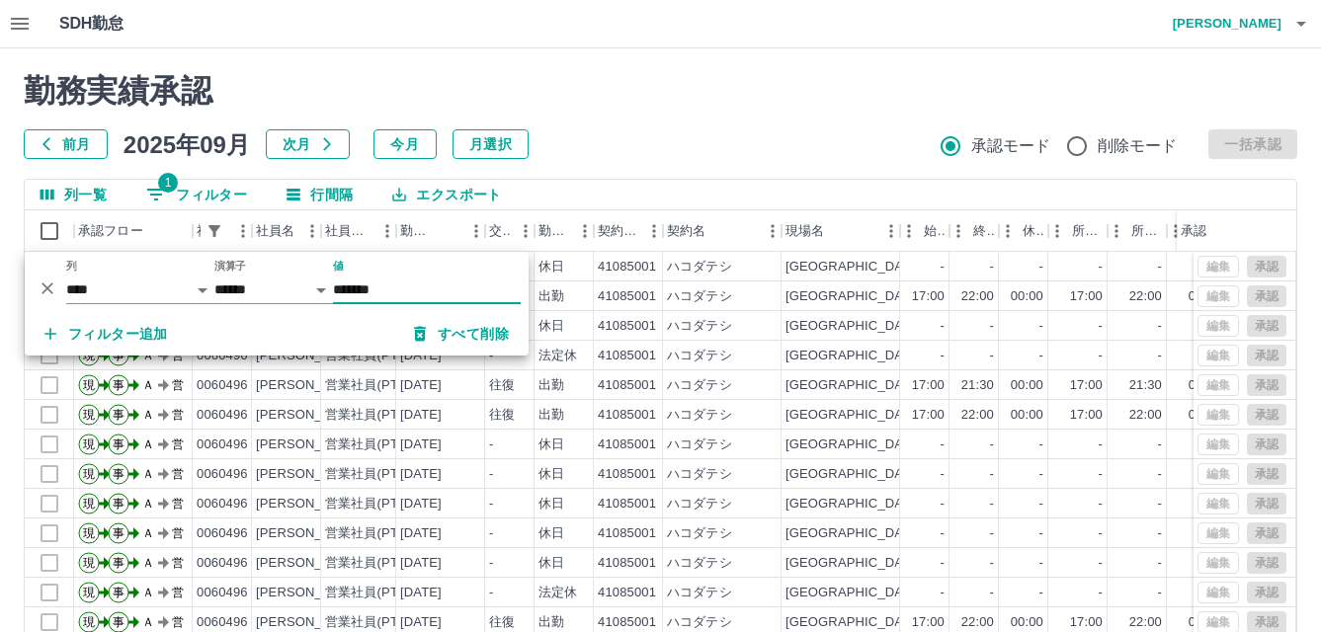
click at [657, 164] on div "勤務実績承認 前月 [DATE] 次月 今月 月選択 承認モード 削除モード 一括承認 列一覧 1 フィルター 行間隔 エクスポート 承認フロー 社員番号 社…" at bounding box center [660, 441] width 1321 height 786
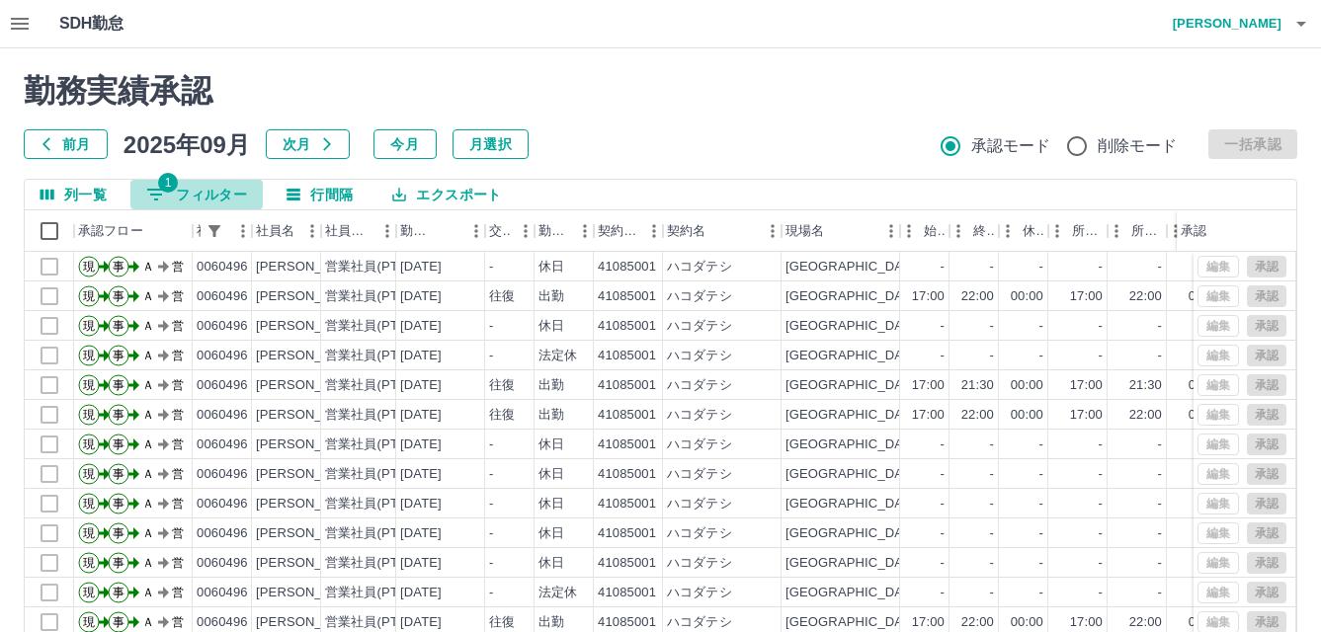
click at [200, 186] on button "1 フィルター" at bounding box center [196, 195] width 132 height 30
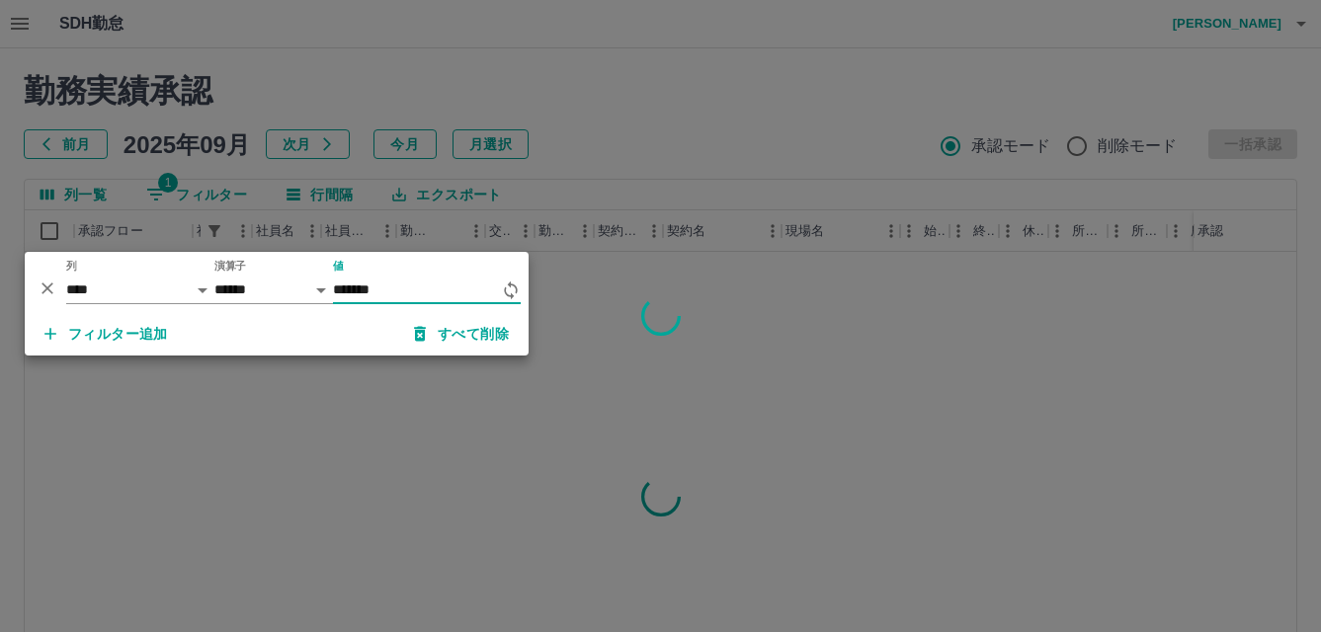
type input "*******"
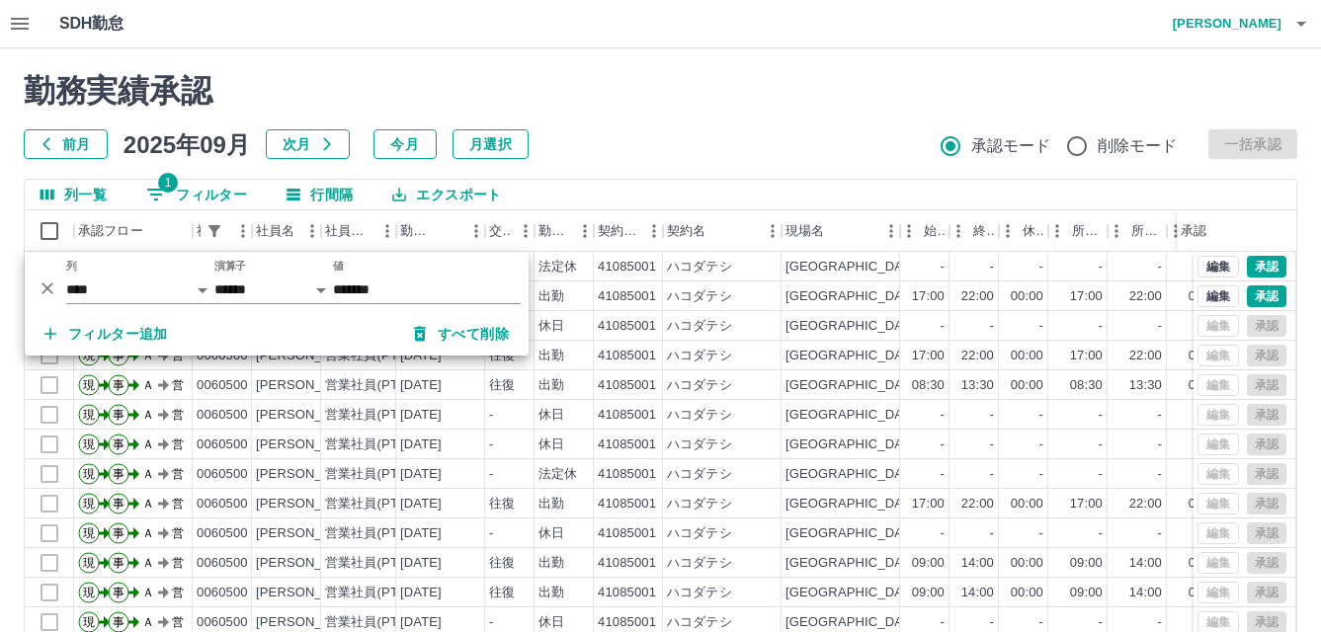
click at [695, 124] on div "勤務実績承認 前月 2025年09月 次月 今月 月選択 承認モード 削除モード 一括承認" at bounding box center [660, 115] width 1273 height 87
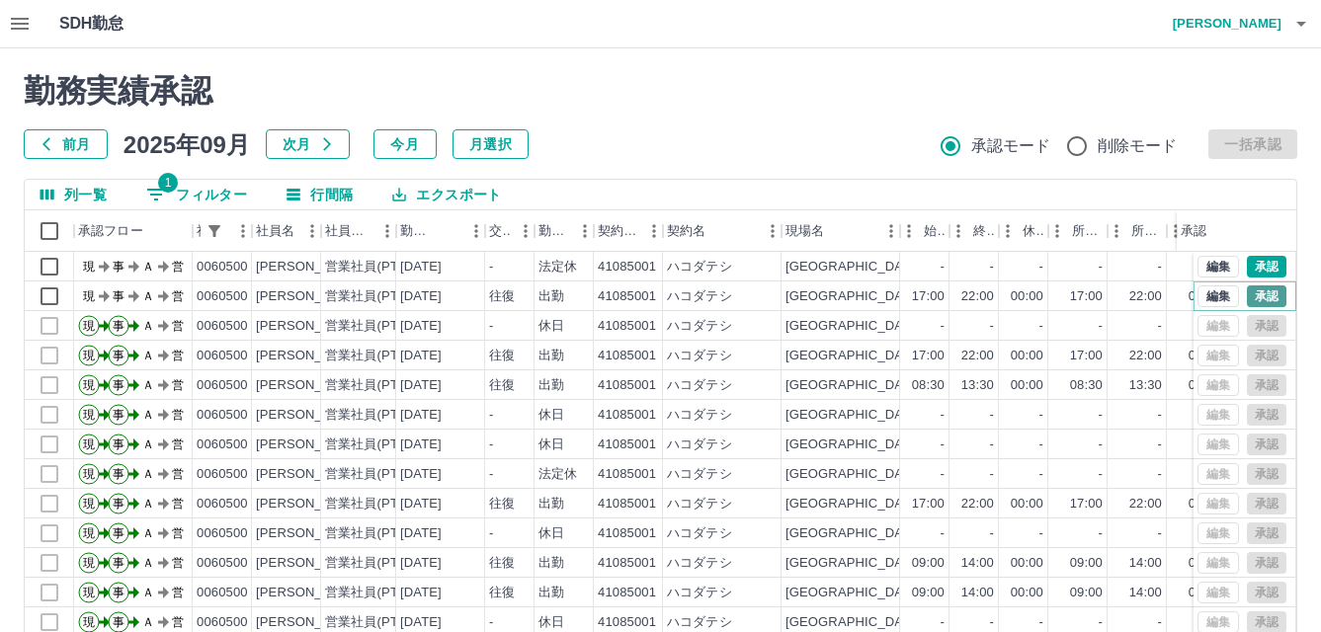
click at [1247, 296] on button "承認" at bounding box center [1267, 296] width 40 height 22
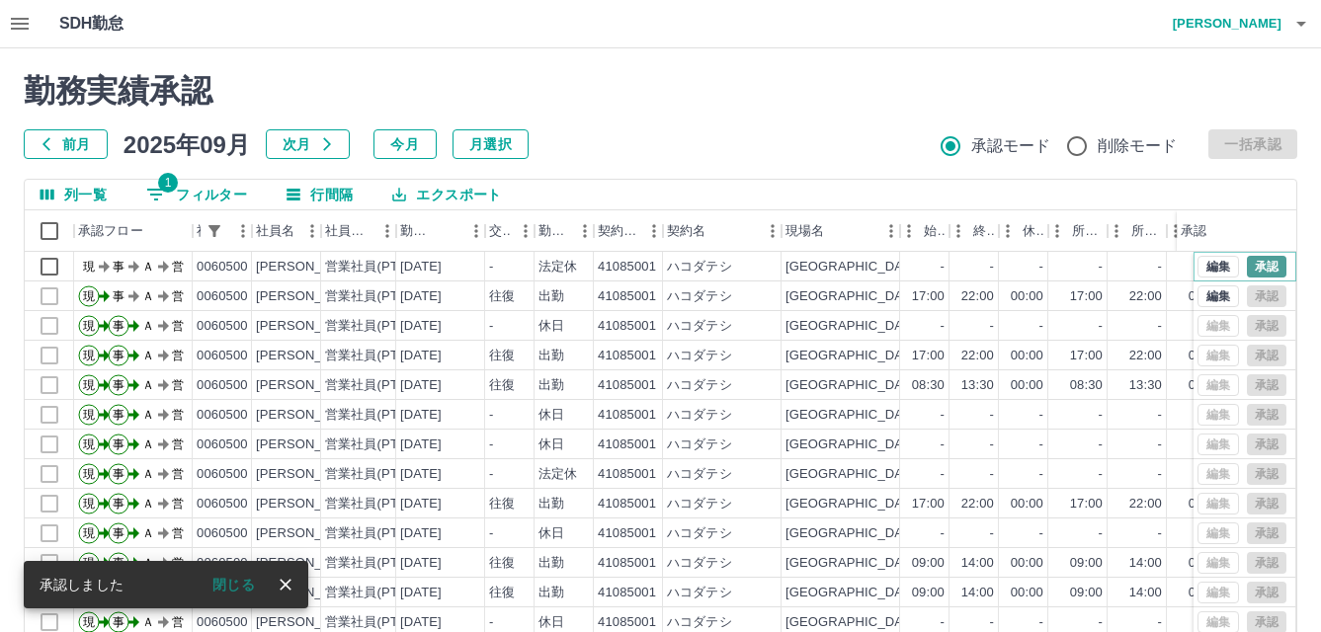
click at [1247, 268] on button "承認" at bounding box center [1267, 267] width 40 height 22
click at [210, 199] on button "1 フィルター" at bounding box center [196, 195] width 132 height 30
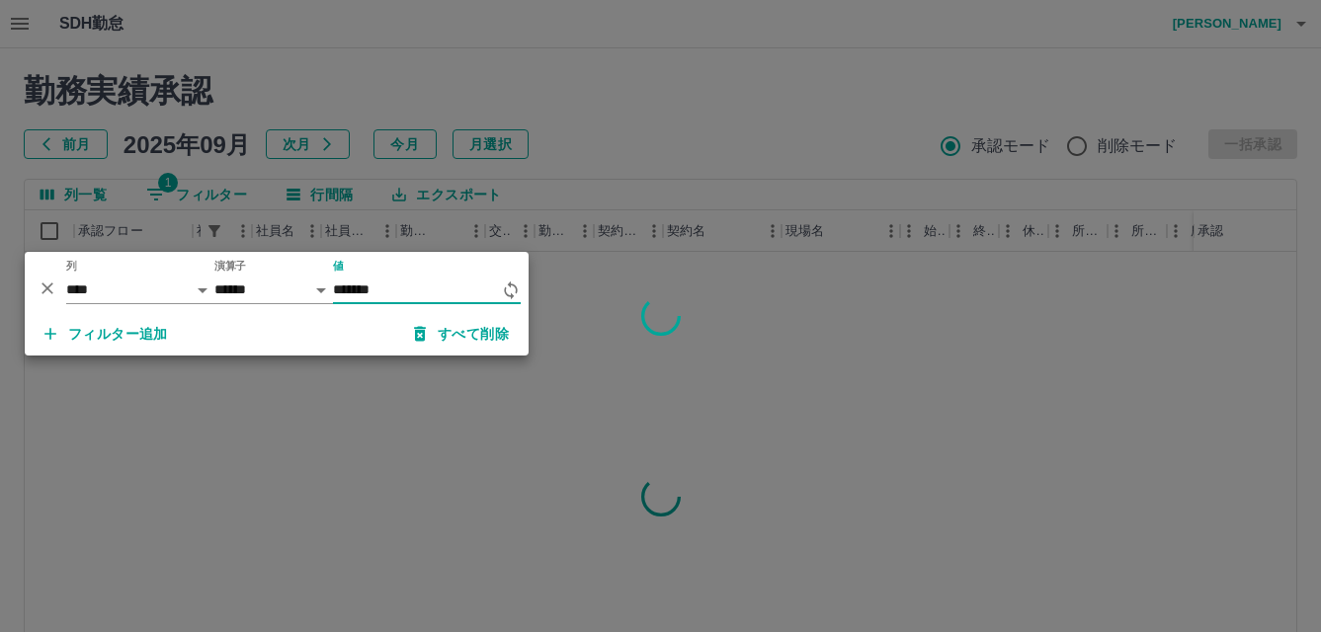
type input "*******"
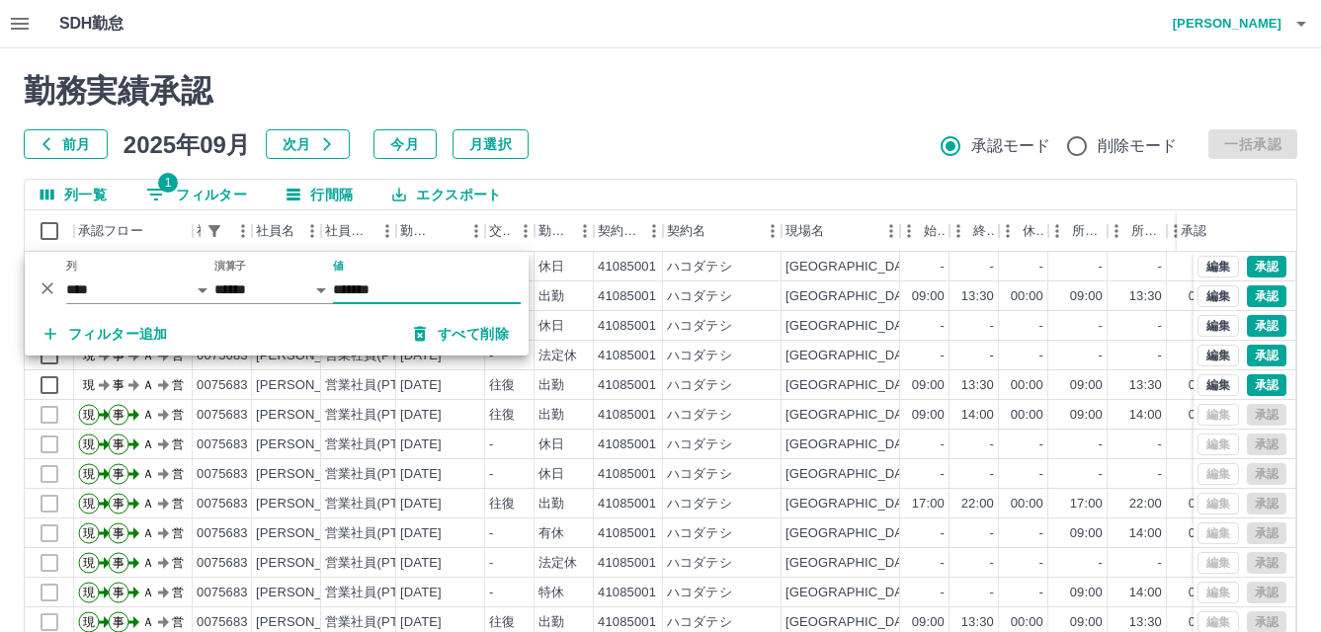
click at [781, 158] on div "前月 2025年09月 次月 今月 月選択 承認モード 削除モード 一括承認" at bounding box center [660, 144] width 1273 height 30
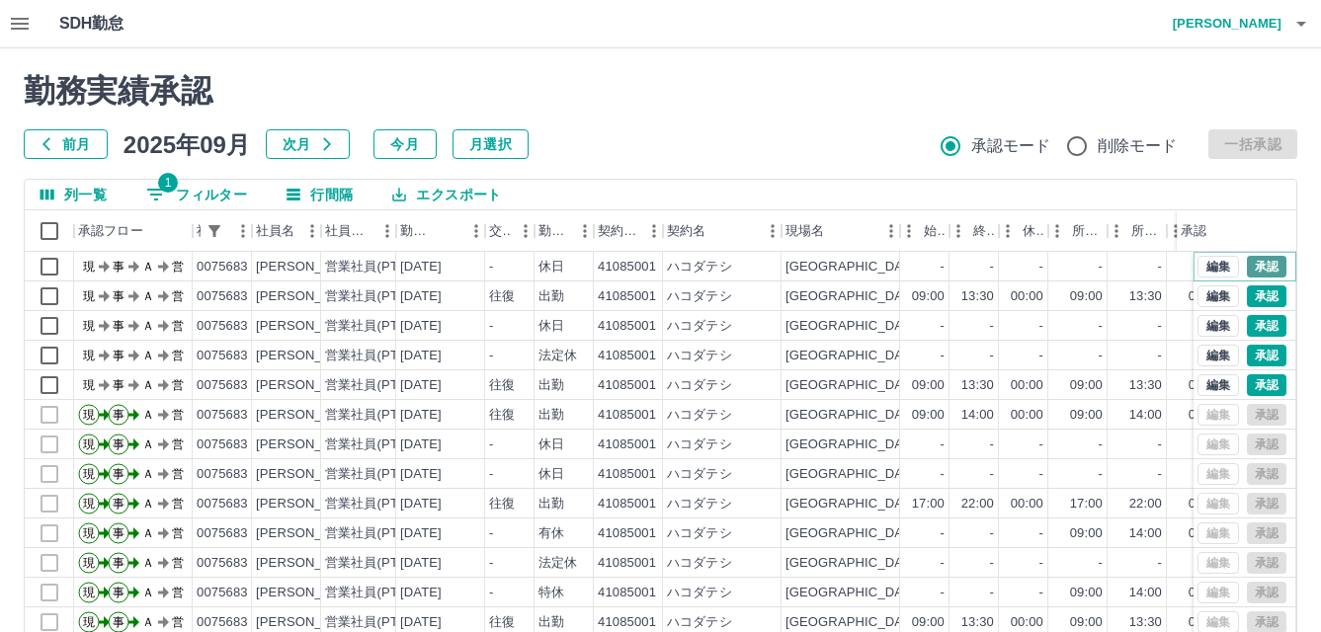
click at [1257, 268] on button "承認" at bounding box center [1267, 267] width 40 height 22
click at [1247, 297] on button "承認" at bounding box center [1267, 296] width 40 height 22
click at [1249, 319] on button "承認" at bounding box center [1267, 326] width 40 height 22
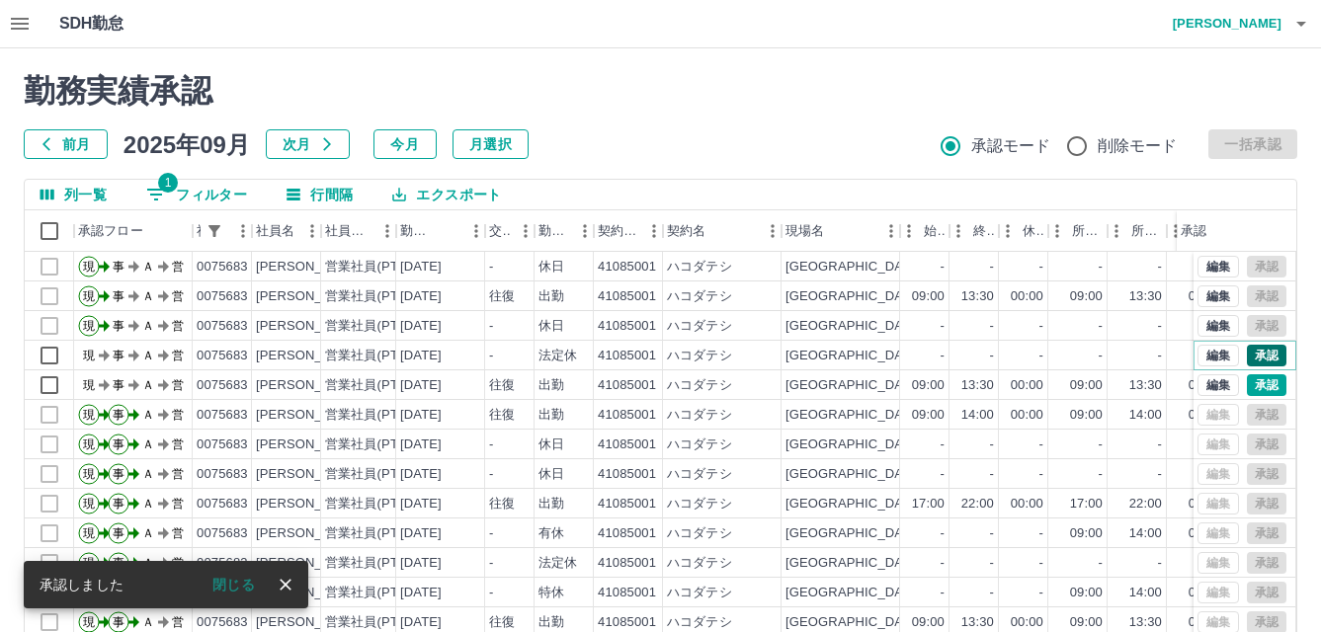
click at [1247, 351] on button "承認" at bounding box center [1267, 356] width 40 height 22
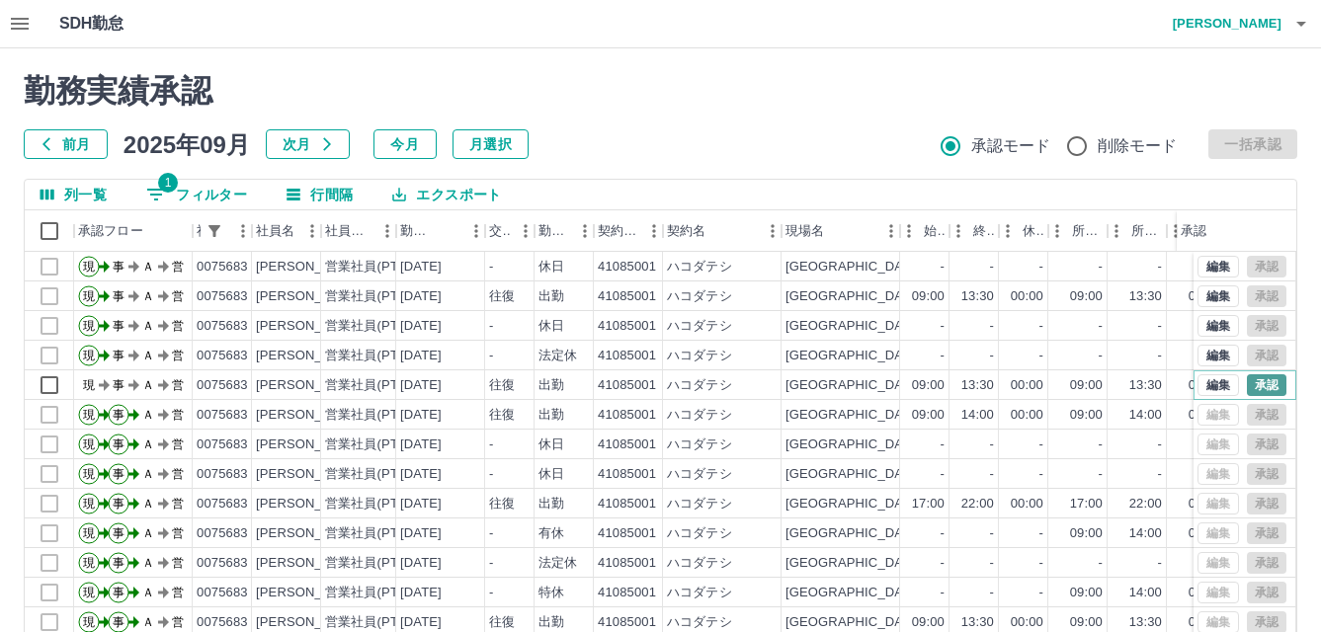
click at [1247, 394] on button "承認" at bounding box center [1267, 385] width 40 height 22
